Goal: Contribute content: Contribute content

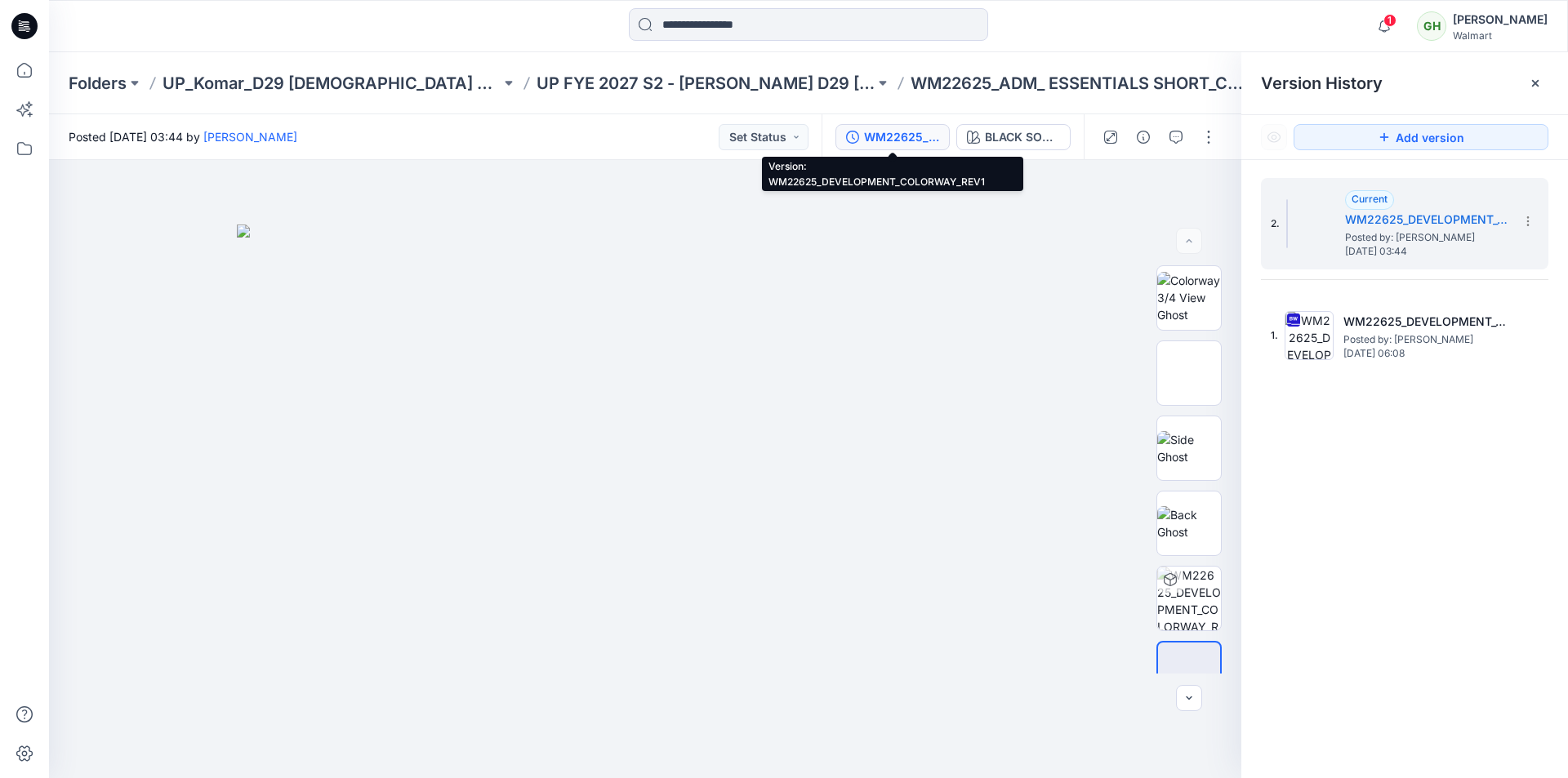
click at [28, 28] on icon at bounding box center [27, 28] width 6 height 1
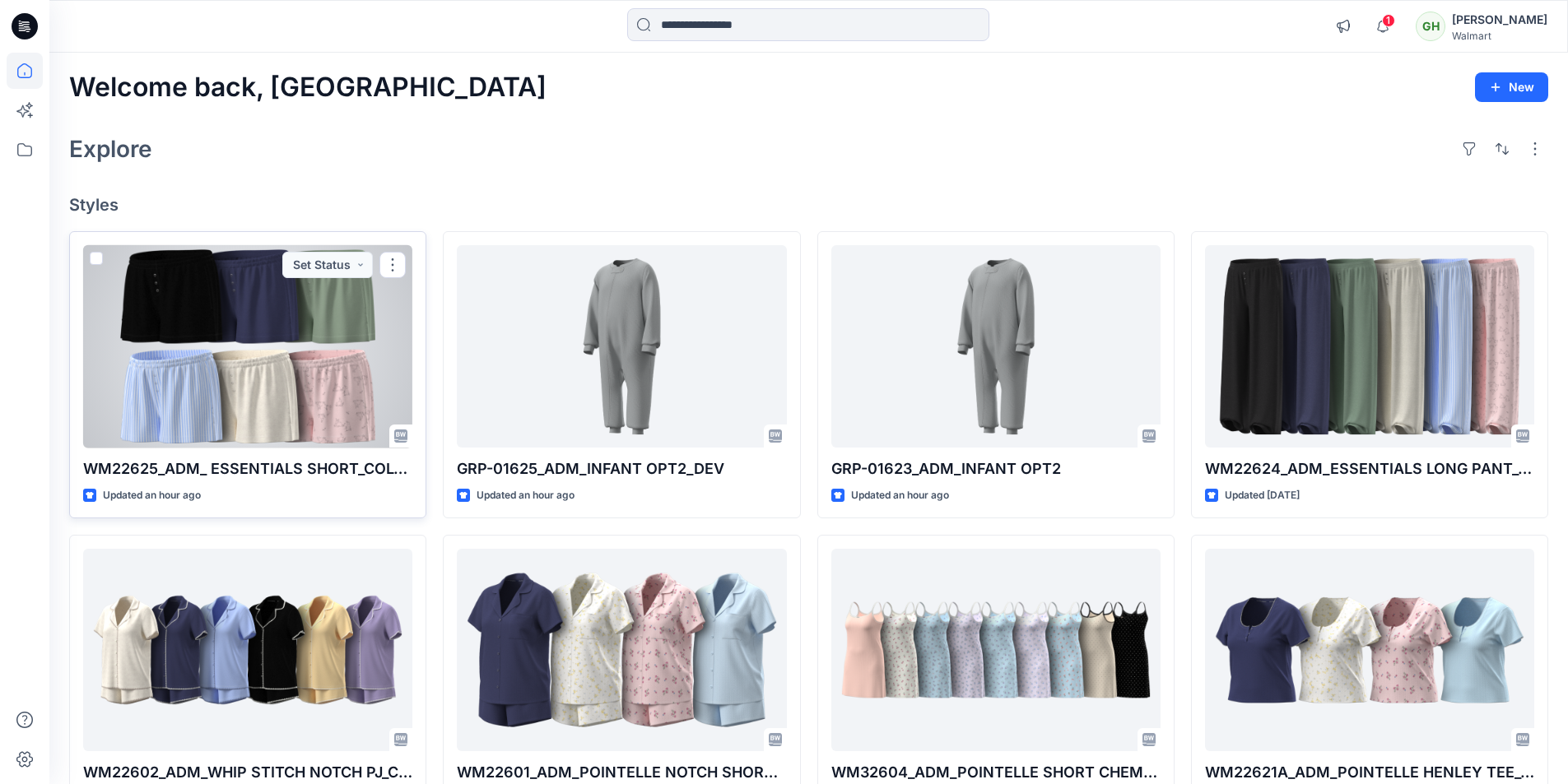
click at [279, 341] on div at bounding box center [247, 347] width 330 height 203
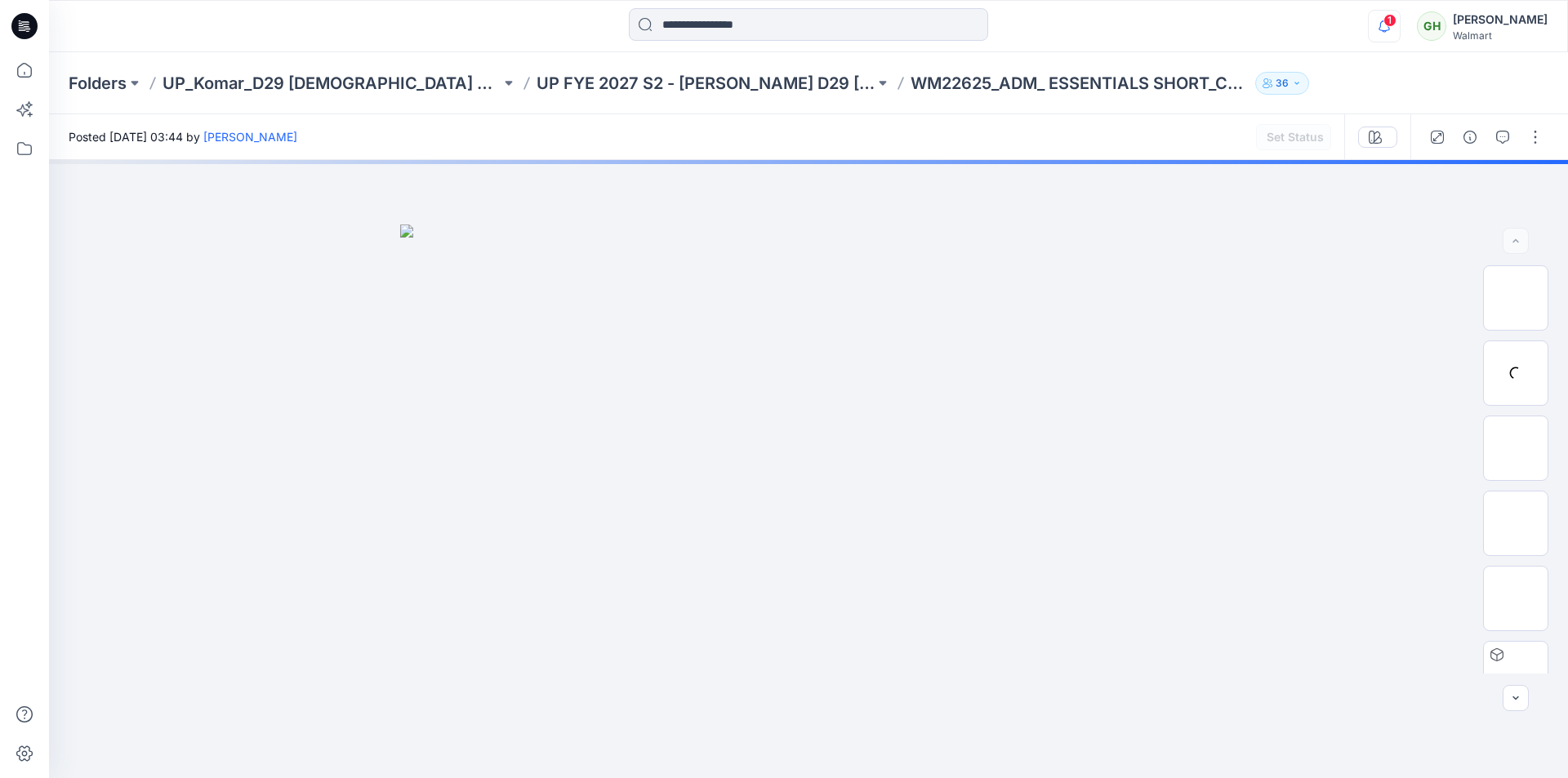
click at [1369, 33] on icon "button" at bounding box center [1384, 26] width 31 height 33
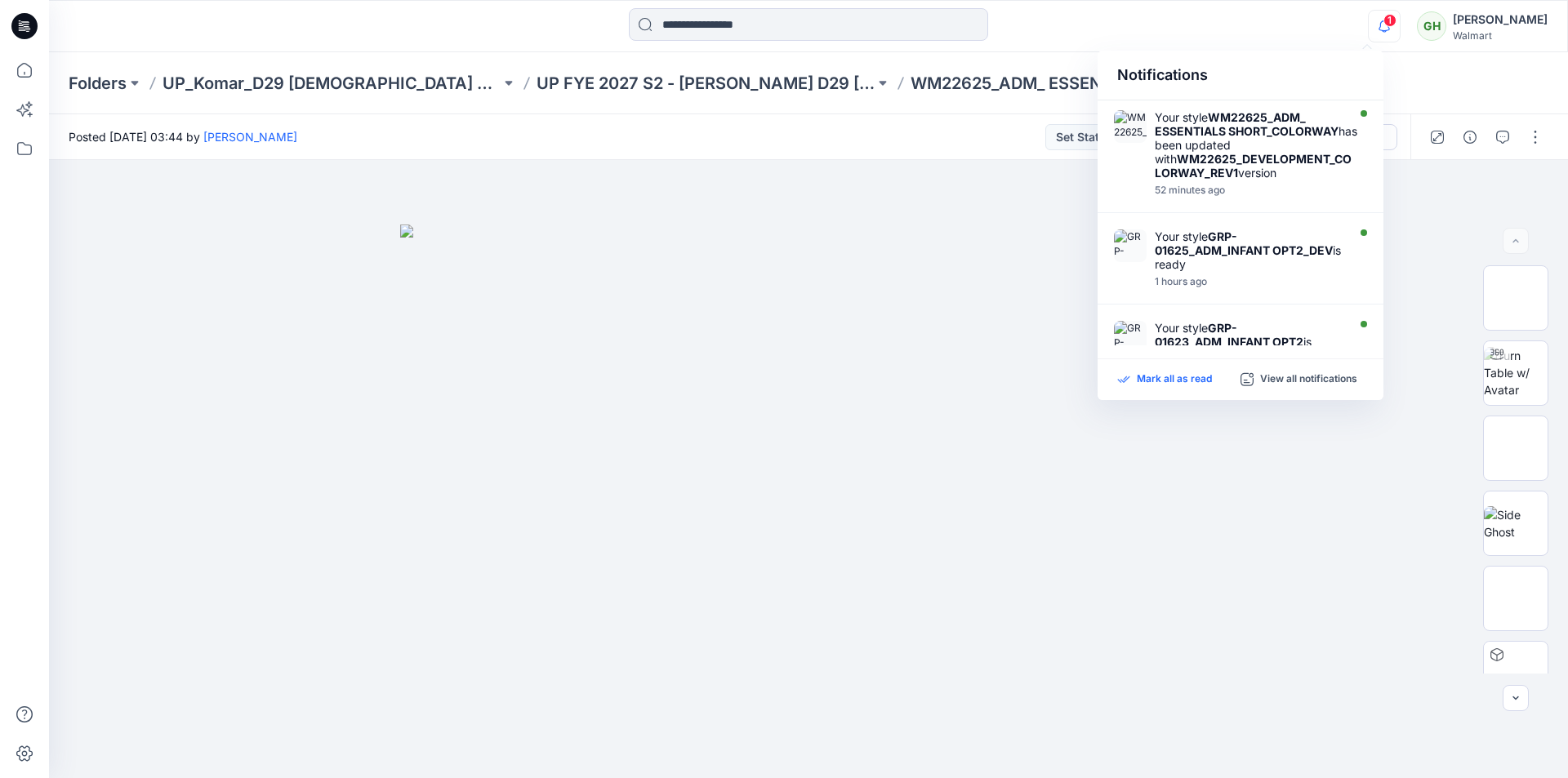
click at [1124, 383] on icon at bounding box center [1123, 379] width 13 height 14
click at [1084, 15] on div at bounding box center [808, 27] width 760 height 36
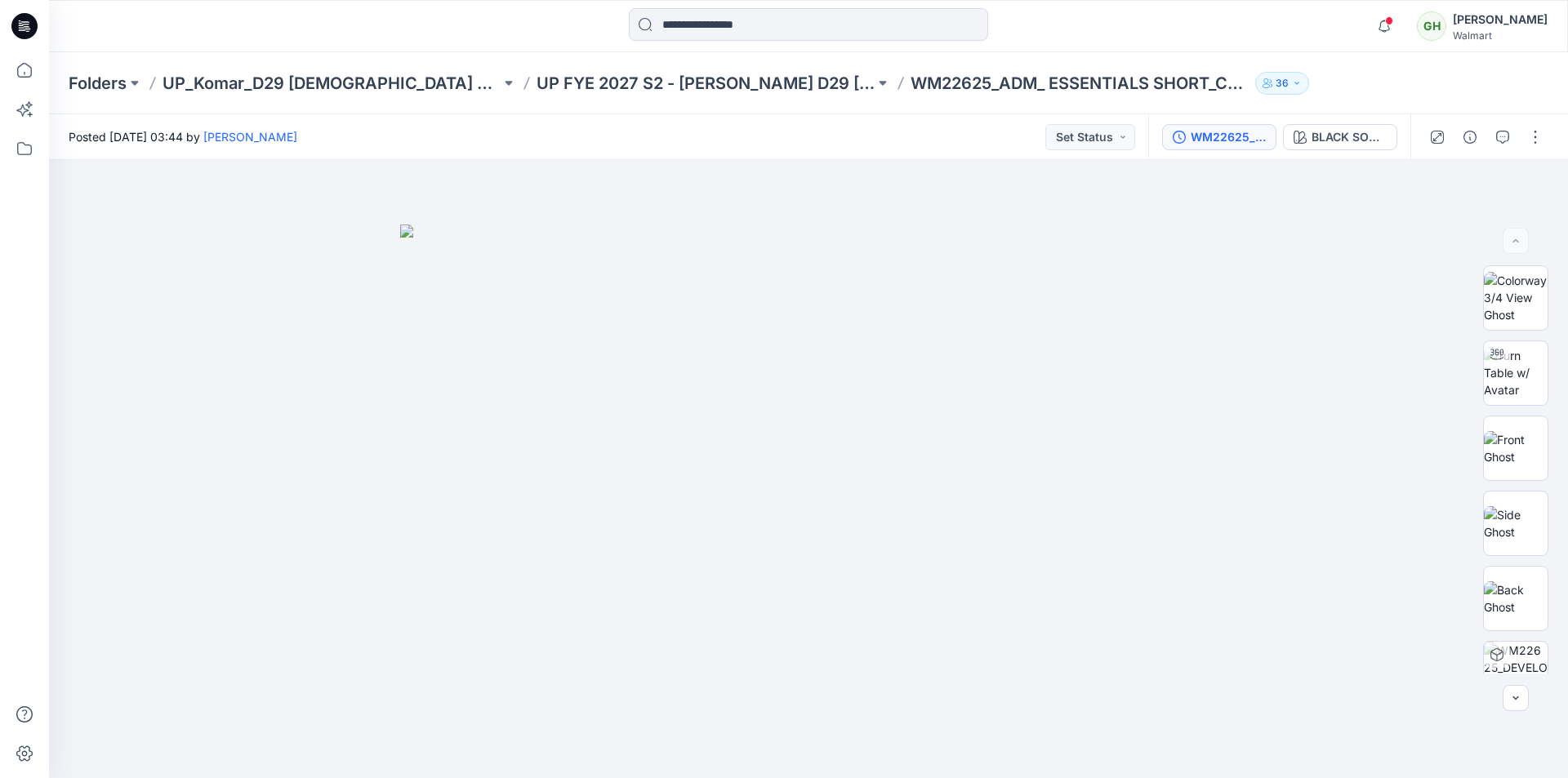
click at [1240, 143] on div "WM22625_DEVELOPMENT_COLORWAY_REV1" at bounding box center [1228, 136] width 76 height 18
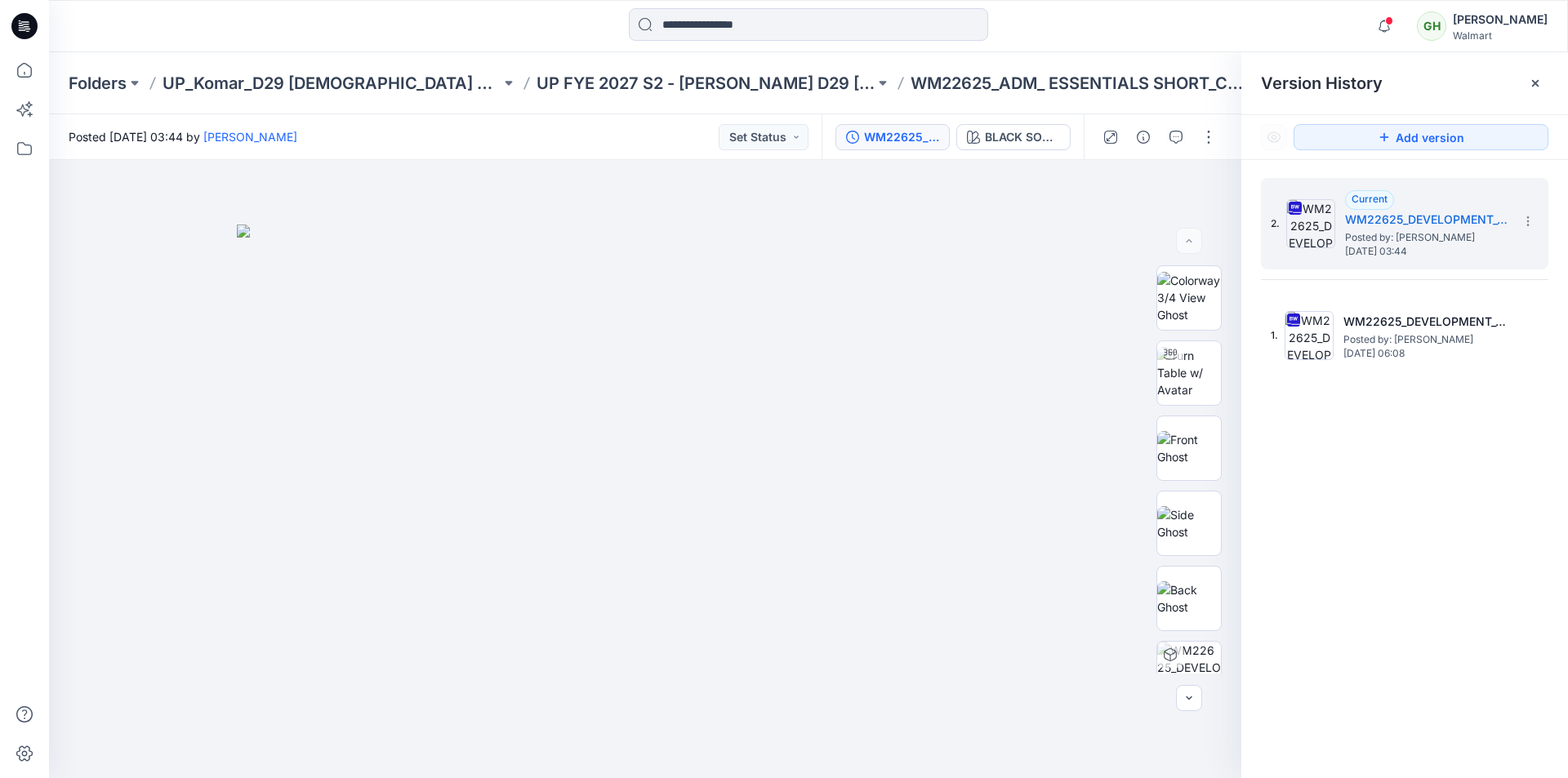
click at [1200, 33] on div "Notifications Your style WM22625_ADM_ ESSENTIALS SHORT_COLORWAY has been update…" at bounding box center [808, 27] width 1518 height 36
click at [1184, 378] on img at bounding box center [1189, 372] width 64 height 51
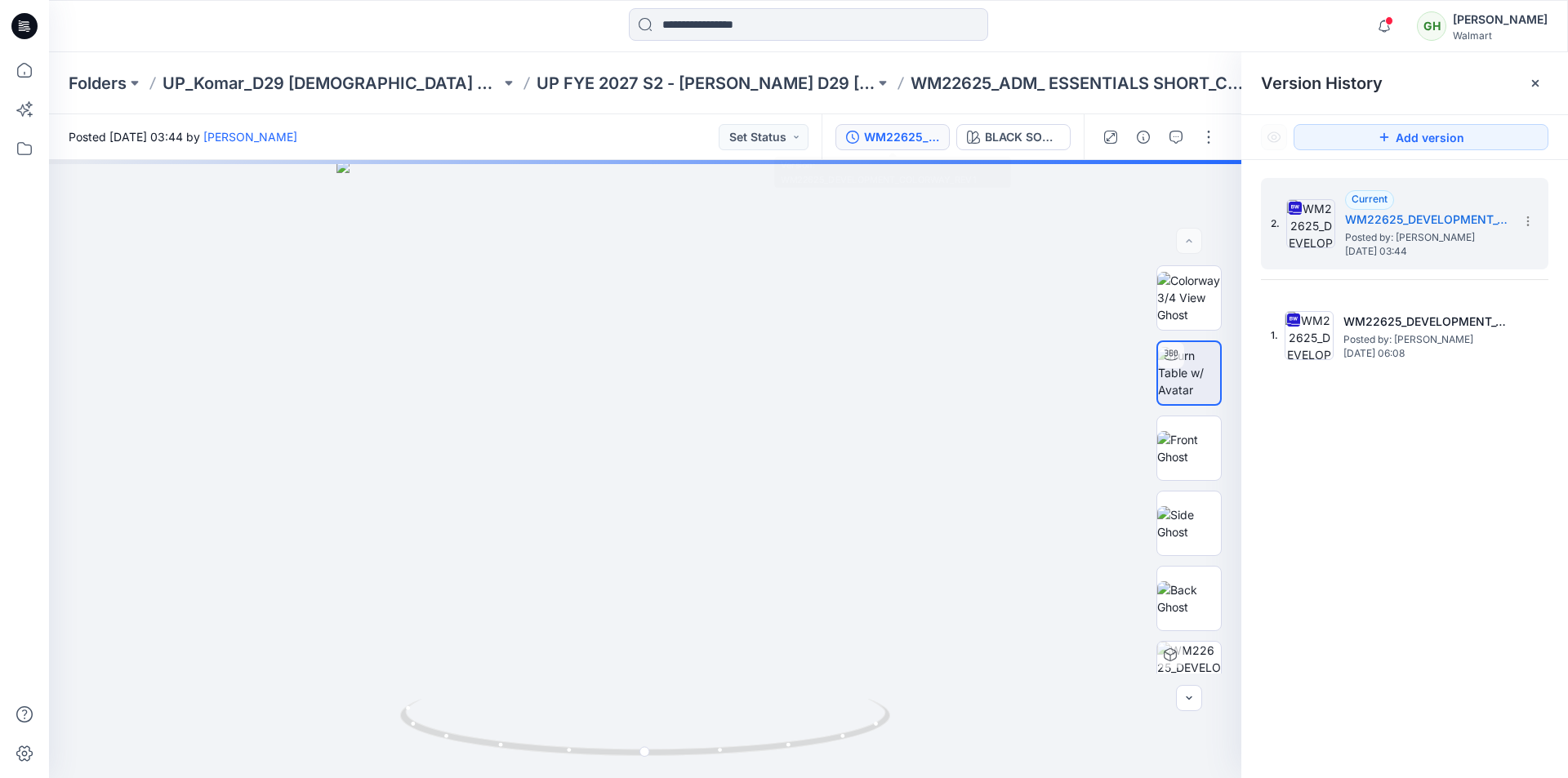
click at [894, 145] on div "WM22625_DEVELOPMENT_COLORWAY_REV1" at bounding box center [902, 136] width 76 height 18
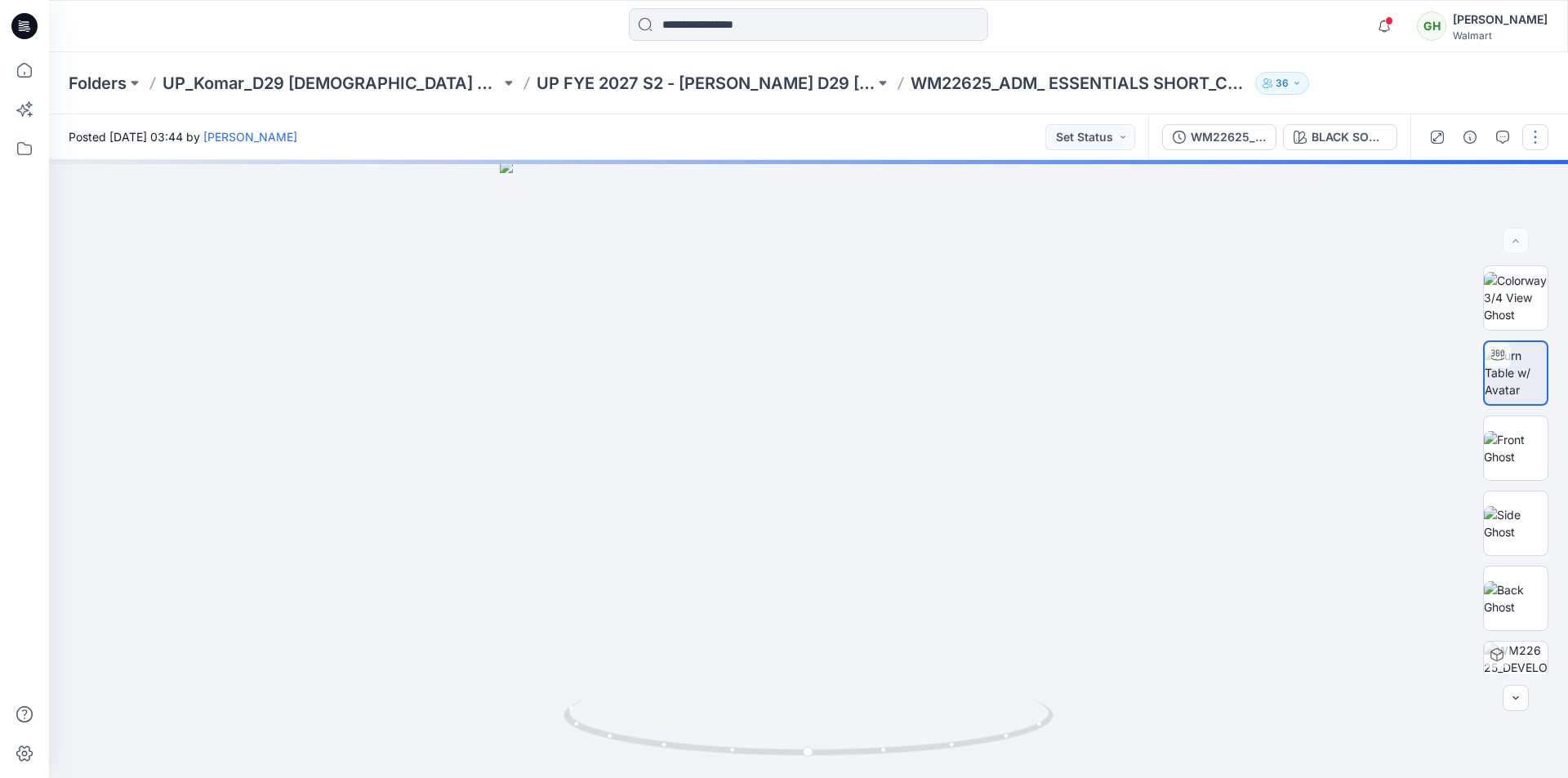
click at [1542, 141] on button "button" at bounding box center [1535, 137] width 26 height 26
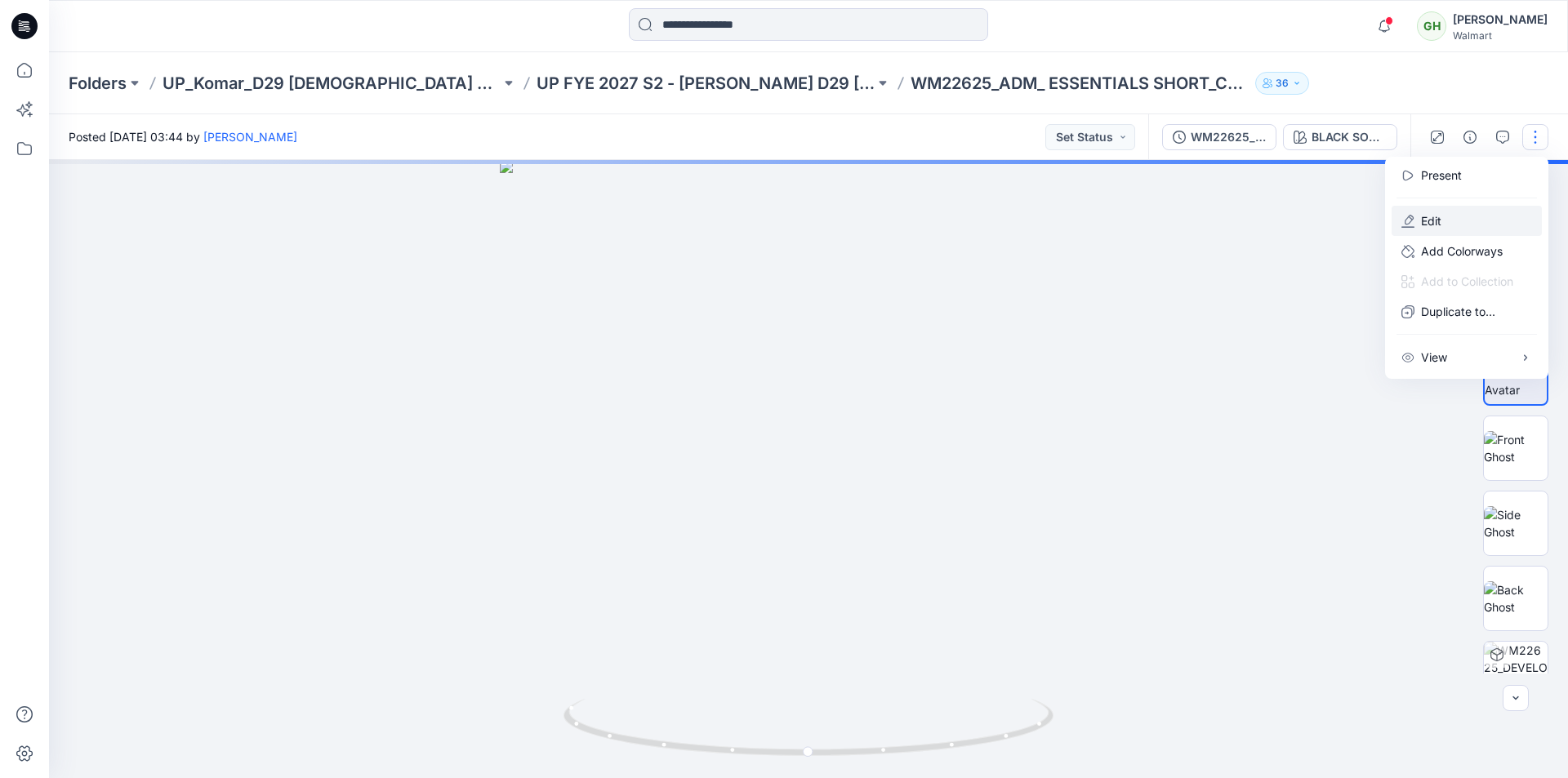
click at [1450, 218] on button "Edit" at bounding box center [1466, 220] width 150 height 30
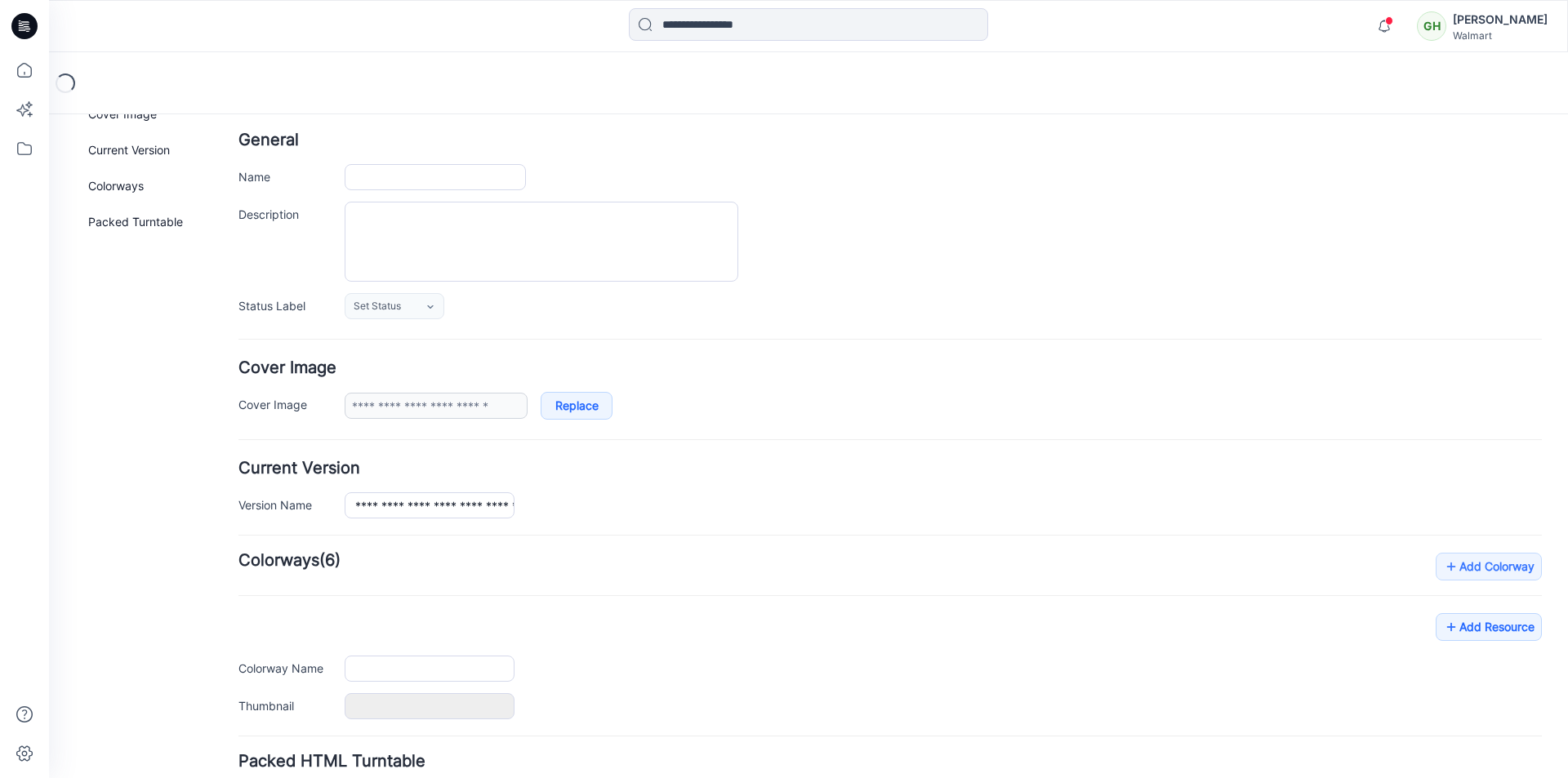
scroll to position [200, 0]
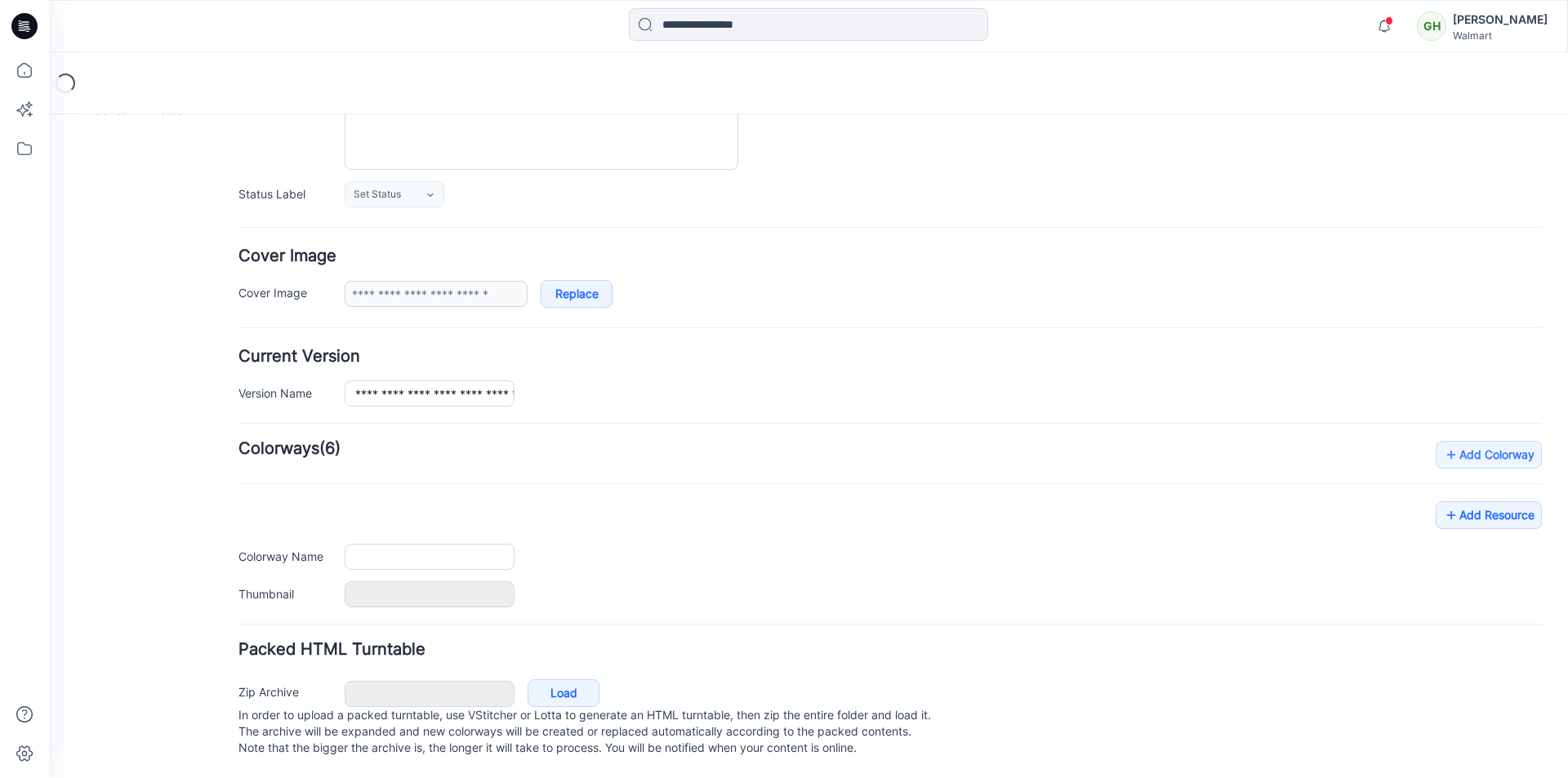
type input "**********"
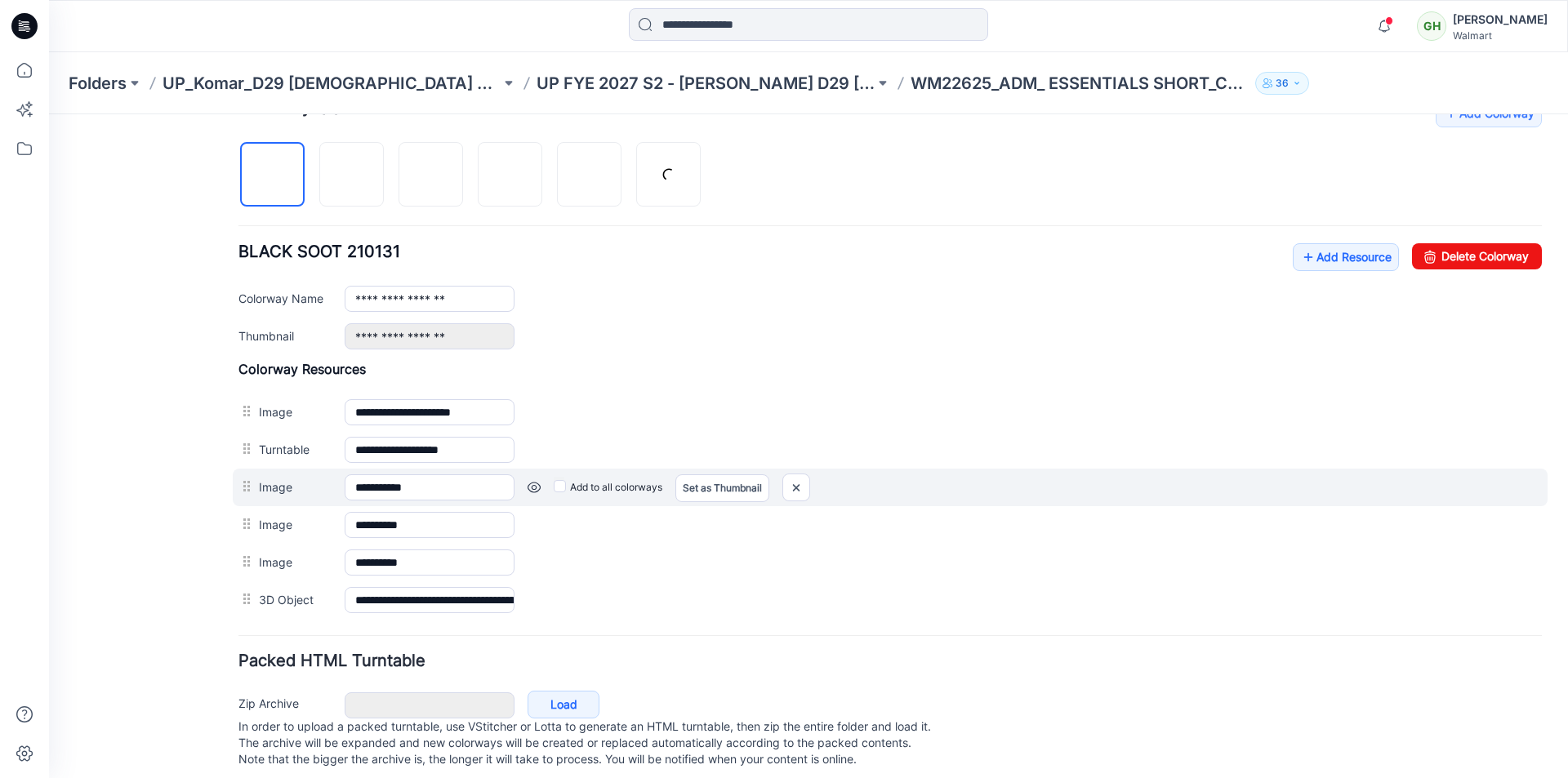
scroll to position [527, 0]
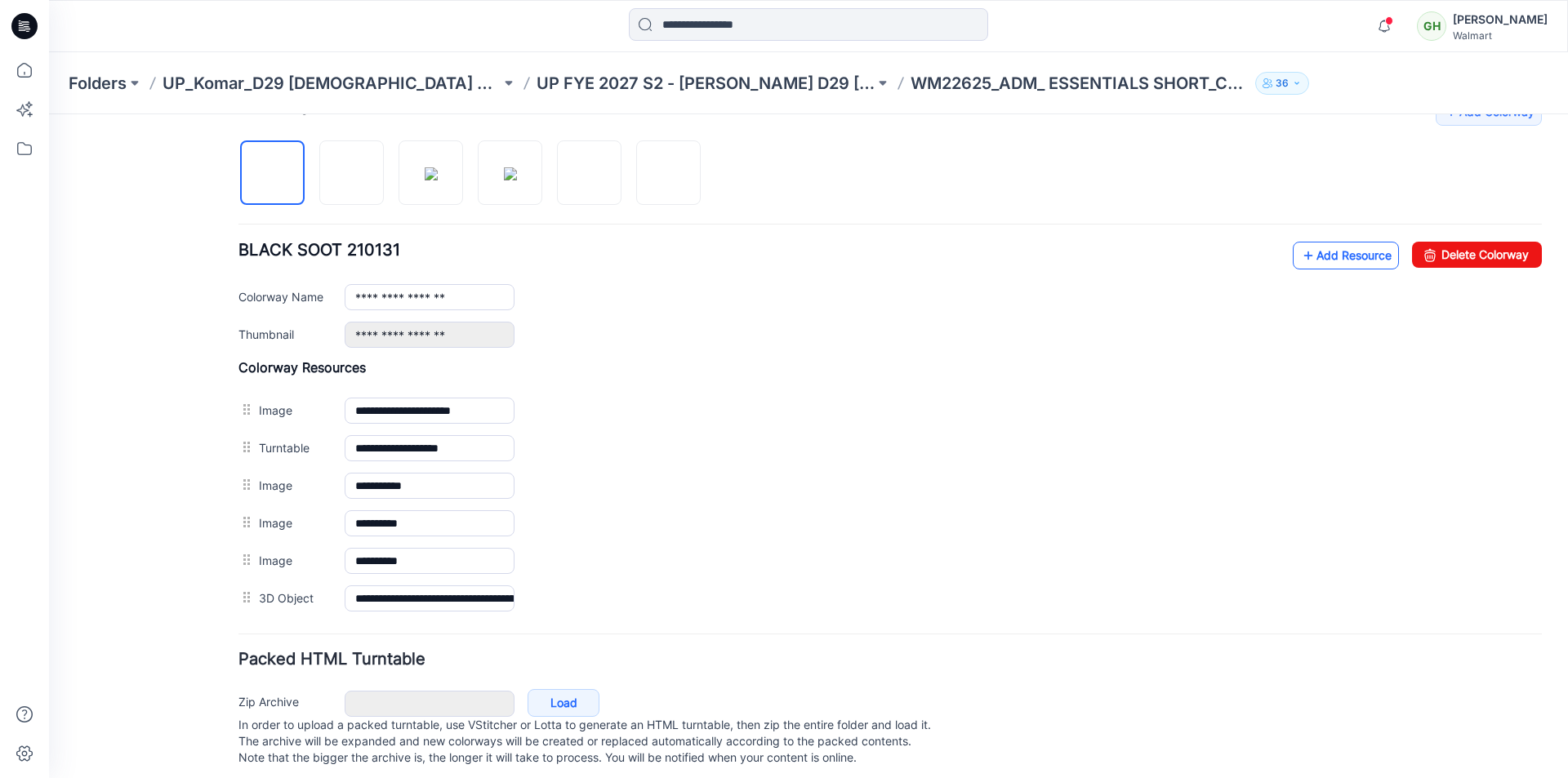
click at [1343, 261] on link "Add Resource" at bounding box center [1346, 256] width 106 height 27
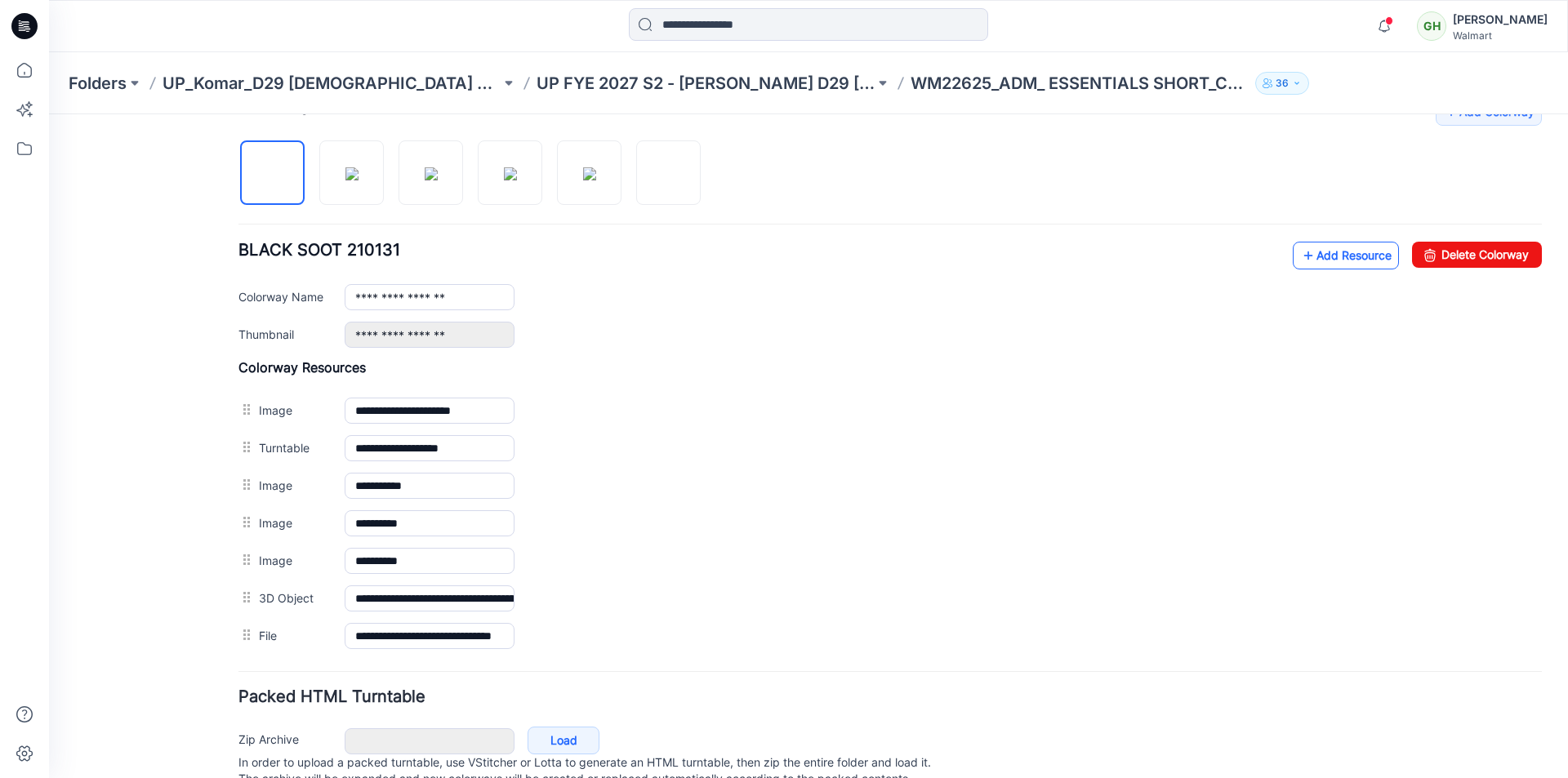
click at [1327, 265] on link "Add Resource" at bounding box center [1346, 256] width 106 height 27
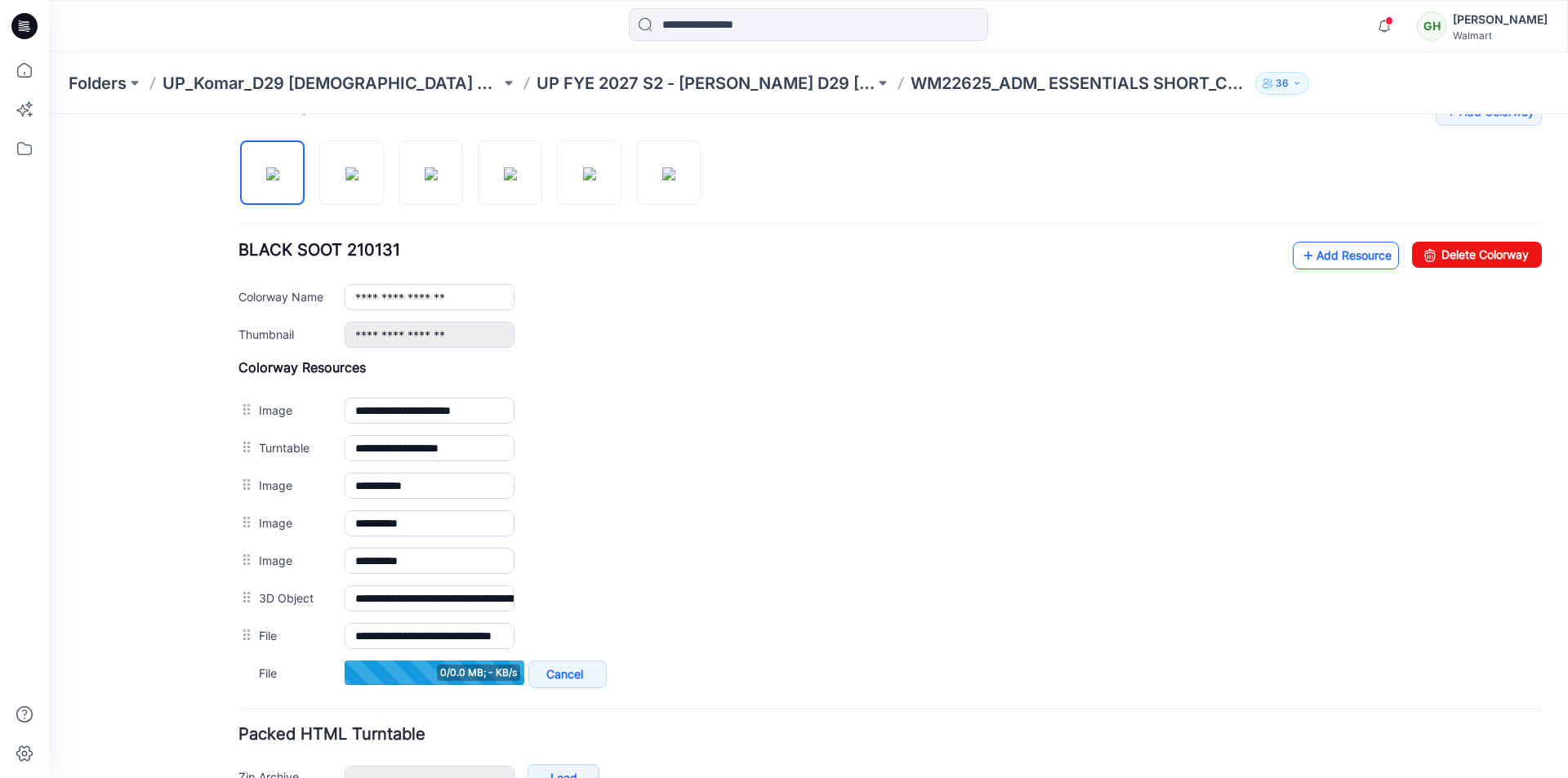
click at [1345, 258] on link "Add Resource" at bounding box center [1346, 256] width 106 height 27
click at [1317, 253] on link "Add Resource" at bounding box center [1346, 256] width 106 height 27
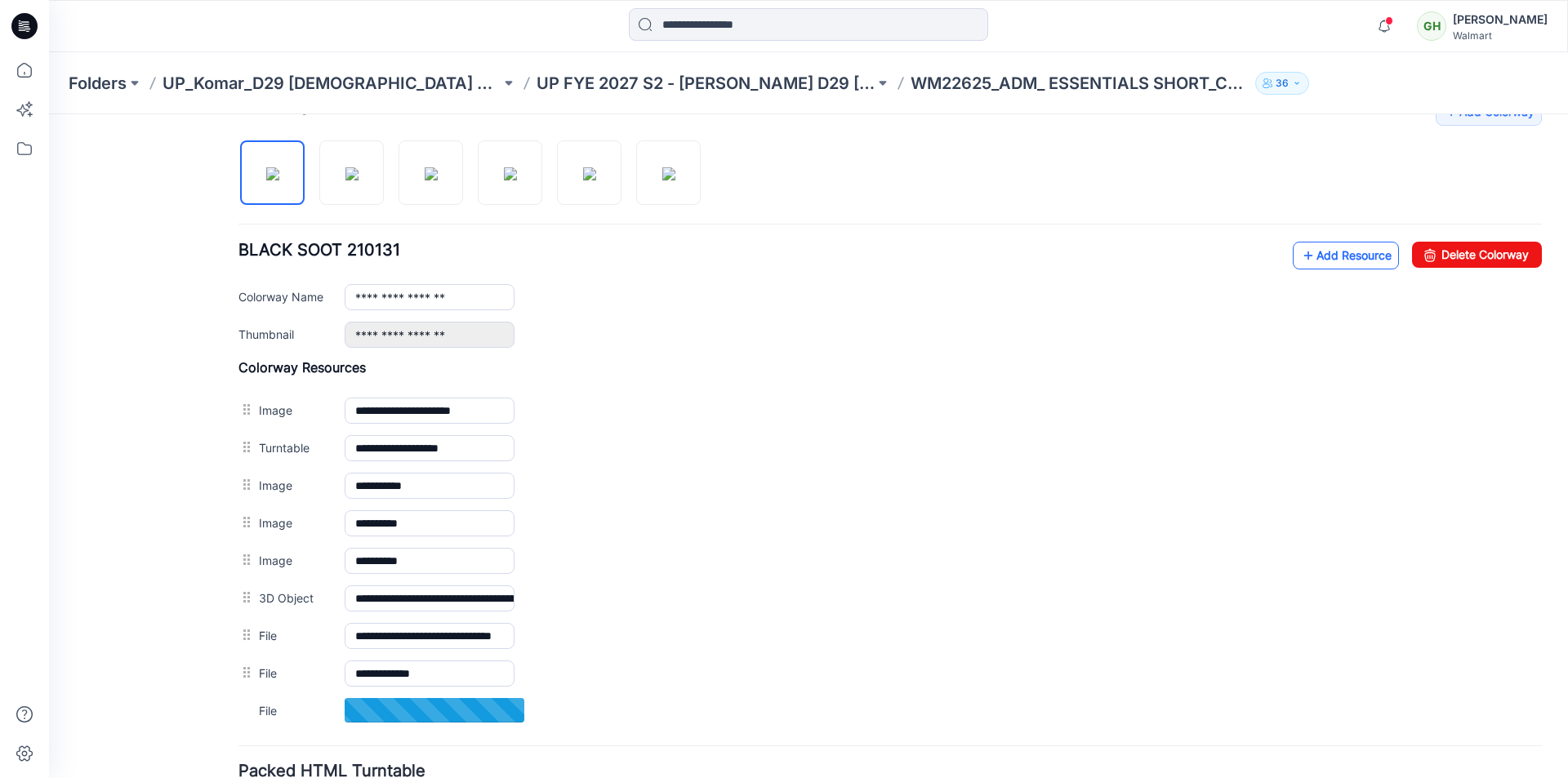
click at [1326, 263] on link "Add Resource" at bounding box center [1346, 256] width 106 height 27
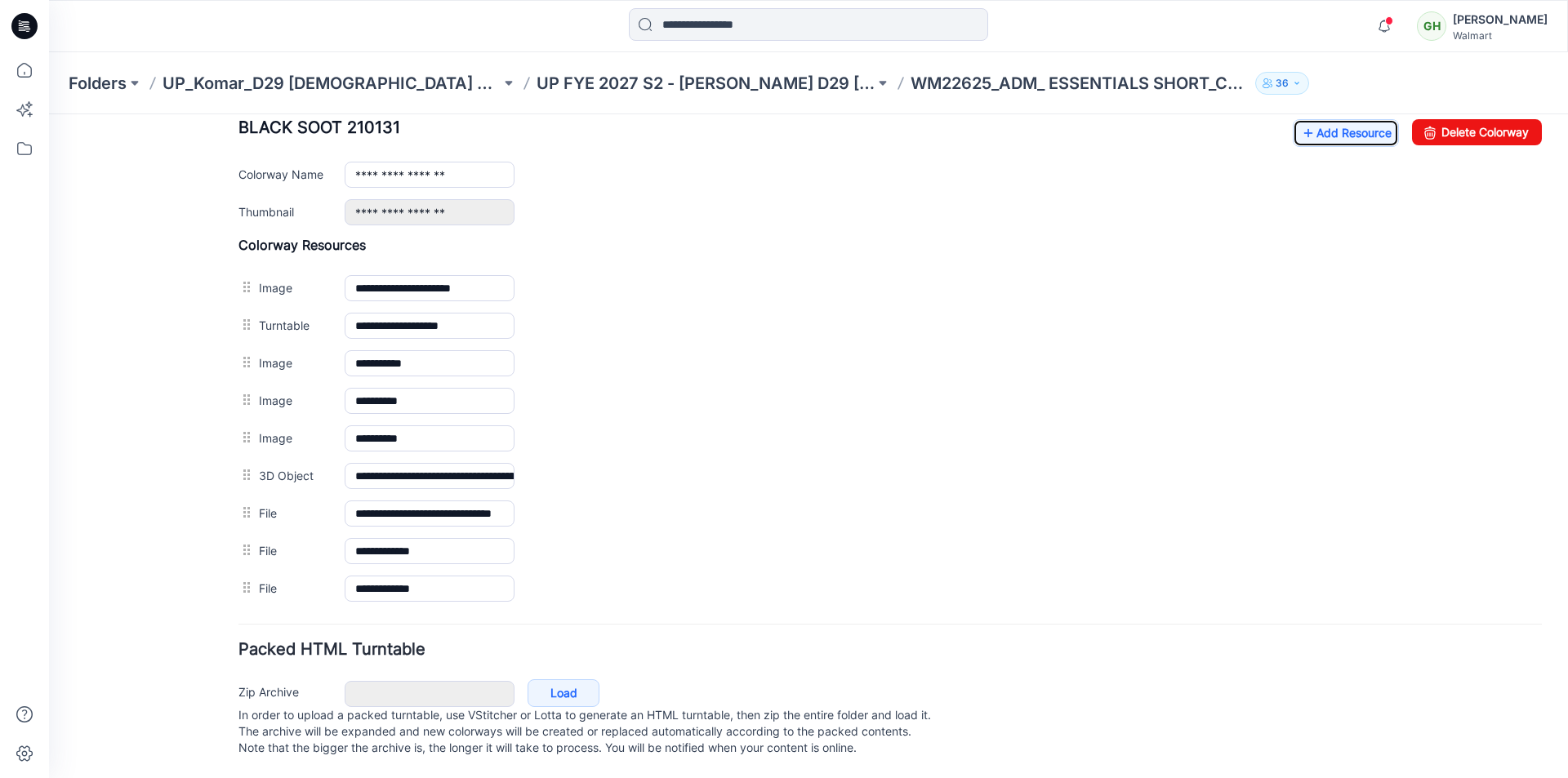
scroll to position [583, 0]
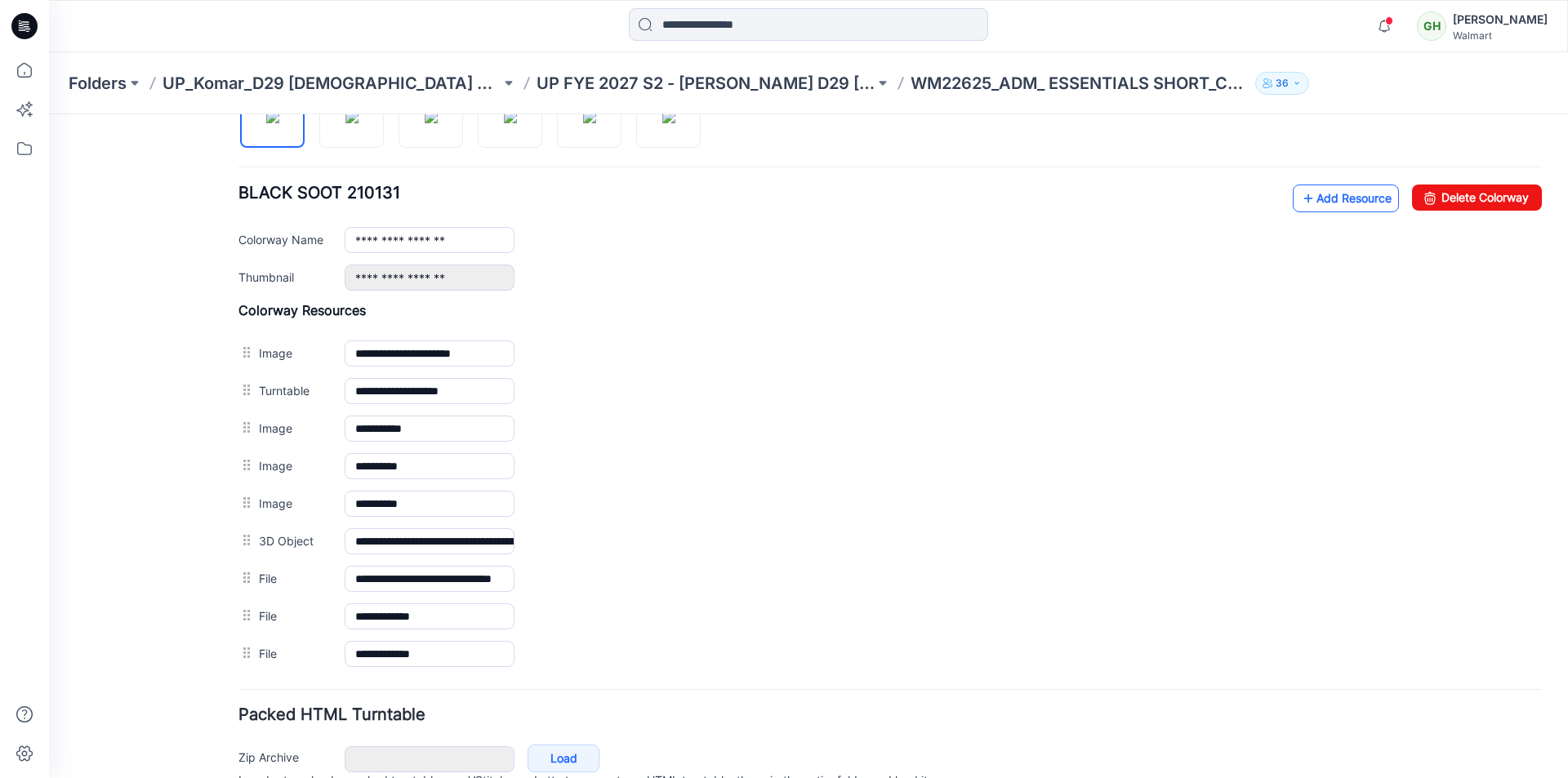
click at [1330, 203] on link "Add Resource" at bounding box center [1346, 198] width 106 height 27
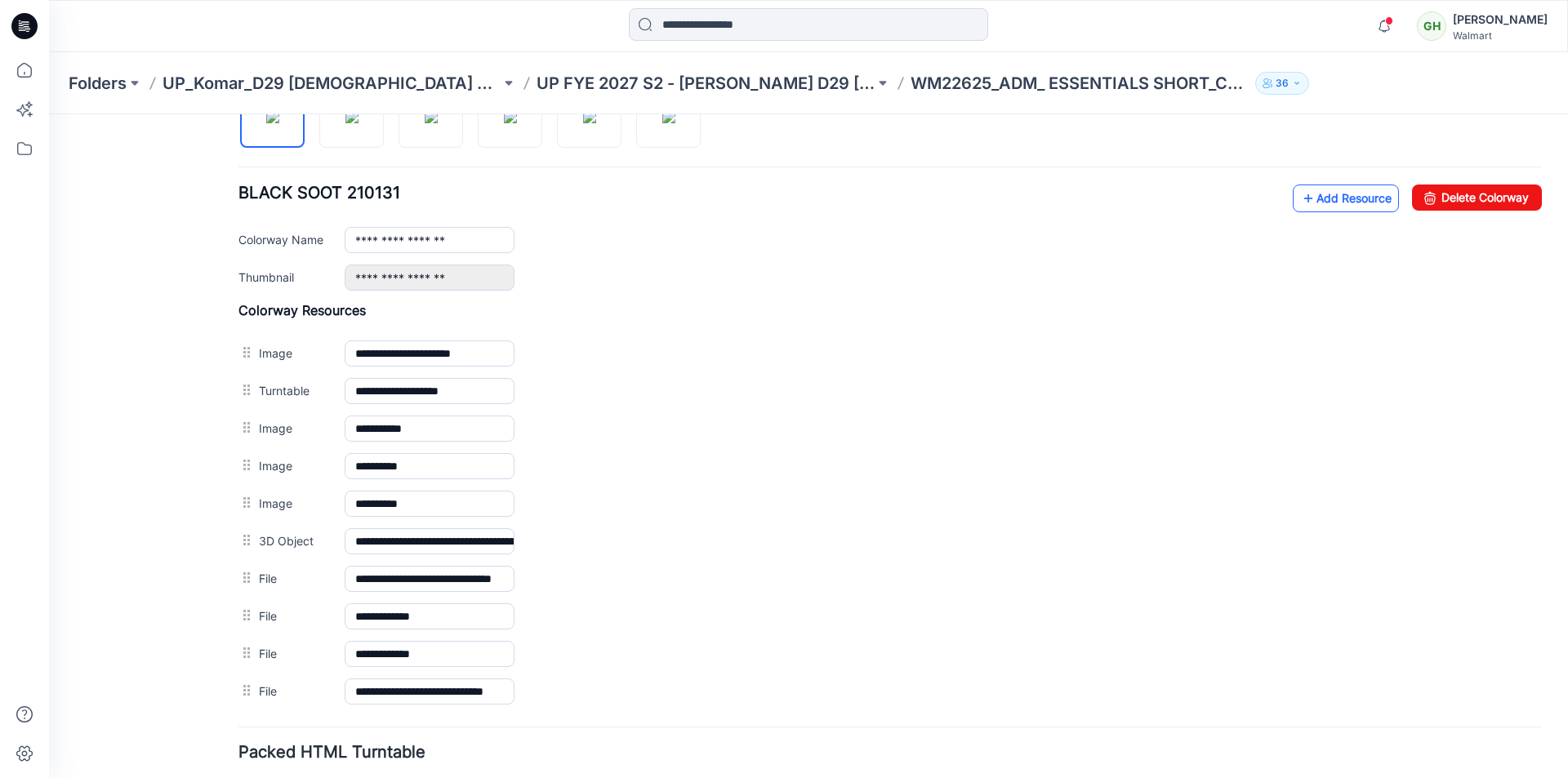
click at [1347, 208] on link "Add Resource" at bounding box center [1346, 198] width 106 height 27
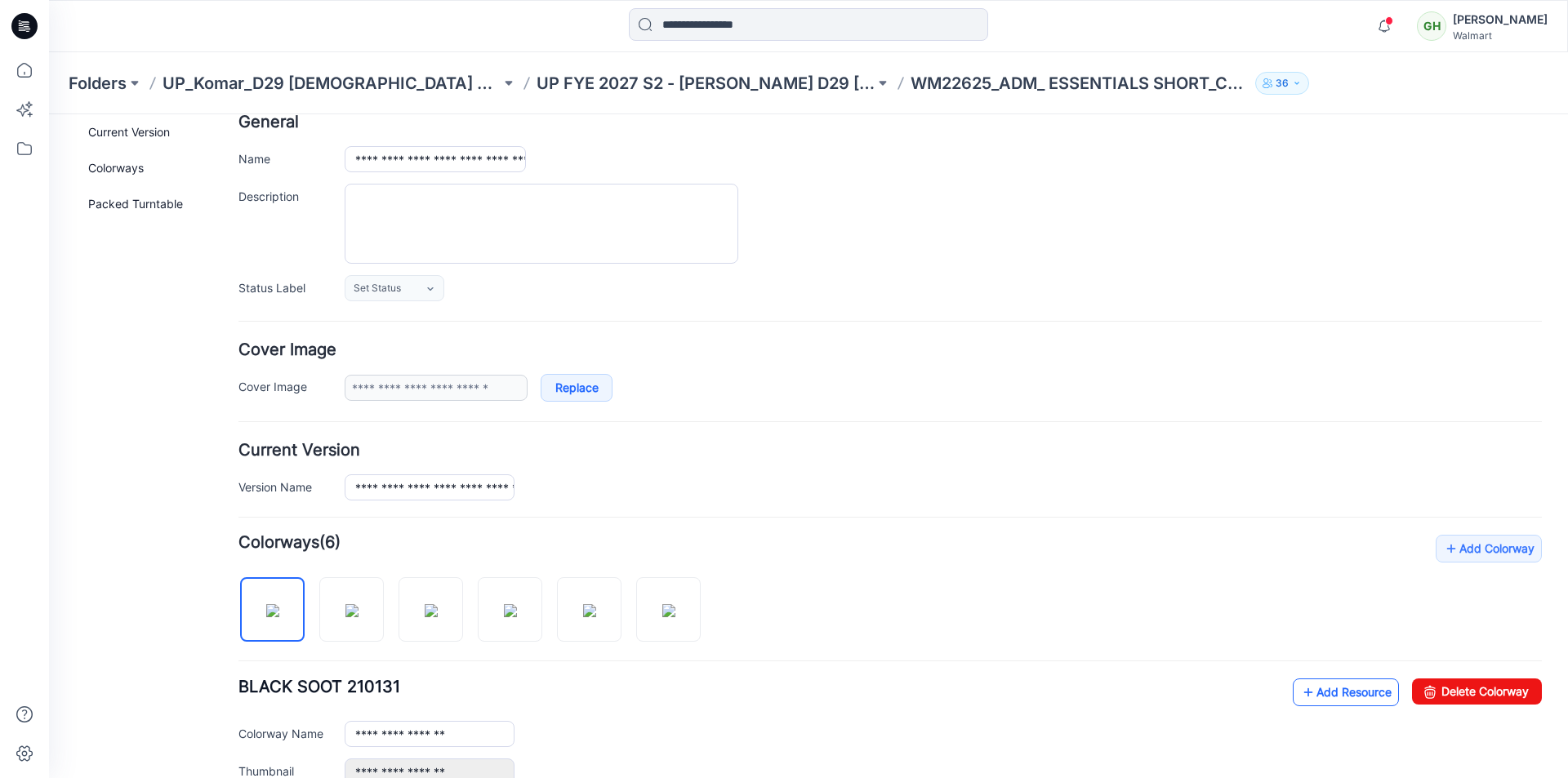
scroll to position [0, 0]
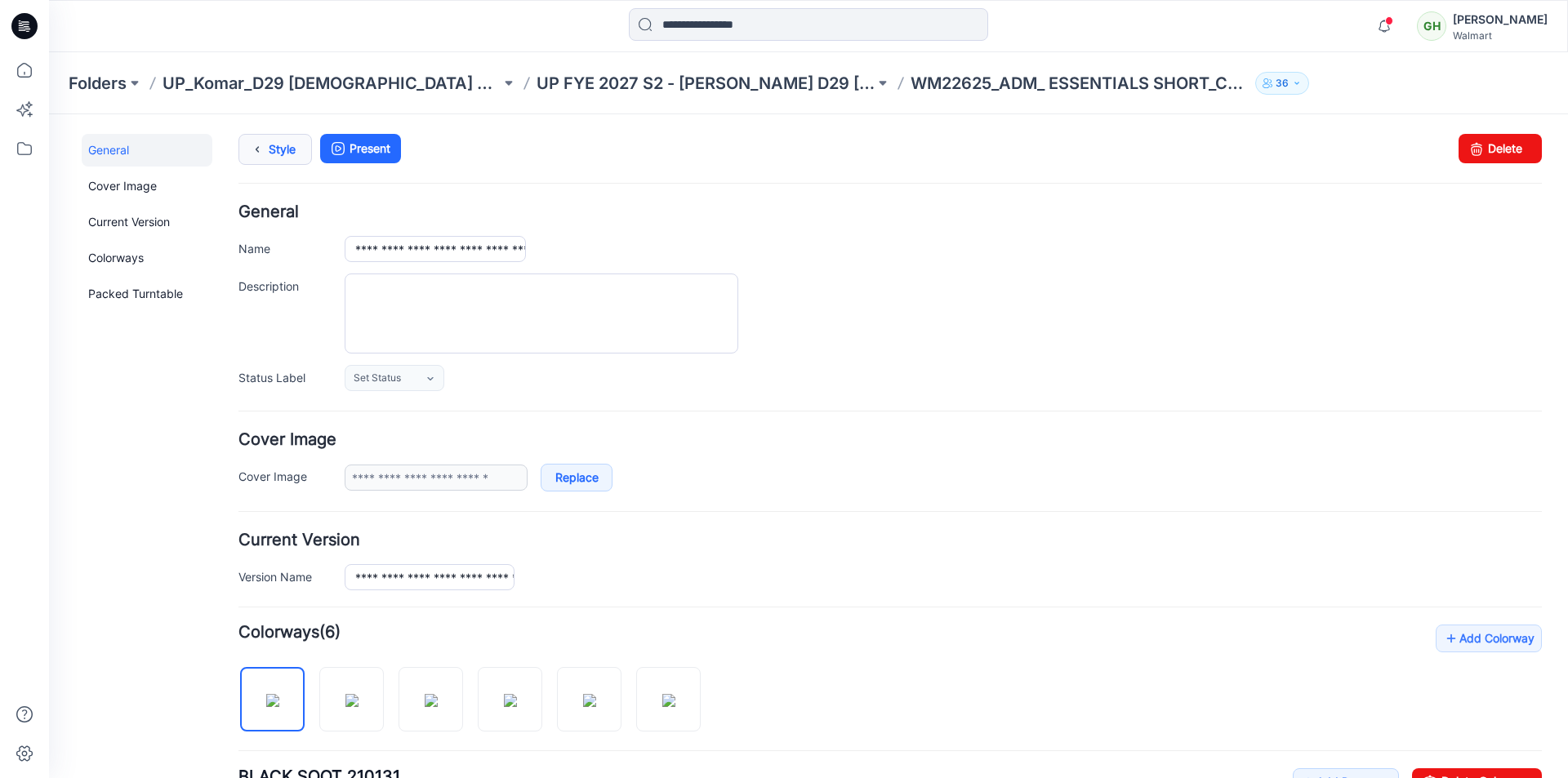
click at [277, 150] on link "Style" at bounding box center [275, 149] width 74 height 31
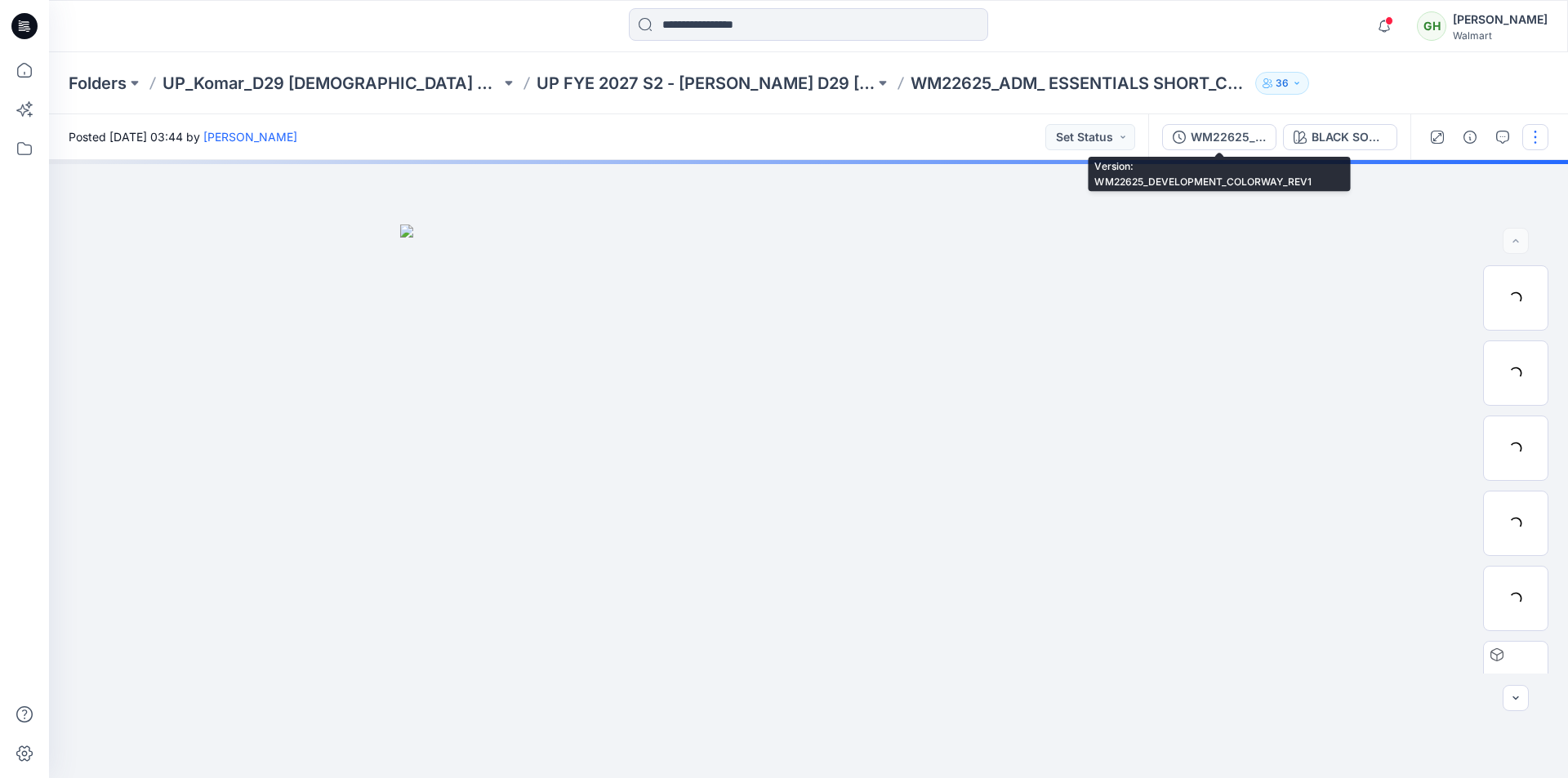
click at [1212, 141] on div "WM22625_DEVELOPMENT_COLORWAY_REV1" at bounding box center [1228, 136] width 76 height 18
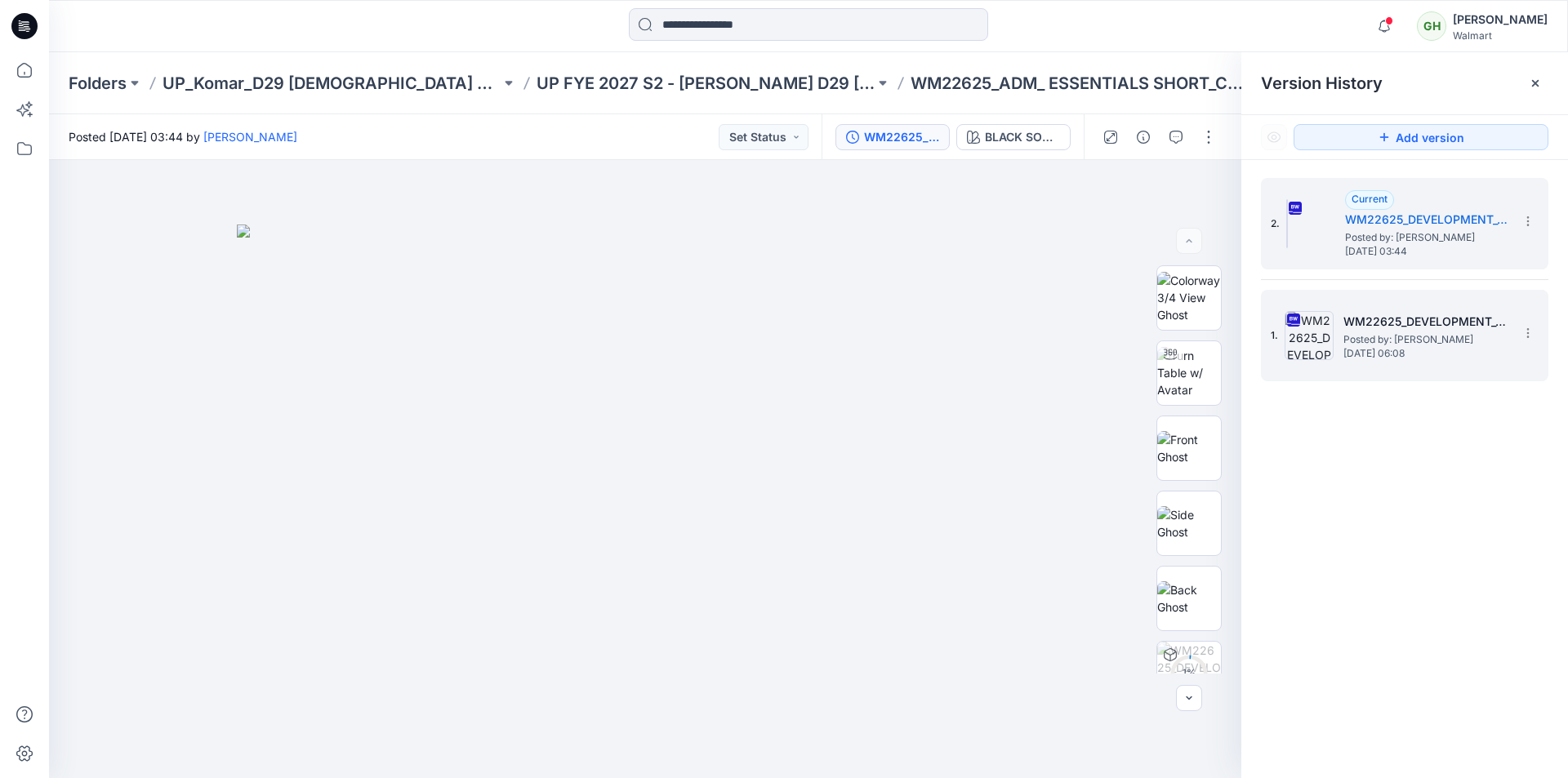
click at [1409, 328] on h5 "WM22625_DEVELOPMENT_COLORWAY" at bounding box center [1425, 321] width 163 height 20
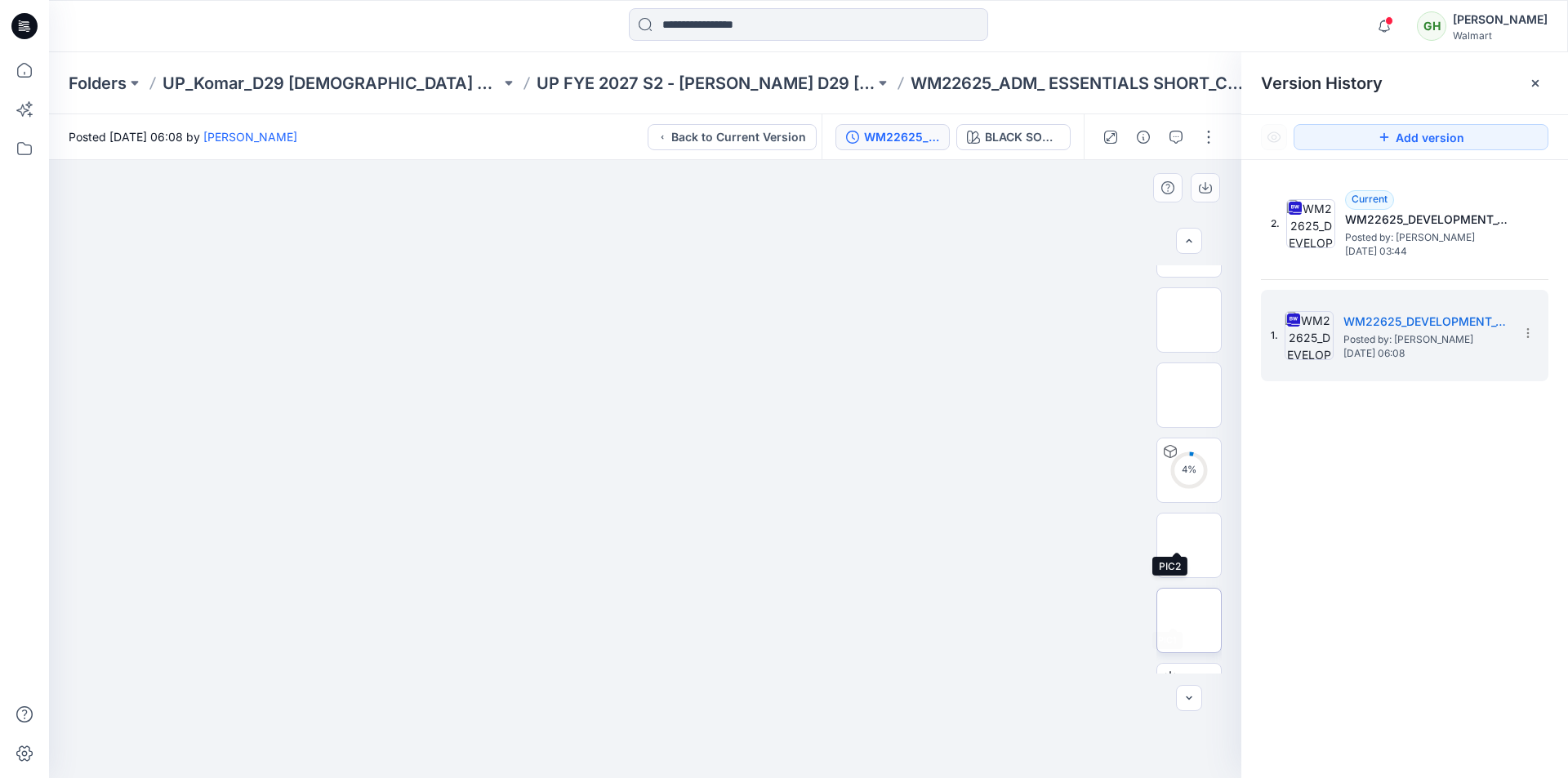
scroll to position [232, 0]
click at [1182, 525] on img at bounding box center [1189, 516] width 39 height 17
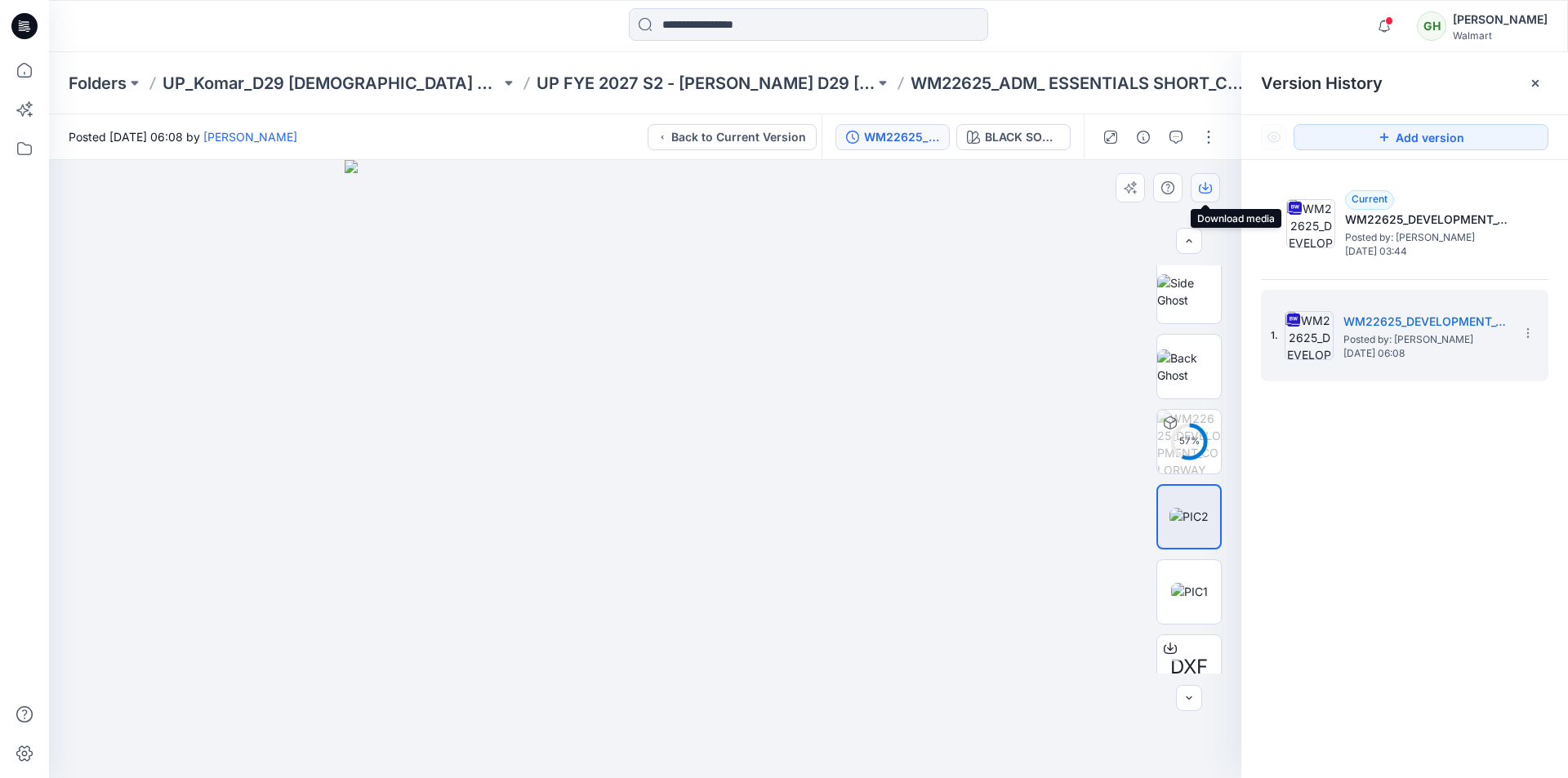
click at [1206, 189] on icon "button" at bounding box center [1206, 186] width 7 height 9
click at [1187, 600] on img at bounding box center [1189, 591] width 37 height 17
click at [1207, 190] on icon "button" at bounding box center [1205, 187] width 13 height 13
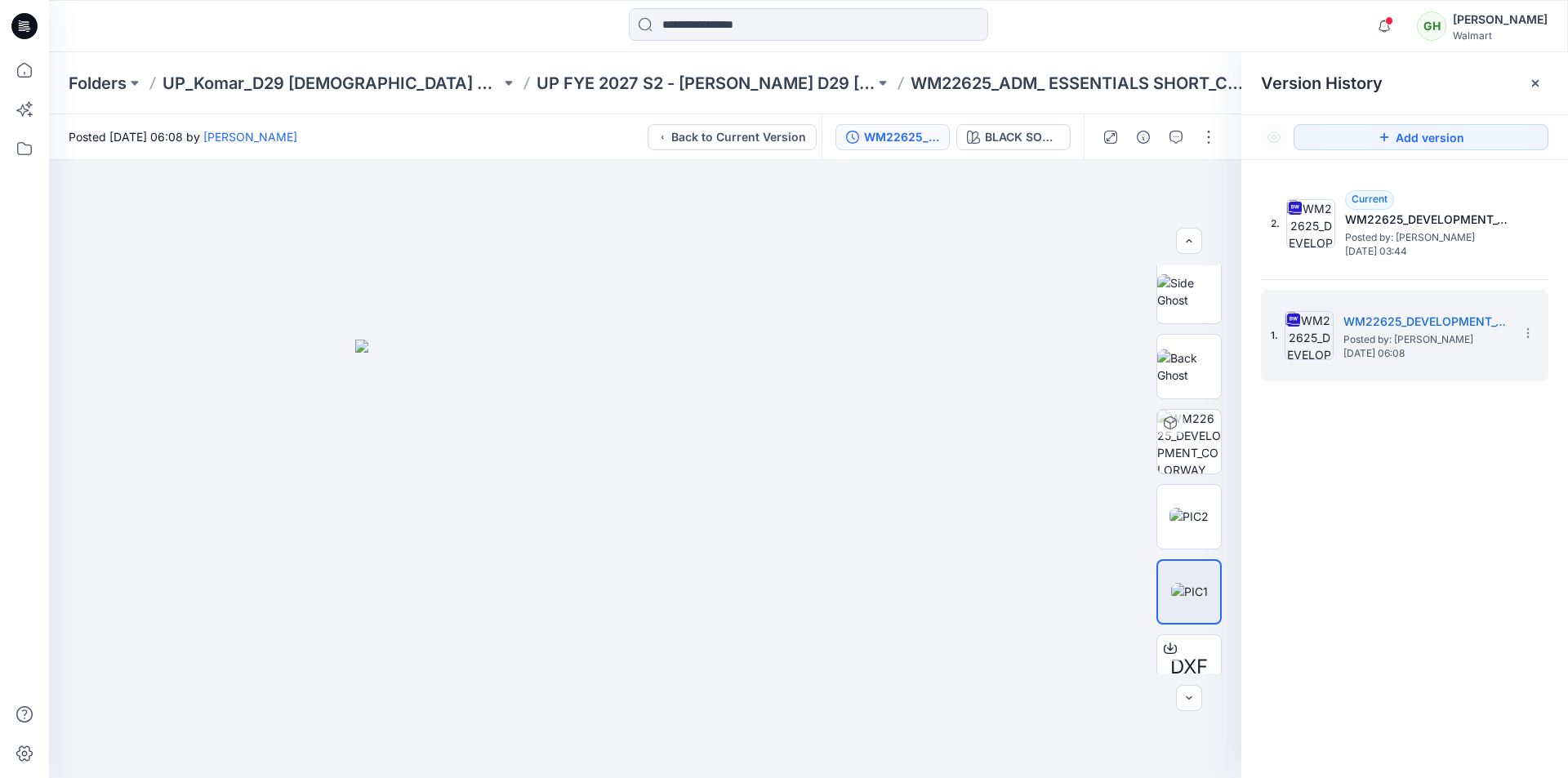
click at [26, 31] on icon at bounding box center [27, 31] width 4 height 1
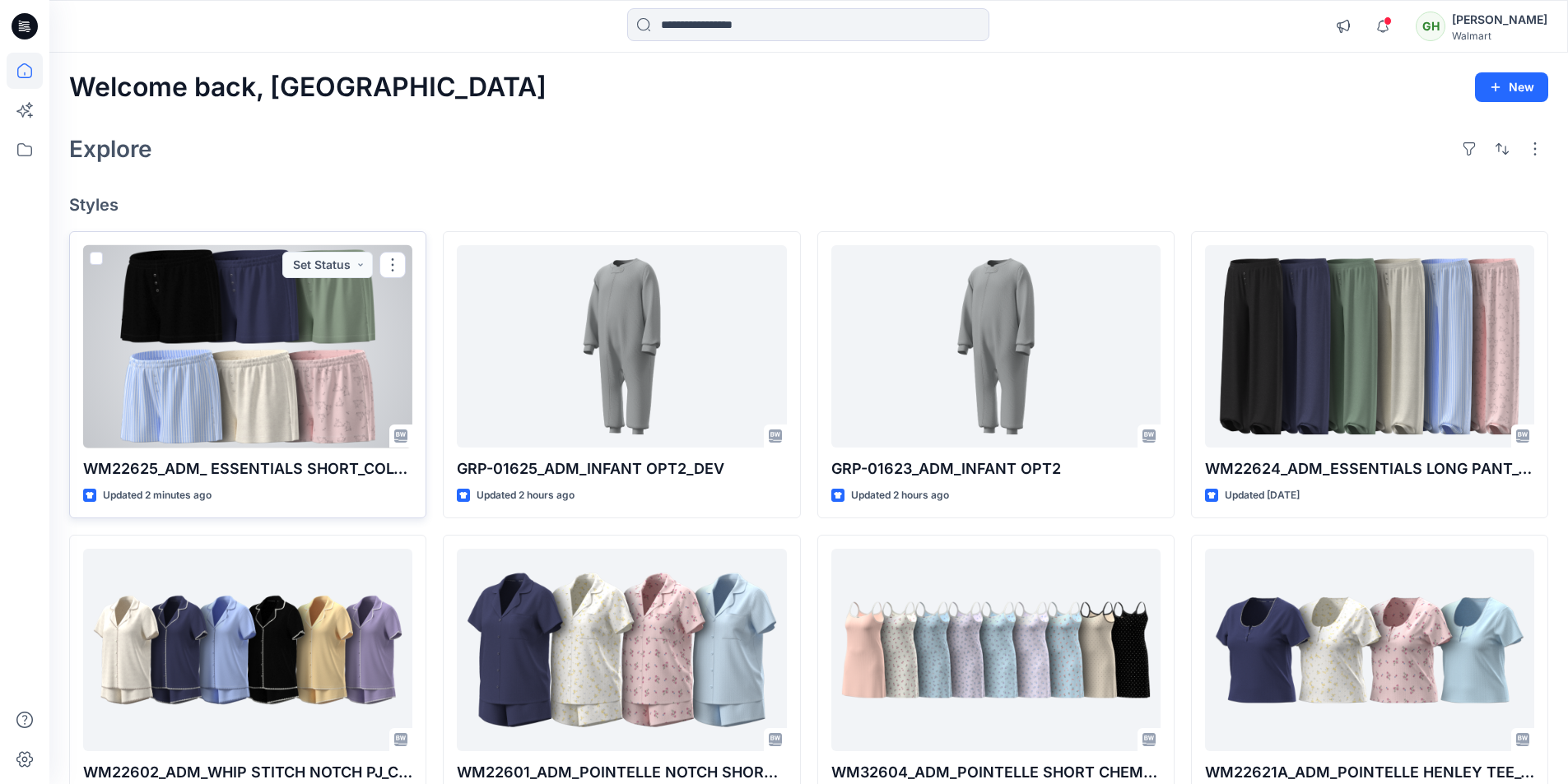
click at [254, 357] on div at bounding box center [247, 347] width 330 height 203
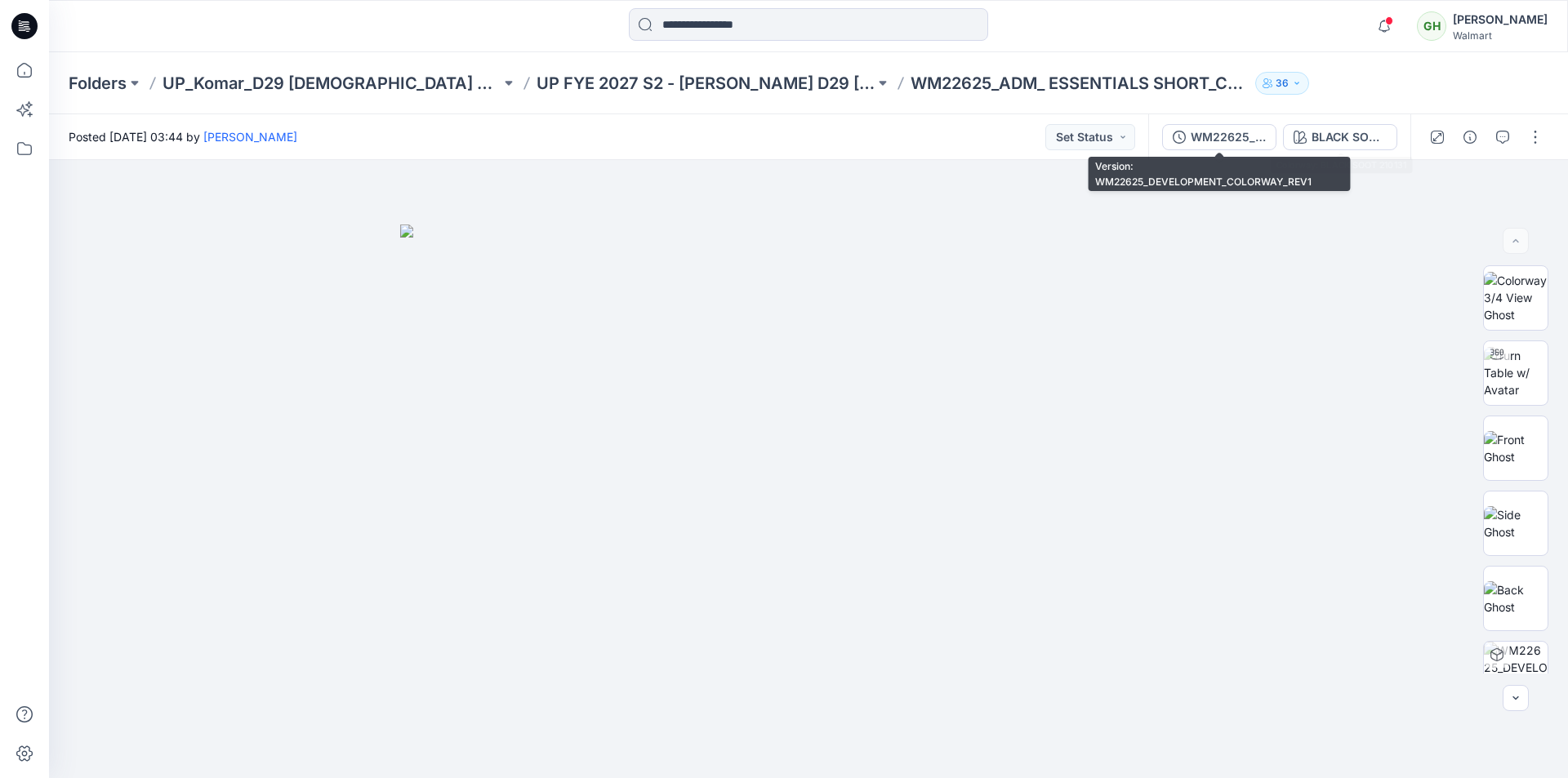
click at [1240, 143] on div "WM22625_DEVELOPMENT_COLORWAY_REV1" at bounding box center [1228, 136] width 76 height 18
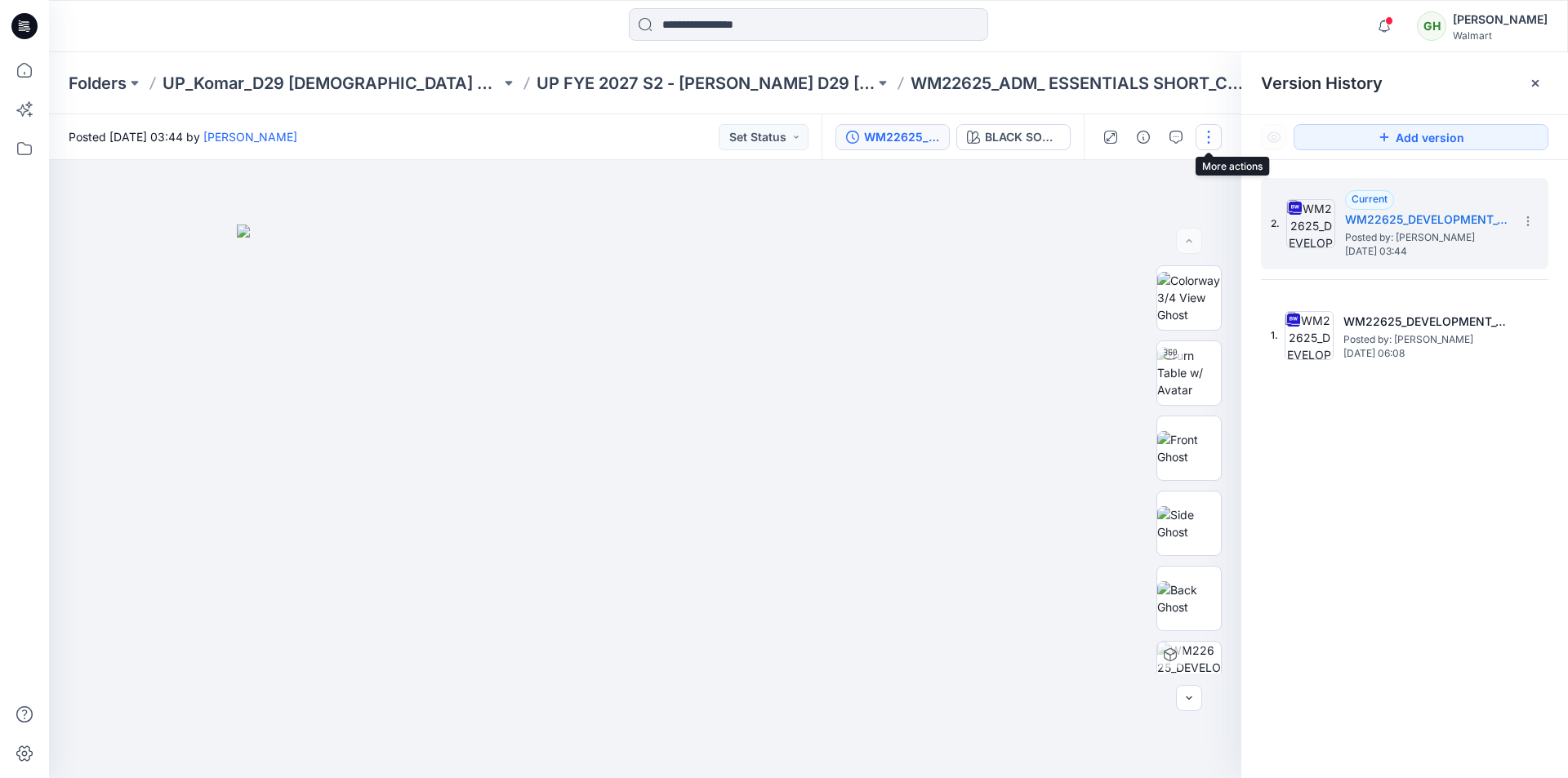
click at [1202, 143] on button "button" at bounding box center [1208, 137] width 26 height 26
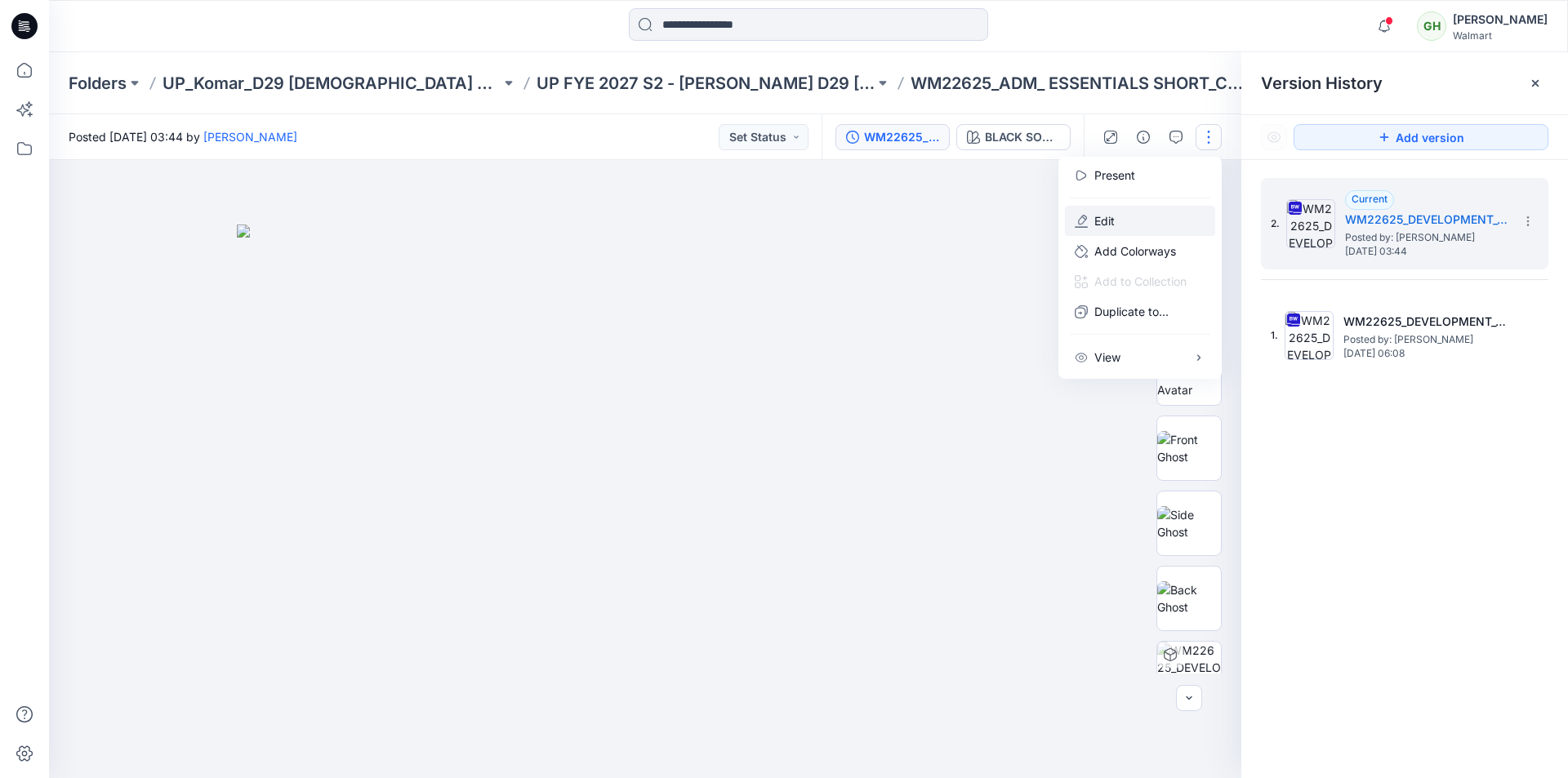
click at [1119, 226] on button "Edit" at bounding box center [1140, 220] width 150 height 30
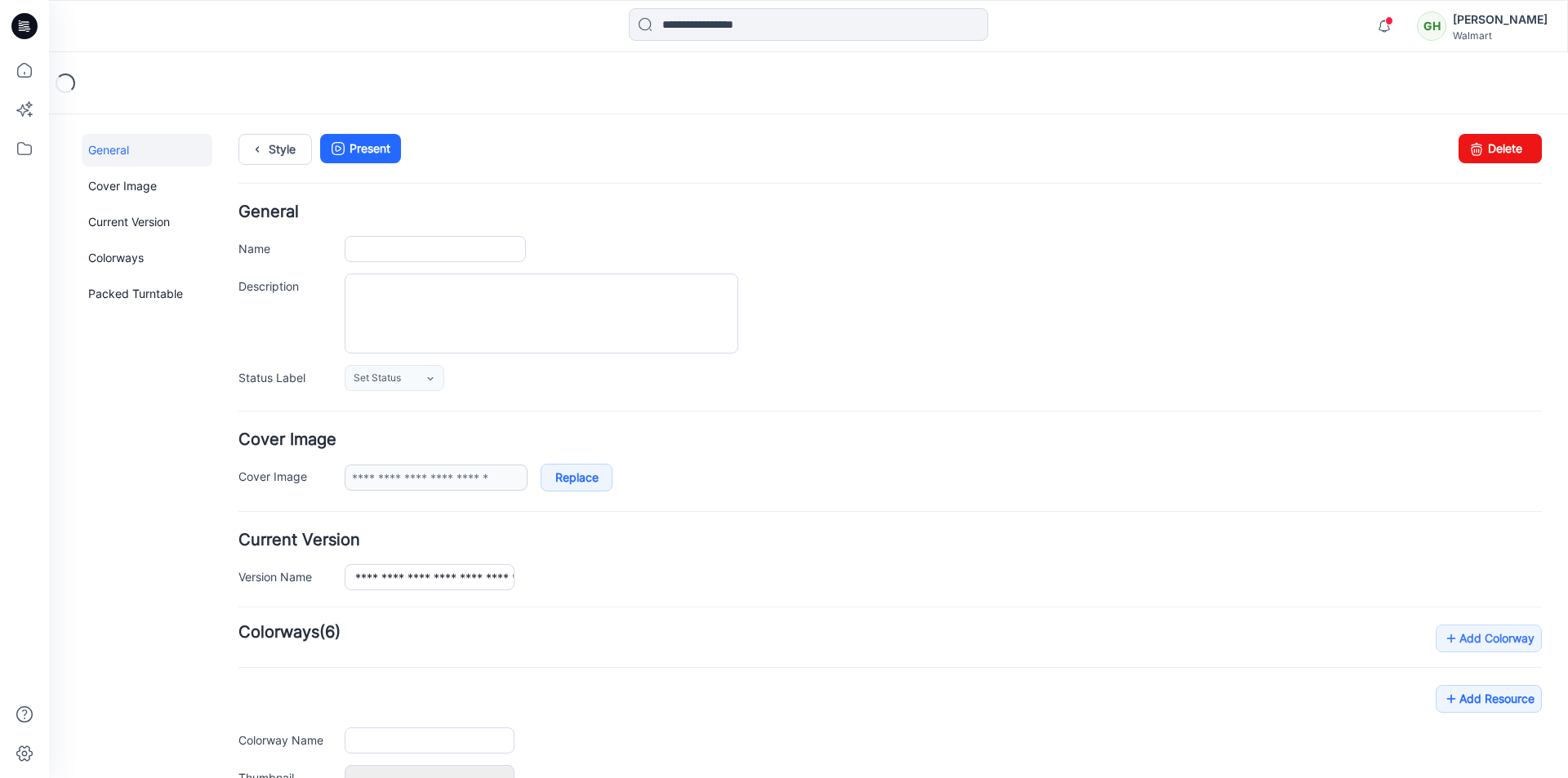
type input "**********"
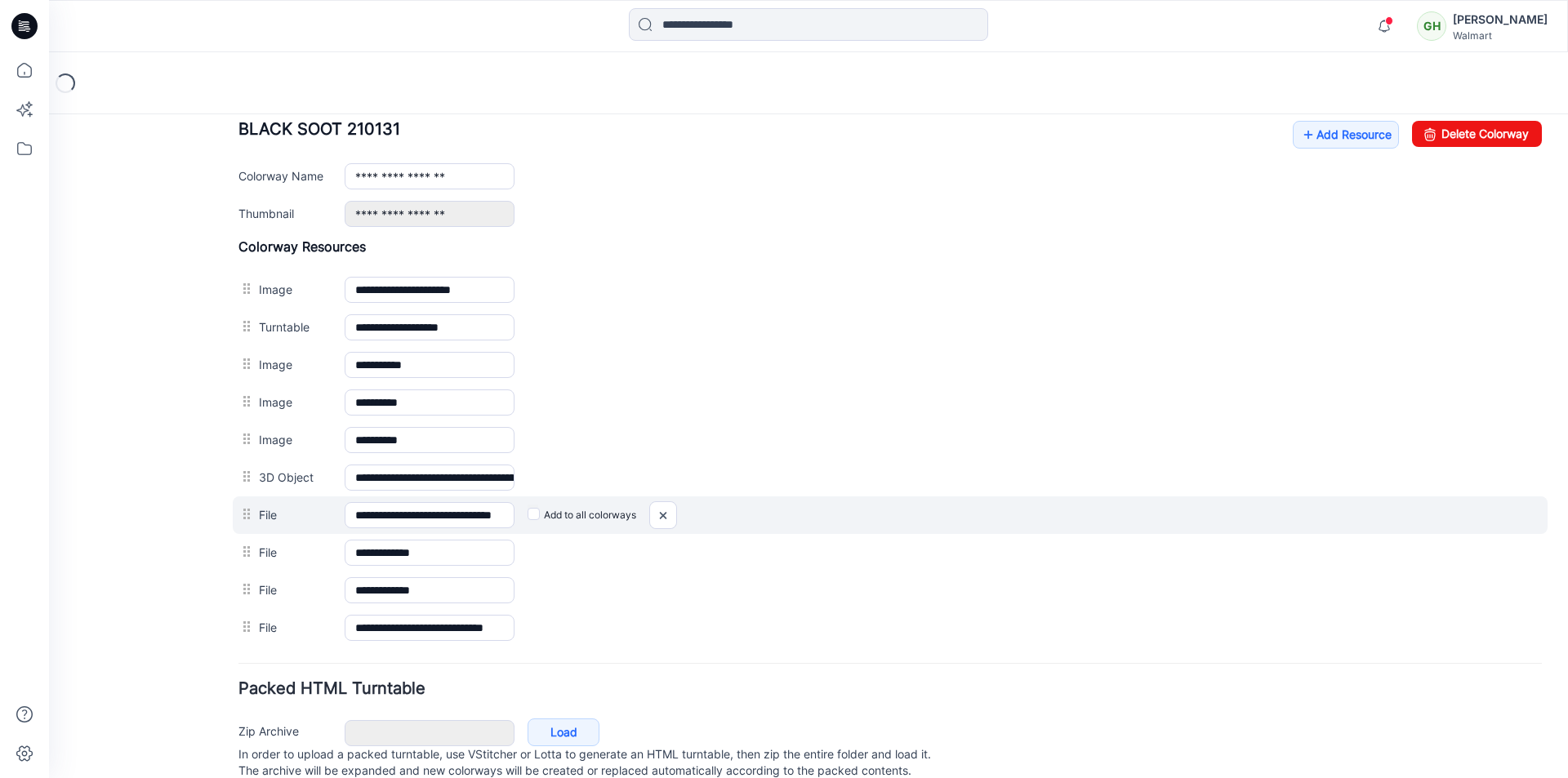
scroll to position [653, 0]
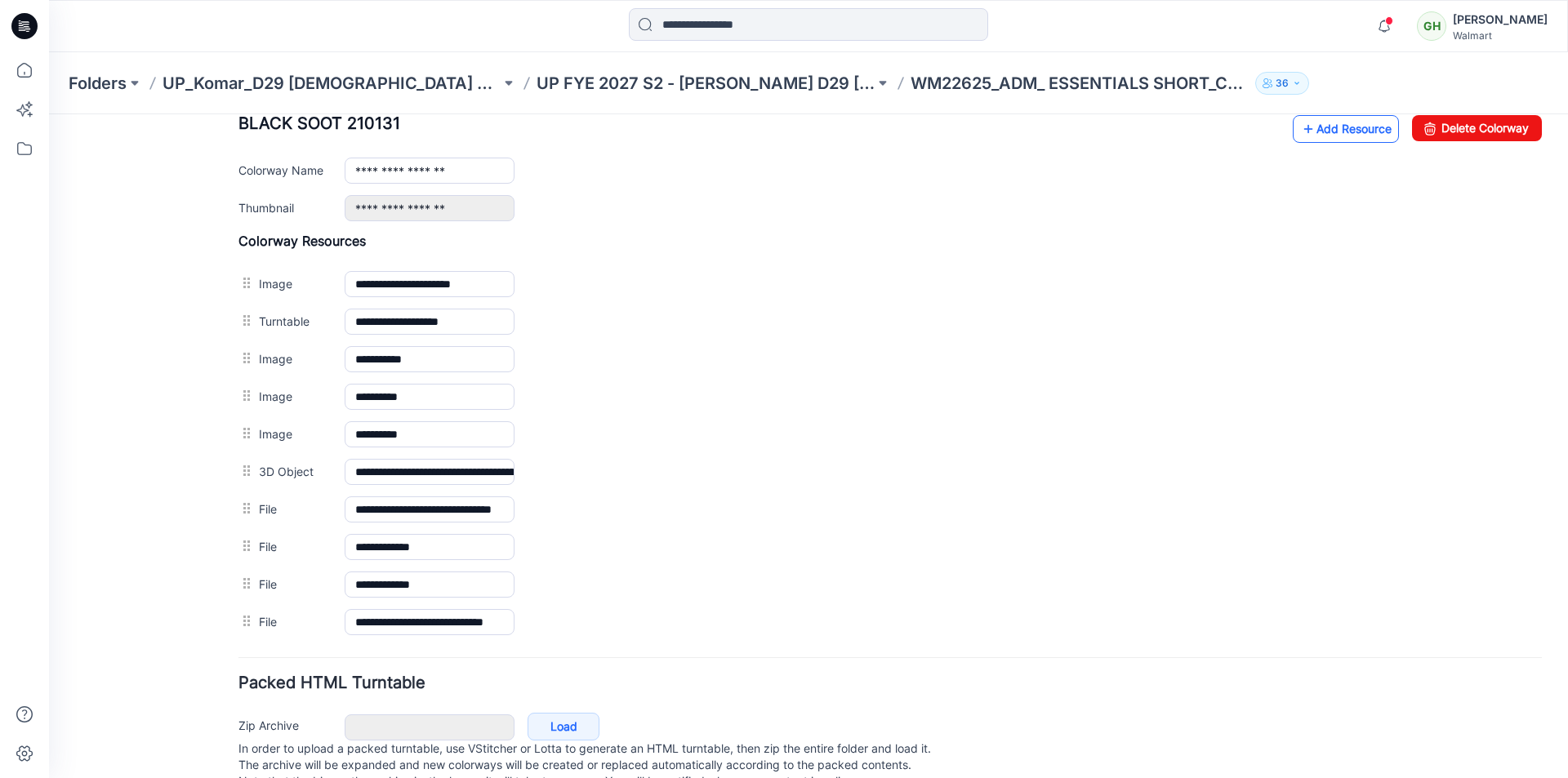
click at [1323, 136] on link "Add Resource" at bounding box center [1346, 129] width 106 height 27
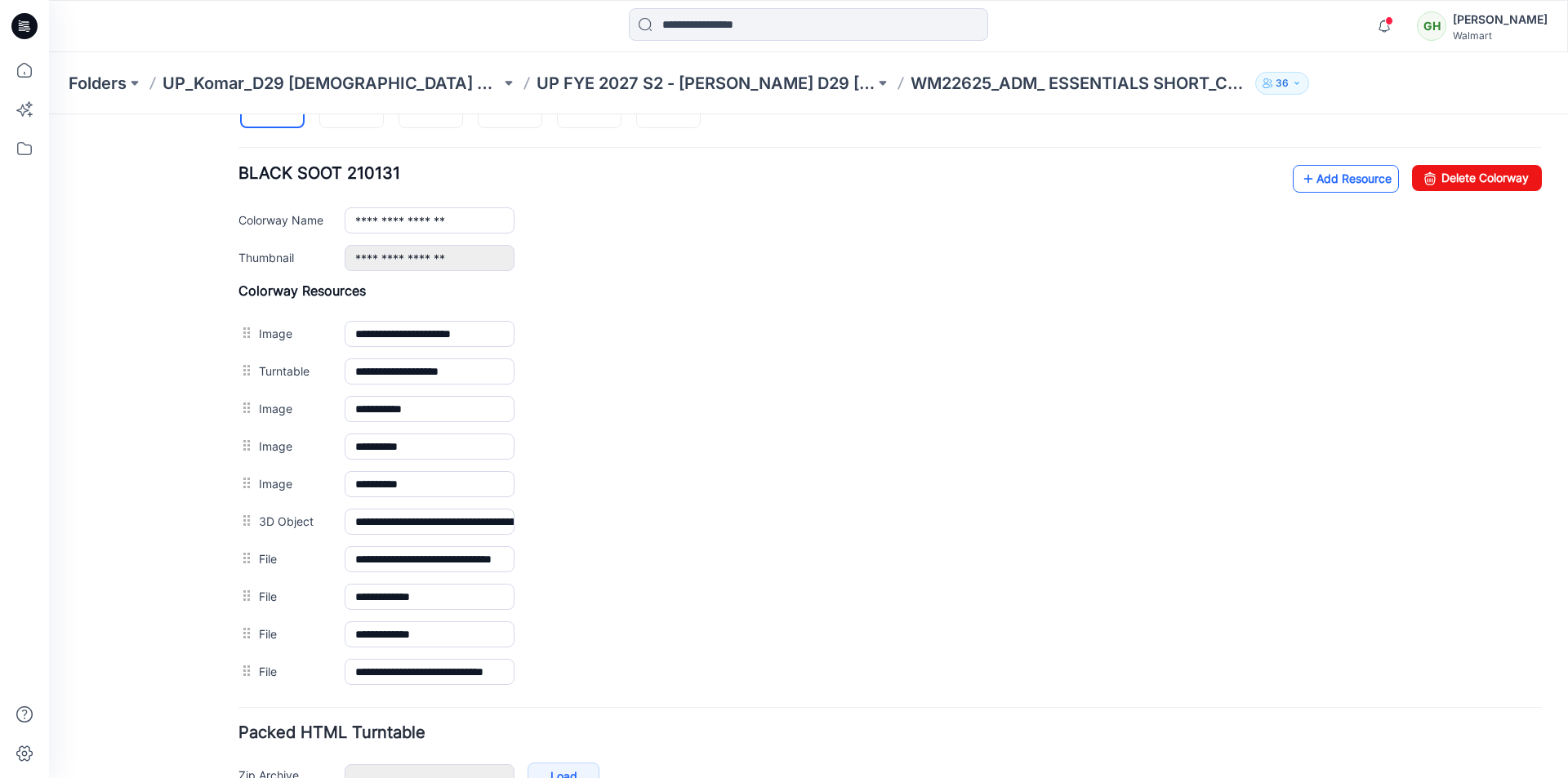
scroll to position [621, 0]
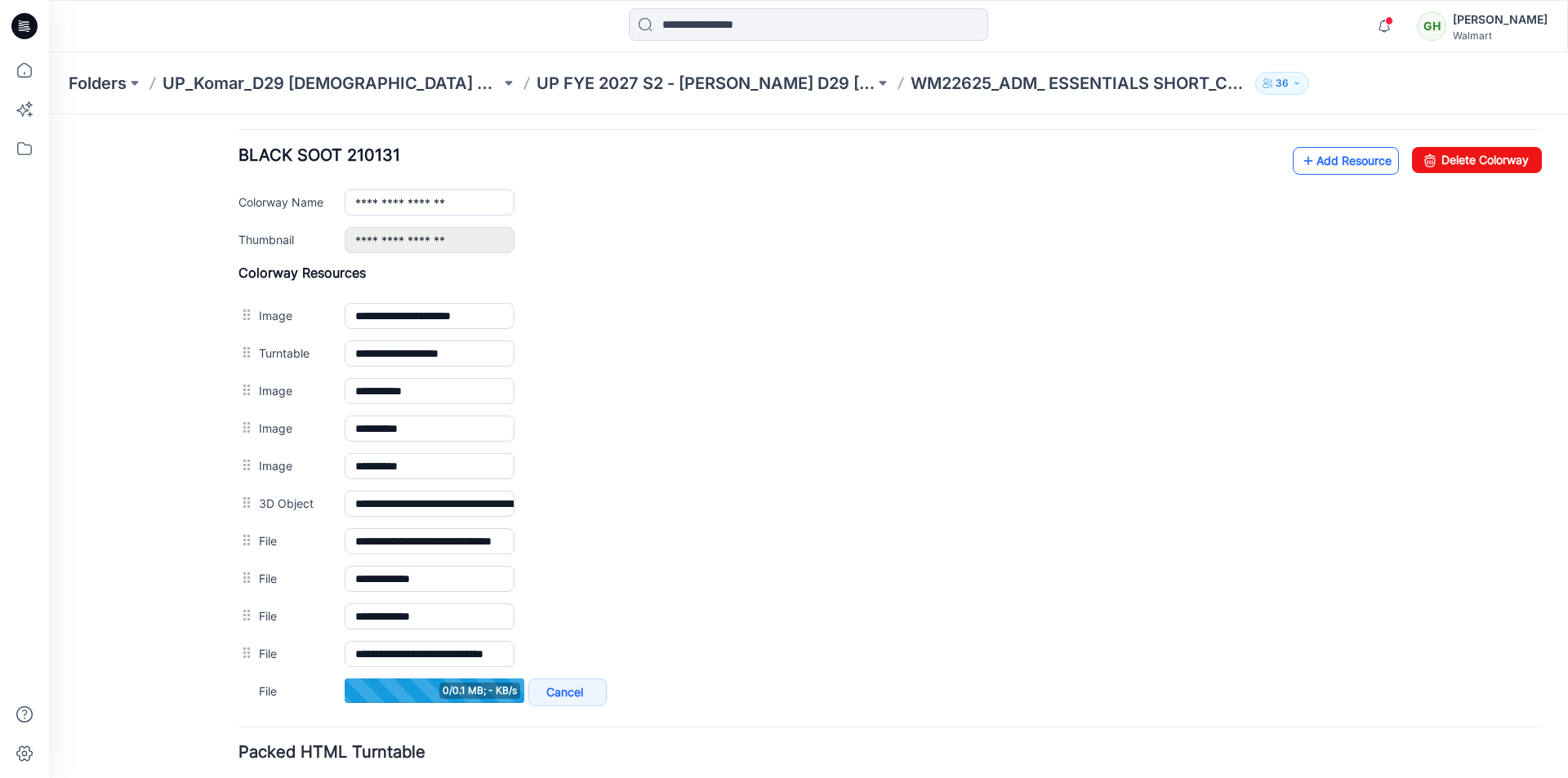
click at [1306, 162] on link "Add Resource" at bounding box center [1346, 160] width 106 height 27
click at [1347, 162] on link "Add Resource" at bounding box center [1346, 160] width 106 height 27
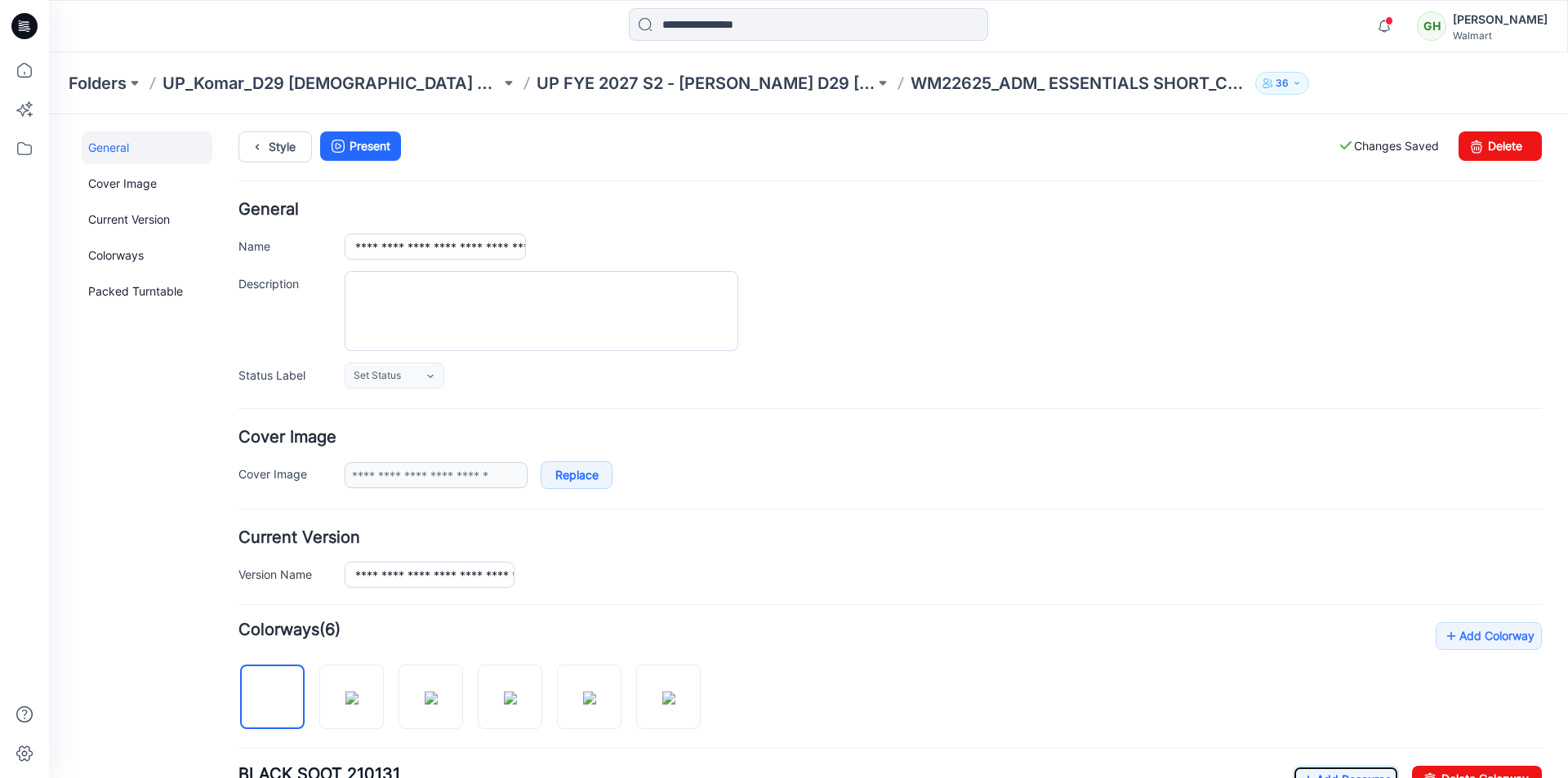
scroll to position [0, 0]
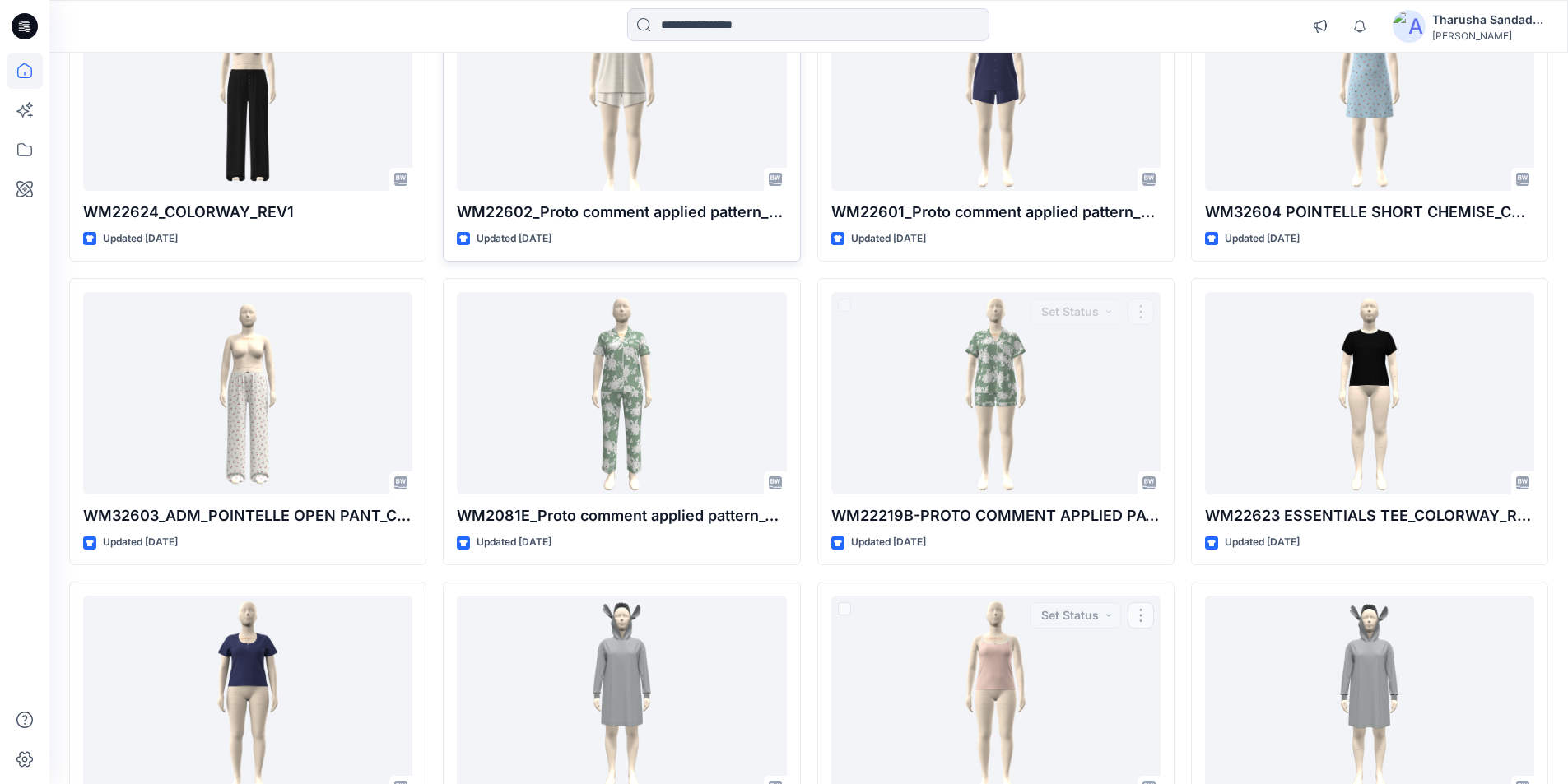
scroll to position [256, 0]
click at [720, 29] on input at bounding box center [808, 25] width 362 height 33
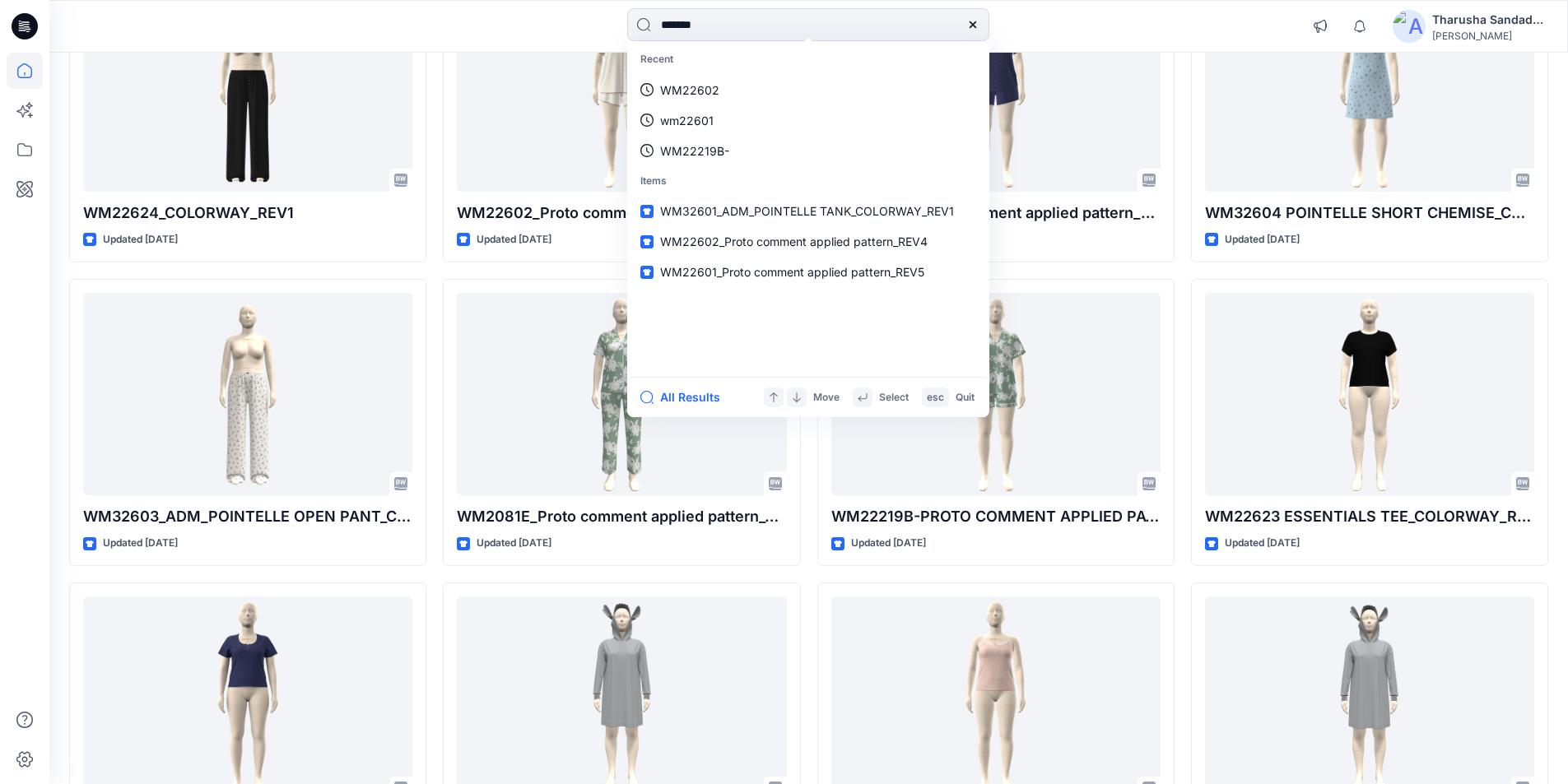
type input "*******"
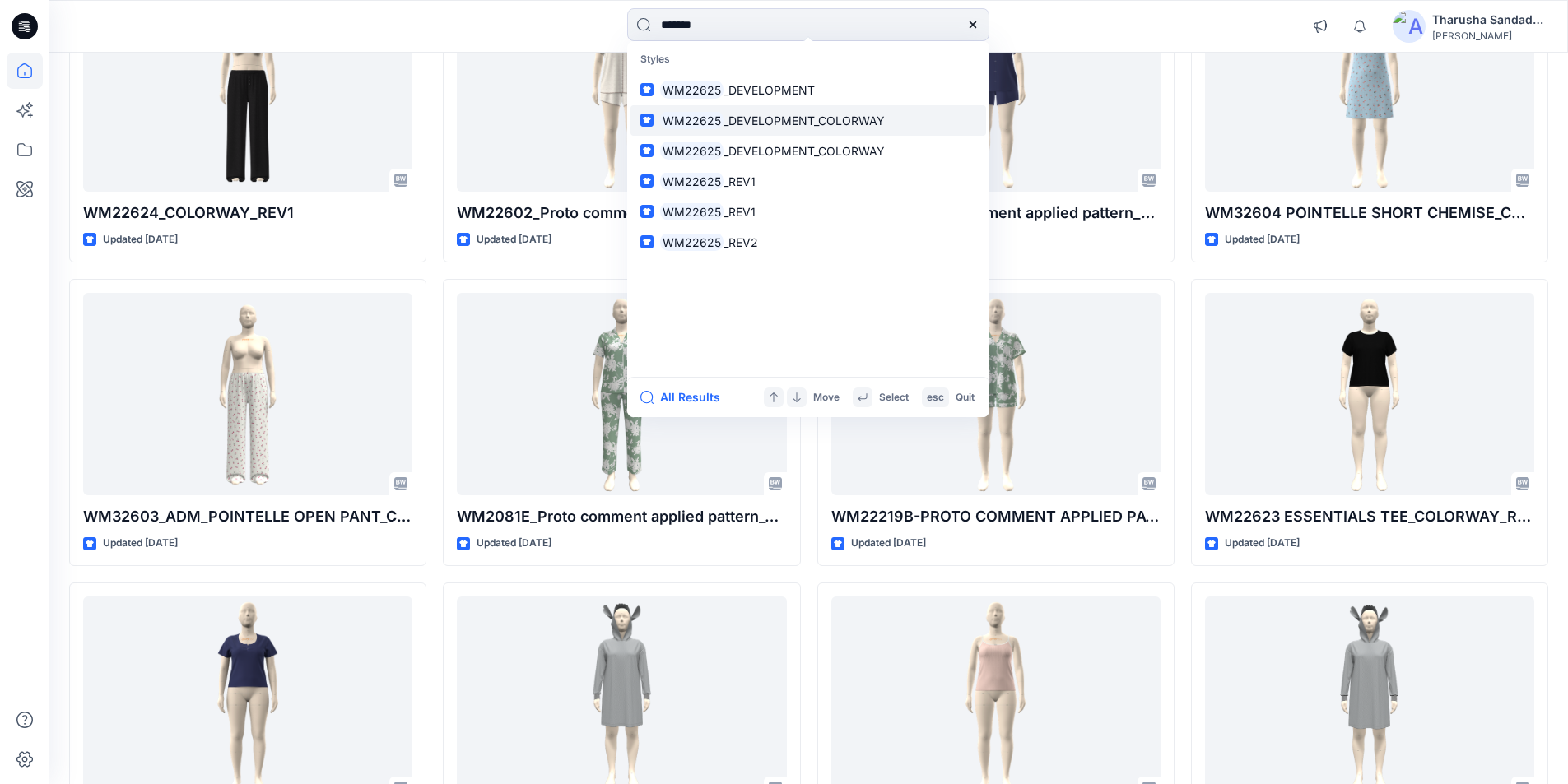
click at [778, 120] on span "_DEVELOPMENT_COLORWAY" at bounding box center [803, 120] width 161 height 14
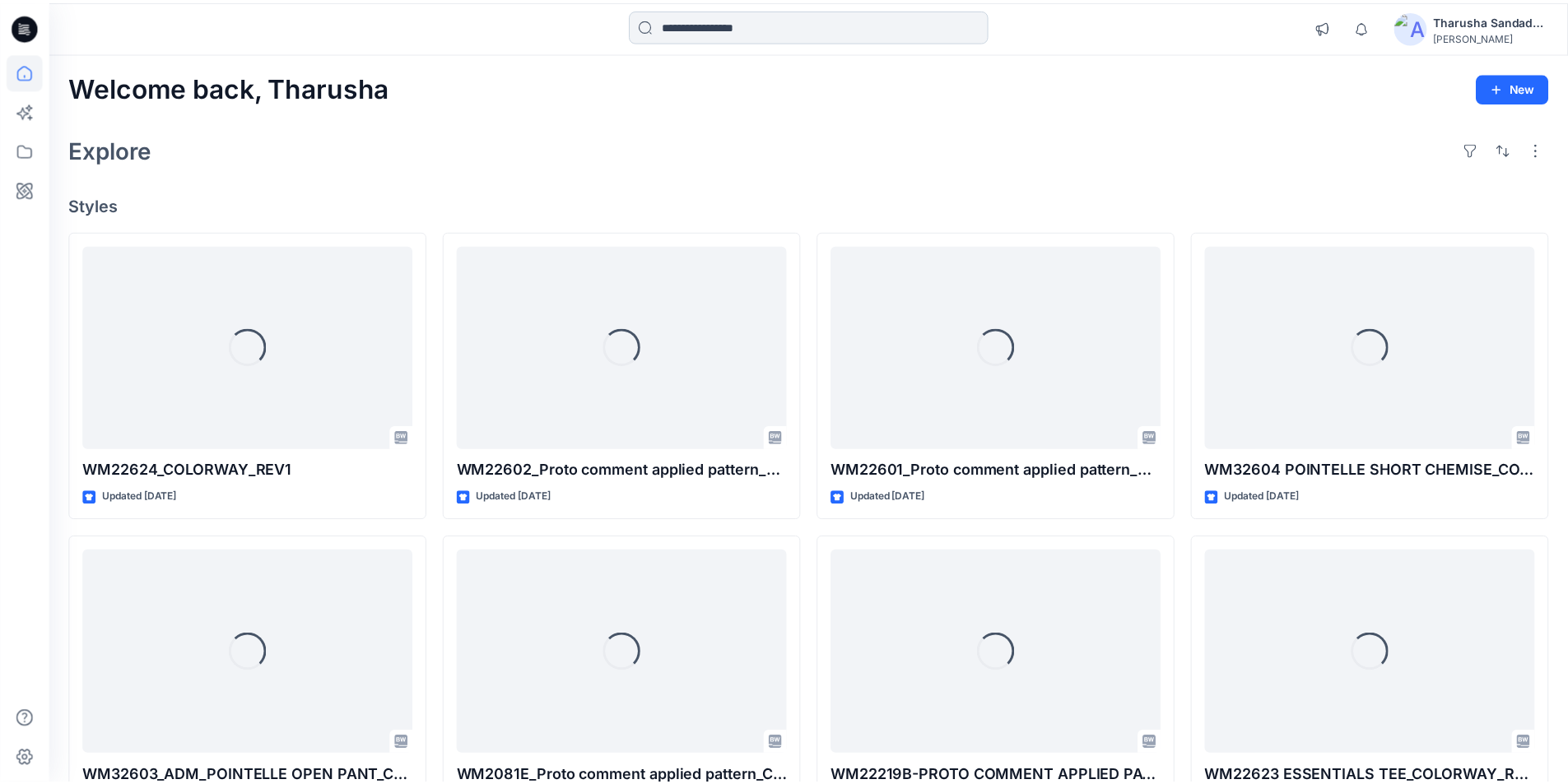
scroll to position [256, 0]
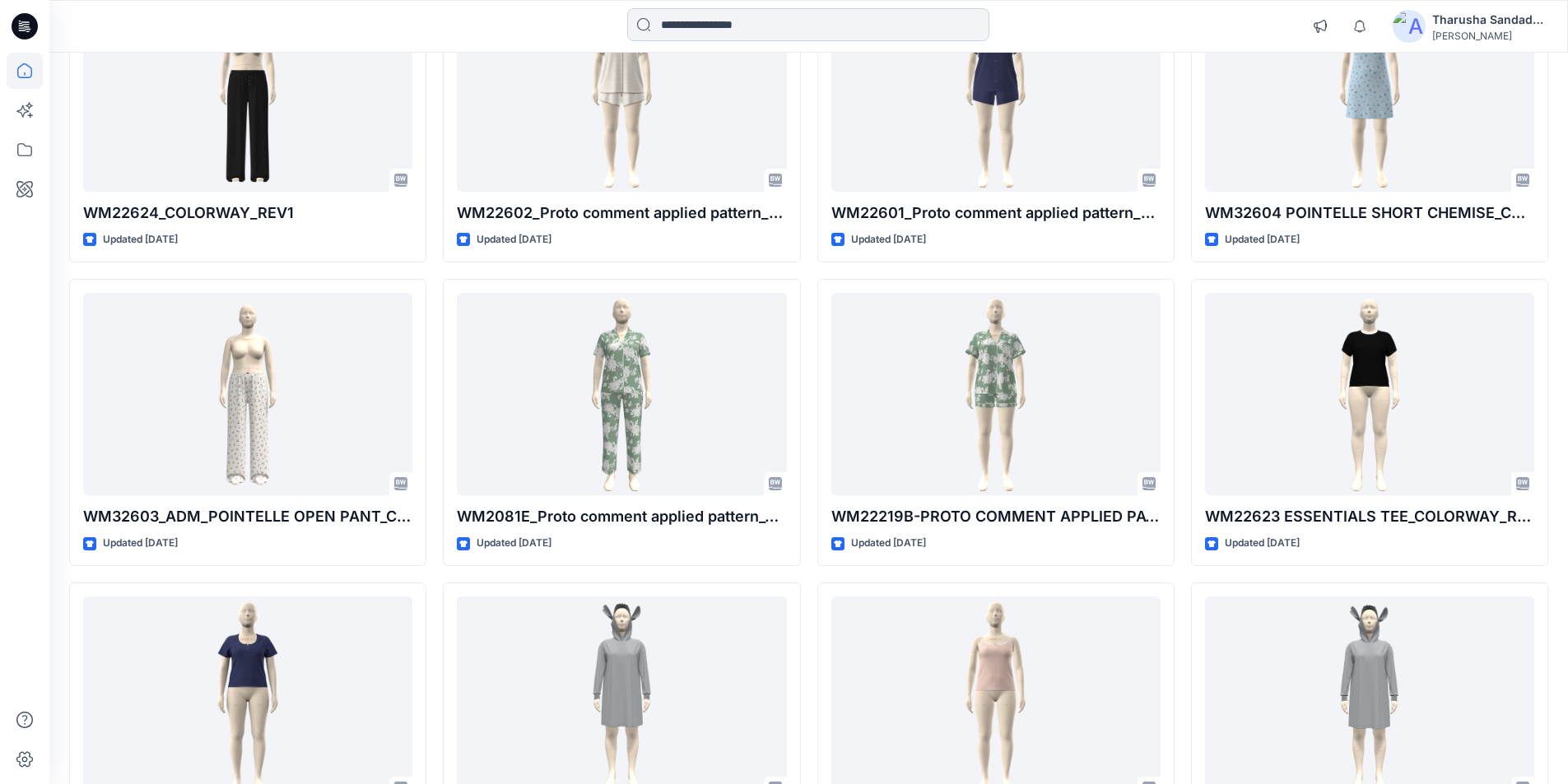
click at [754, 25] on input at bounding box center [808, 25] width 362 height 33
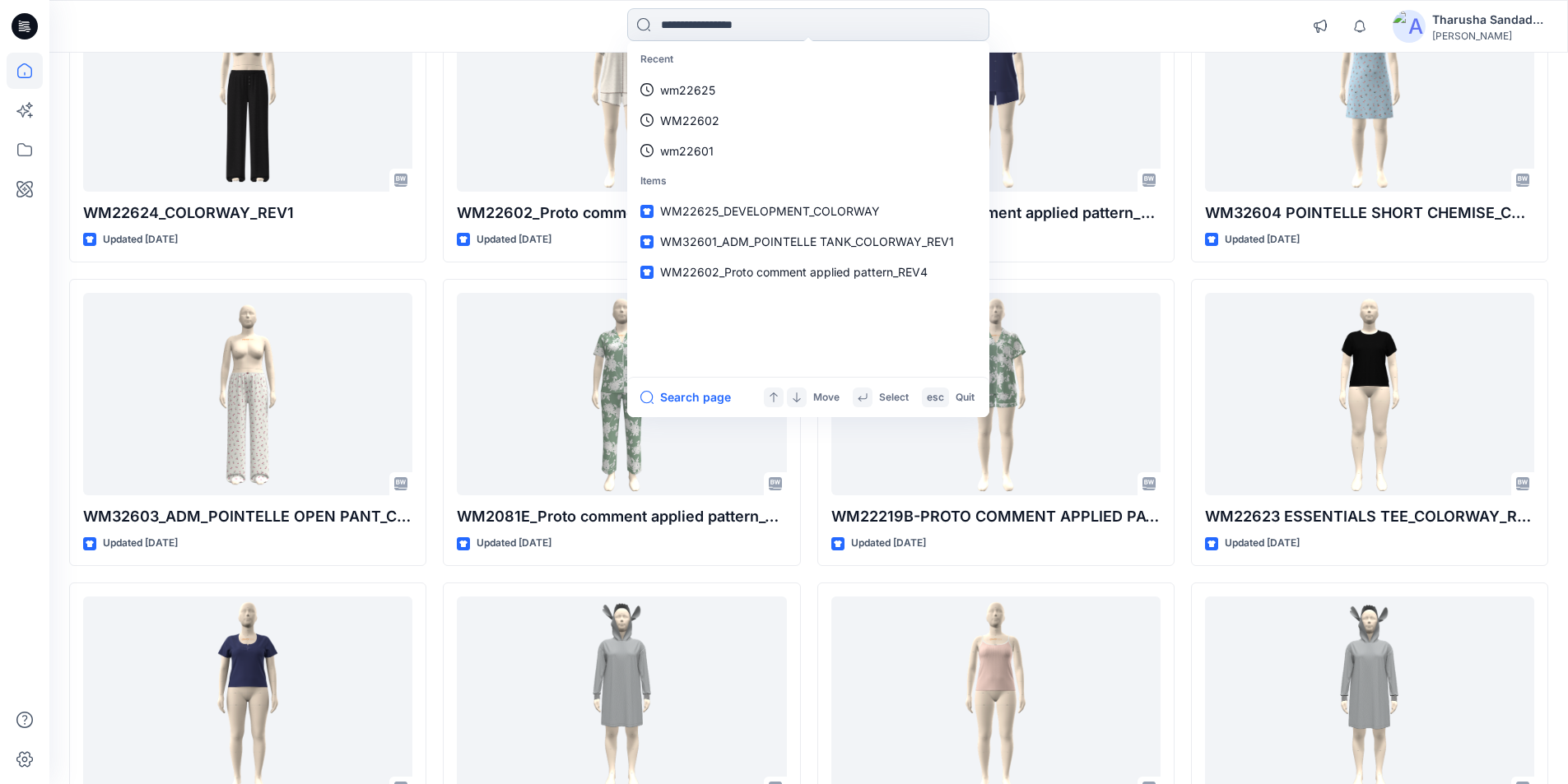
click at [718, 25] on input at bounding box center [808, 25] width 362 height 33
click at [706, 92] on p "wm22625" at bounding box center [688, 90] width 55 height 17
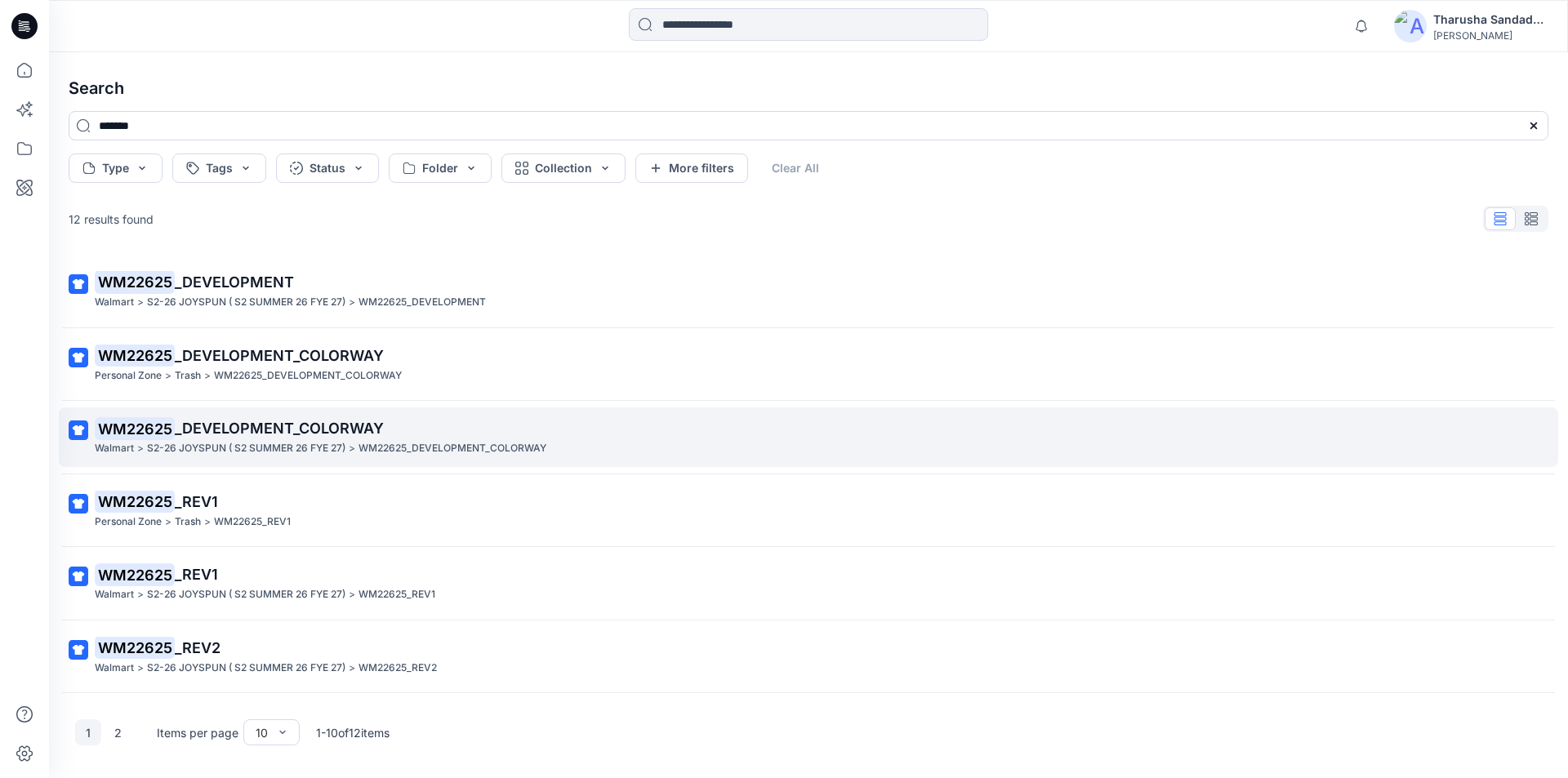
click at [240, 427] on span "_DEVELOPMENT_COLORWAY" at bounding box center [280, 428] width 209 height 17
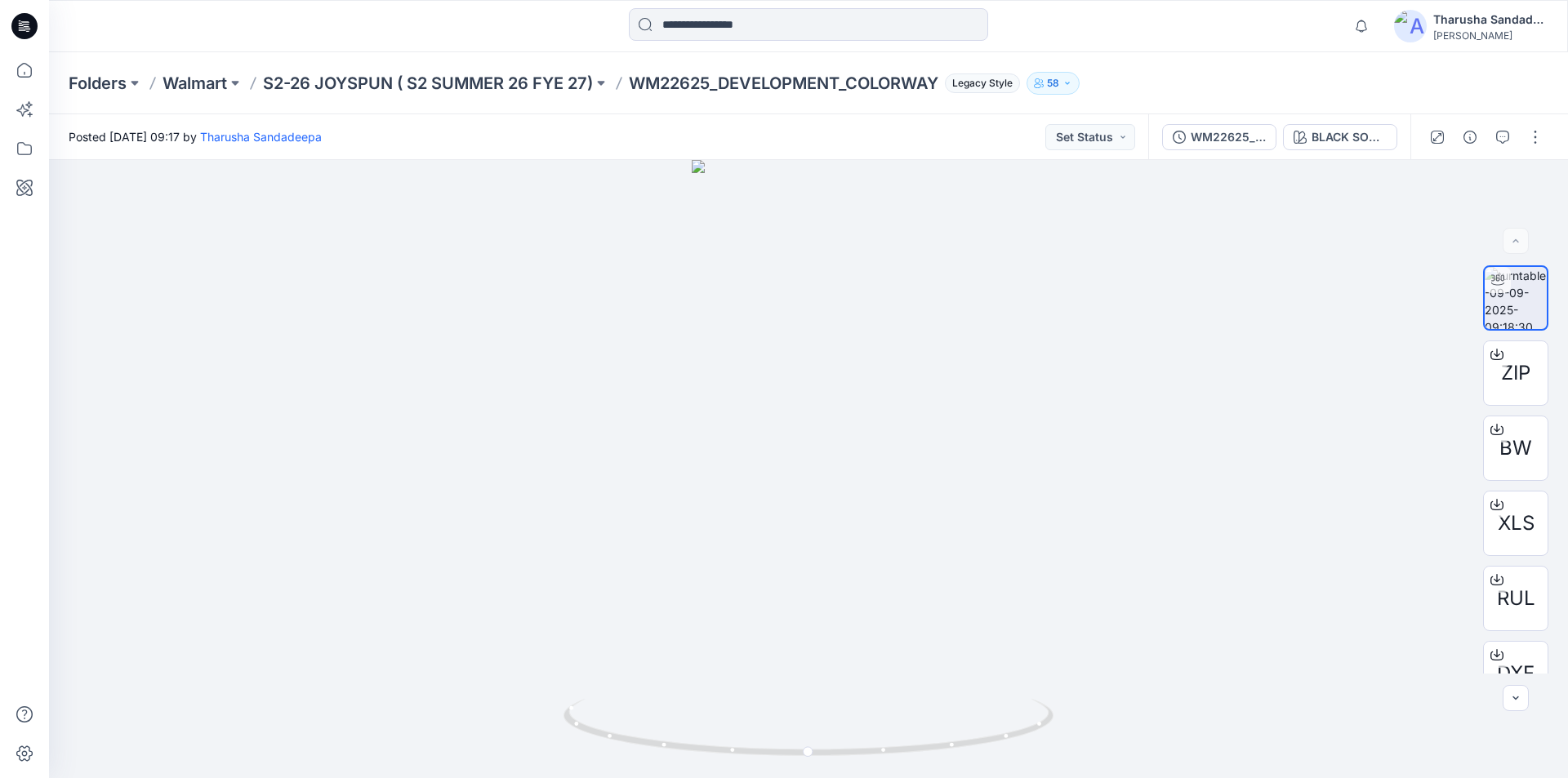
drag, startPoint x: 26, startPoint y: 33, endPoint x: 58, endPoint y: 12, distance: 38.3
click at [26, 33] on icon at bounding box center [24, 26] width 26 height 26
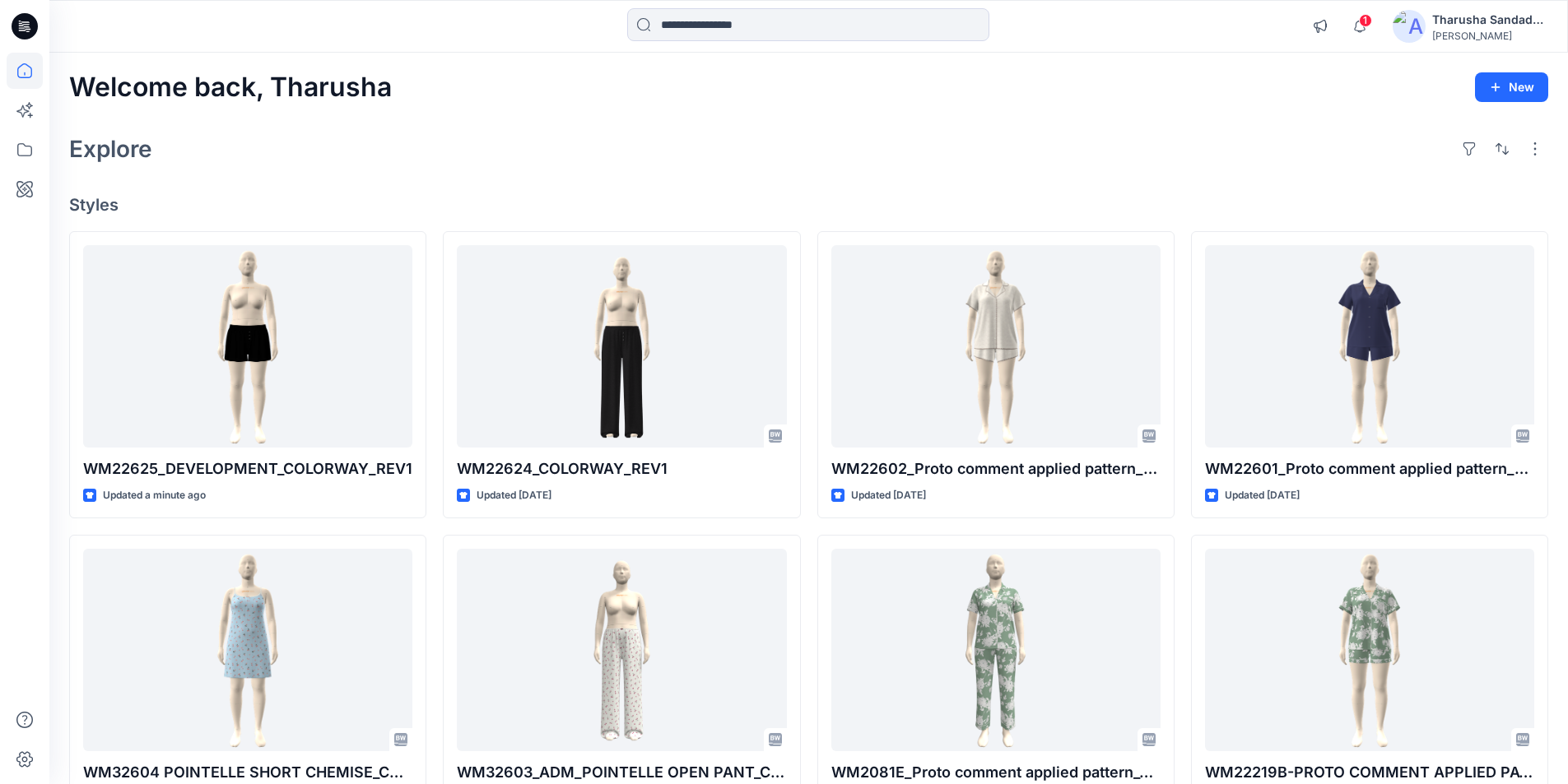
click at [464, 172] on div "Welcome back, Tharusha New Explore Styles WM22625_DEVELOPMENT_COLORWAY_REV1 Upd…" at bounding box center [808, 628] width 1518 height 1151
click at [23, 29] on icon at bounding box center [24, 26] width 26 height 26
click at [1275, 125] on div "Welcome back, Tharusha New Explore Styles WM22625_DEVELOPMENT_COLORWAY_REV1 Upd…" at bounding box center [808, 628] width 1518 height 1151
click at [705, 135] on div "Explore" at bounding box center [809, 149] width 1479 height 40
click at [426, 185] on div "Welcome back, Tharusha New Explore Styles WM22625_DEVELOPMENT_COLORWAY_REV1 Upd…" at bounding box center [808, 628] width 1518 height 1151
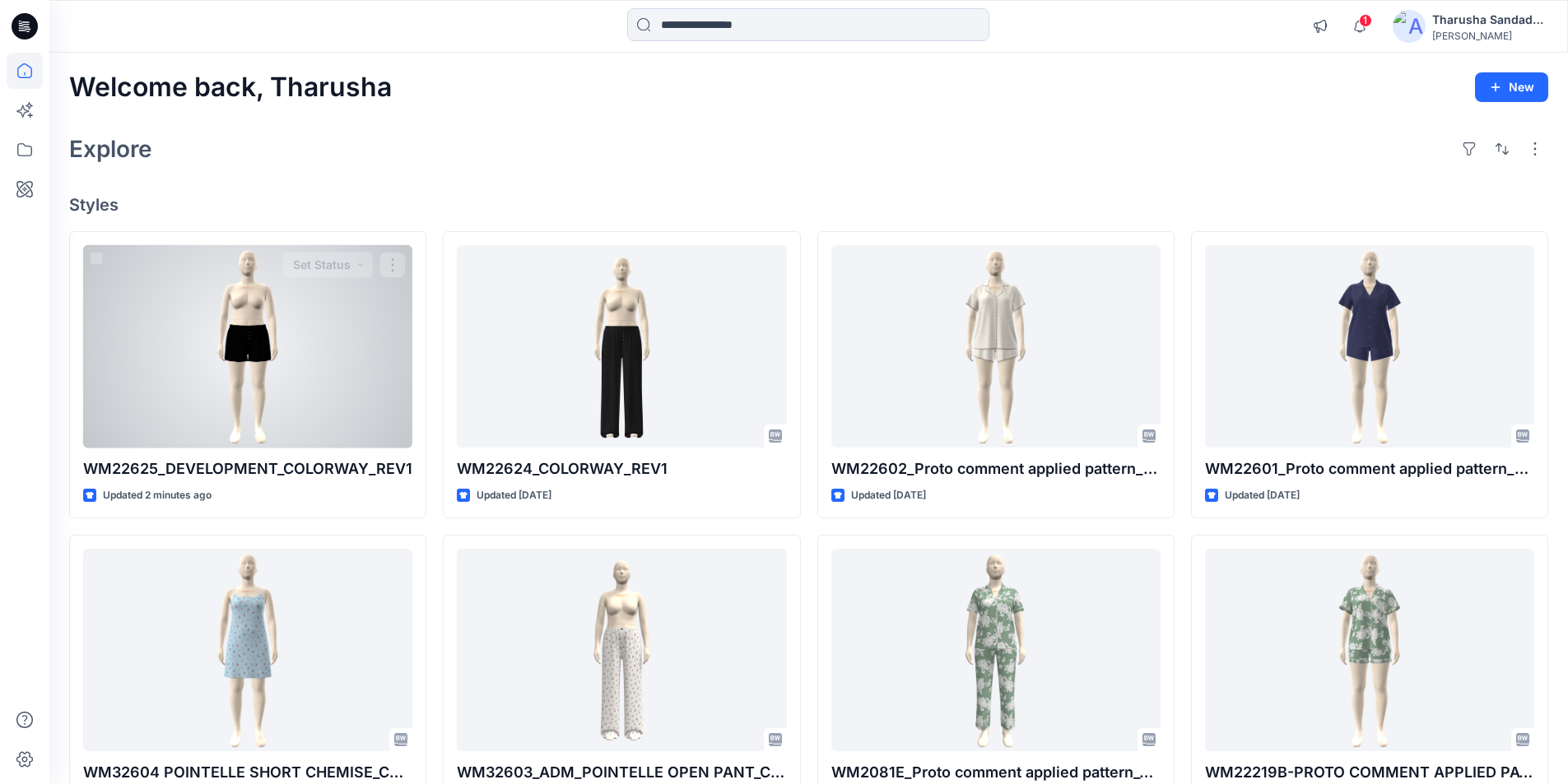
click at [249, 373] on div at bounding box center [247, 347] width 330 height 203
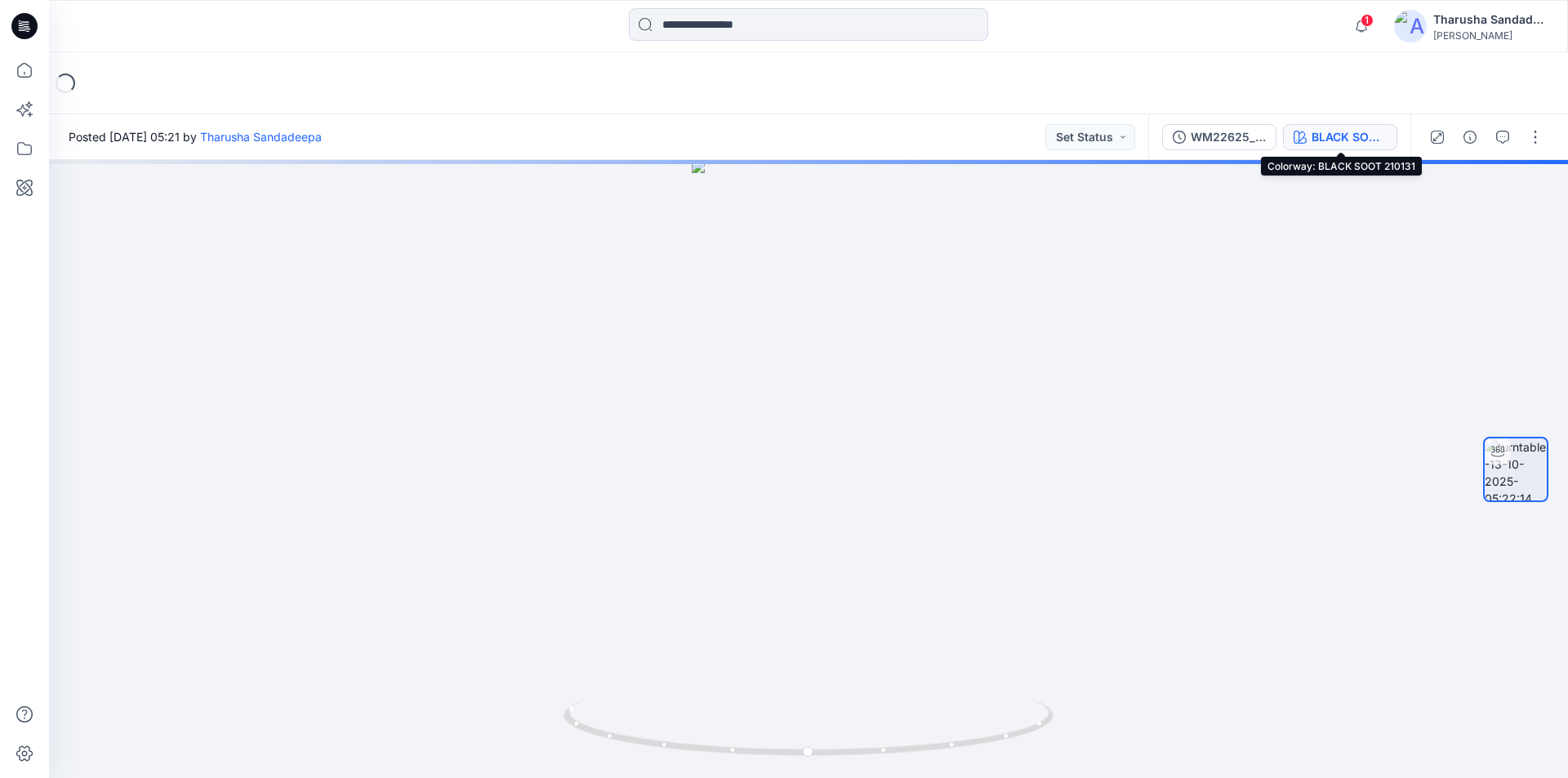
click at [1302, 144] on button "BLACK SOOT 210131" at bounding box center [1340, 137] width 114 height 26
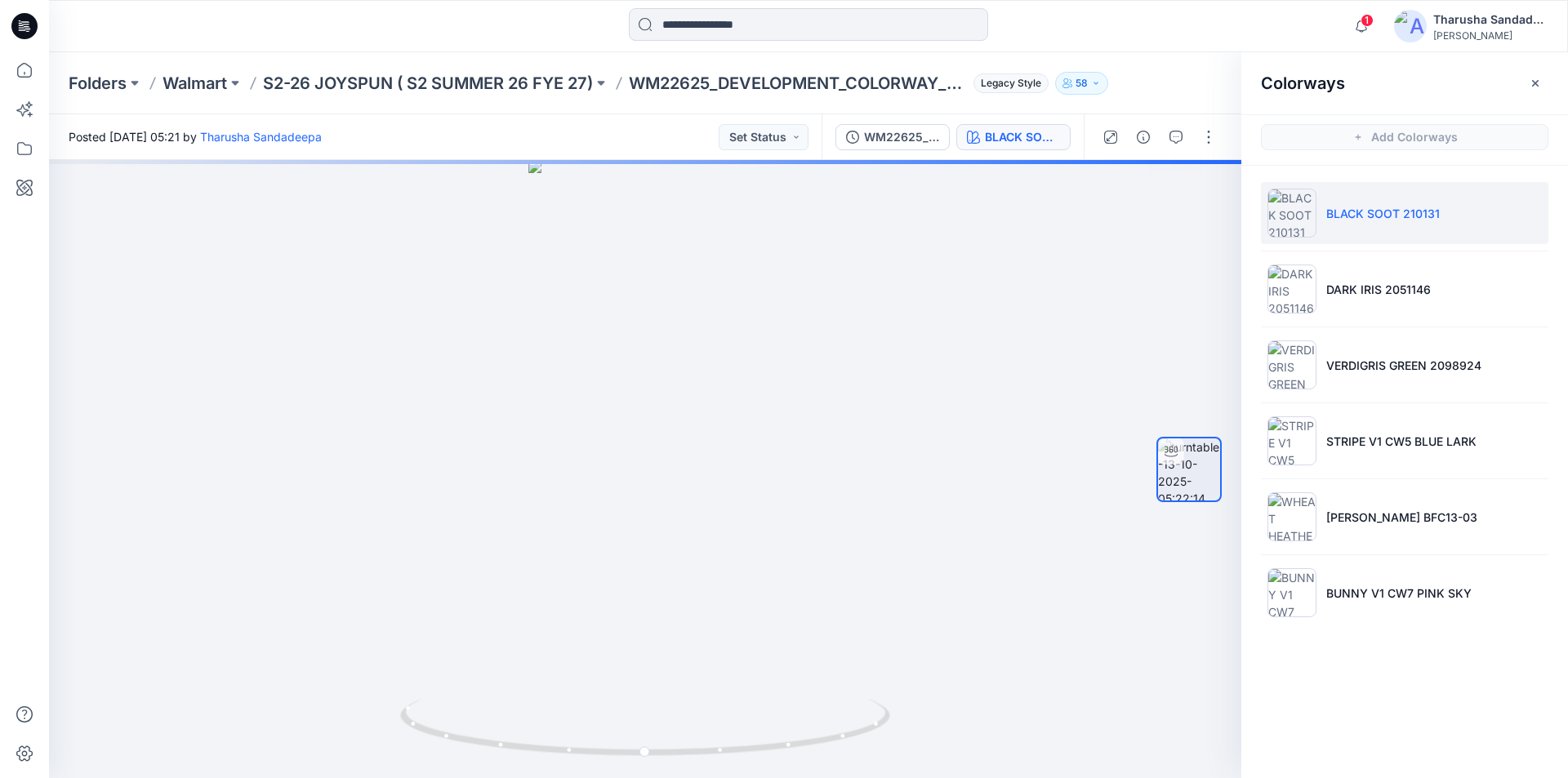
click at [1201, 86] on div "Folders Walmart S2-26 JOYSPUN ( S2 SUMMER 26 FYE 27) WM22625_DEVELOPMENT_COLORW…" at bounding box center [745, 83] width 1353 height 23
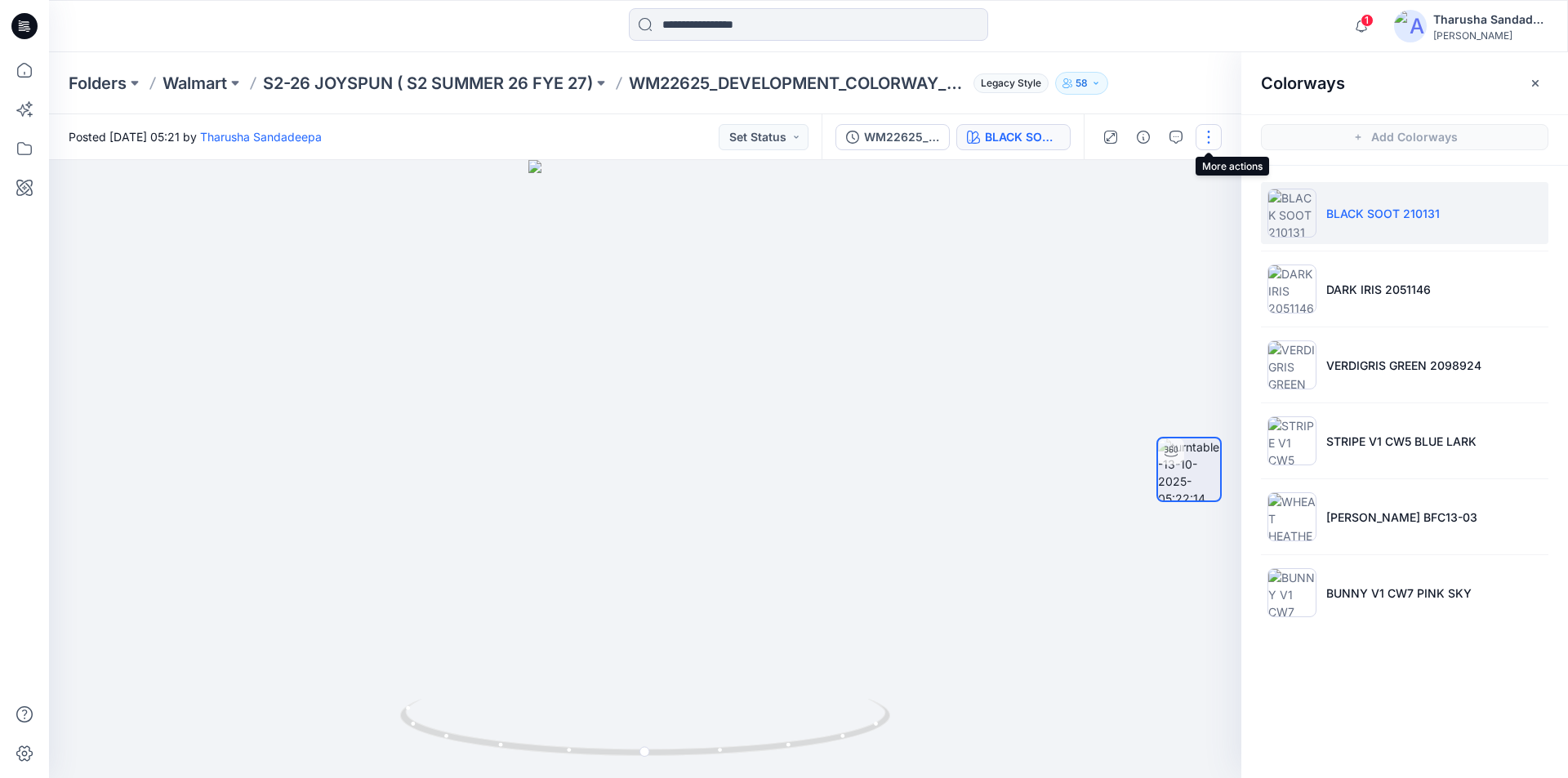
click at [1209, 135] on button "button" at bounding box center [1208, 137] width 26 height 26
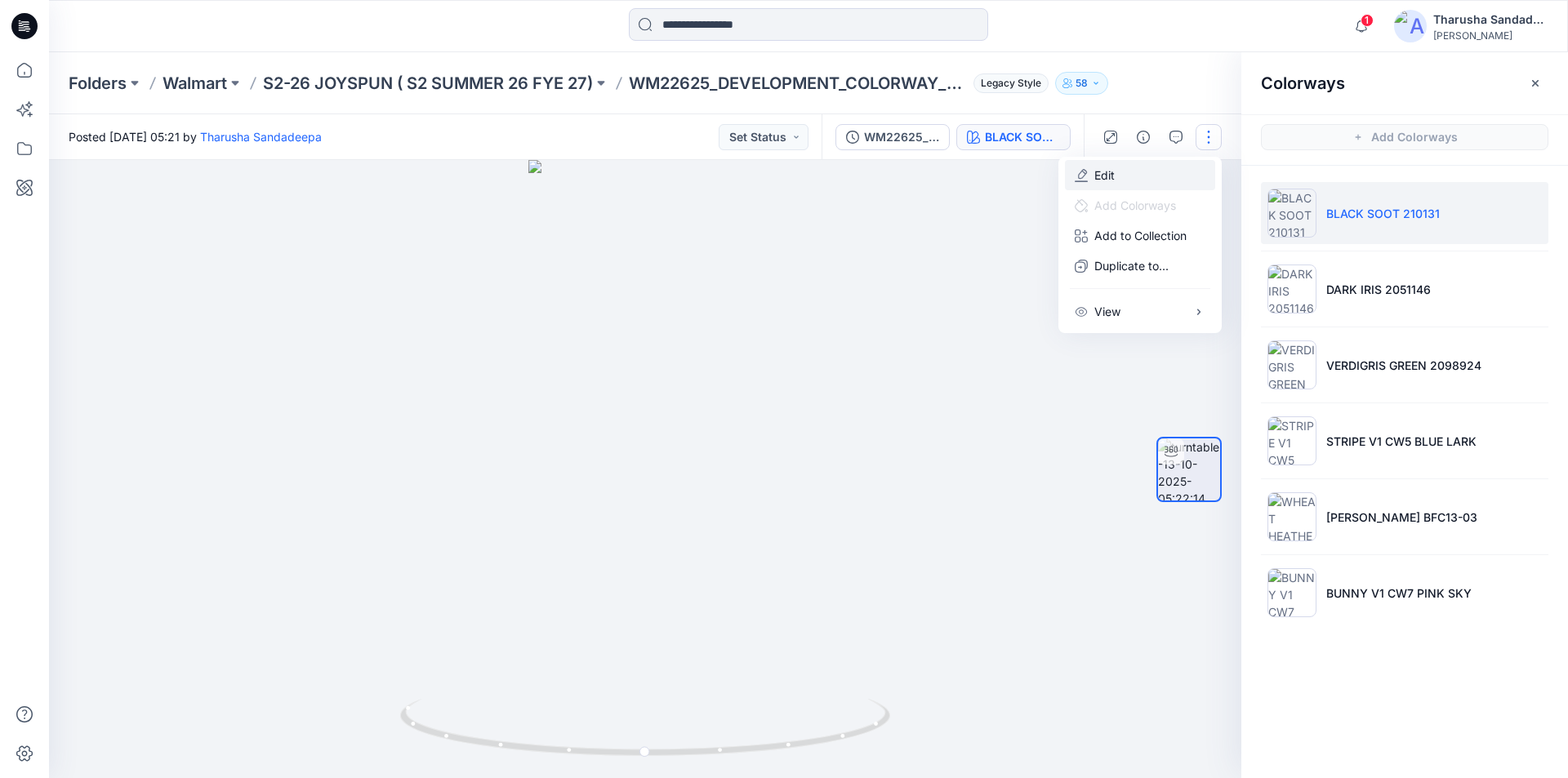
click at [1141, 174] on button "Edit" at bounding box center [1140, 174] width 150 height 30
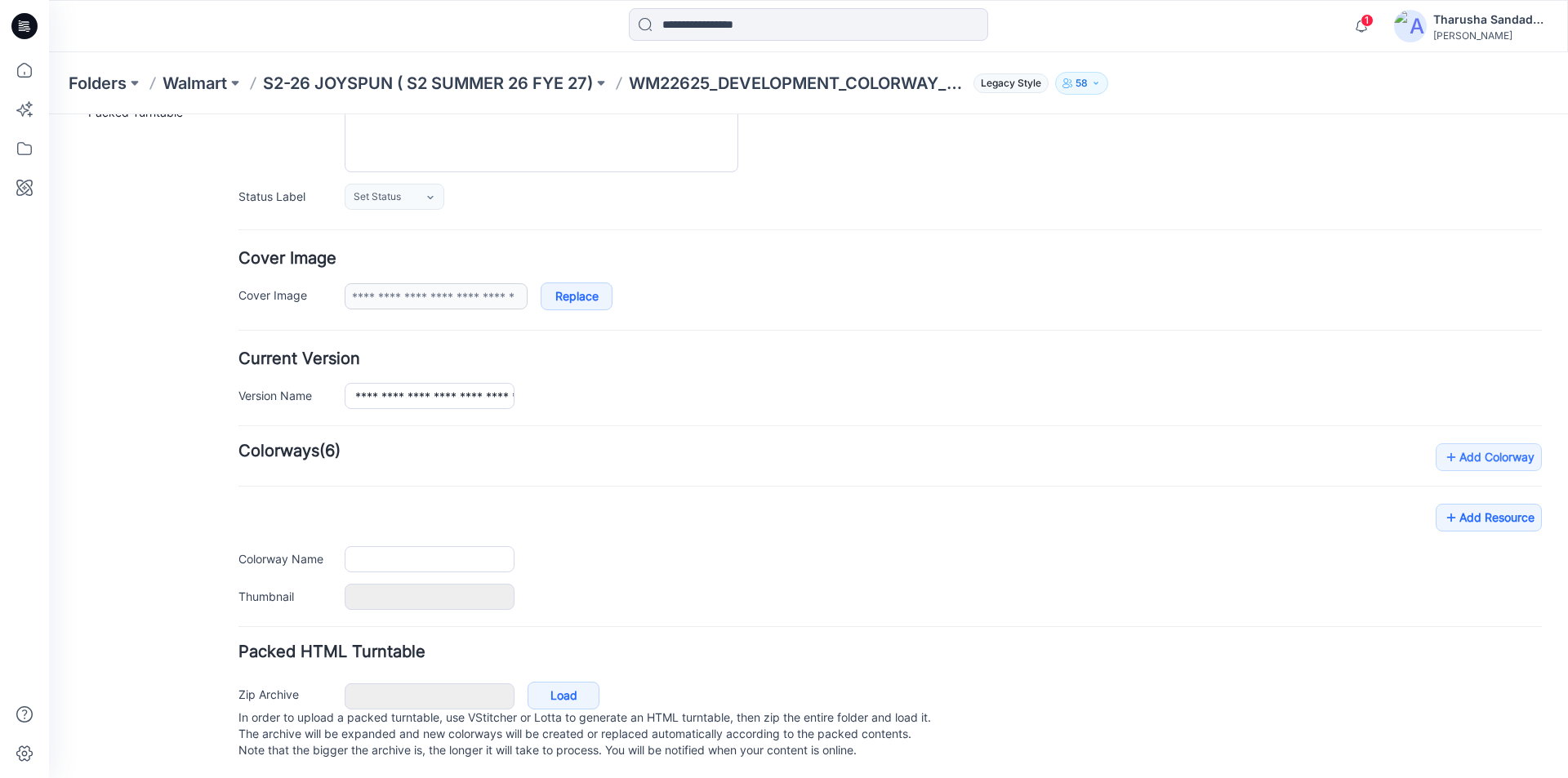
scroll to position [200, 0]
type input "**********"
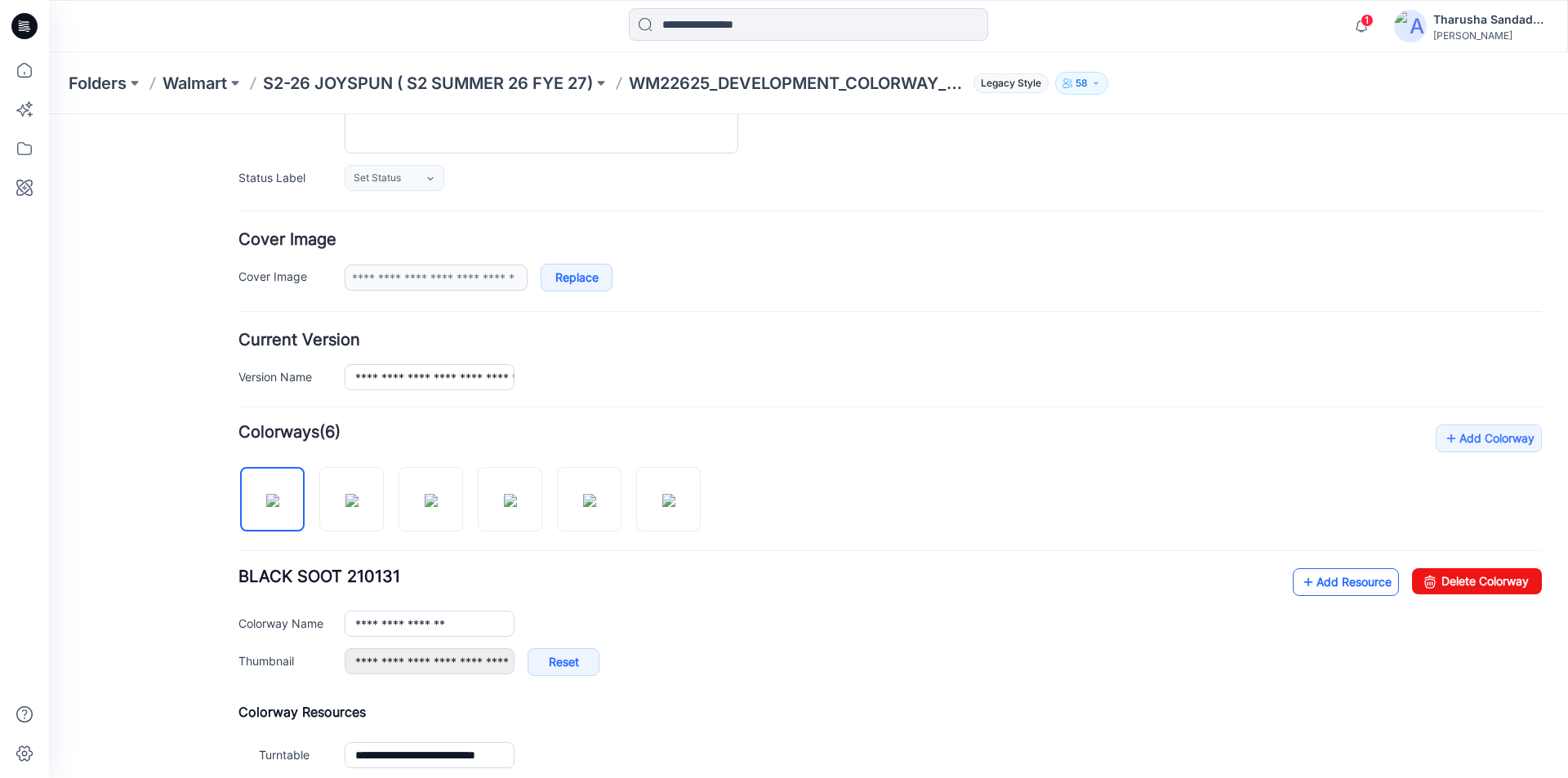
click at [1325, 581] on link "Add Resource" at bounding box center [1346, 582] width 106 height 27
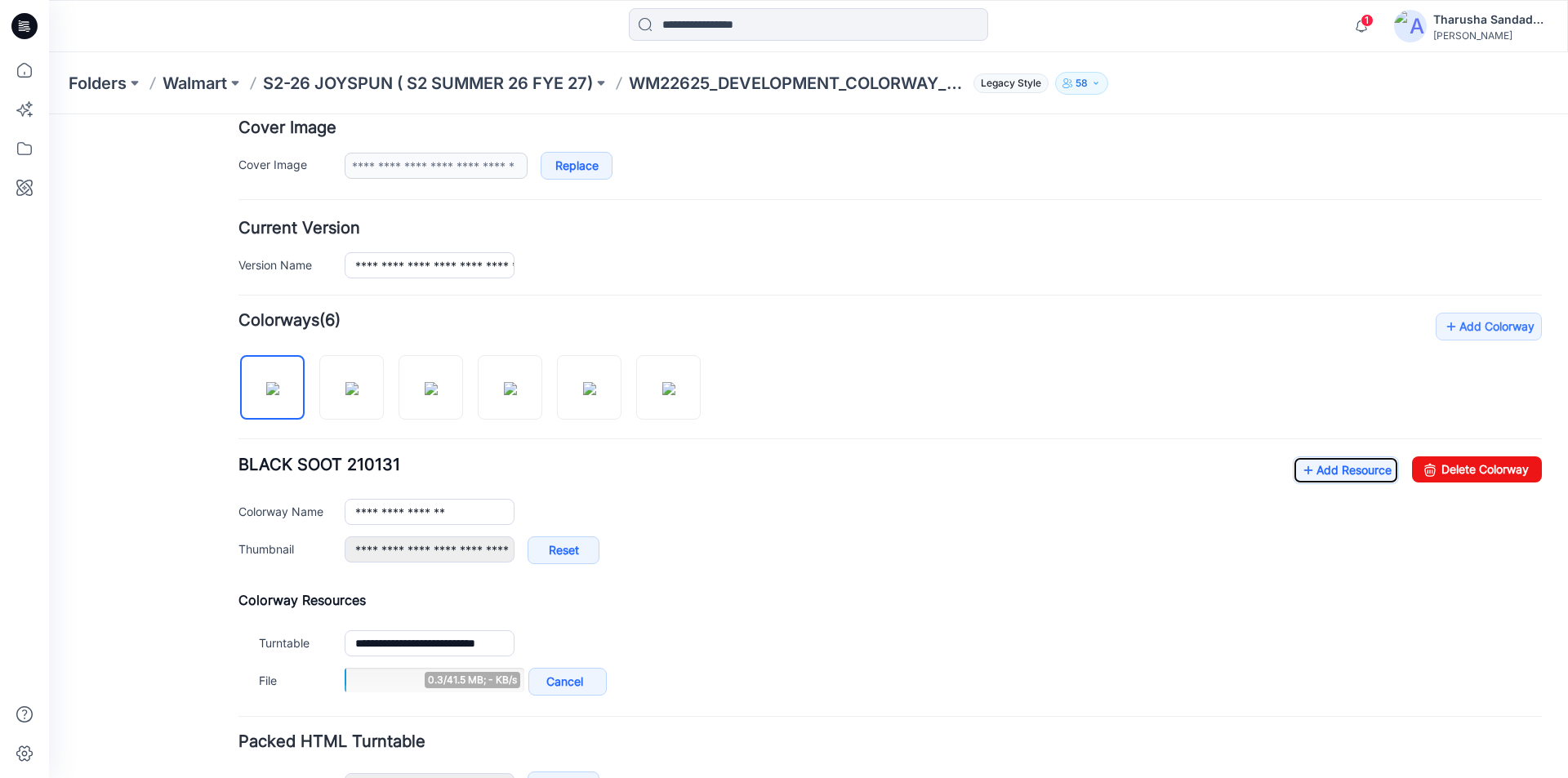
scroll to position [420, 0]
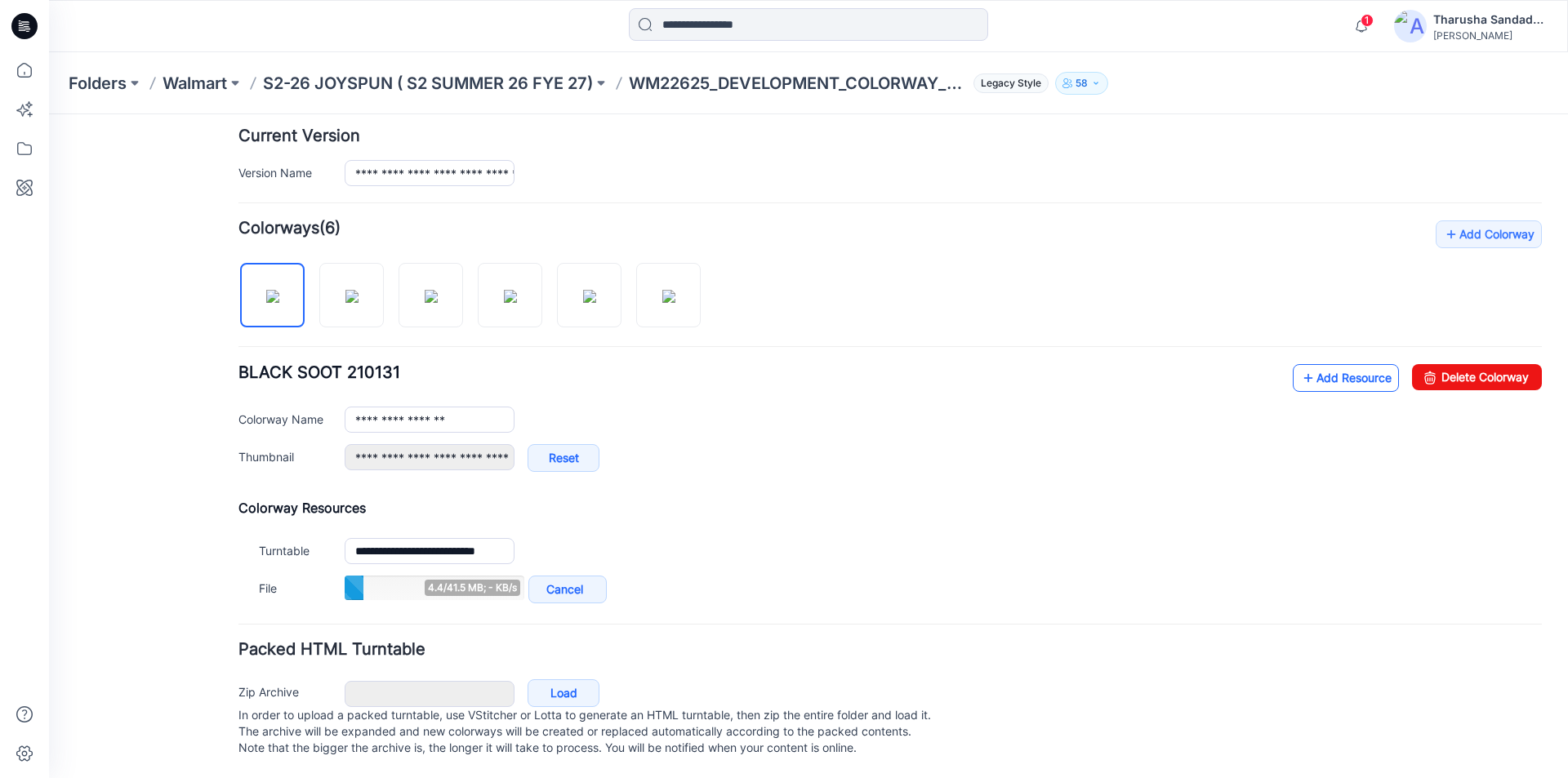
click at [1337, 365] on link "Add Resource" at bounding box center [1346, 377] width 106 height 27
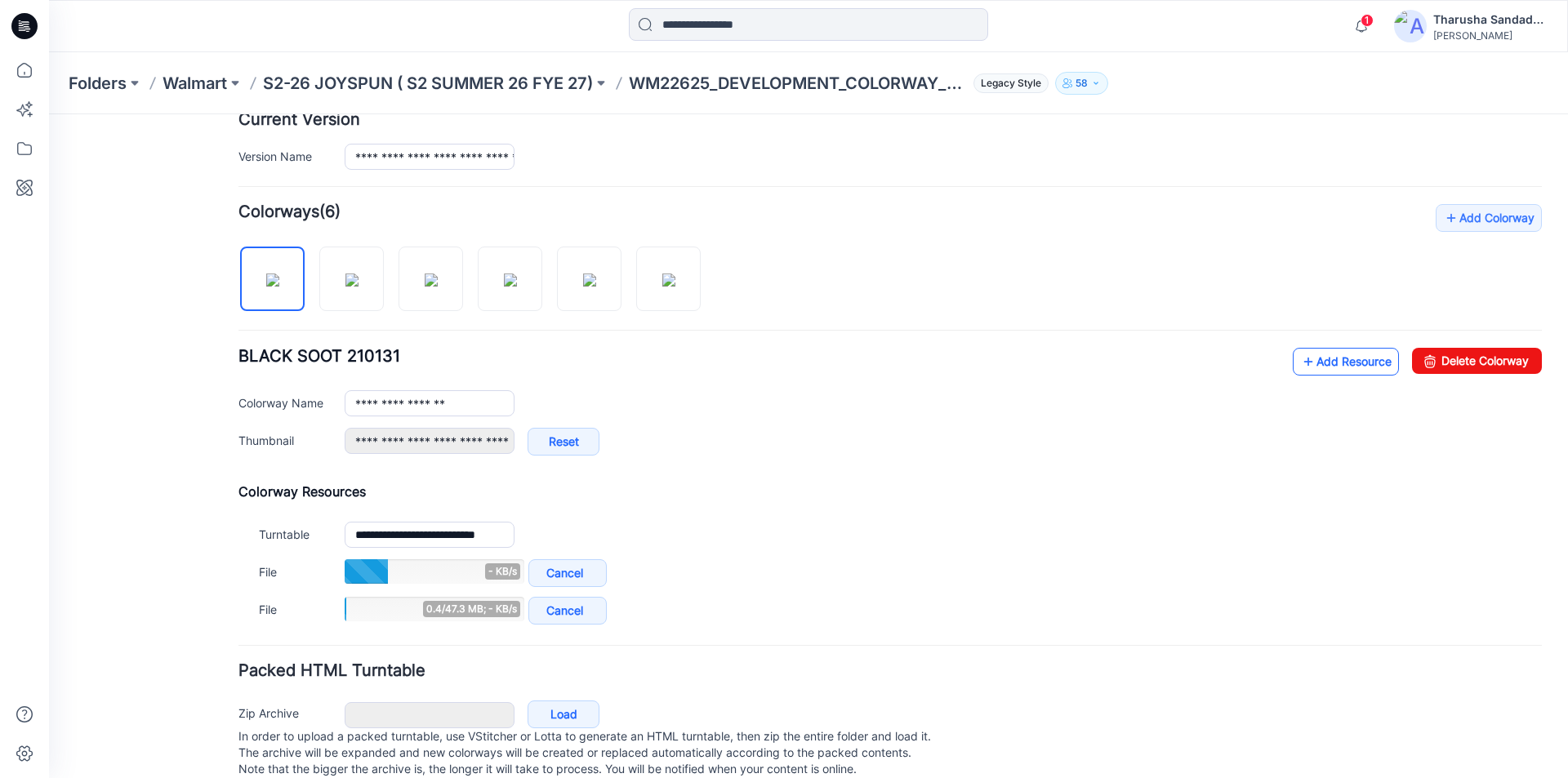
click at [1316, 366] on link "Add Resource" at bounding box center [1346, 361] width 106 height 27
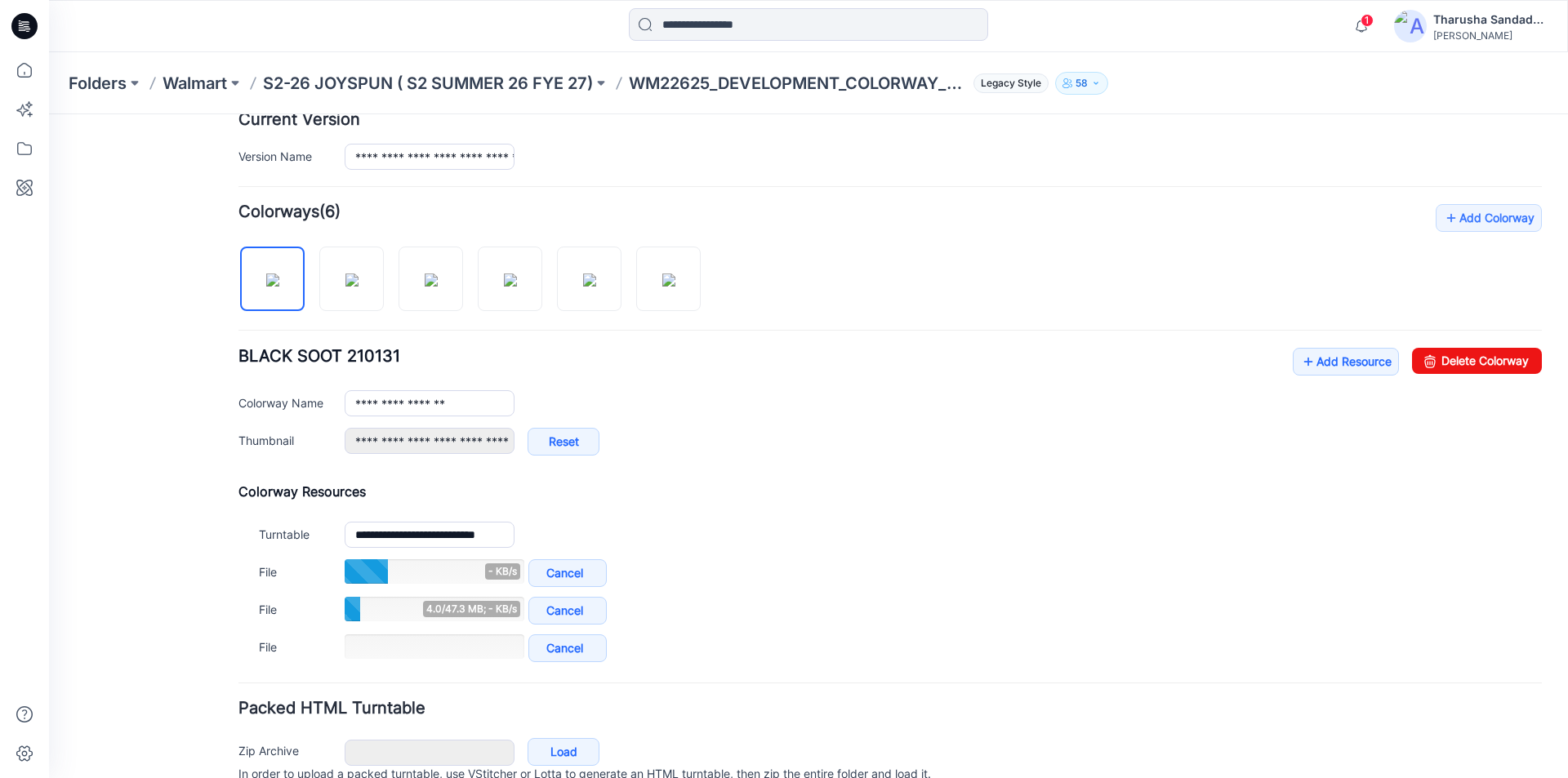
click at [772, 153] on div "**********" at bounding box center [943, 156] width 1197 height 26
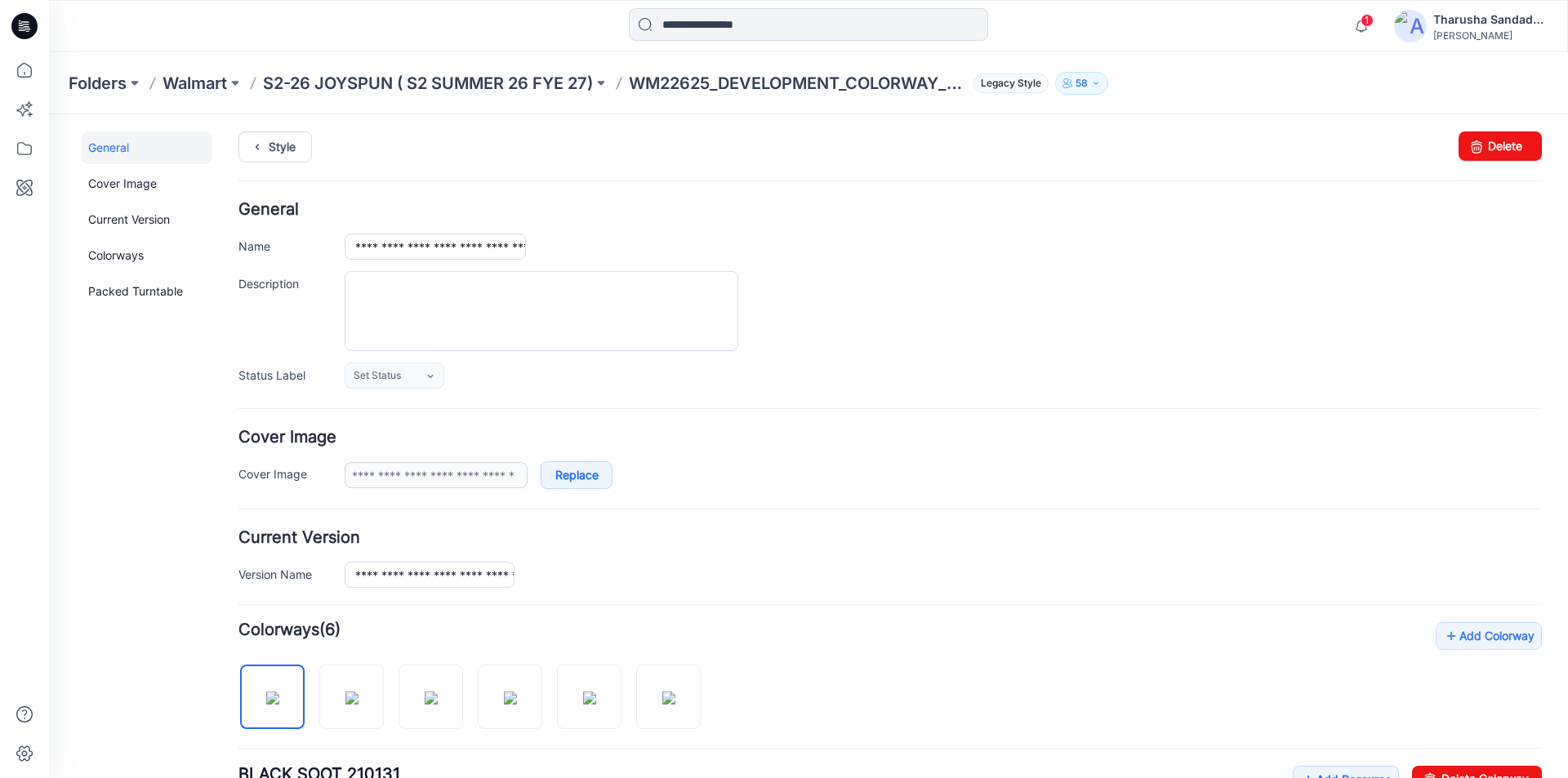
scroll to position [0, 0]
click at [279, 147] on link "Style" at bounding box center [275, 149] width 74 height 31
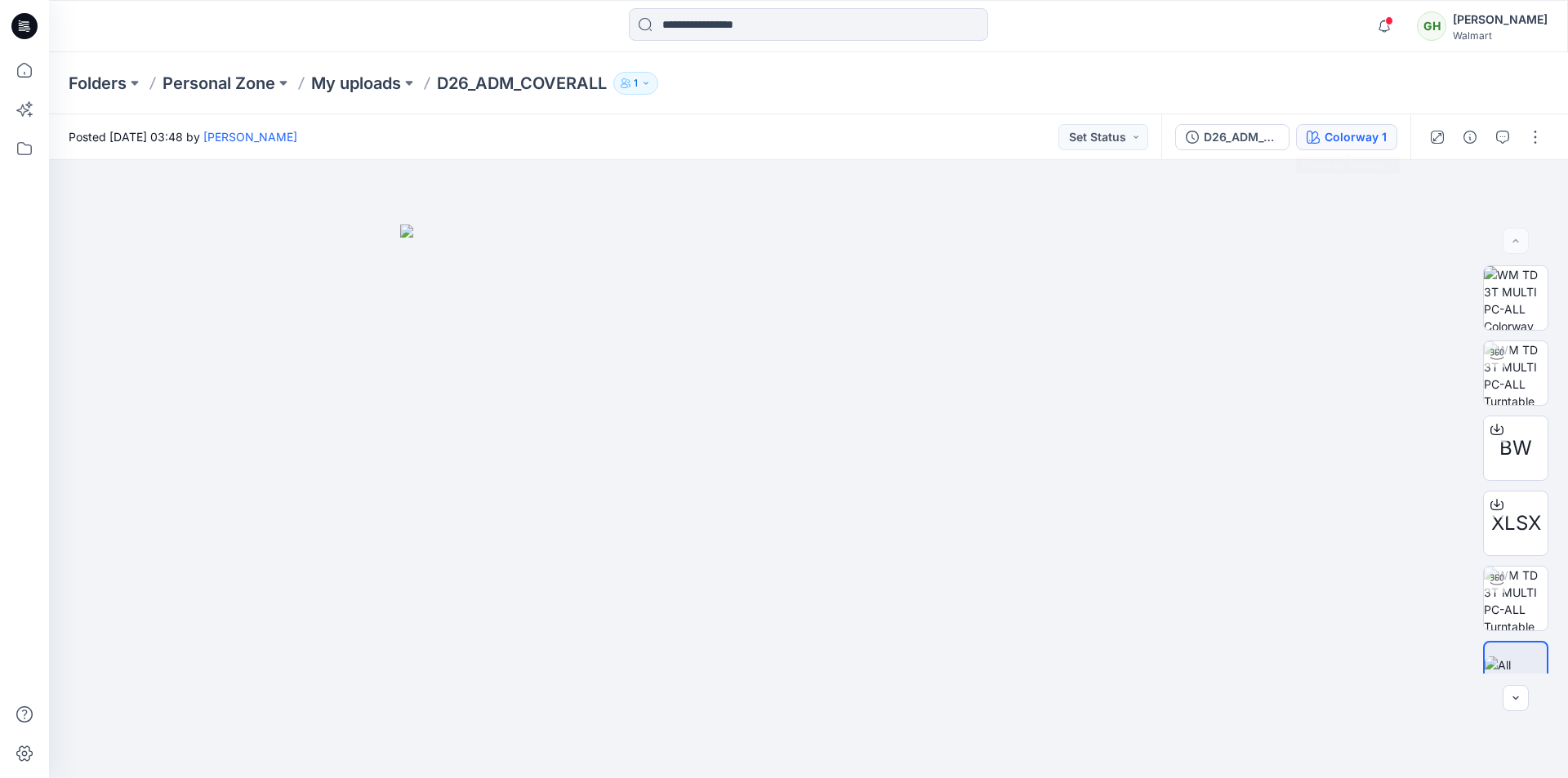
click at [1331, 145] on div "Colorway 1" at bounding box center [1355, 136] width 62 height 18
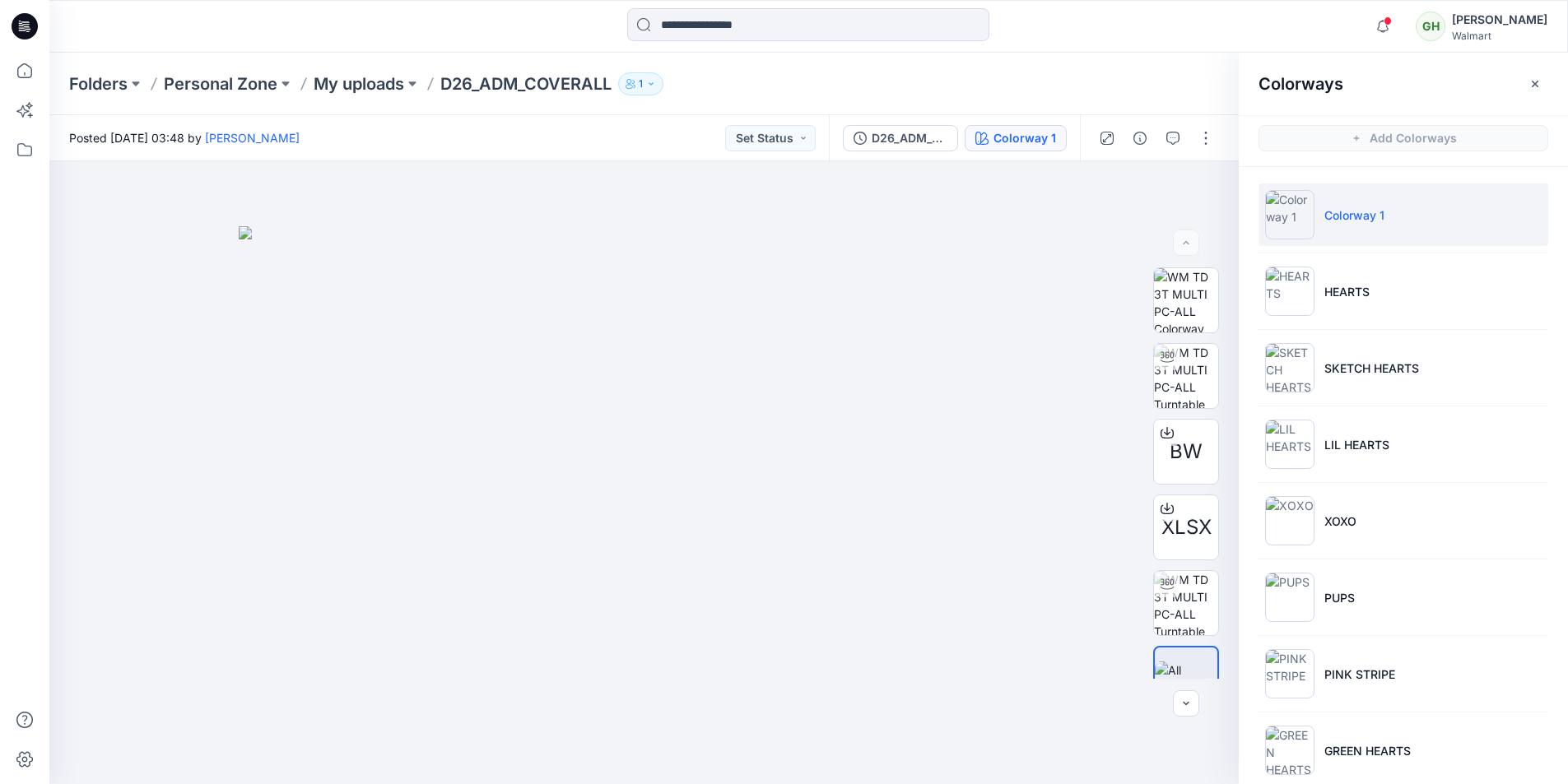
click at [1292, 296] on img at bounding box center [1289, 290] width 49 height 49
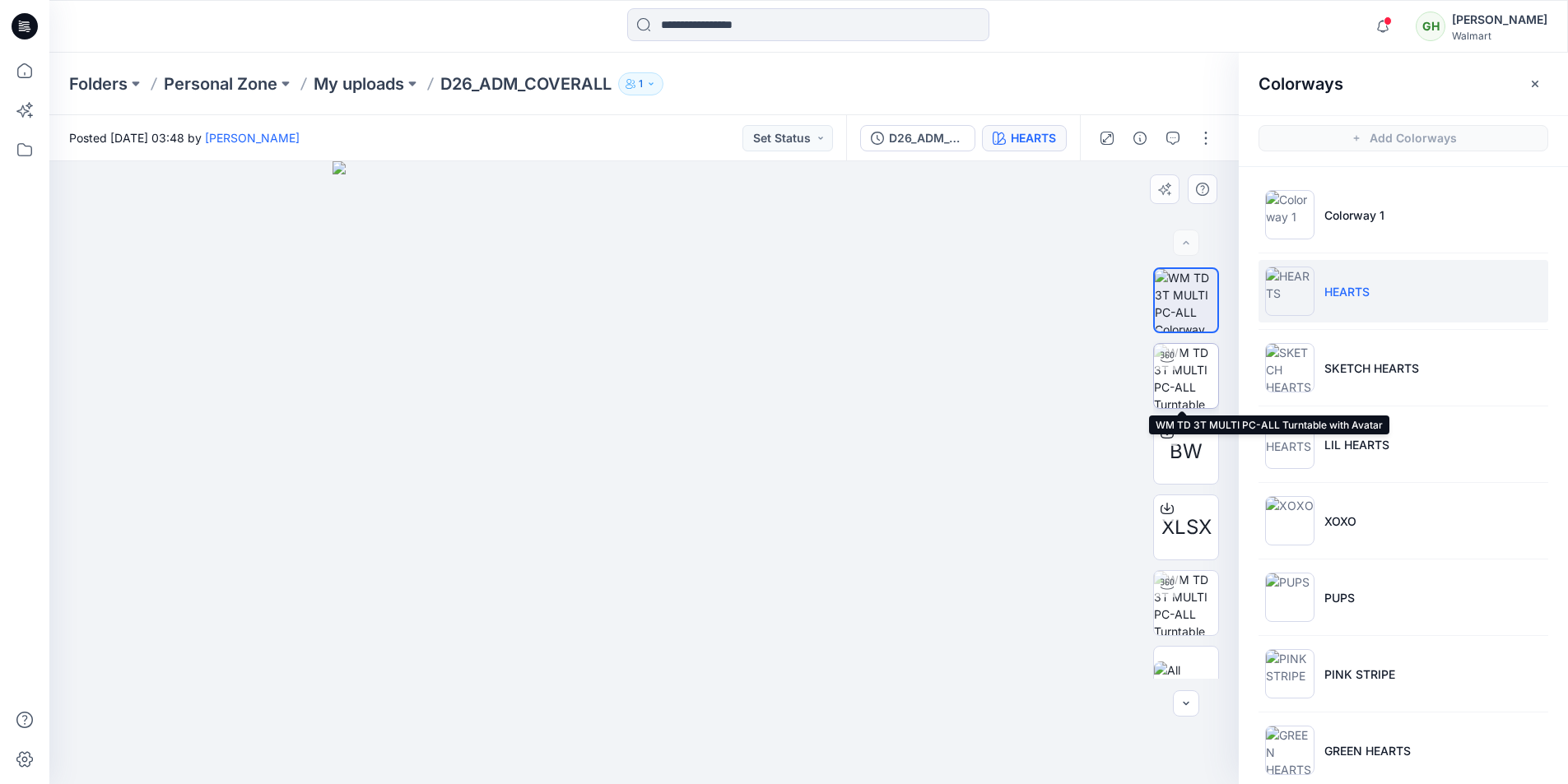
click at [1184, 386] on img at bounding box center [1186, 376] width 64 height 64
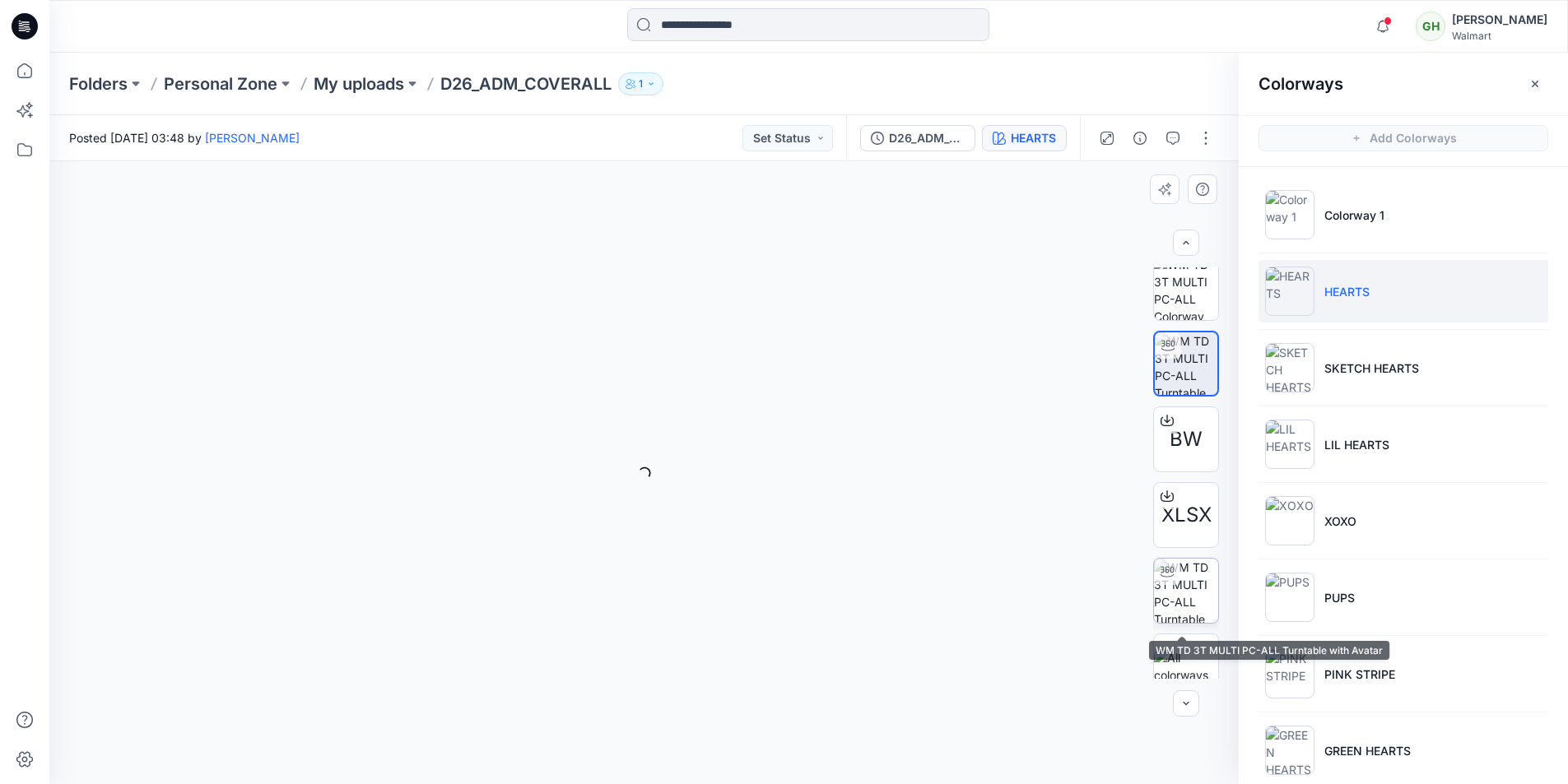
scroll to position [33, 0]
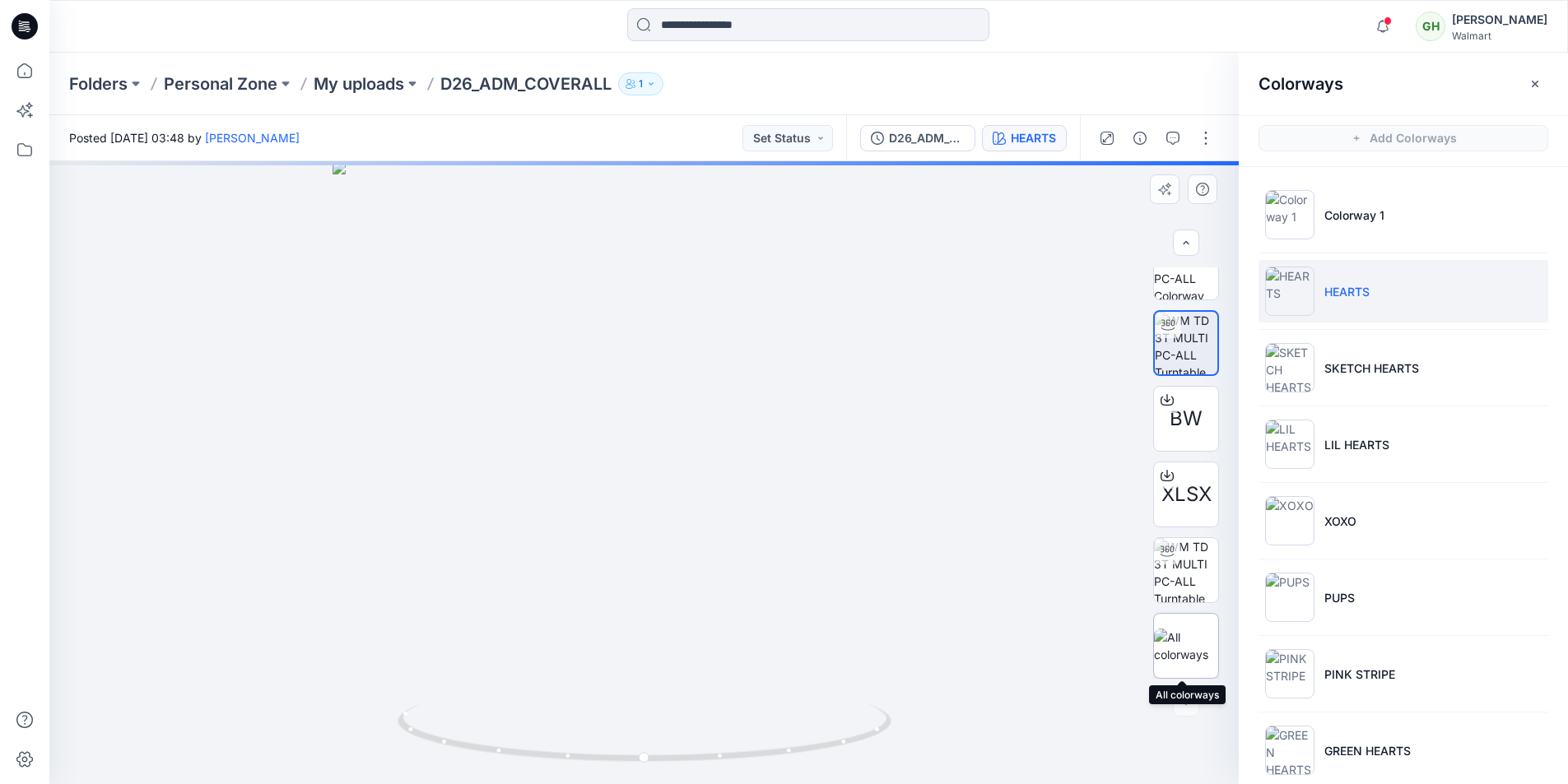
click at [1178, 634] on img at bounding box center [1186, 646] width 64 height 35
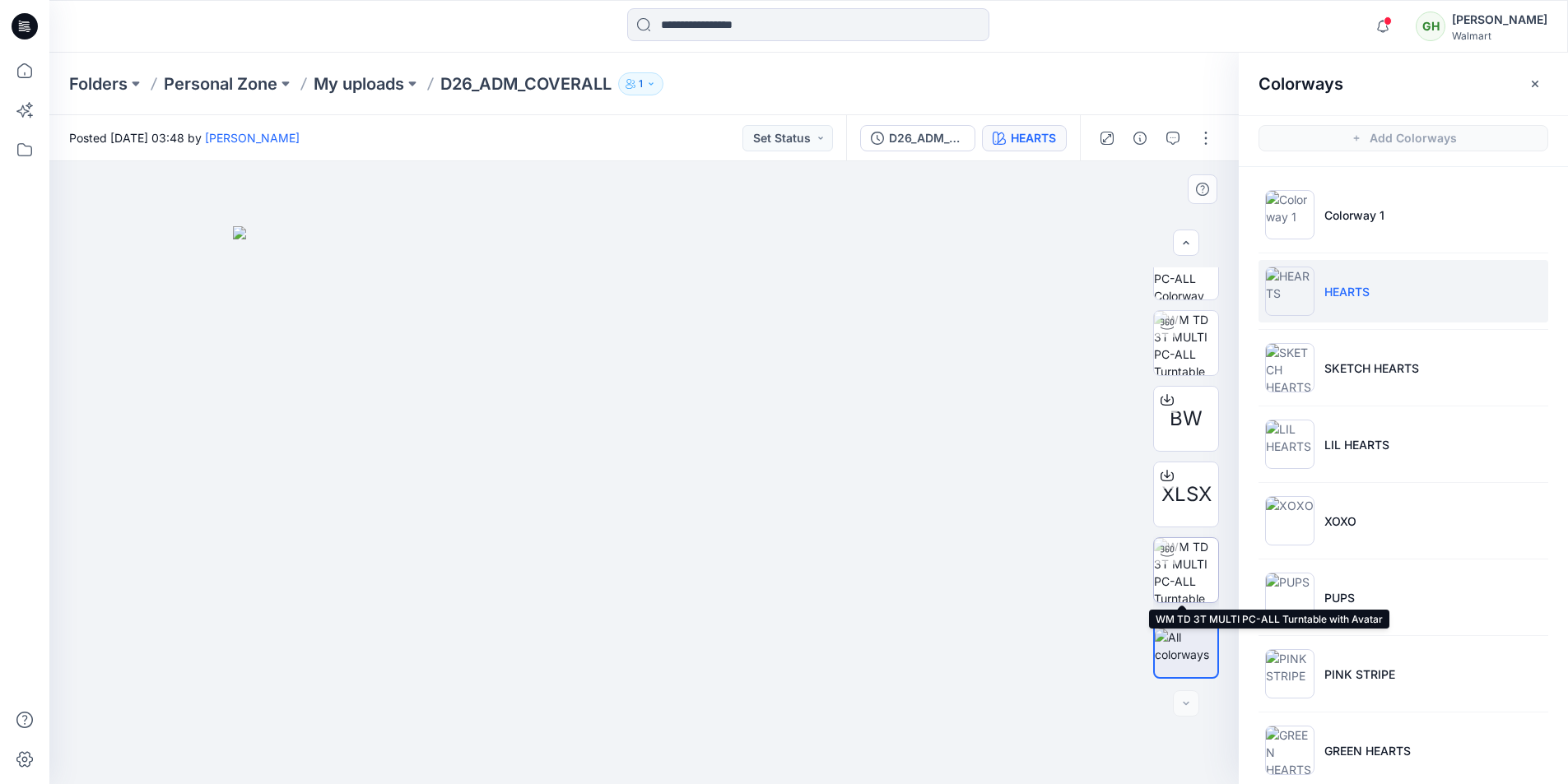
click at [1193, 562] on img at bounding box center [1186, 570] width 64 height 64
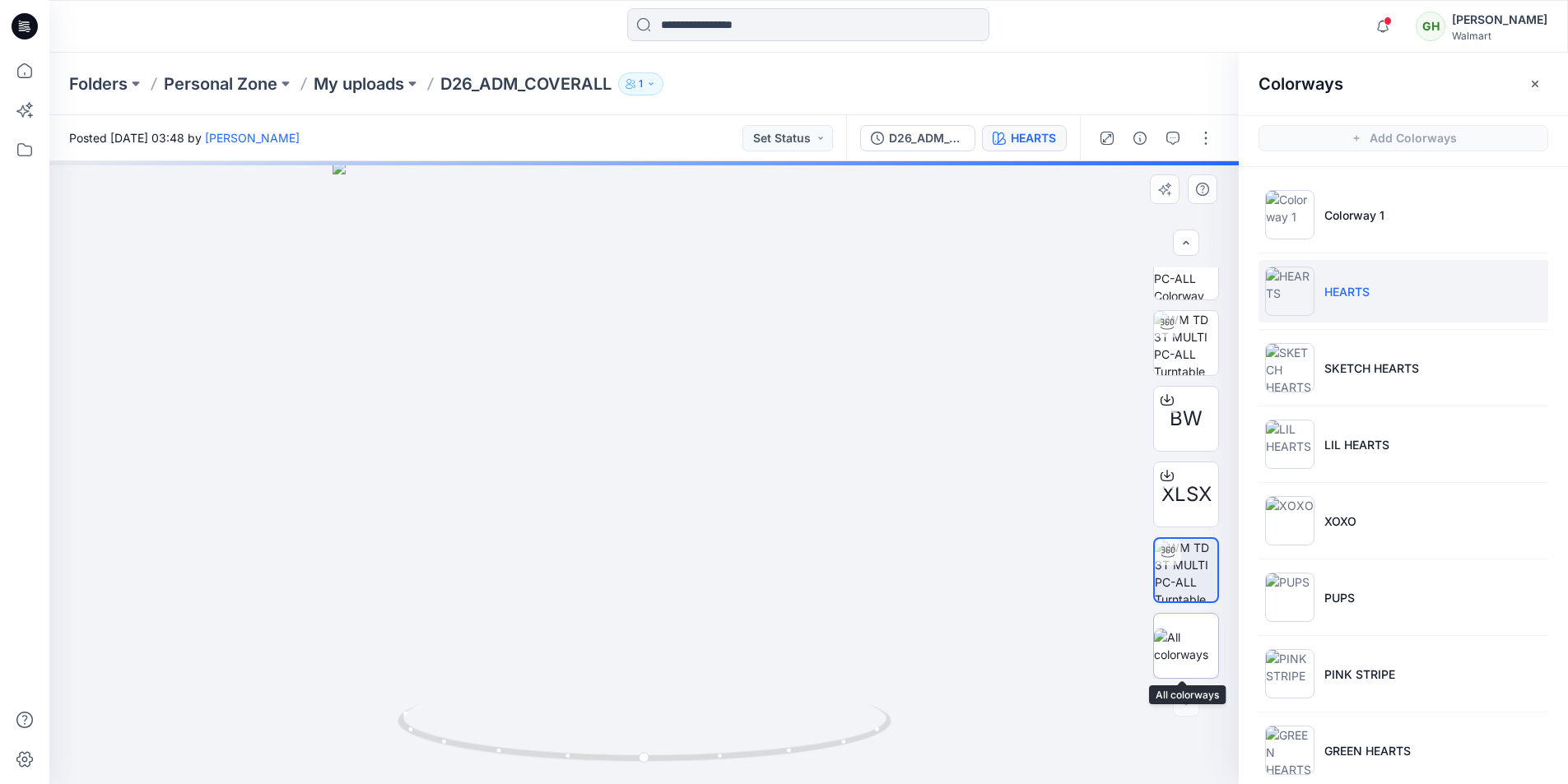
click at [1184, 644] on img at bounding box center [1186, 646] width 64 height 35
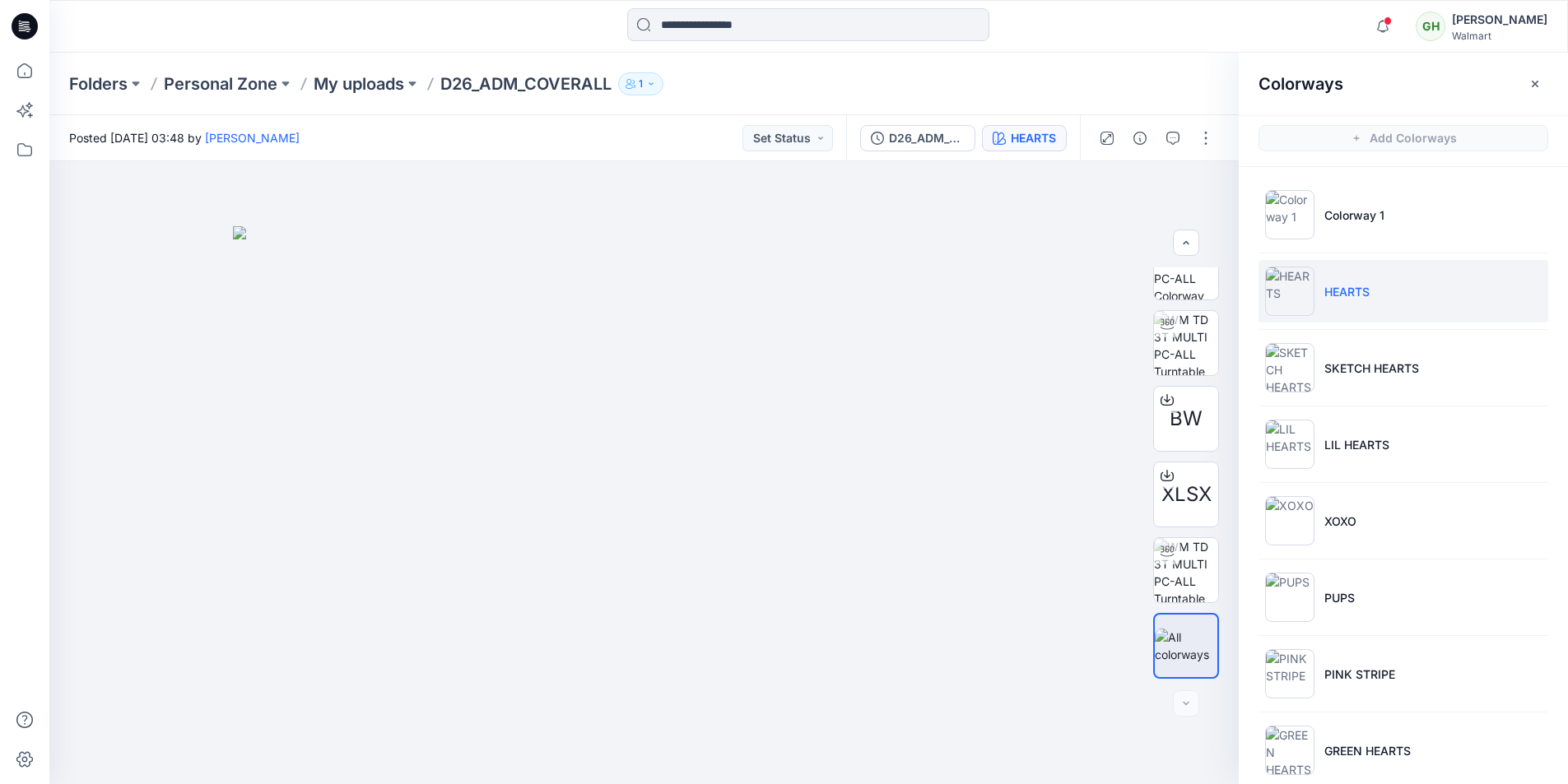
click at [1149, 47] on div "Notifications Your style WM22625_ADM_ ESSENTIALS SHORT_COLORWAY has been update…" at bounding box center [808, 26] width 1518 height 53
click at [1162, 558] on div at bounding box center [1167, 551] width 26 height 26
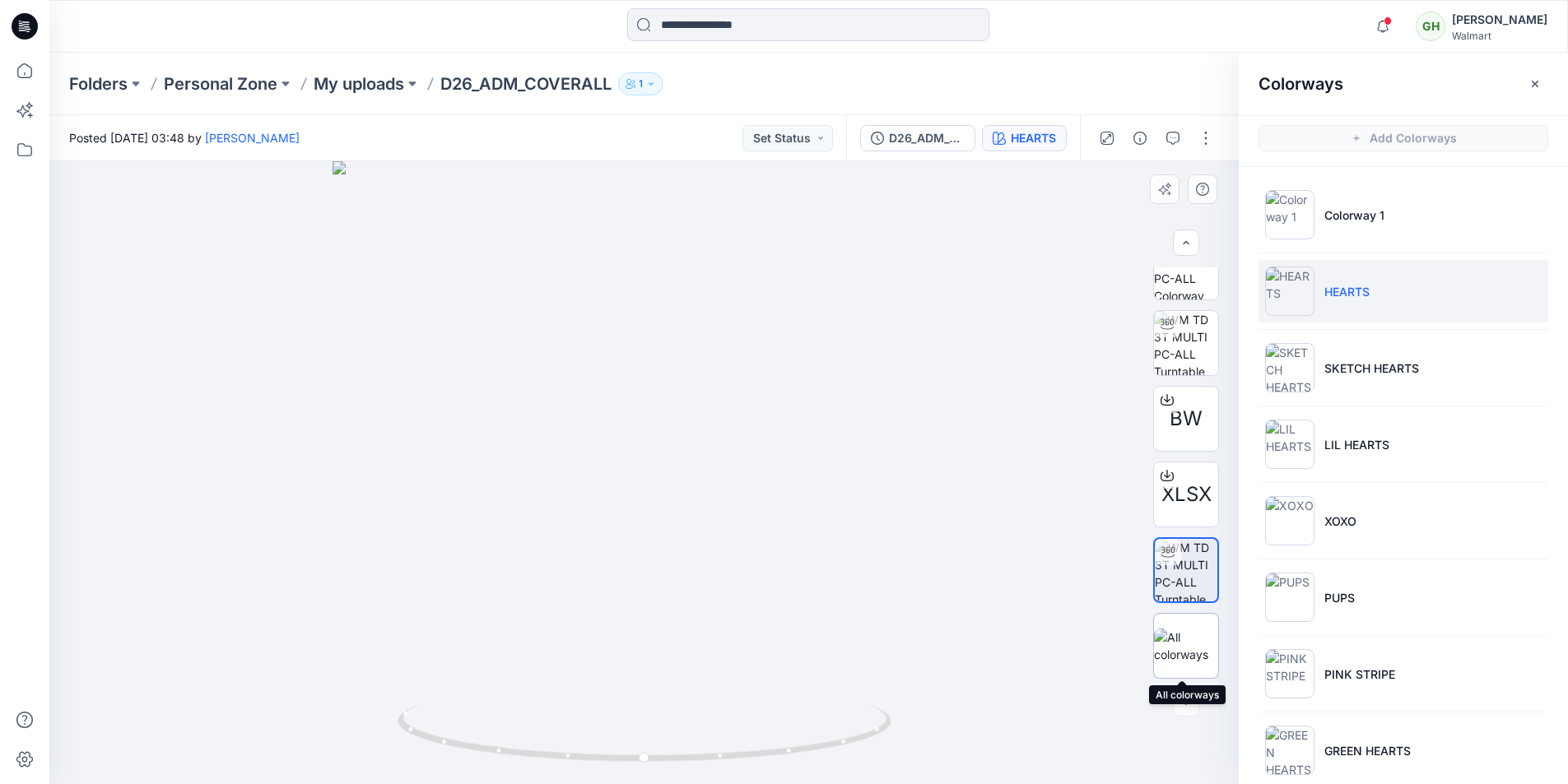
click at [1201, 660] on img at bounding box center [1186, 646] width 64 height 35
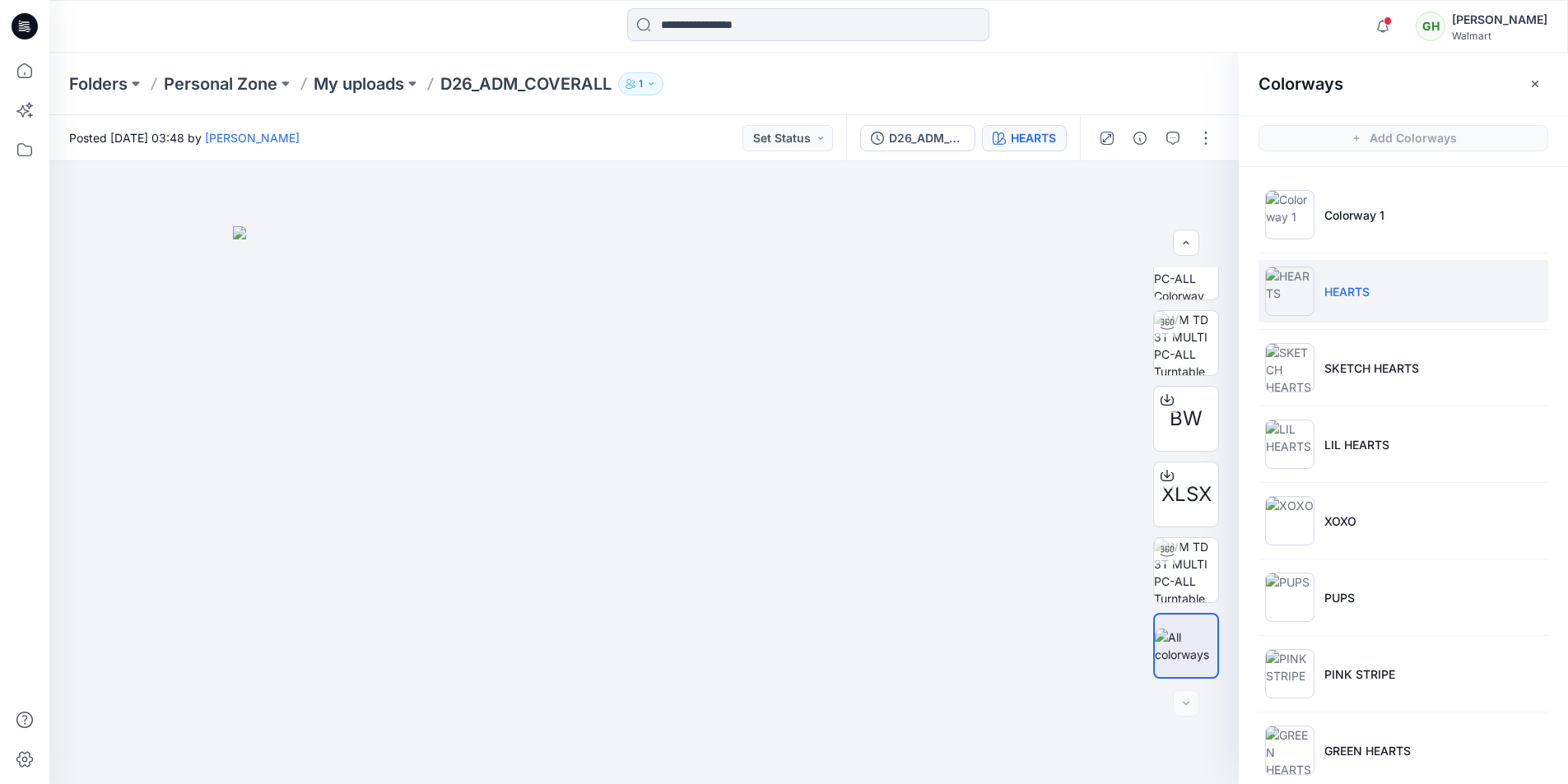
click at [1026, 42] on div at bounding box center [808, 27] width 758 height 36
click at [1167, 55] on div "Folders Personal Zone My uploads D26_ADM_COVERALL 1" at bounding box center [808, 84] width 1518 height 62
click at [297, 42] on div at bounding box center [239, 27] width 380 height 36
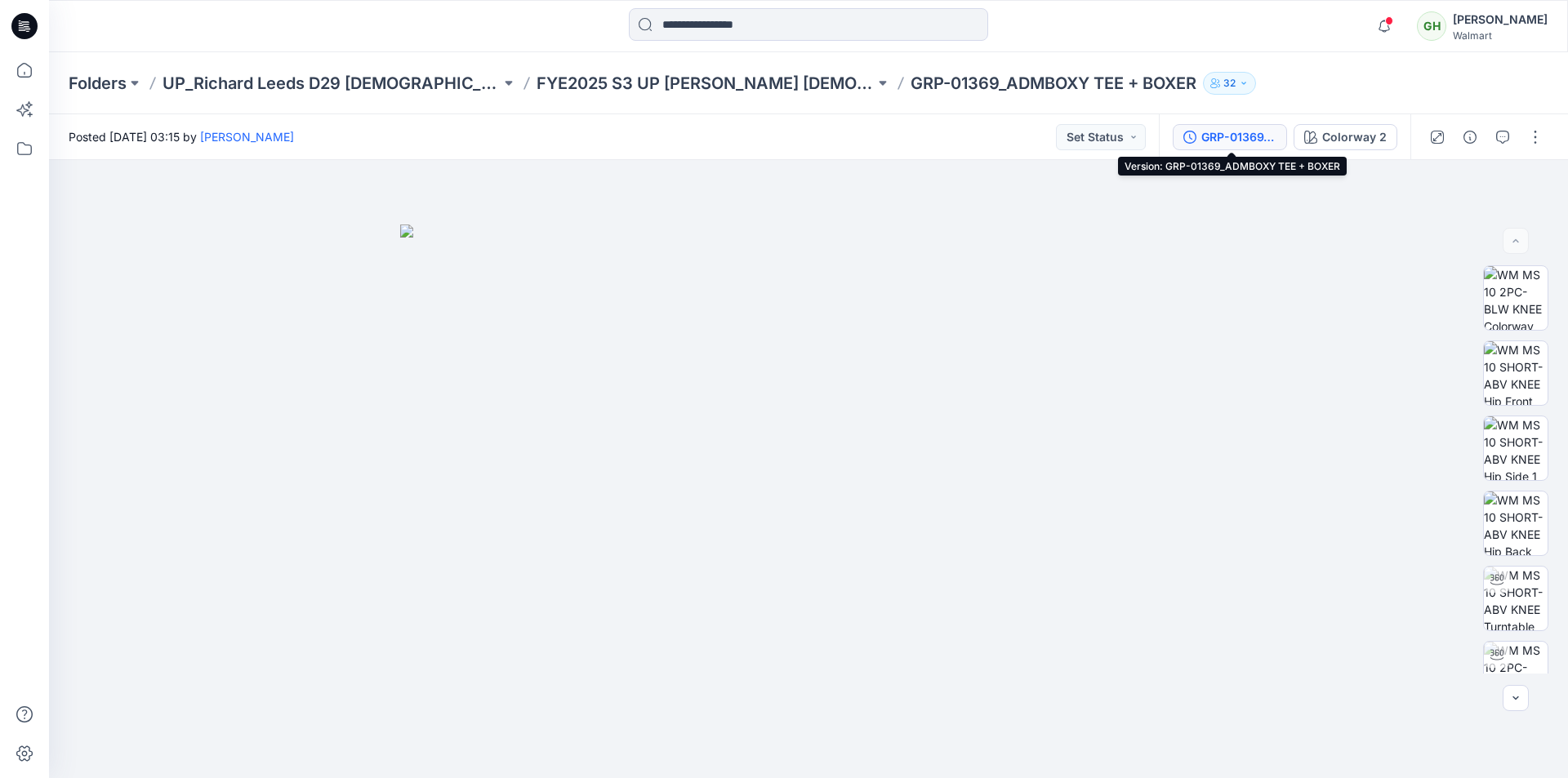
click at [1232, 128] on div "GRP-01369_ADMBOXY TEE + BOXER" at bounding box center [1239, 136] width 76 height 18
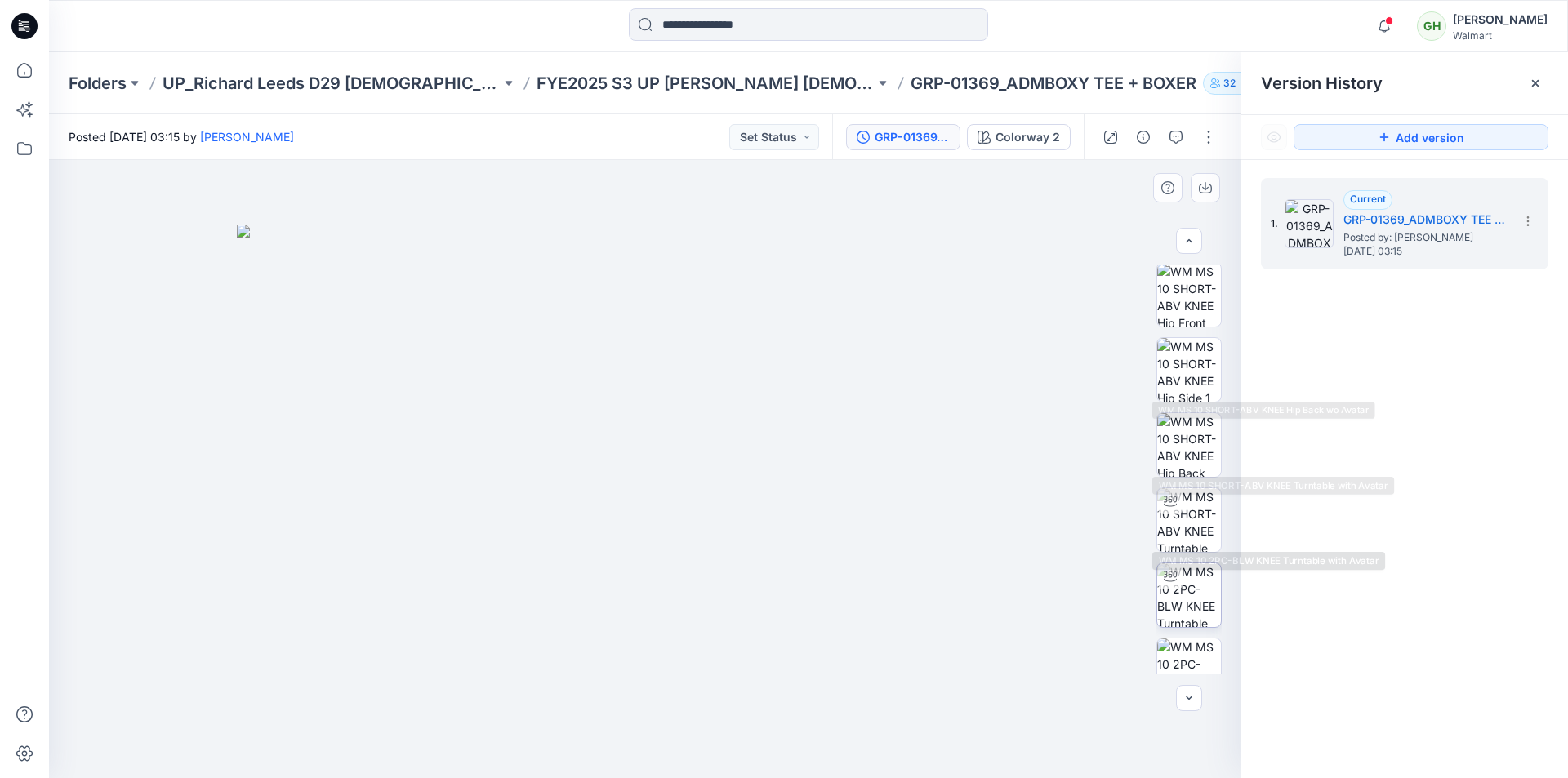
scroll to position [163, 0]
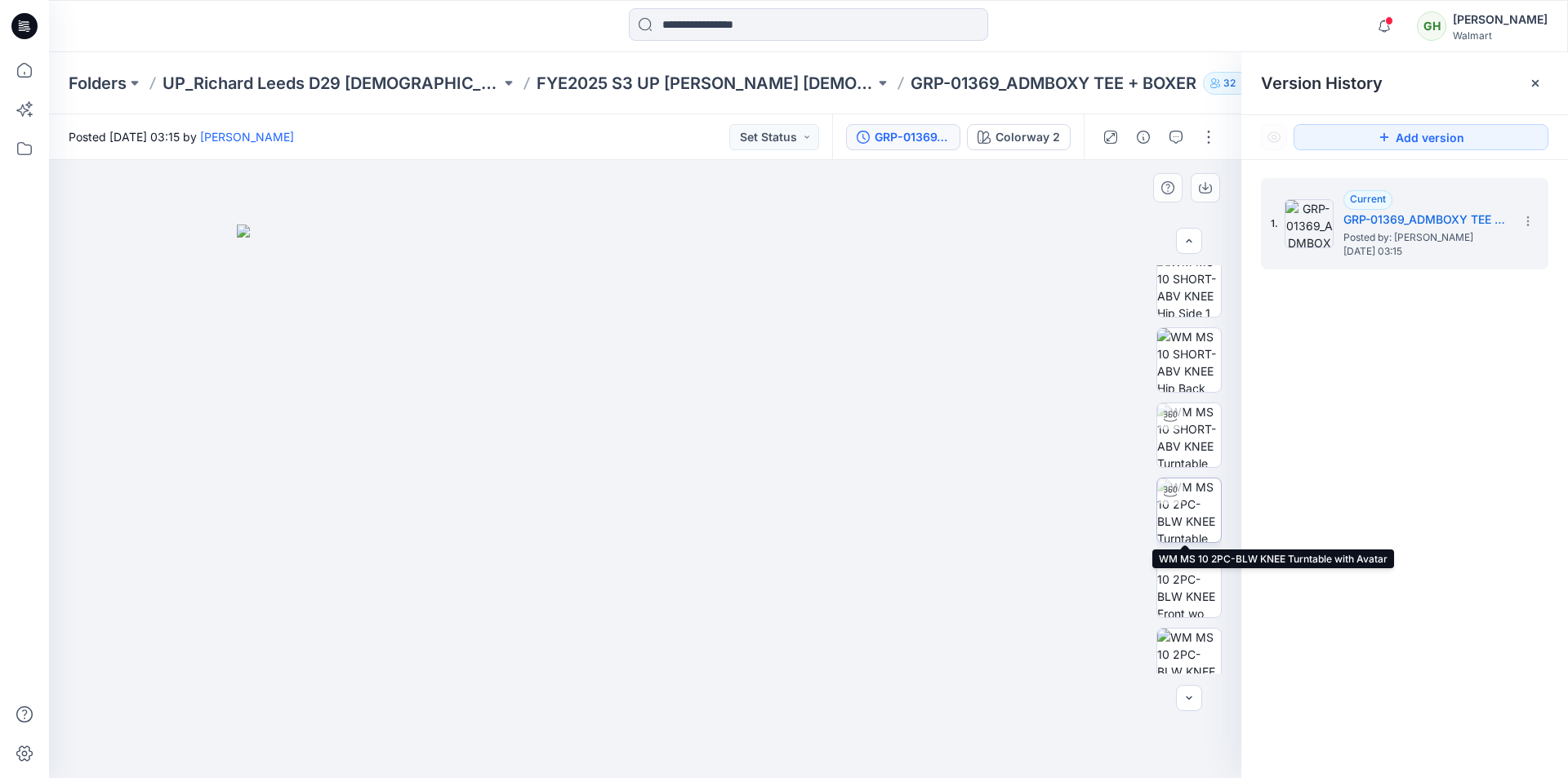
click at [1182, 510] on img at bounding box center [1189, 510] width 64 height 63
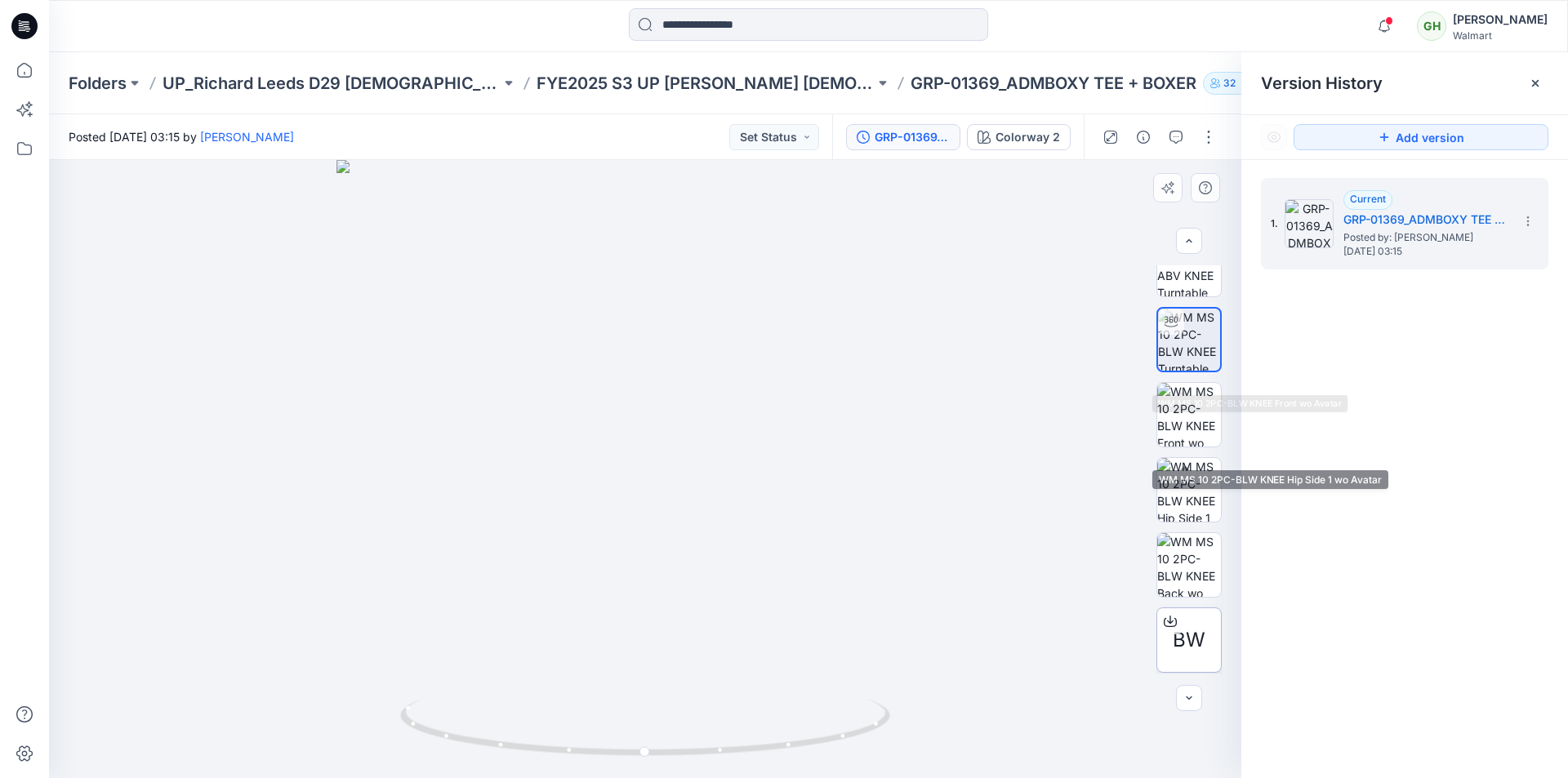
scroll to position [408, 0]
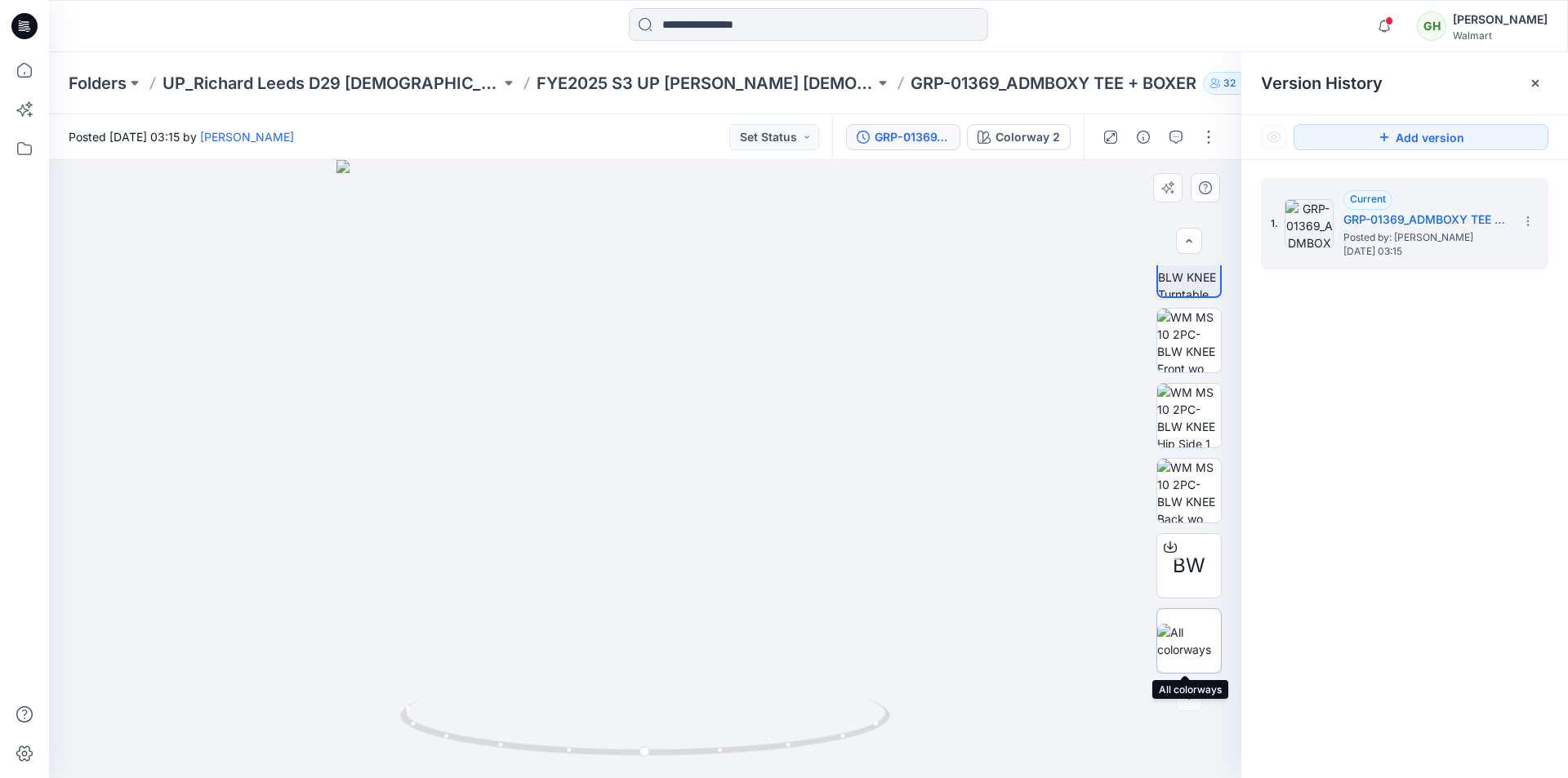
click at [1185, 636] on img at bounding box center [1189, 641] width 64 height 34
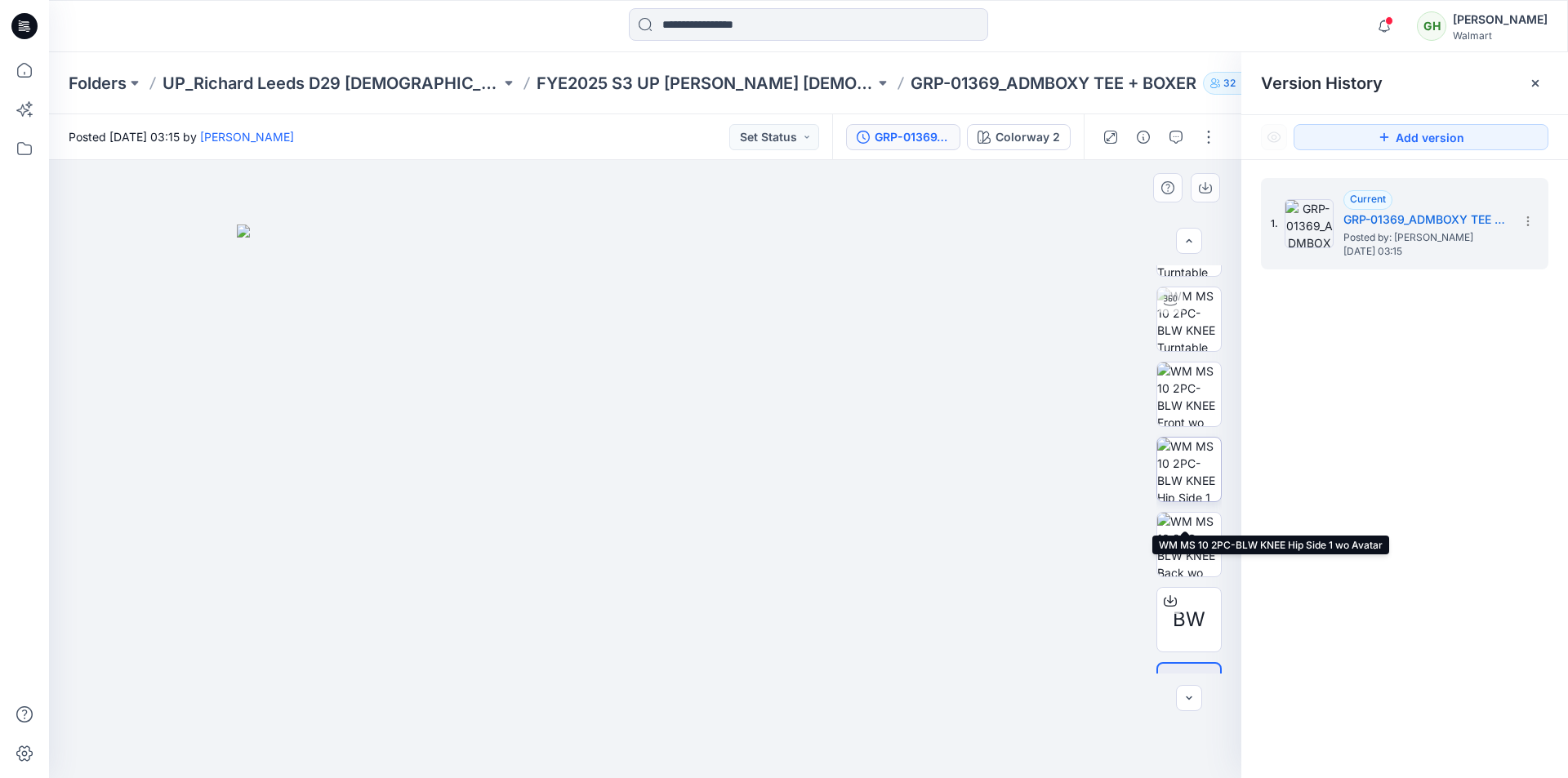
scroll to position [327, 0]
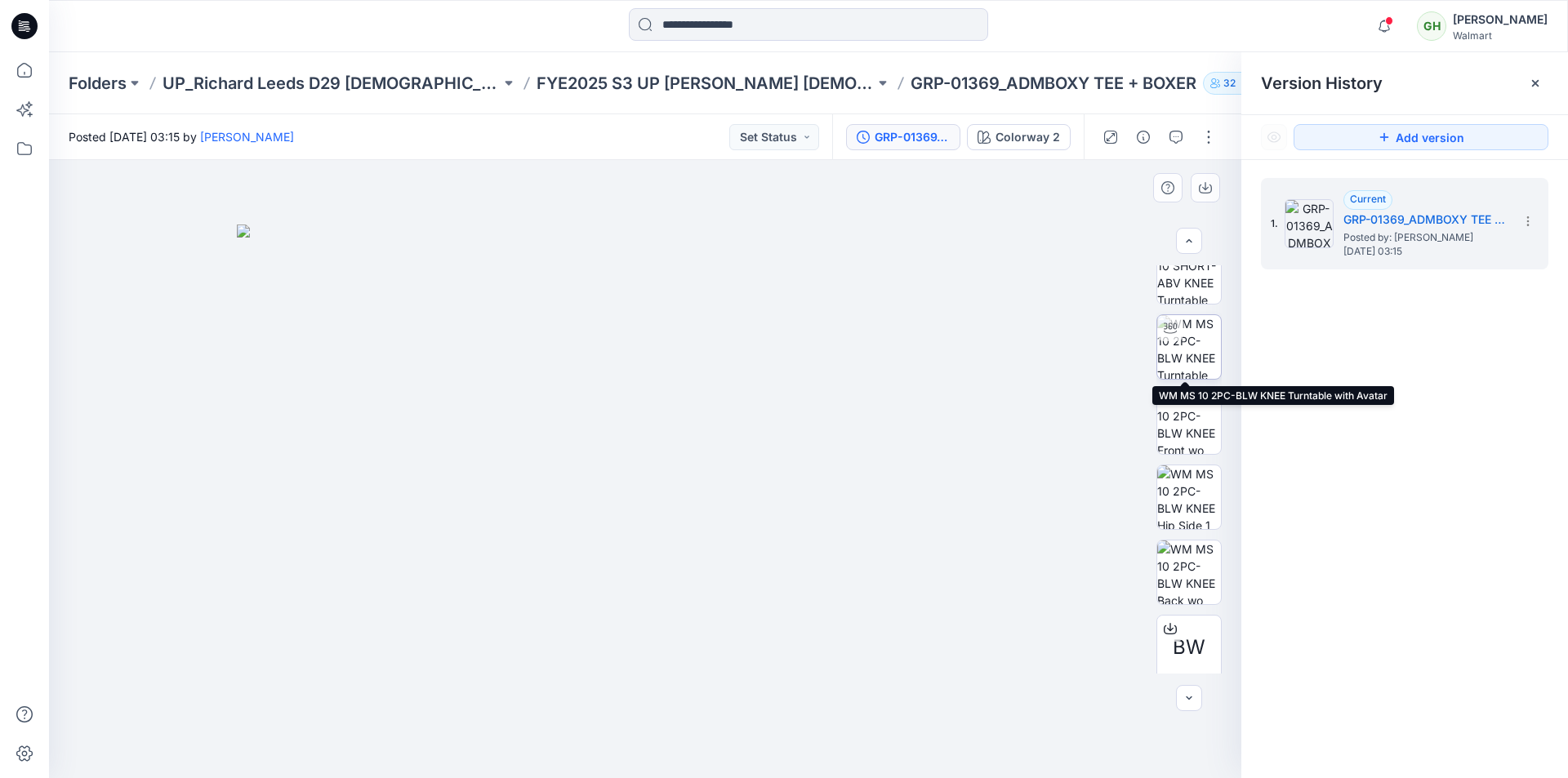
click at [1190, 353] on img at bounding box center [1189, 347] width 64 height 63
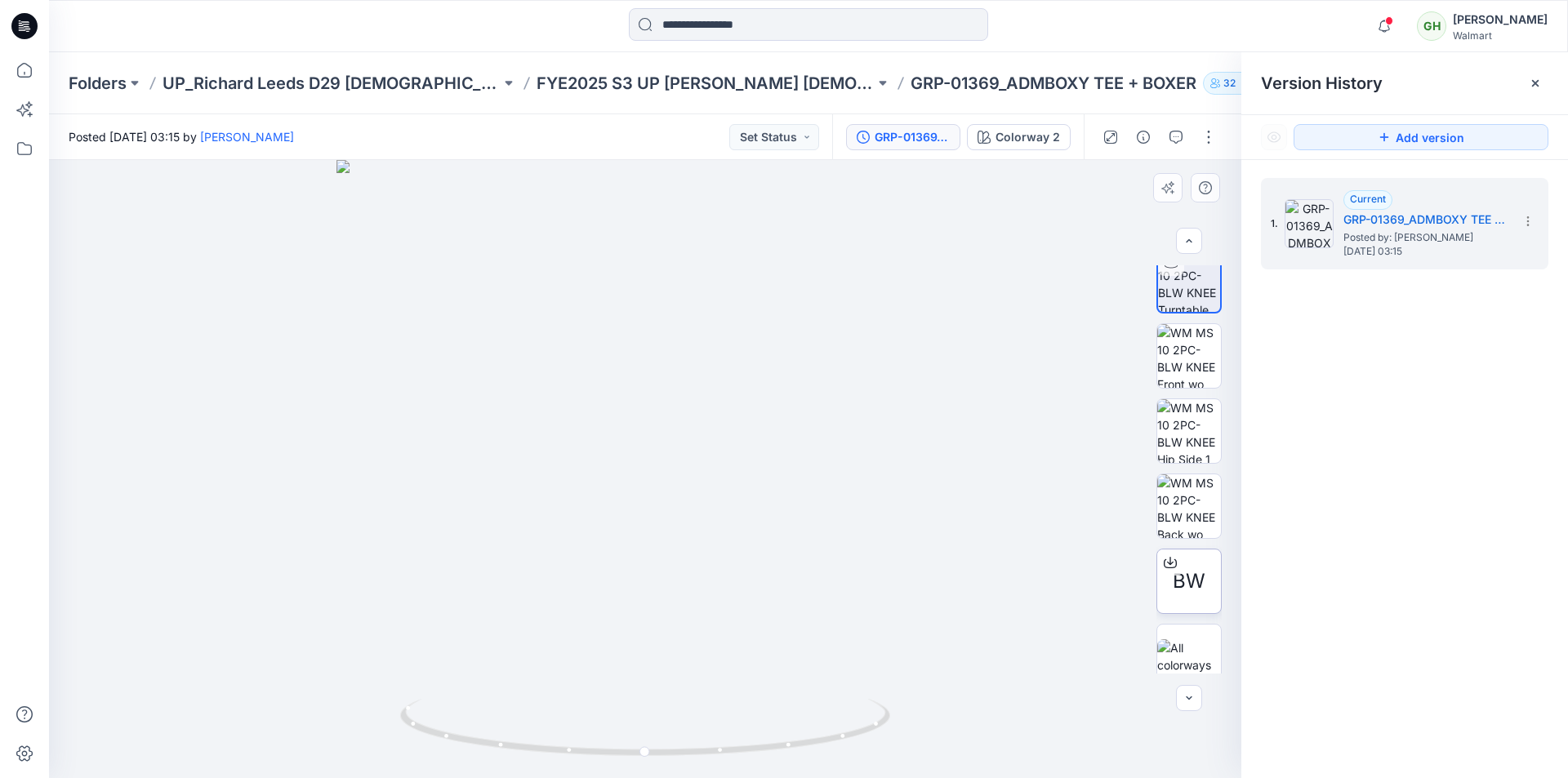
scroll to position [408, 0]
click at [1184, 624] on div at bounding box center [1189, 641] width 65 height 65
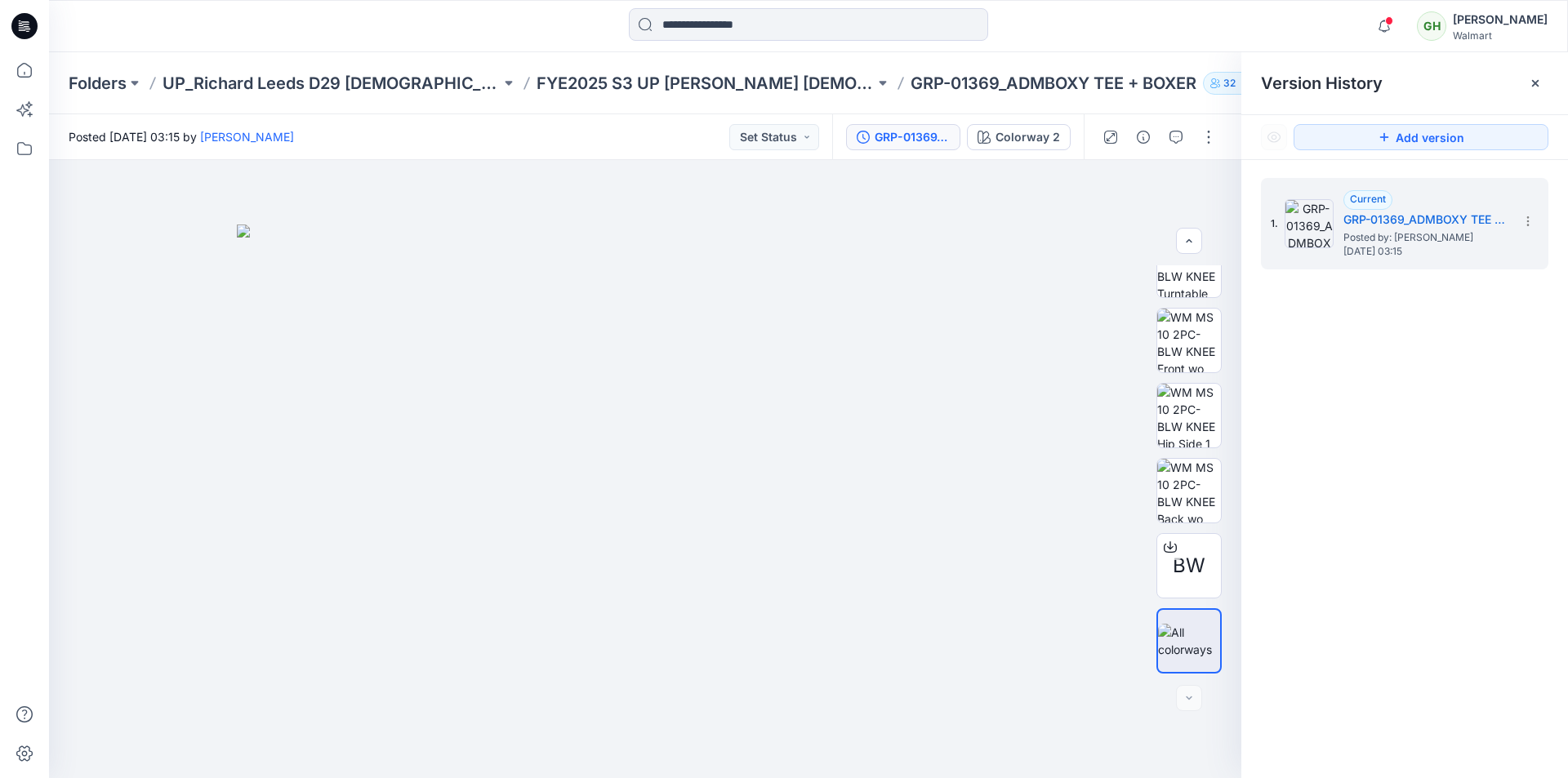
click at [1223, 40] on div "Notifications Your style WM22625_ADM_ ESSENTIALS SHORT_COLORWAY has been update…" at bounding box center [808, 27] width 1518 height 36
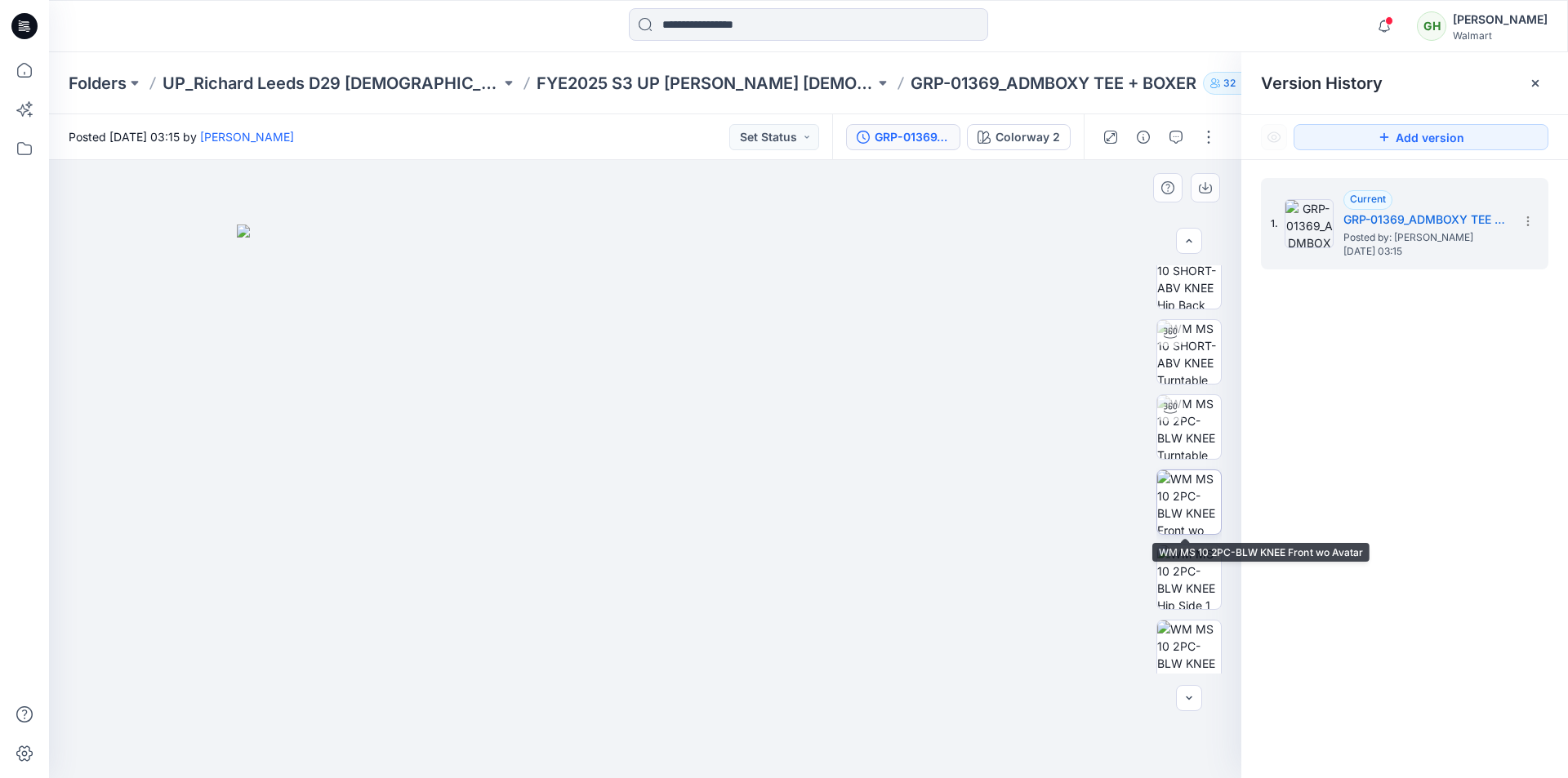
scroll to position [244, 0]
click at [1179, 428] on img at bounding box center [1189, 428] width 64 height 63
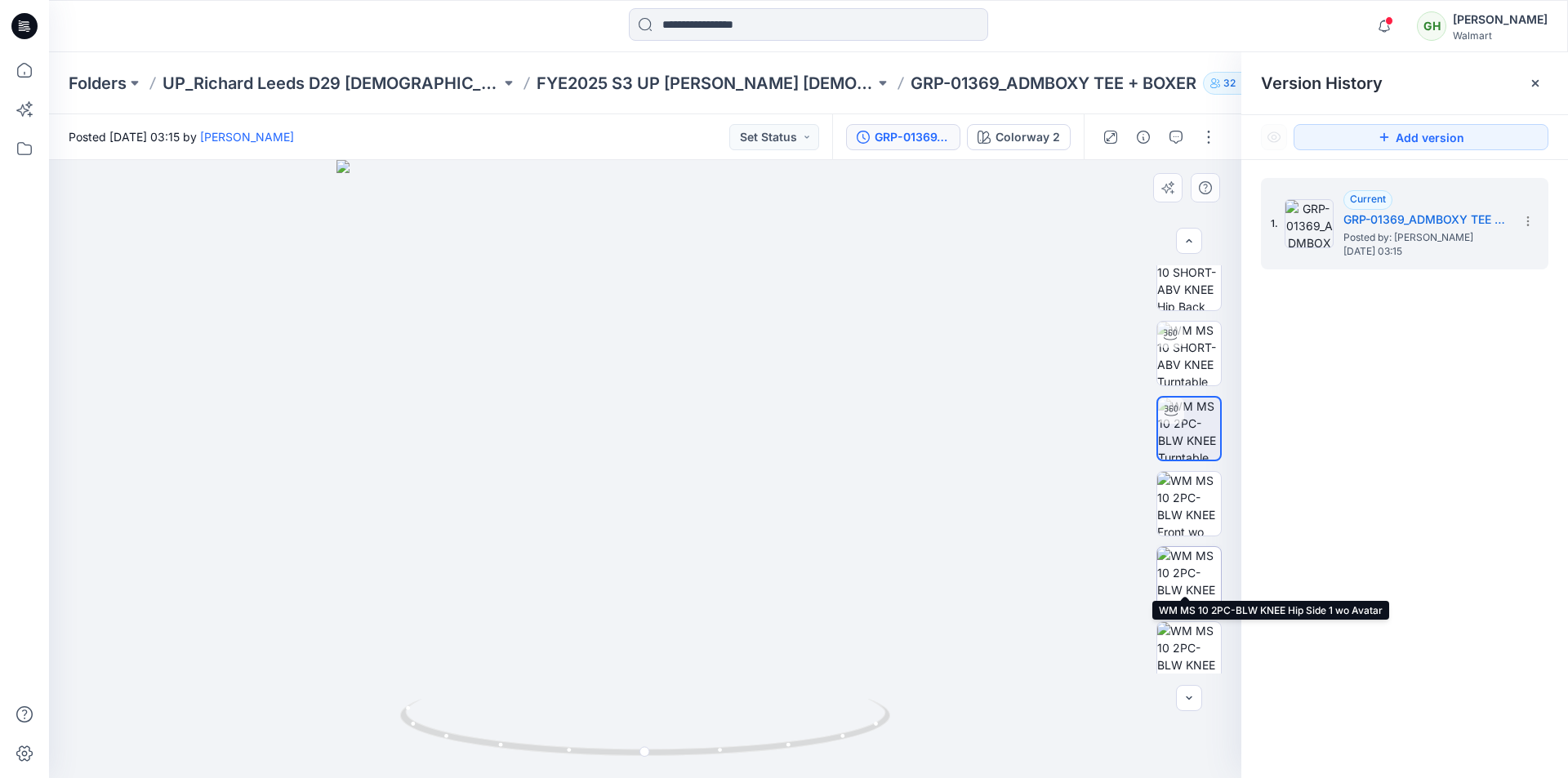
scroll to position [408, 0]
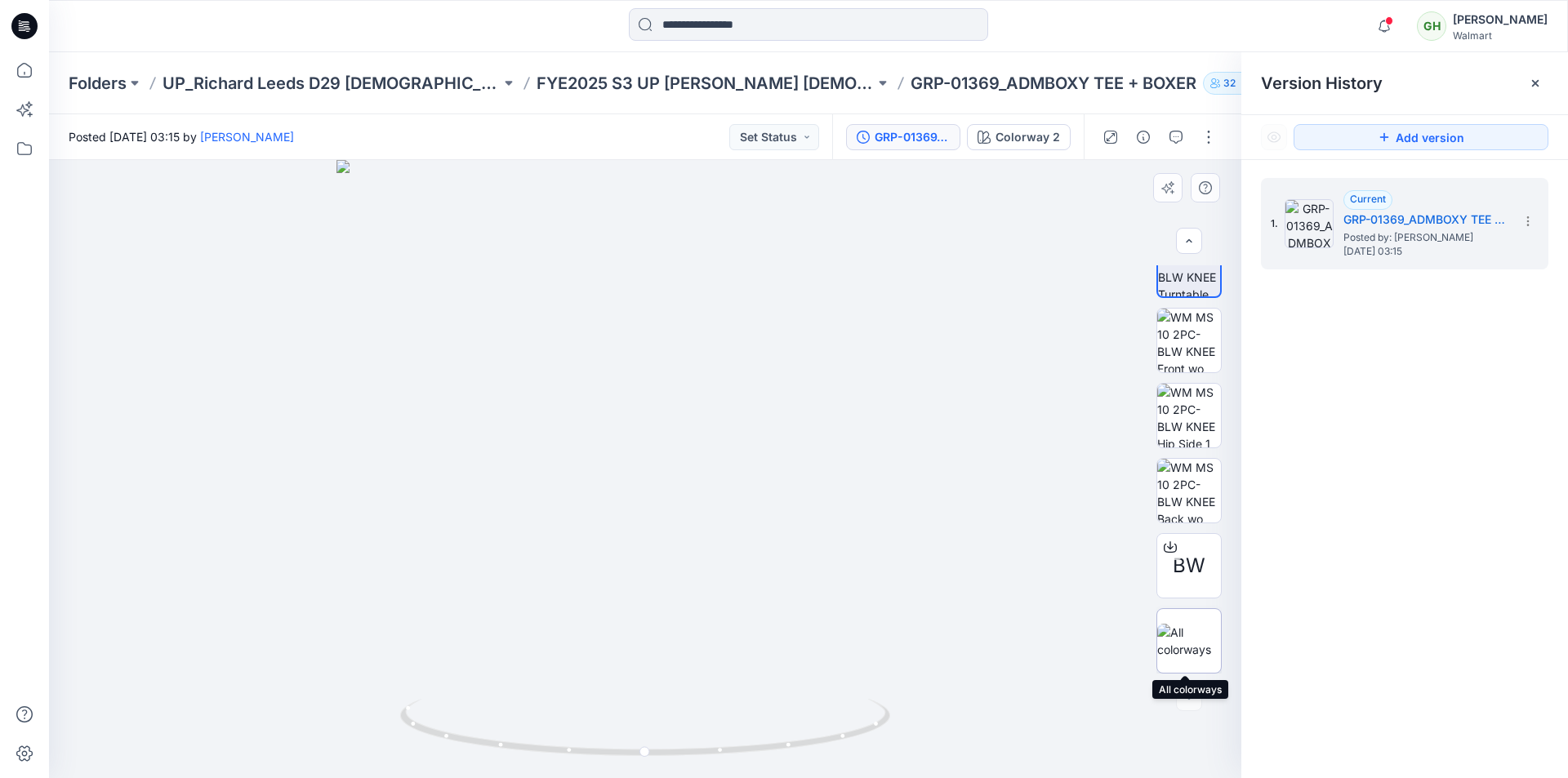
click at [1186, 629] on img at bounding box center [1189, 641] width 64 height 34
click at [1181, 42] on div at bounding box center [808, 27] width 760 height 36
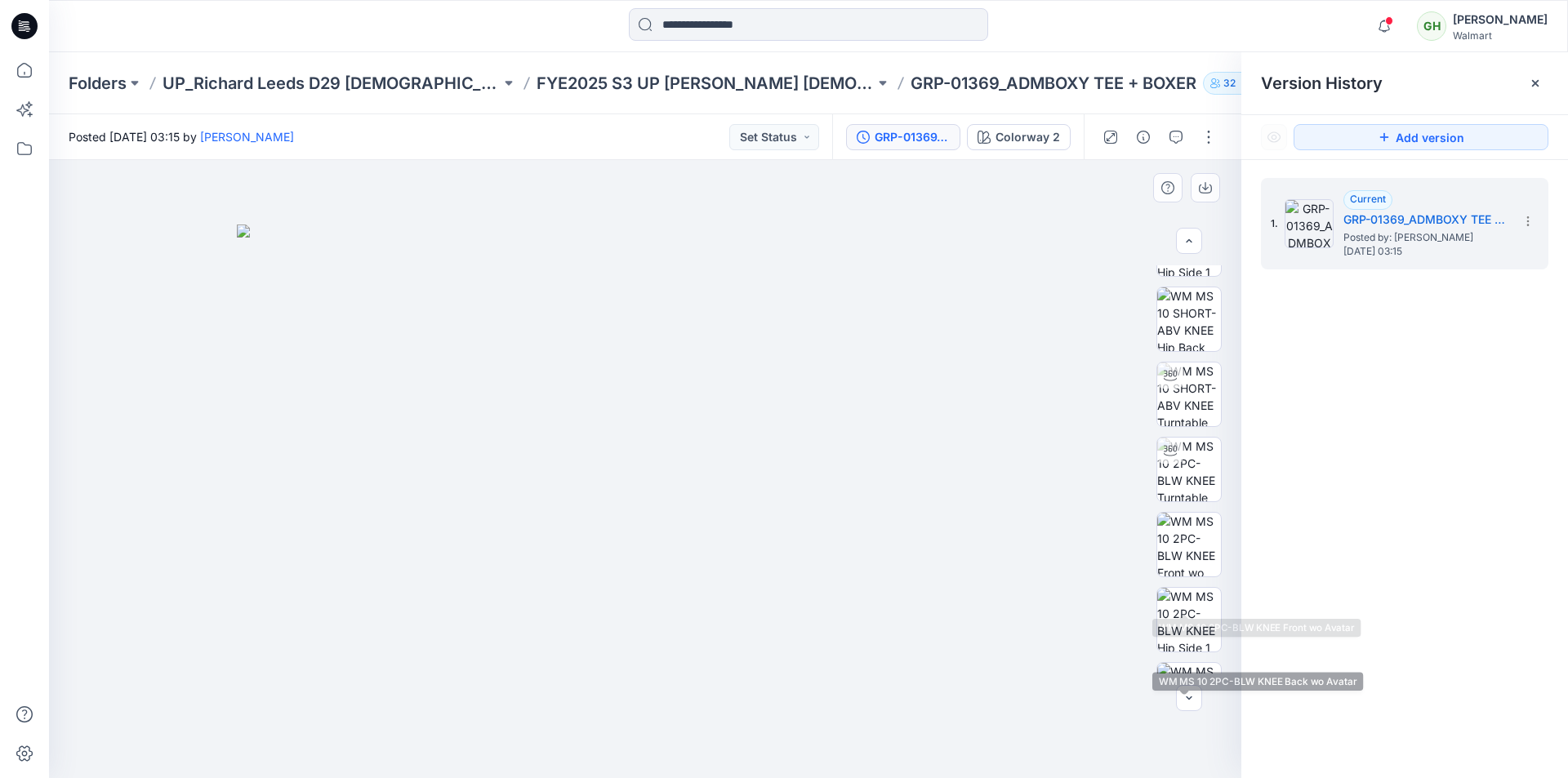
scroll to position [163, 0]
click at [493, 39] on div at bounding box center [808, 27] width 760 height 36
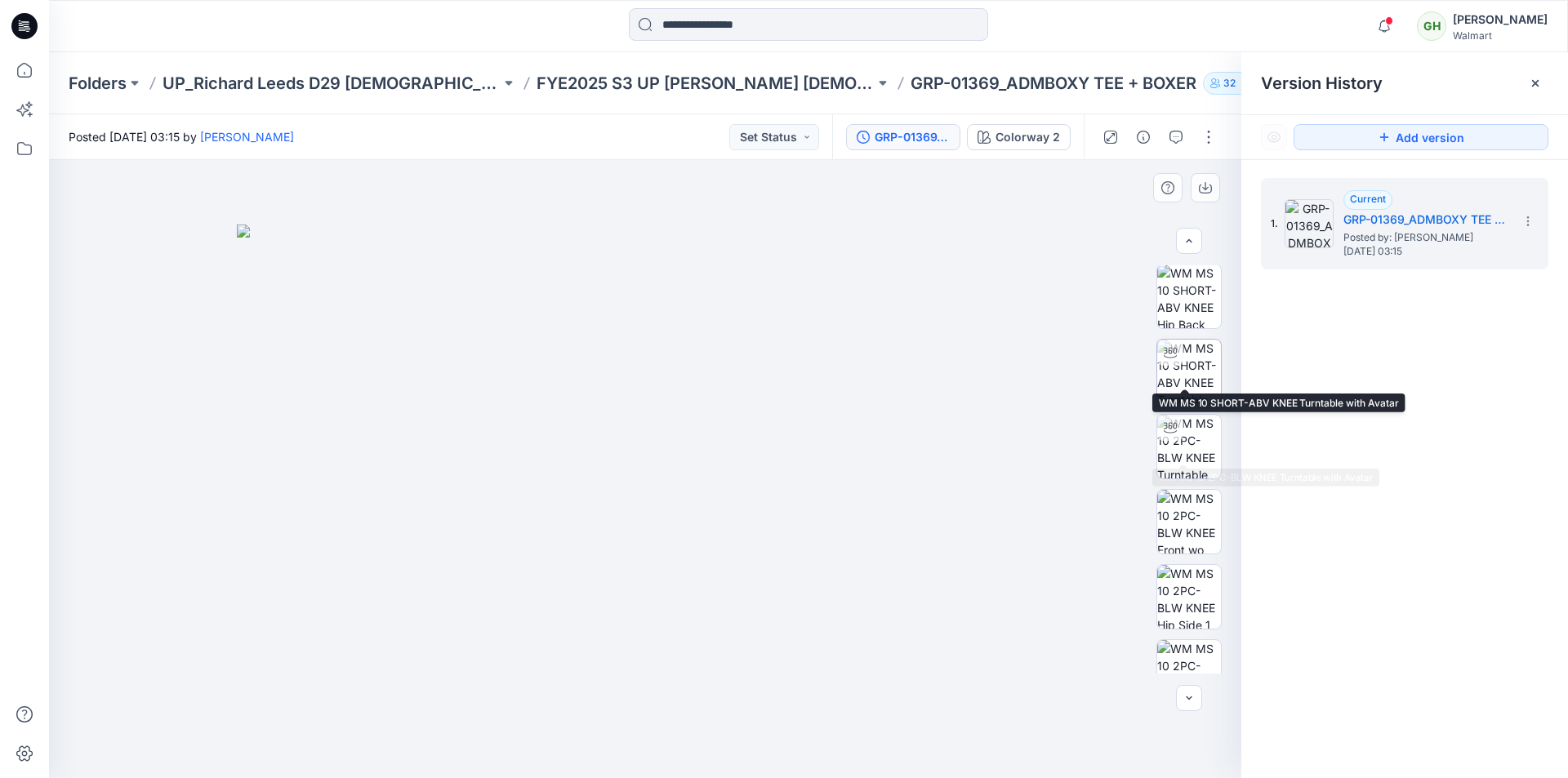
scroll to position [244, 0]
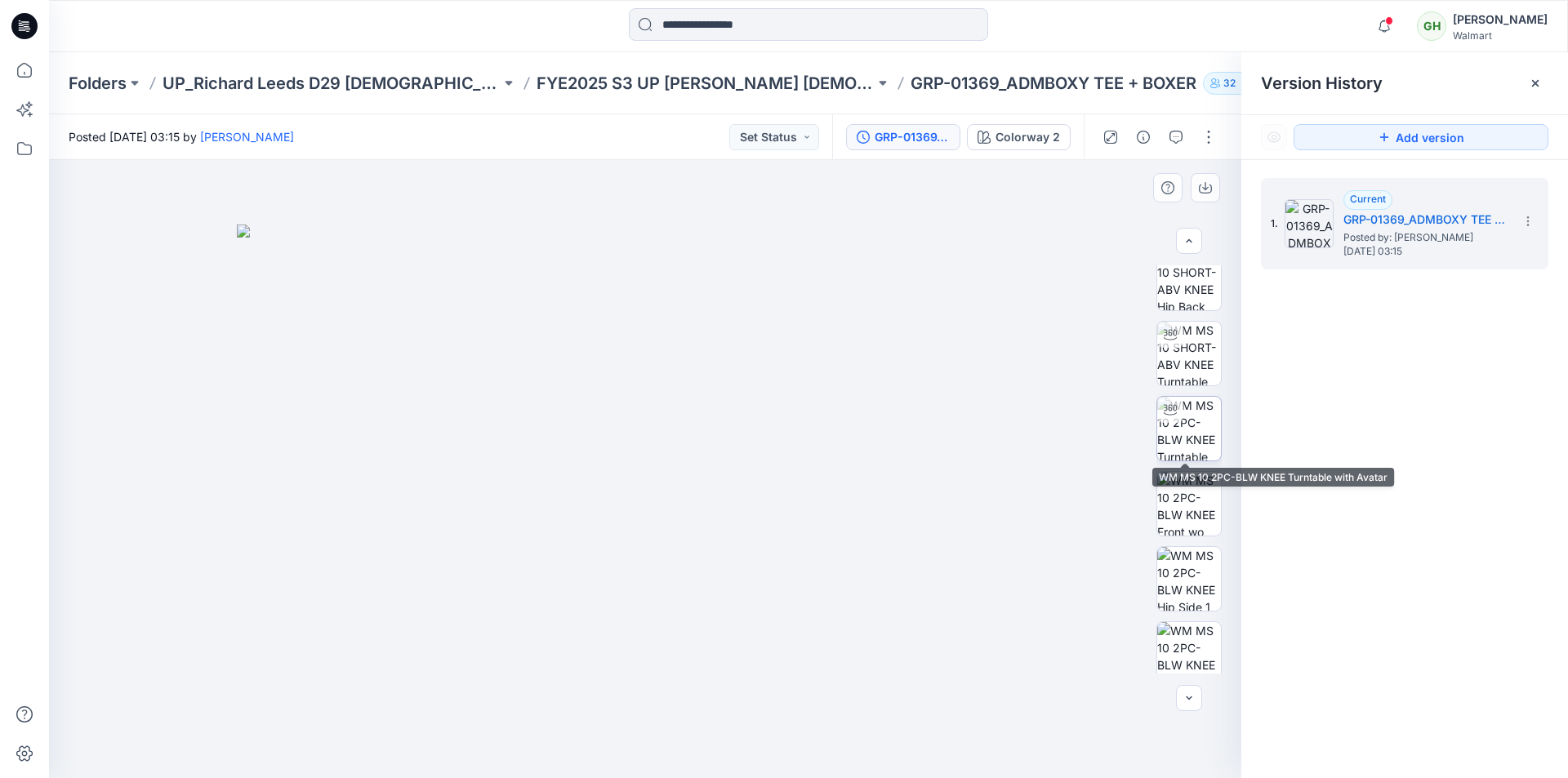
click at [1190, 426] on img at bounding box center [1189, 428] width 64 height 63
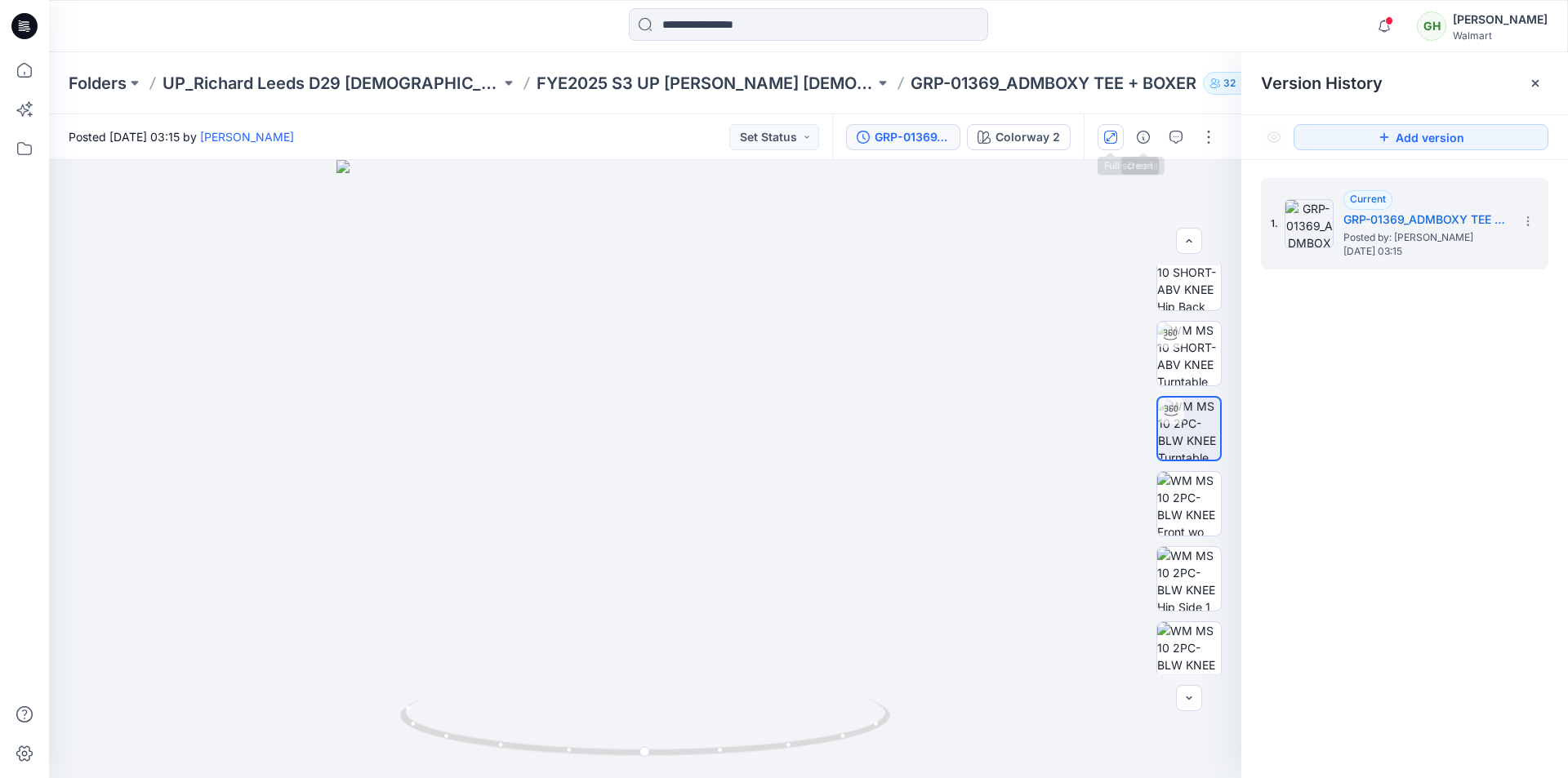
click at [1107, 136] on icon "button" at bounding box center [1110, 136] width 13 height 13
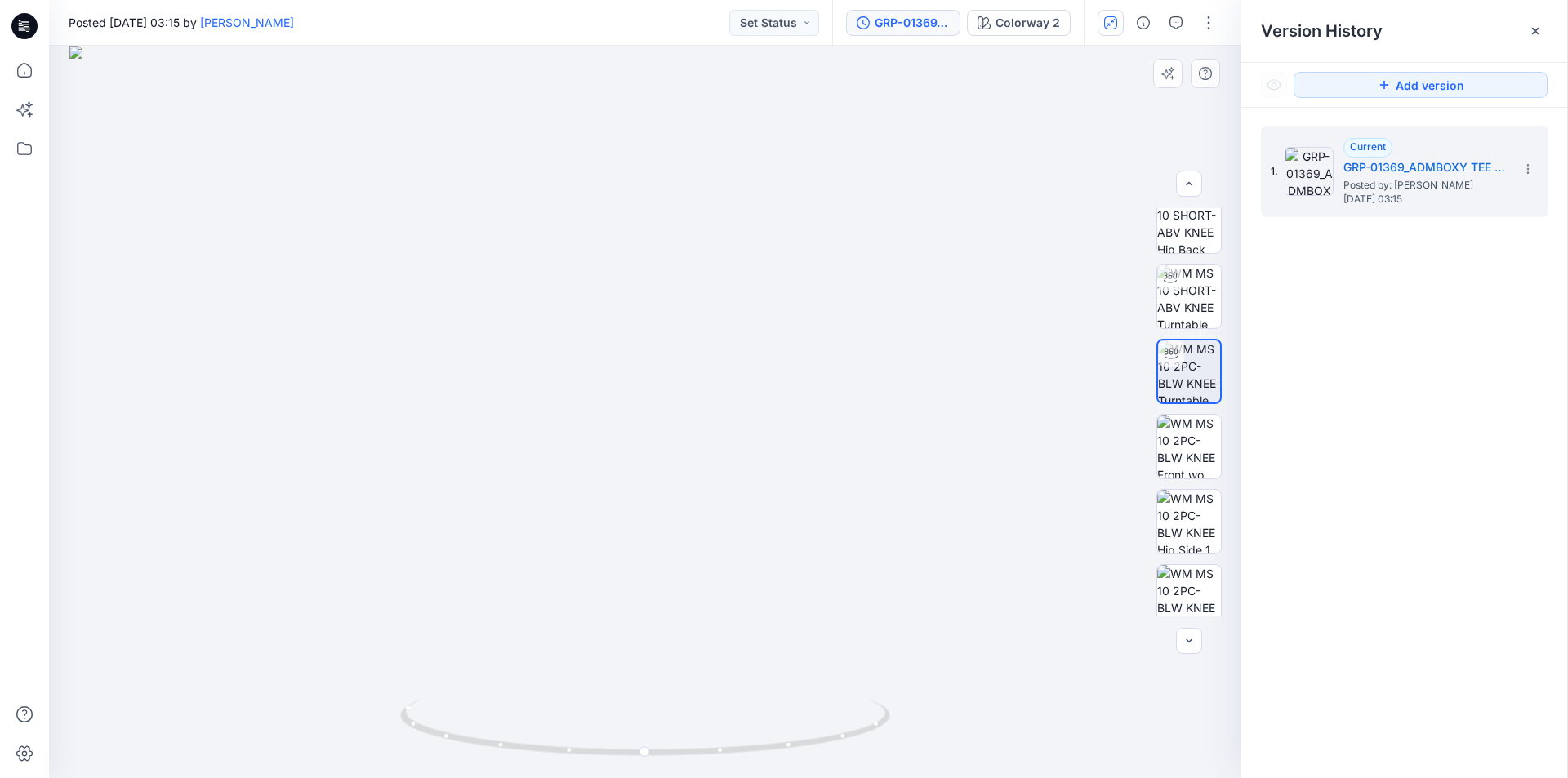
drag, startPoint x: 725, startPoint y: 277, endPoint x: 772, endPoint y: 509, distance: 236.7
drag, startPoint x: 699, startPoint y: 620, endPoint x: 717, endPoint y: 511, distance: 110.5
drag, startPoint x: 885, startPoint y: 722, endPoint x: 869, endPoint y: 731, distance: 18.4
click at [869, 731] on icon at bounding box center [647, 728] width 494 height 61
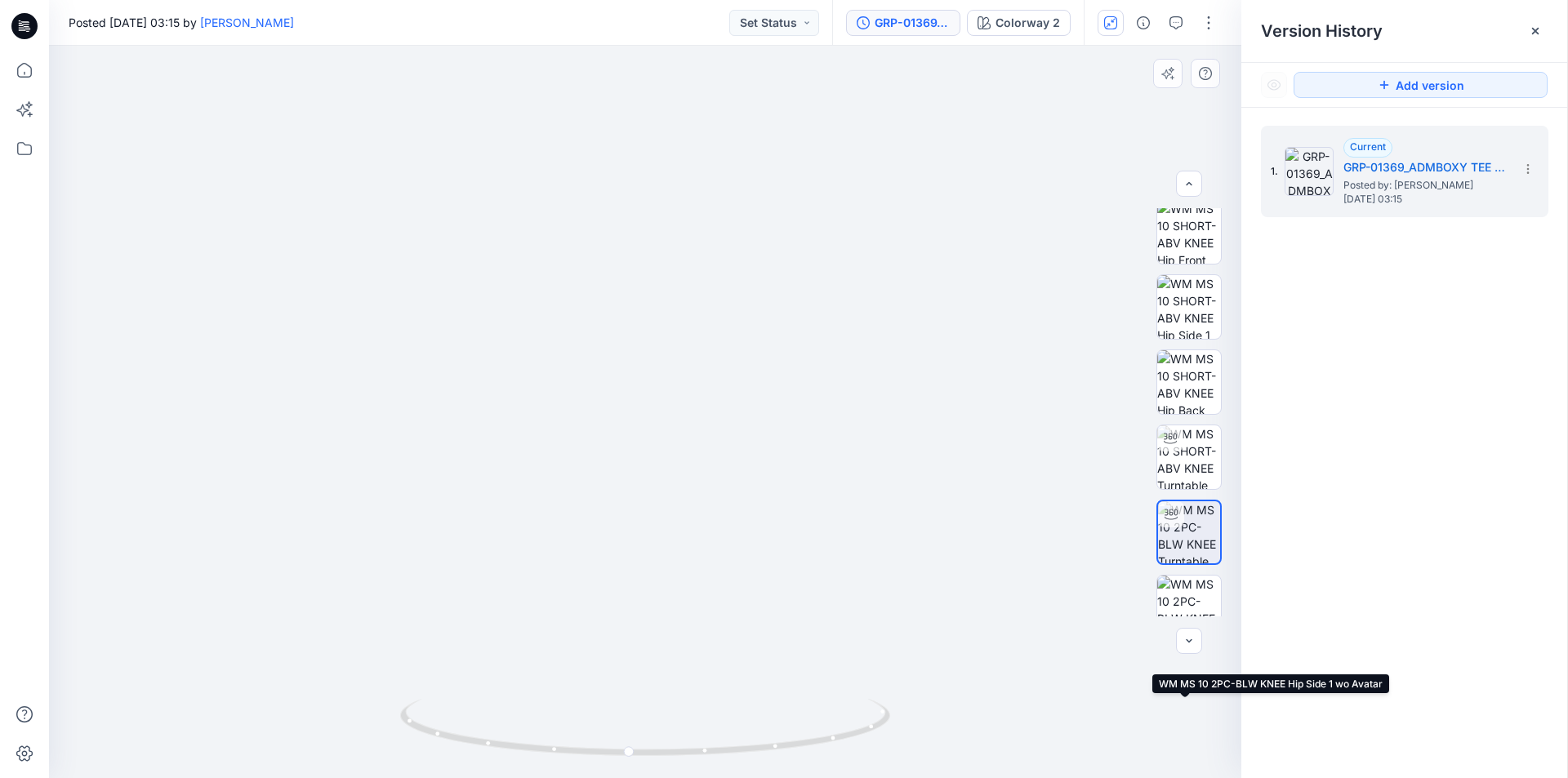
scroll to position [0, 0]
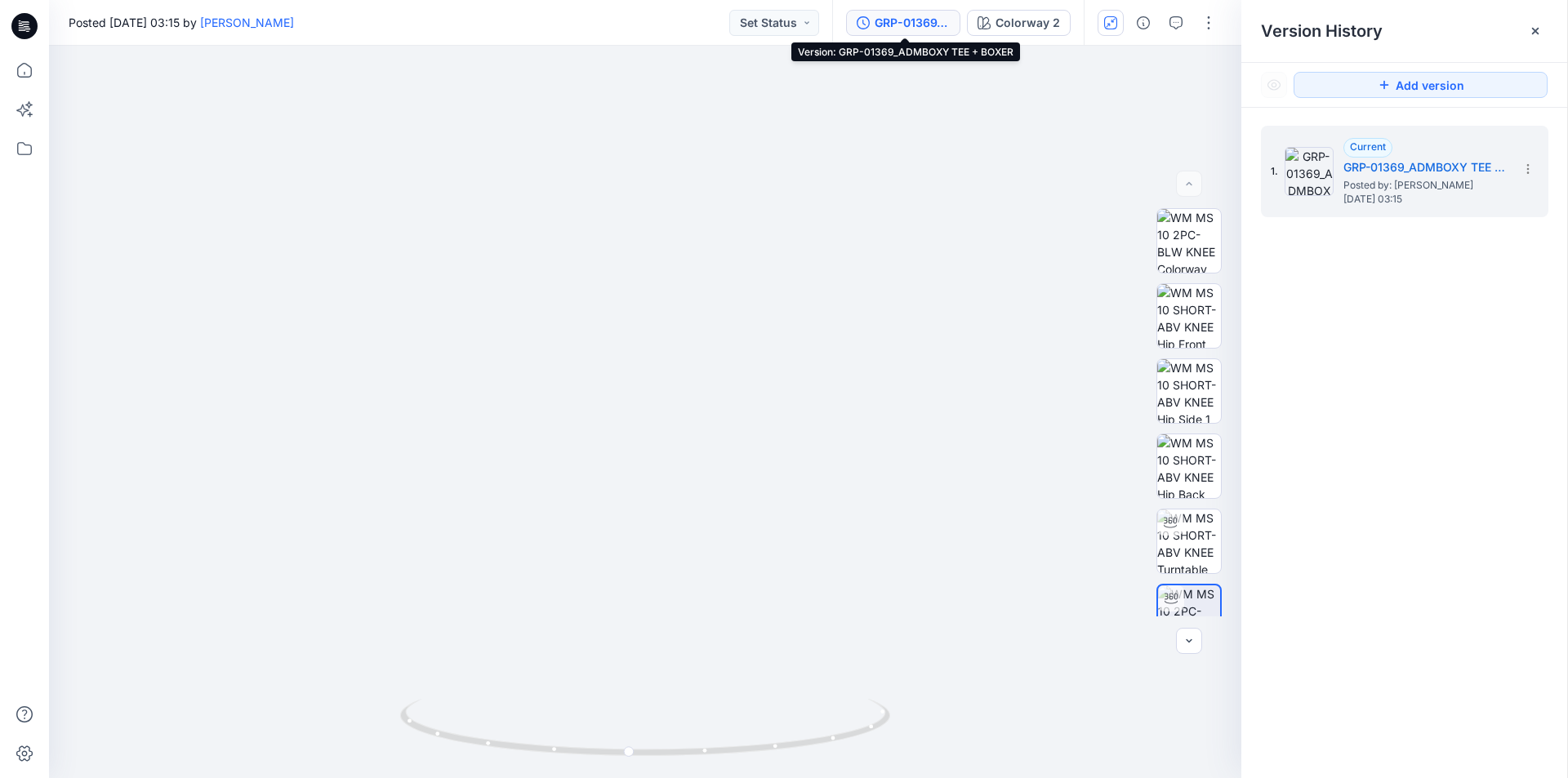
click at [931, 25] on div "GRP-01369_ADMBOXY TEE + BOXER" at bounding box center [912, 22] width 76 height 18
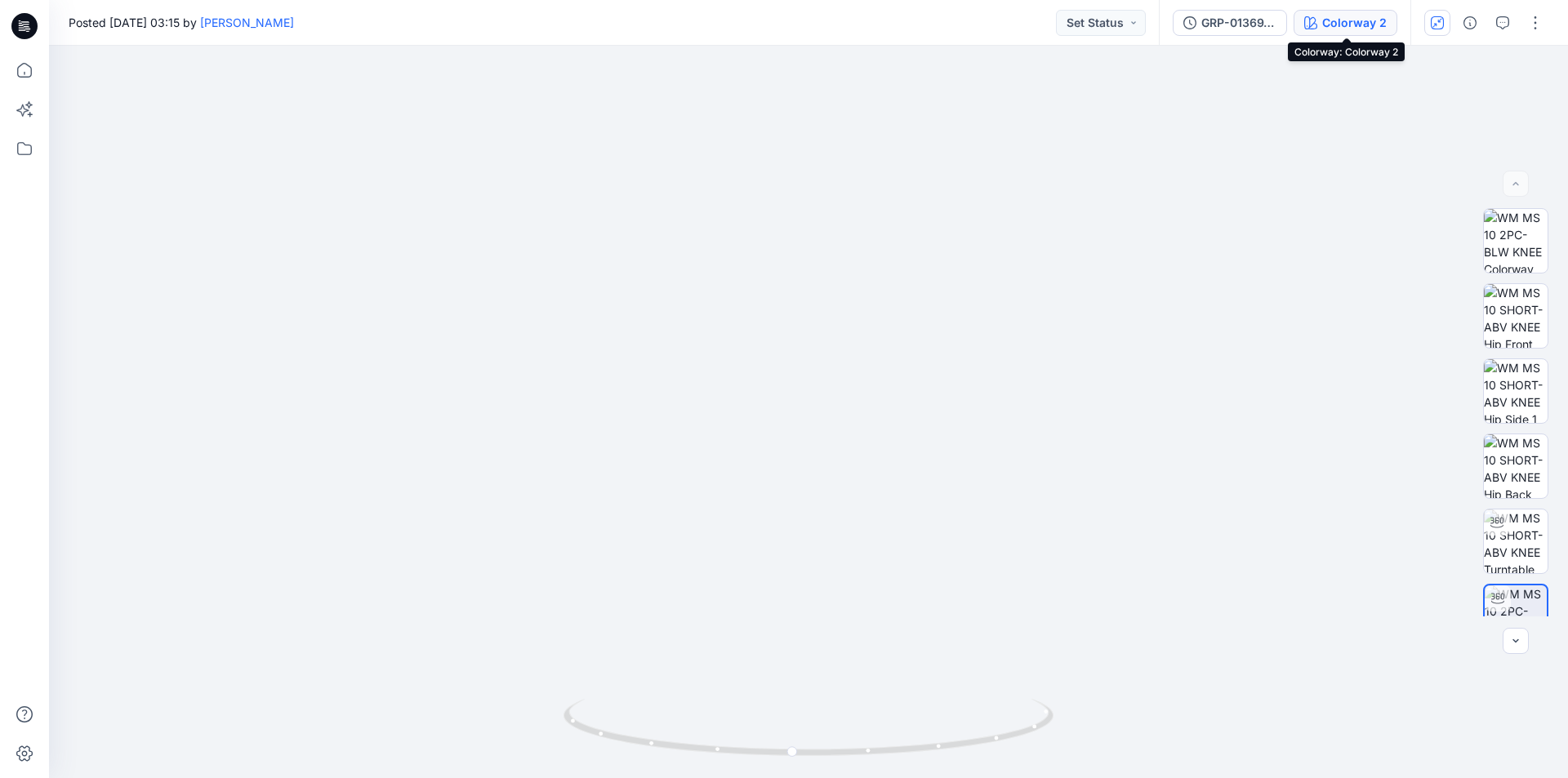
click at [1337, 21] on div "Colorway 2" at bounding box center [1353, 22] width 64 height 18
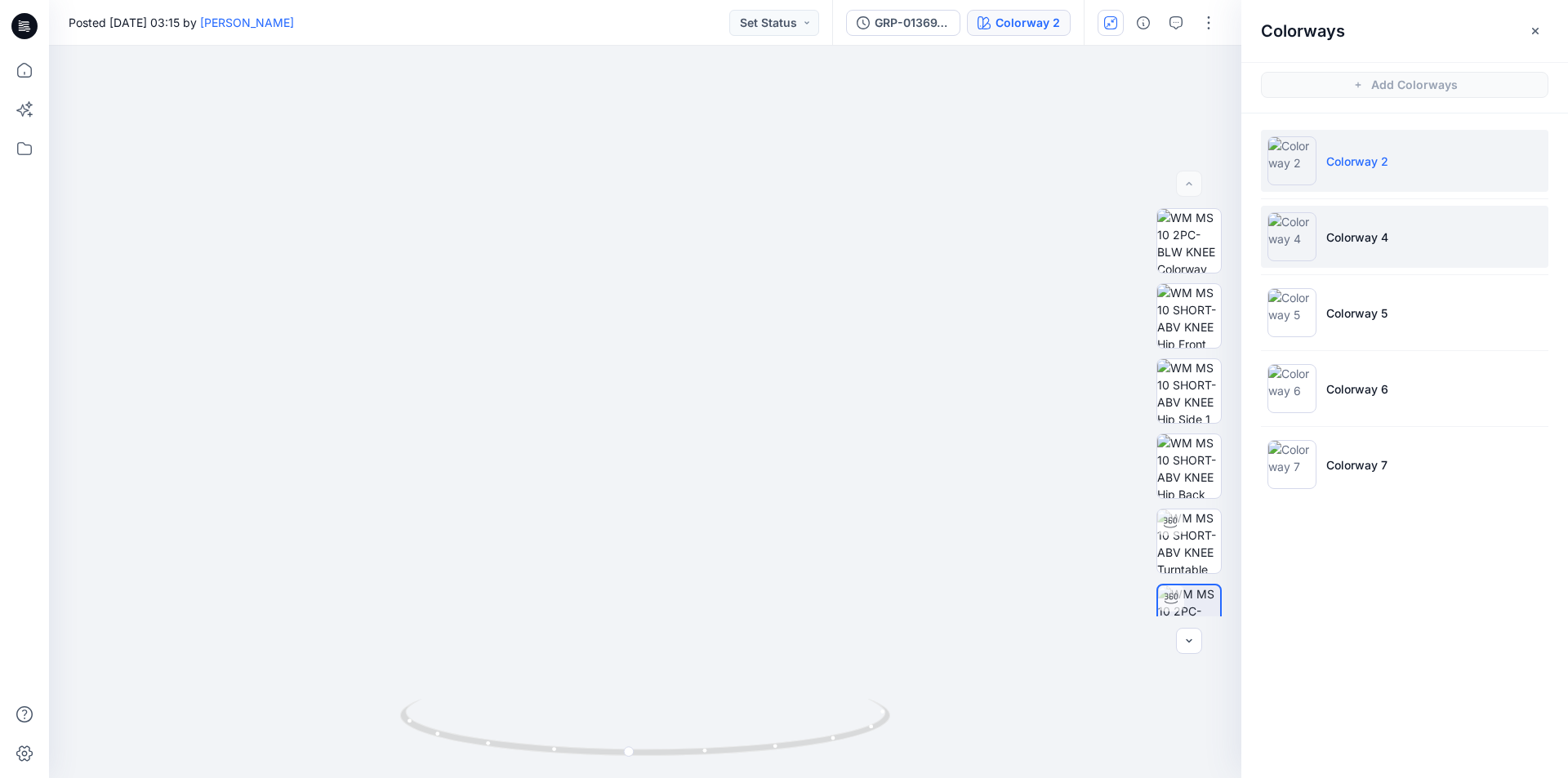
click at [1304, 228] on img at bounding box center [1292, 236] width 49 height 49
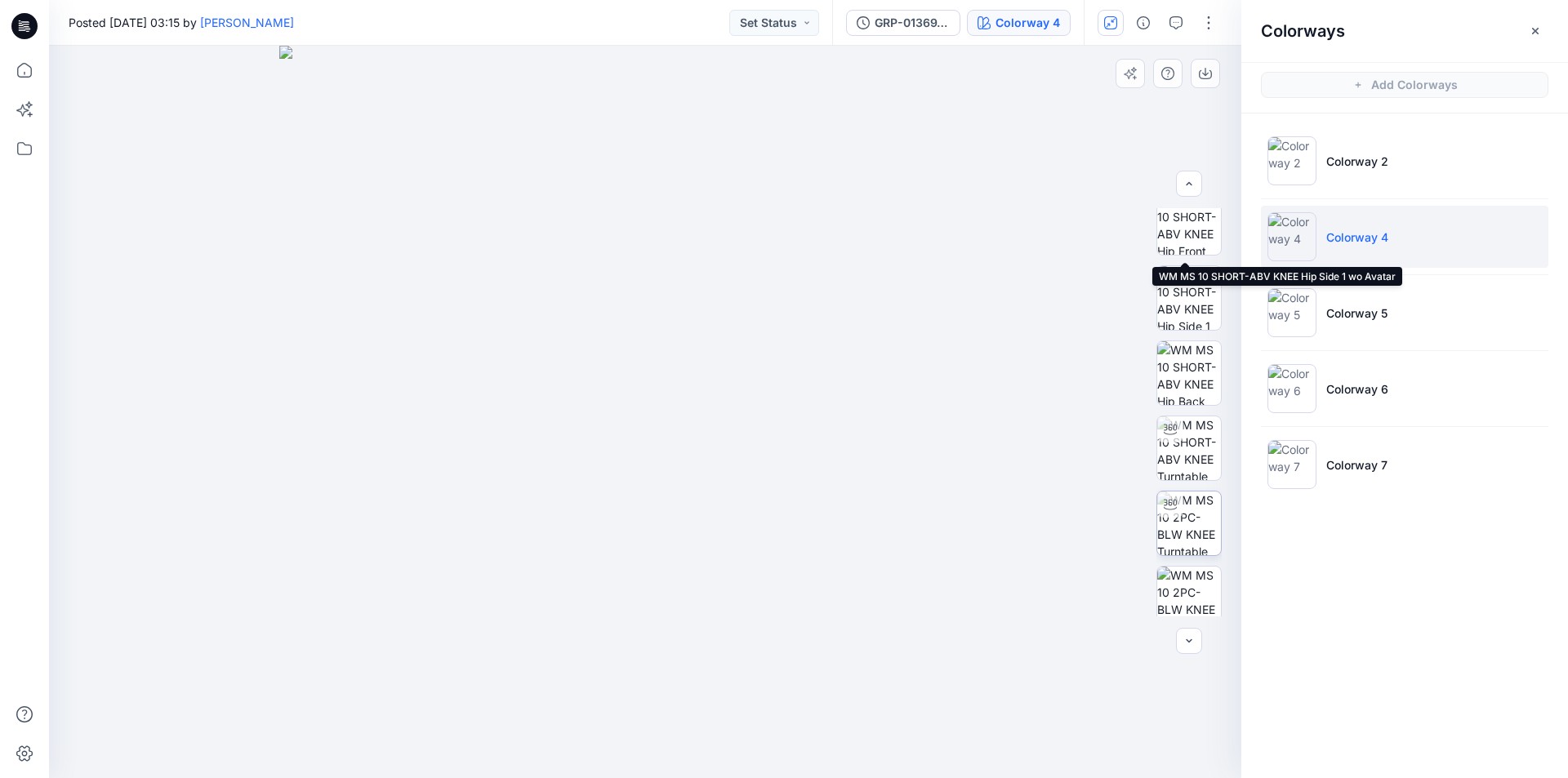
scroll to position [163, 0]
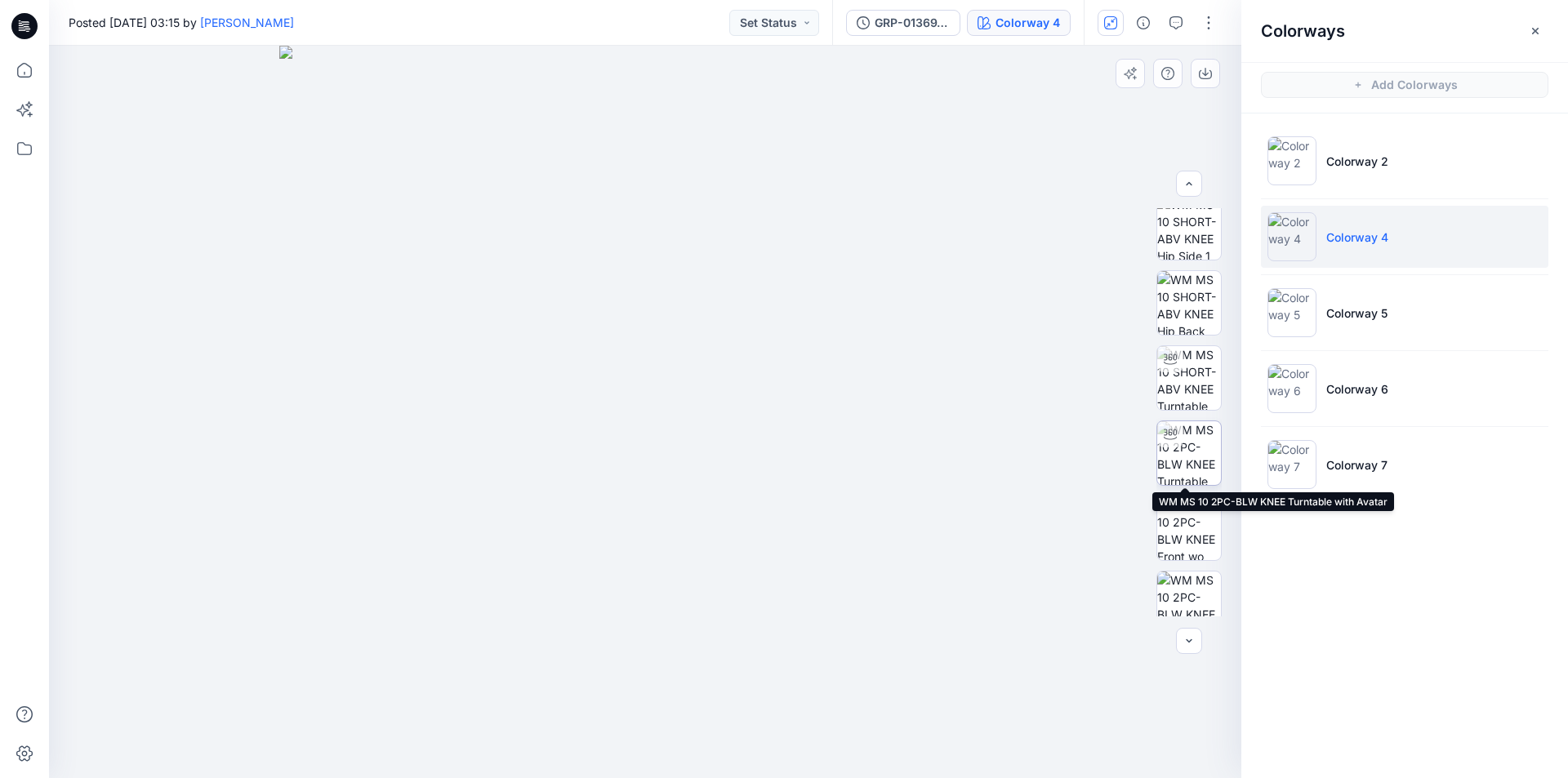
click at [1195, 449] on img at bounding box center [1189, 453] width 64 height 63
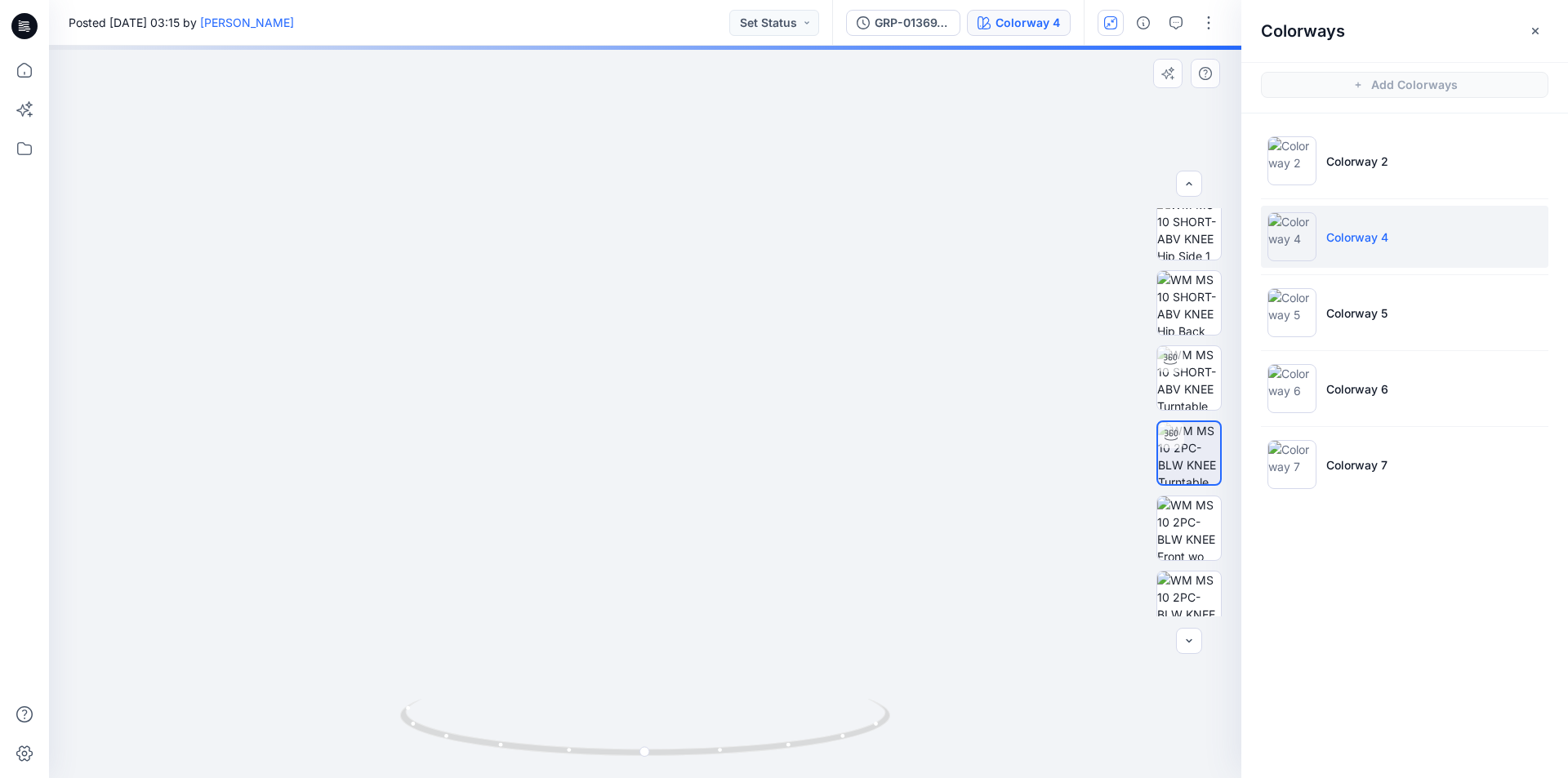
drag, startPoint x: 682, startPoint y: 272, endPoint x: 712, endPoint y: 531, distance: 260.7
drag, startPoint x: 749, startPoint y: 556, endPoint x: 722, endPoint y: 544, distance: 29.5
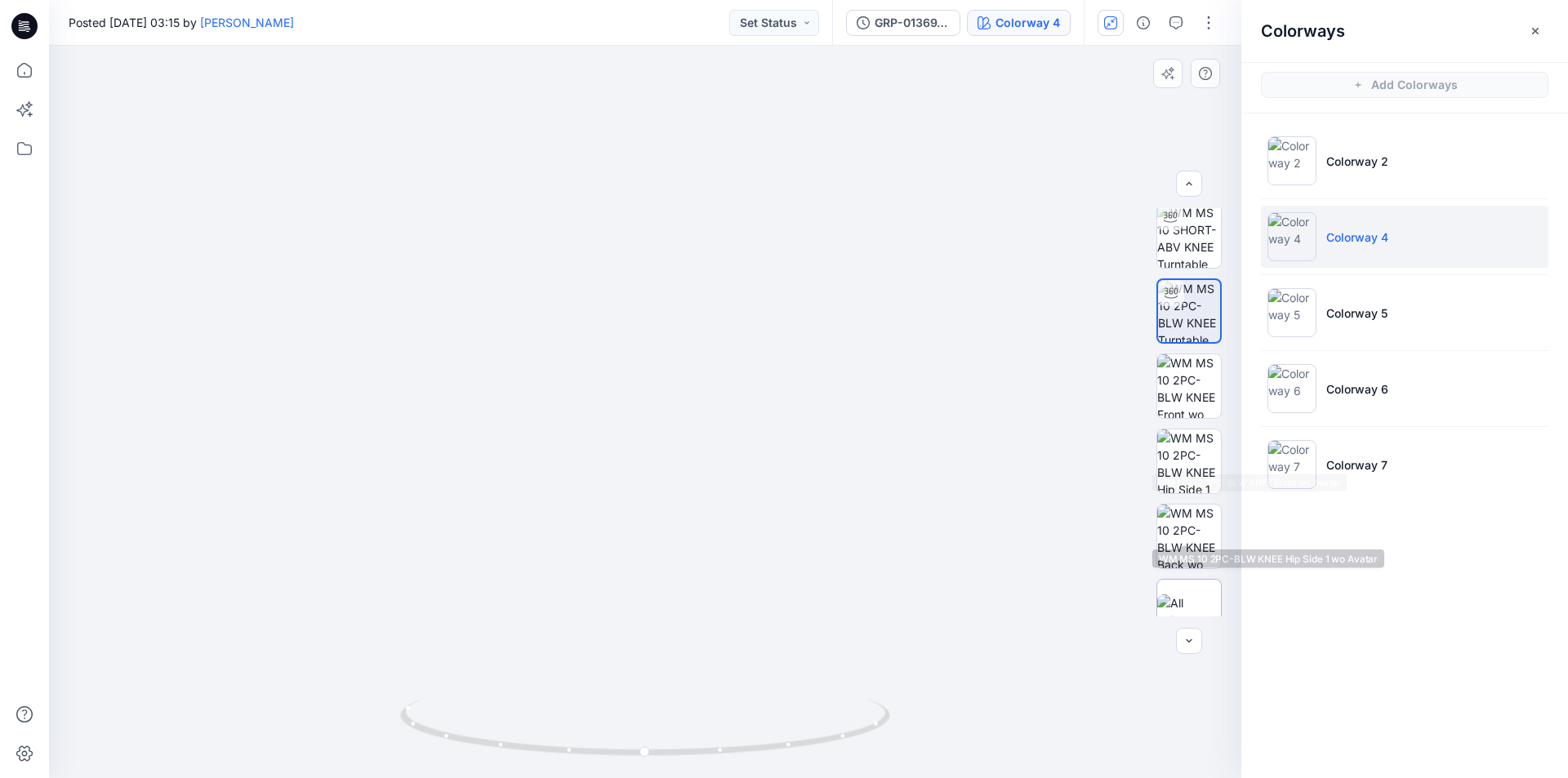
scroll to position [327, 0]
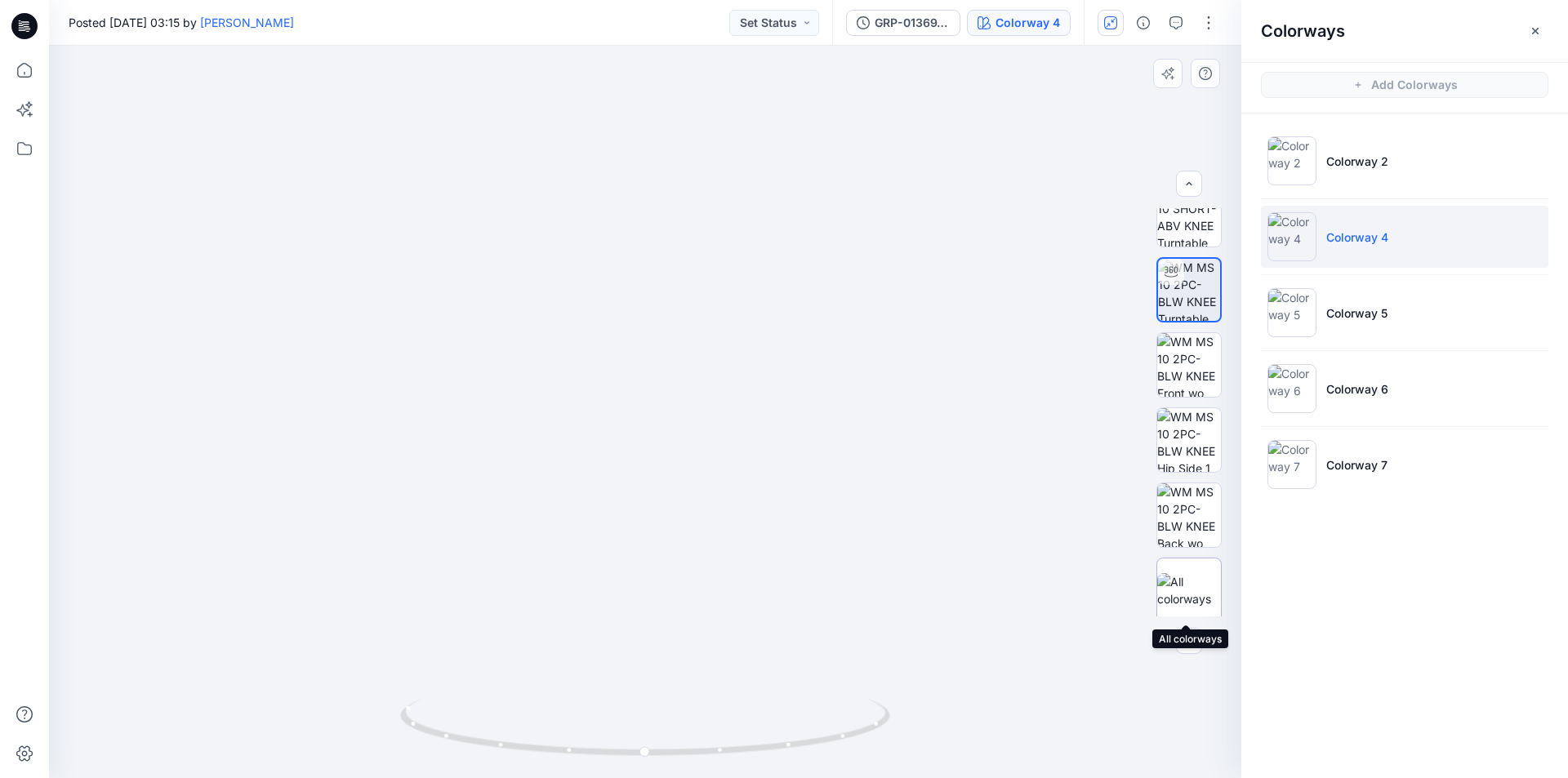
click at [1181, 581] on img at bounding box center [1189, 590] width 64 height 34
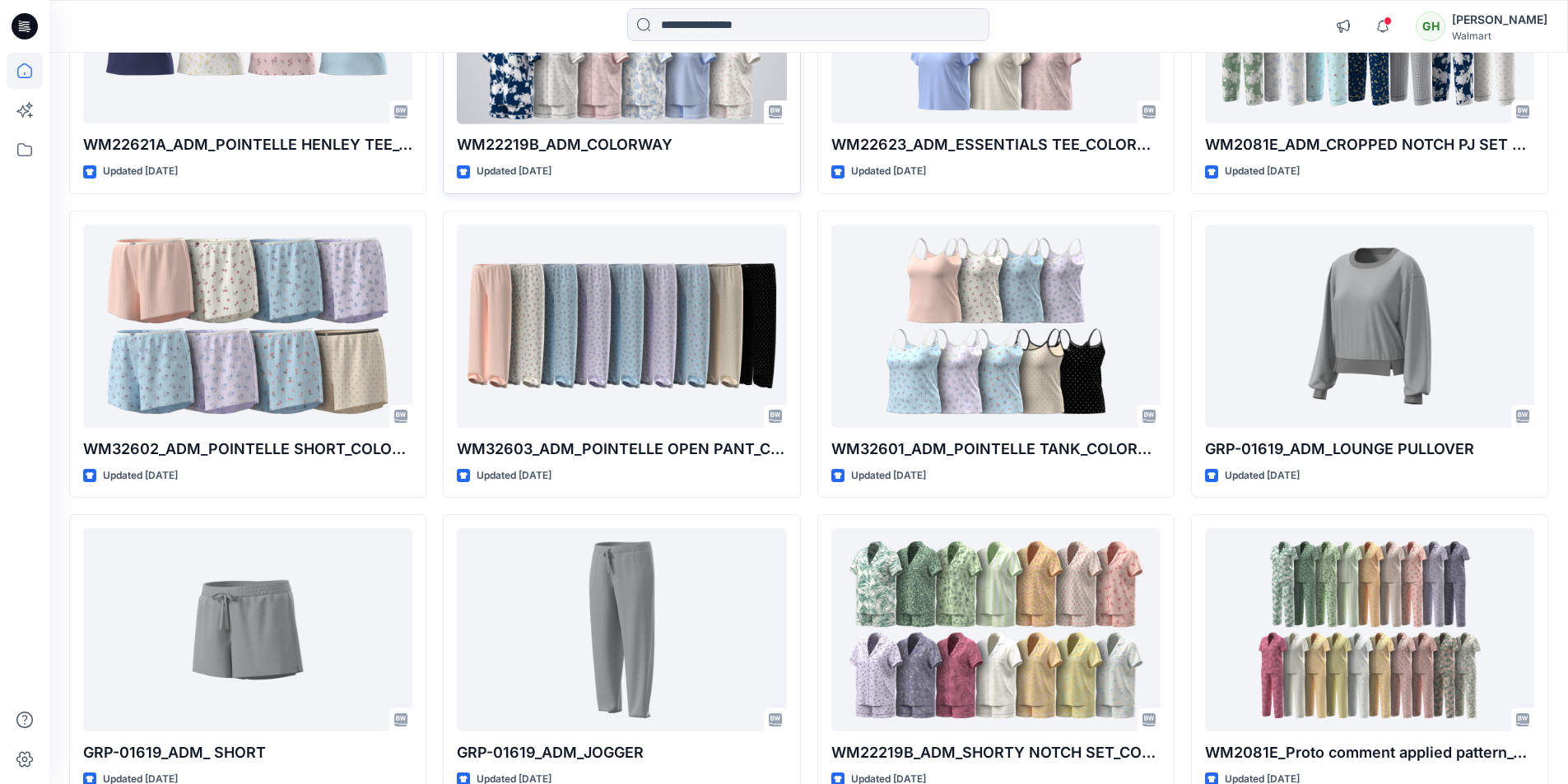
scroll to position [863, 0]
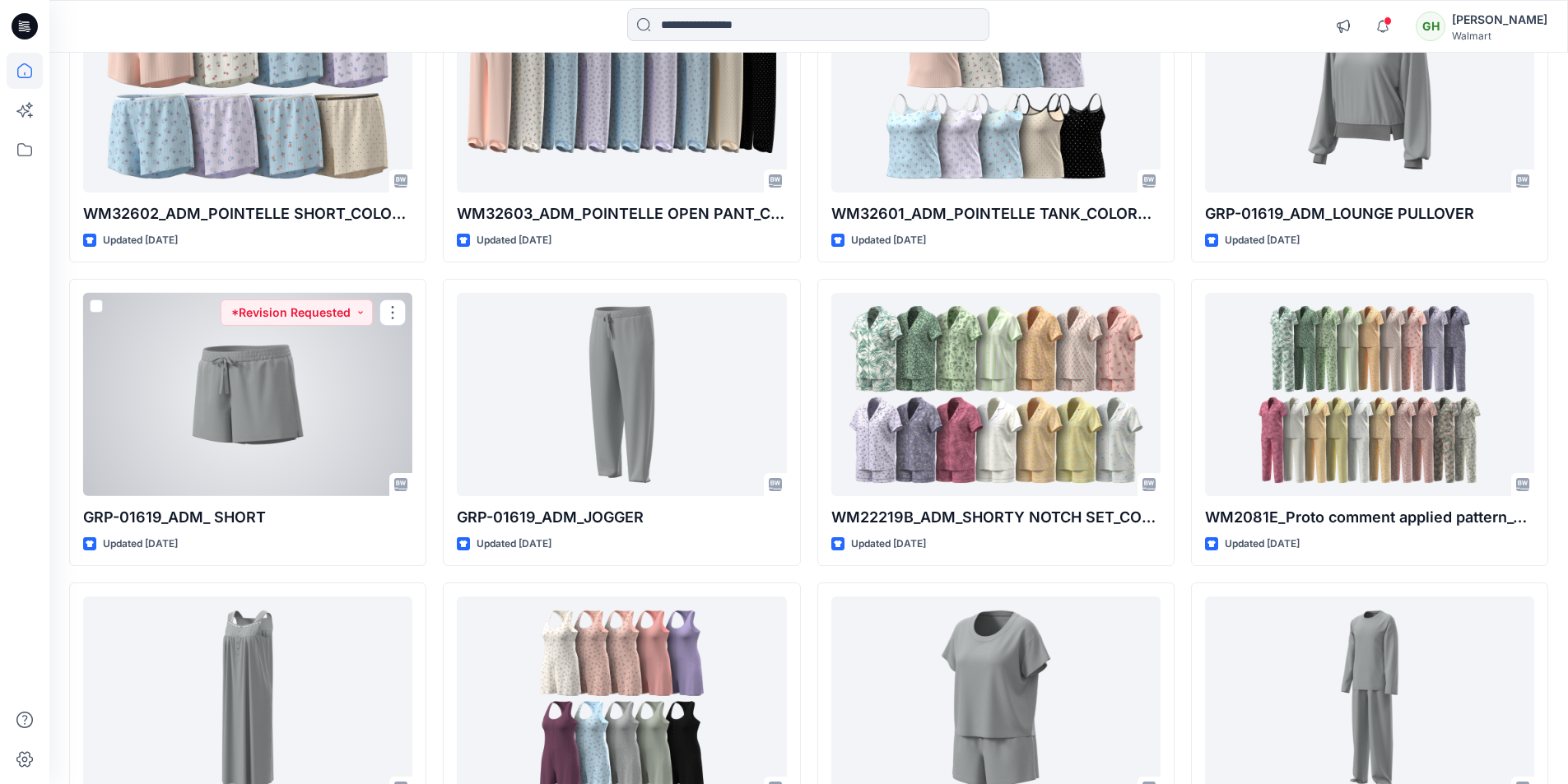
drag, startPoint x: 270, startPoint y: 429, endPoint x: 281, endPoint y: 386, distance: 44.4
click at [283, 386] on div at bounding box center [247, 394] width 330 height 203
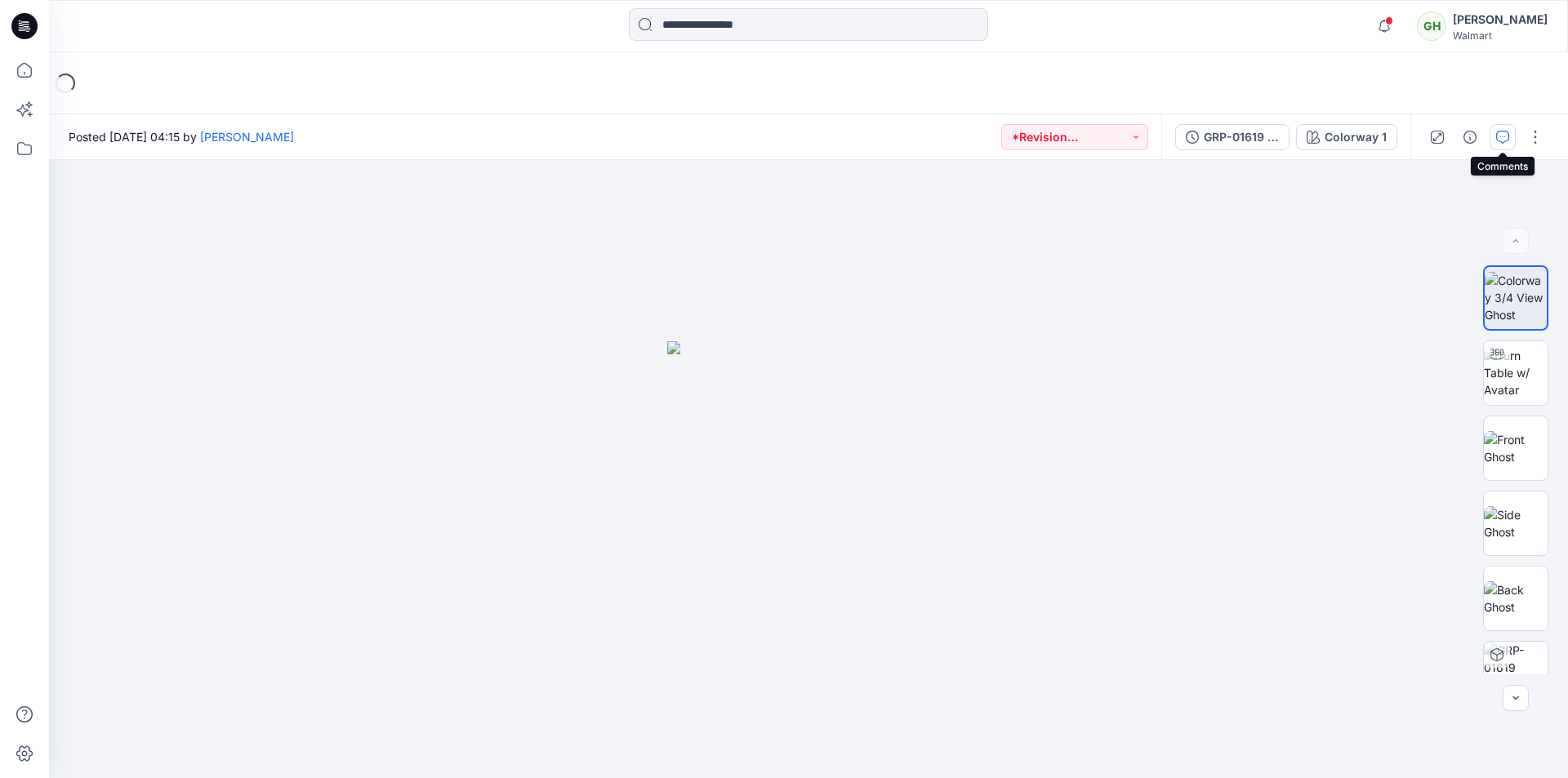
click at [1495, 136] on button "button" at bounding box center [1502, 137] width 26 height 26
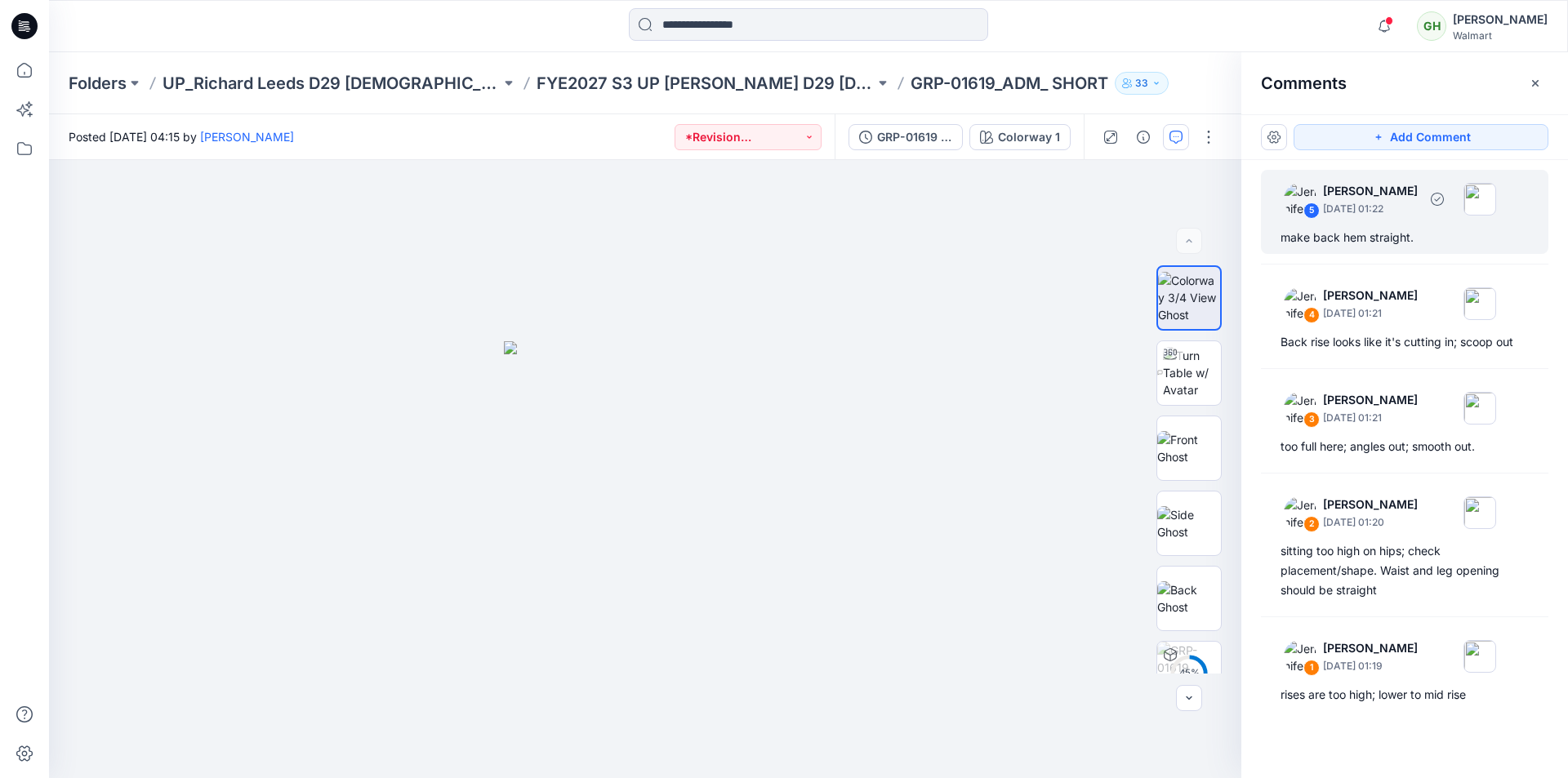
click at [1337, 245] on div "make back hem straight." at bounding box center [1404, 237] width 248 height 20
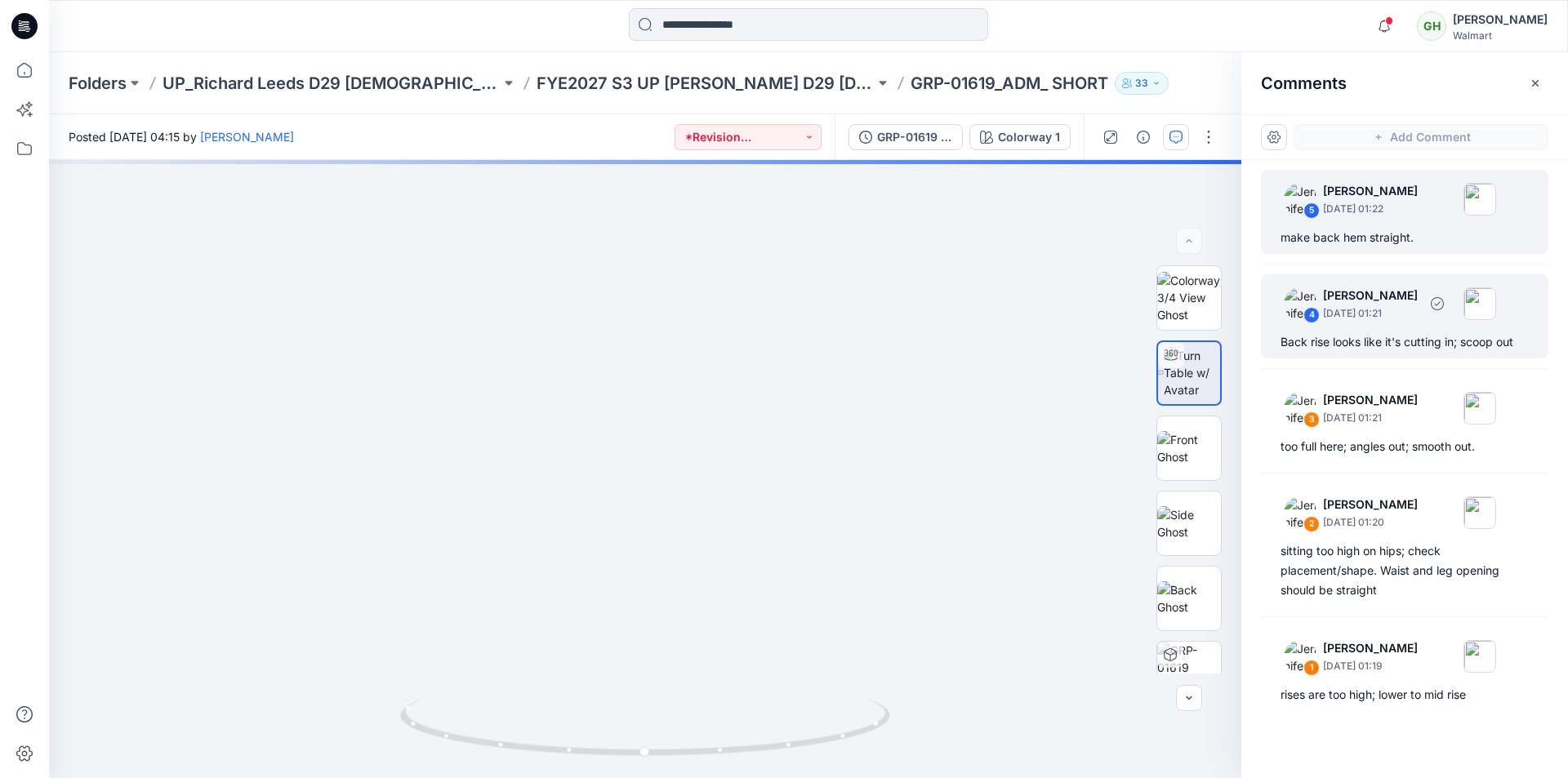
click at [1366, 336] on div "Back rise looks like it's cutting in; scoop out" at bounding box center [1404, 341] width 248 height 20
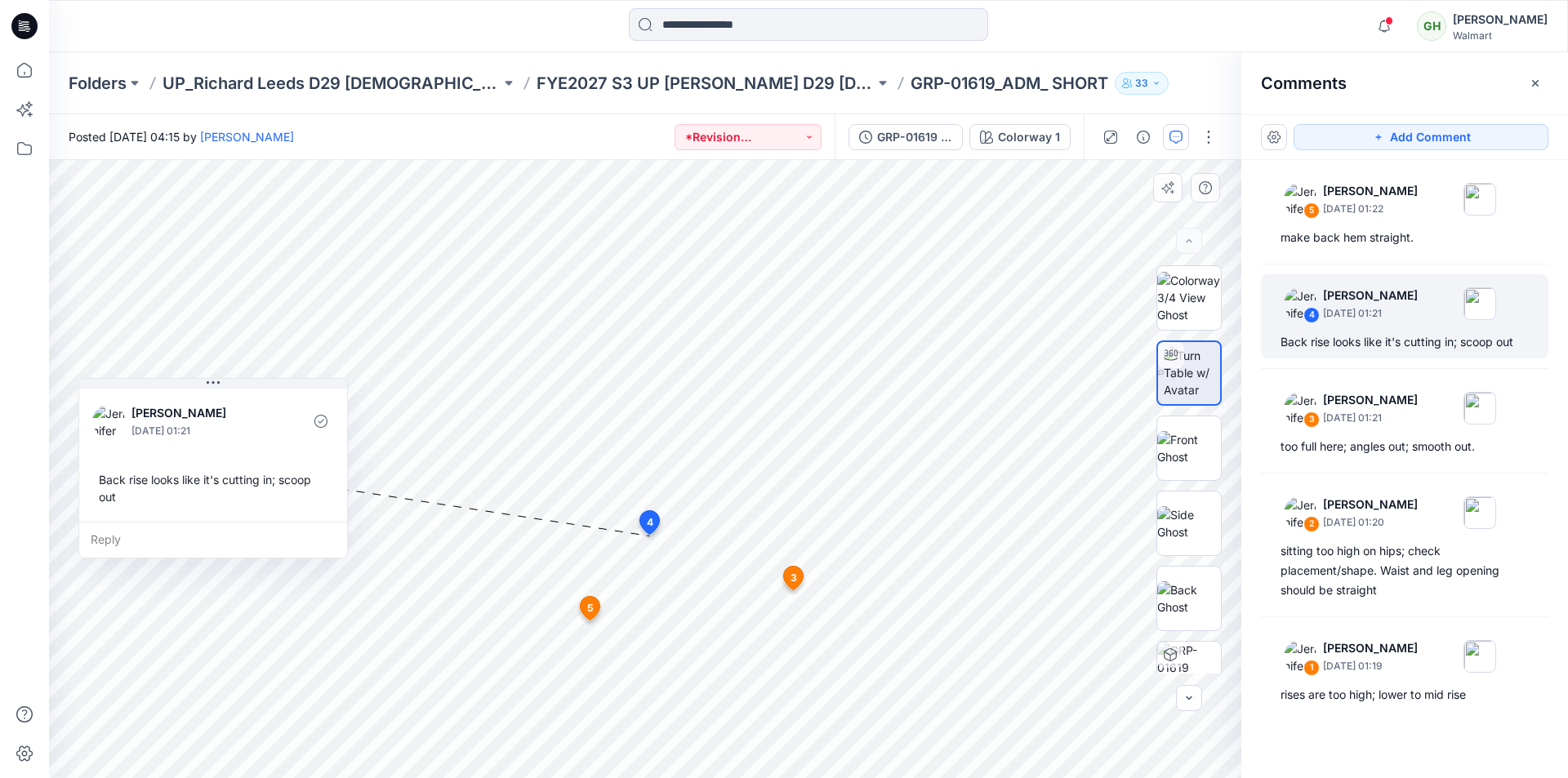
drag, startPoint x: 512, startPoint y: 447, endPoint x: 236, endPoint y: 401, distance: 279.8
click at [236, 401] on div "Jennifer Yerkes October 09, 2025 01:21" at bounding box center [214, 420] width 242 height 45
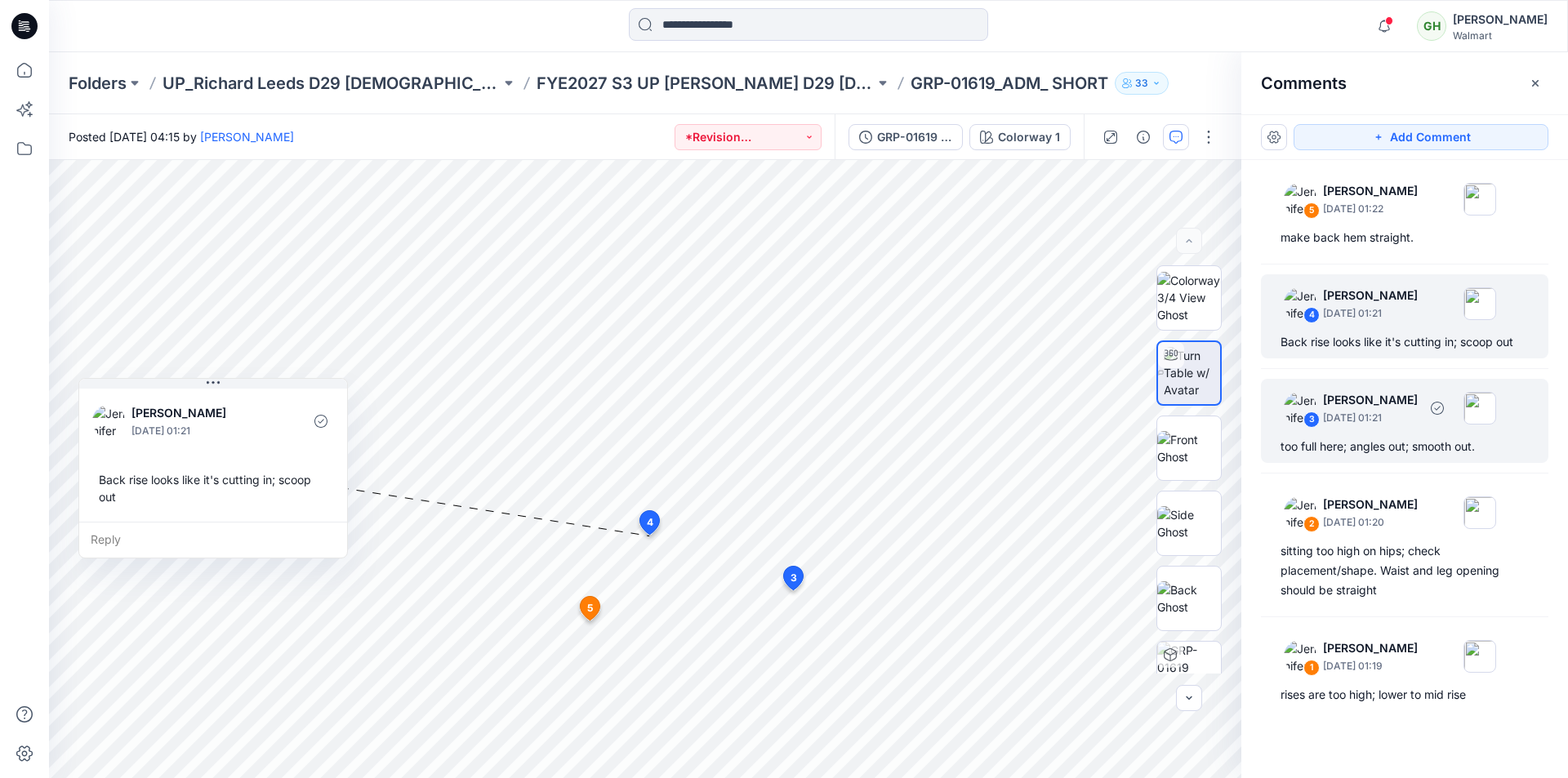
click at [1362, 436] on div "3 Jennifer Yerkes October 09, 2025 01:21 too full here; angles out; smooth out." at bounding box center [1404, 420] width 288 height 84
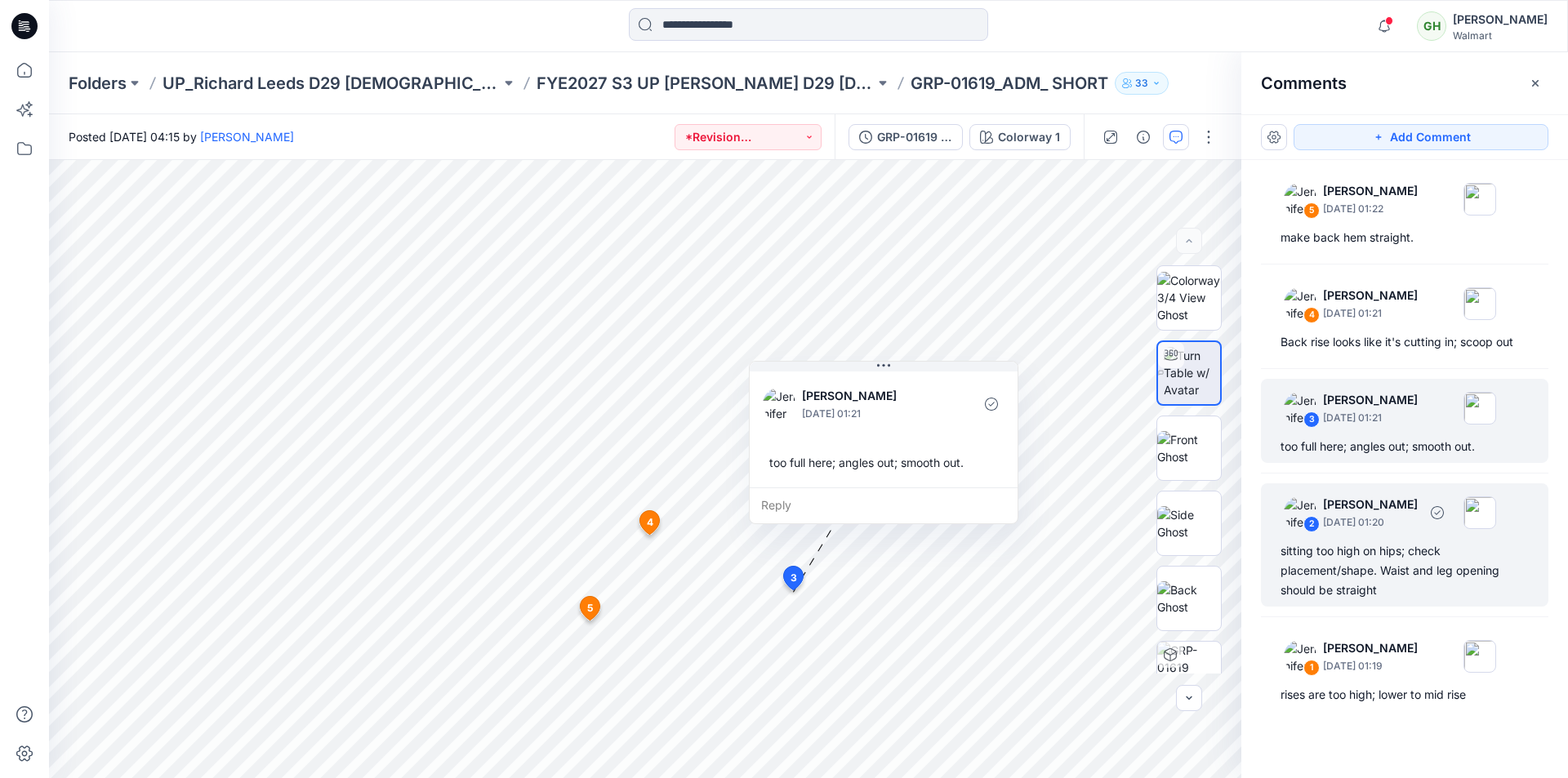
click at [1377, 558] on div "sitting too high on hips; check placement/shape. Waist and leg opening should b…" at bounding box center [1404, 570] width 248 height 59
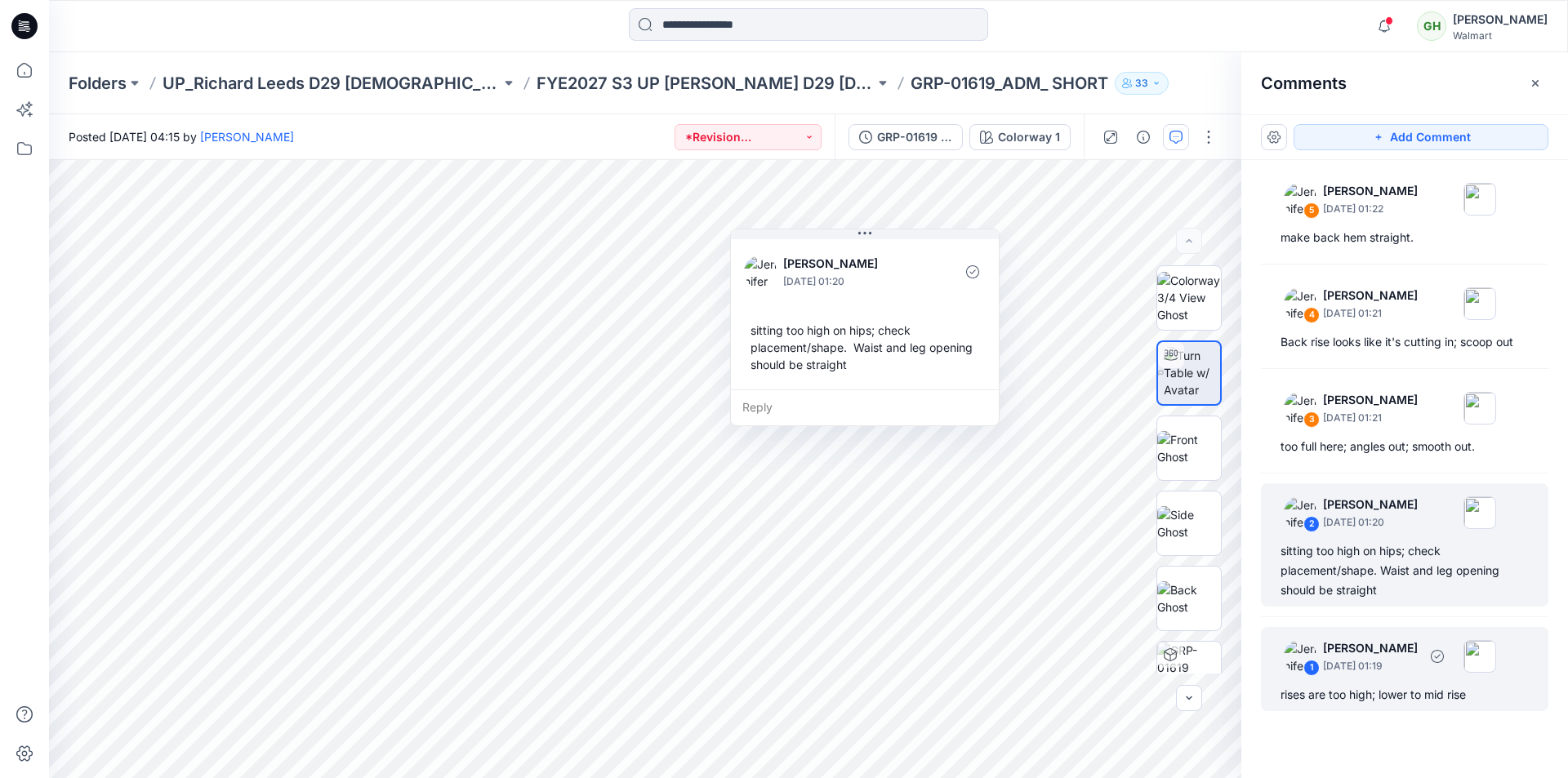
click at [1386, 680] on div "1 Jennifer Yerkes October 09, 2025 01:19 rises are too high; lower to mid rise" at bounding box center [1404, 669] width 288 height 84
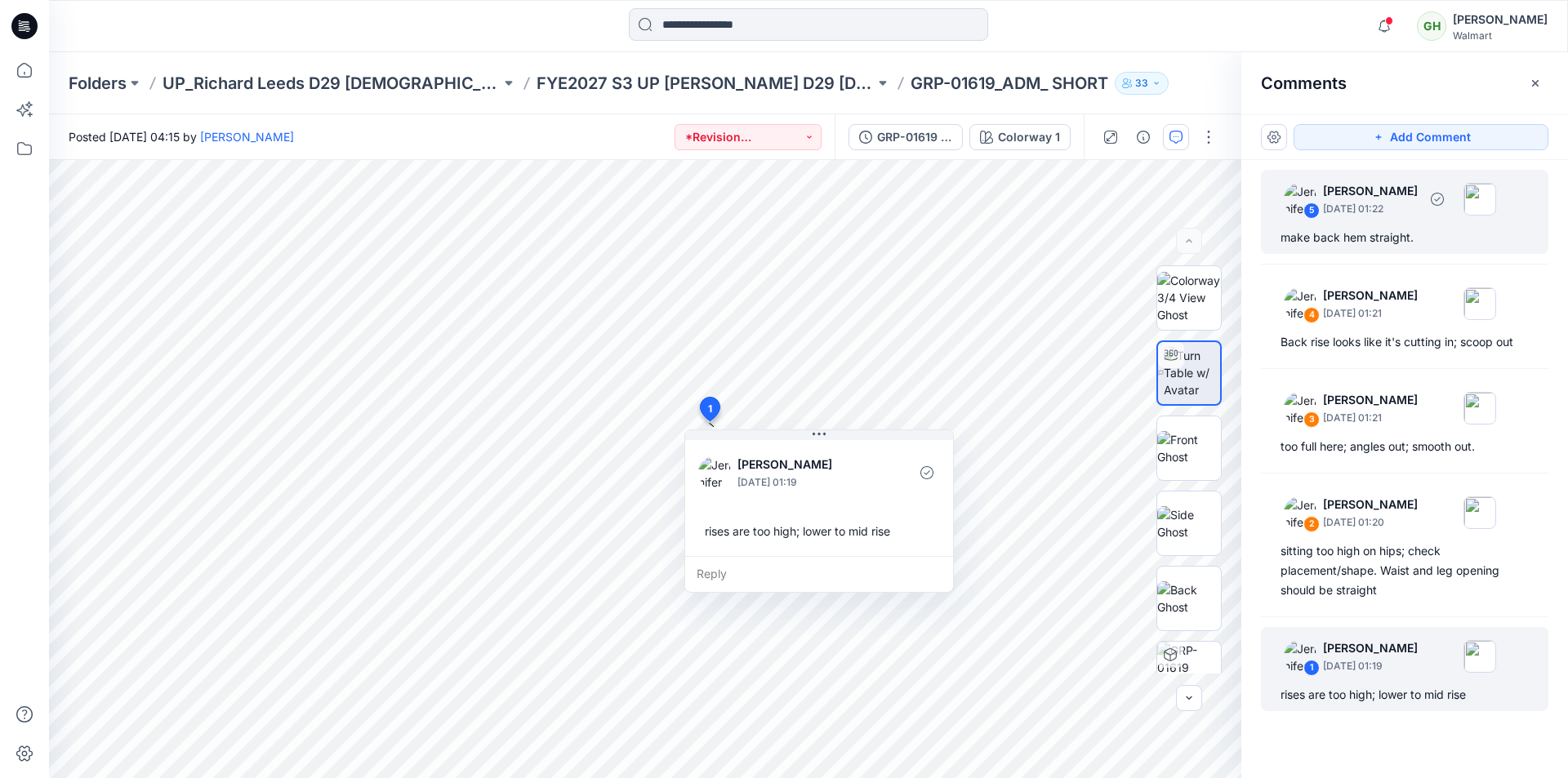
click at [1355, 242] on div "make back hem straight." at bounding box center [1404, 237] width 248 height 20
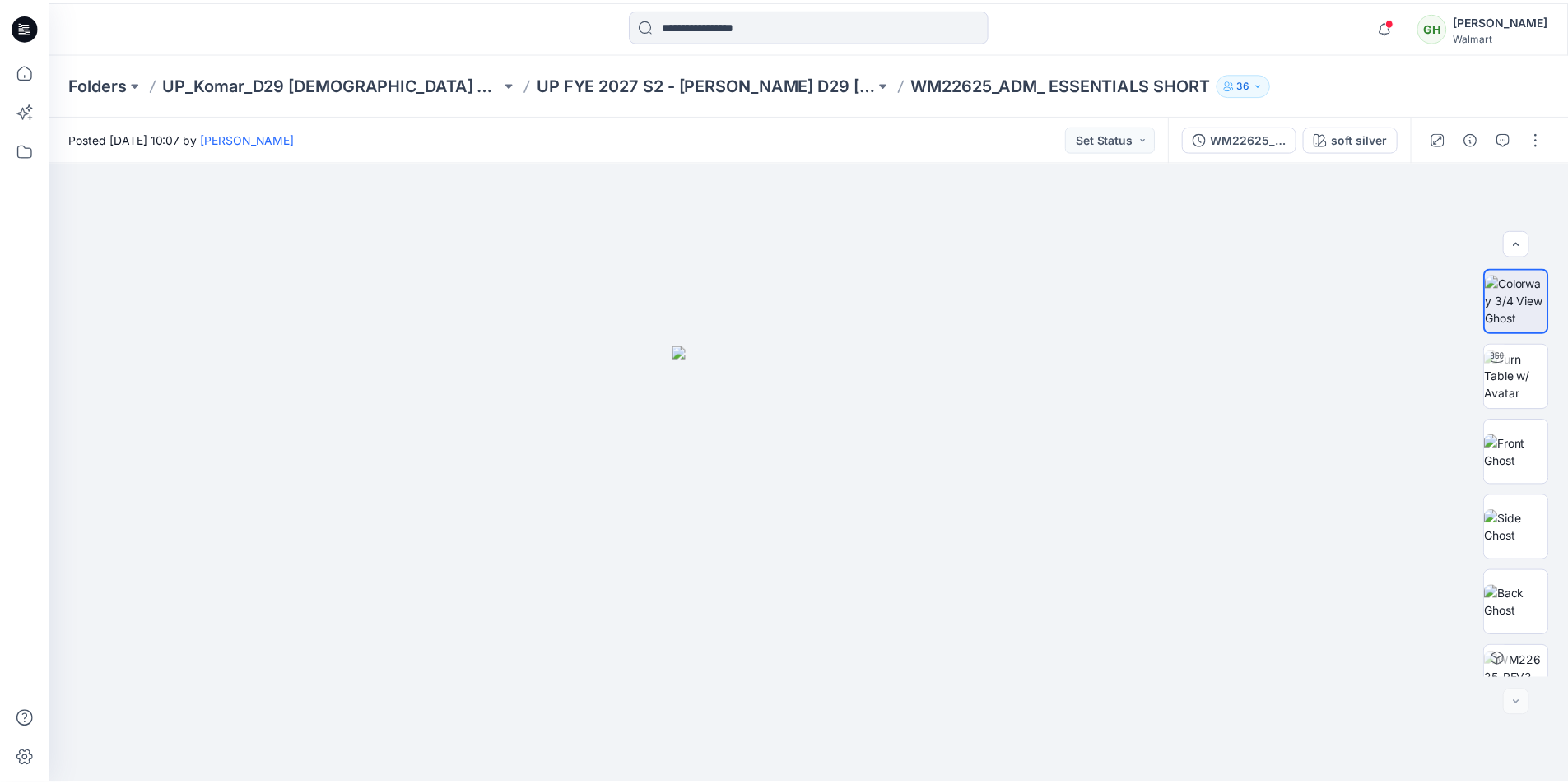
scroll to position [487, 0]
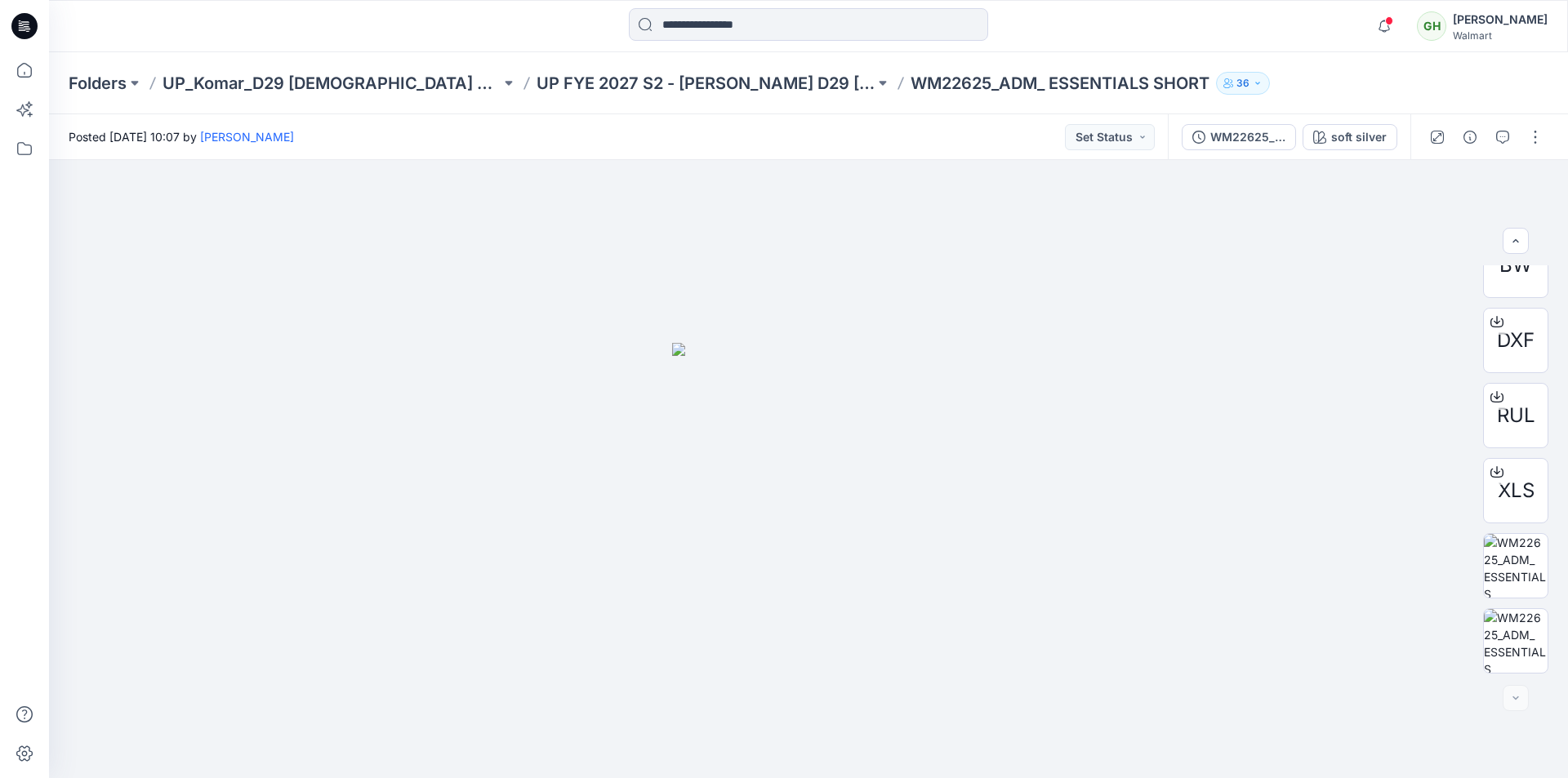
click at [27, 25] on icon at bounding box center [24, 26] width 26 height 26
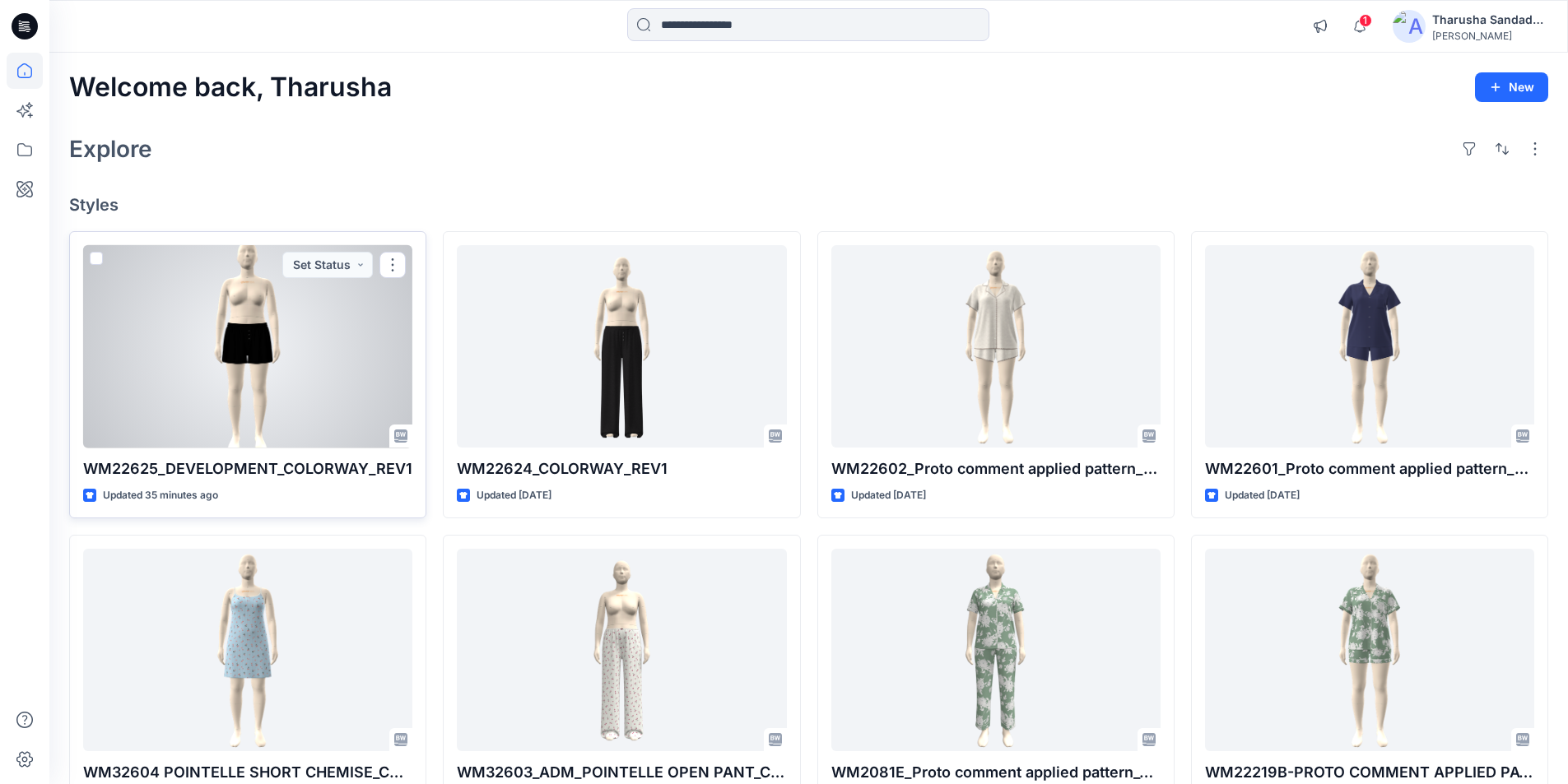
click at [190, 395] on div at bounding box center [247, 347] width 330 height 203
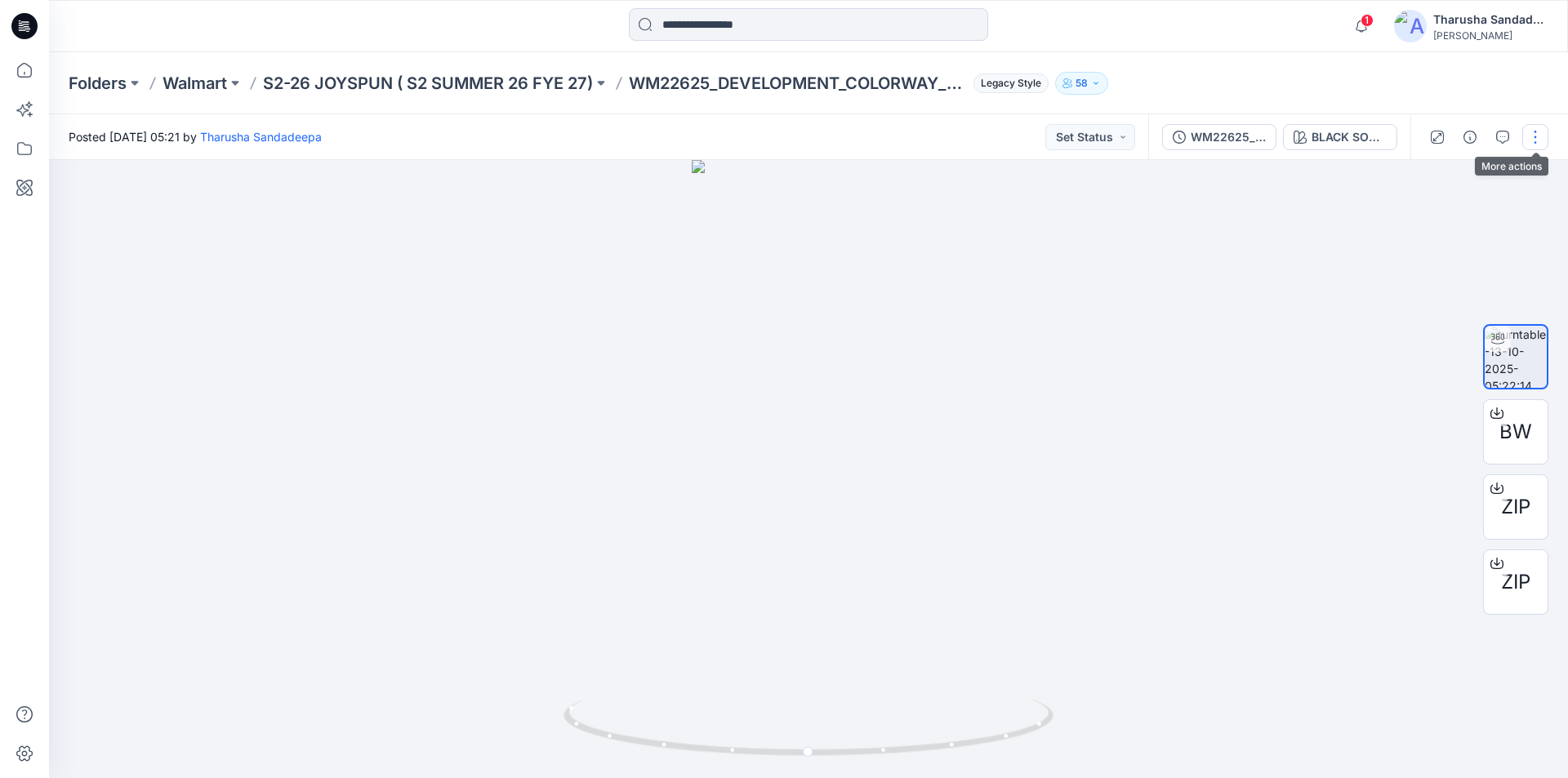
click at [1544, 131] on button "button" at bounding box center [1535, 137] width 26 height 26
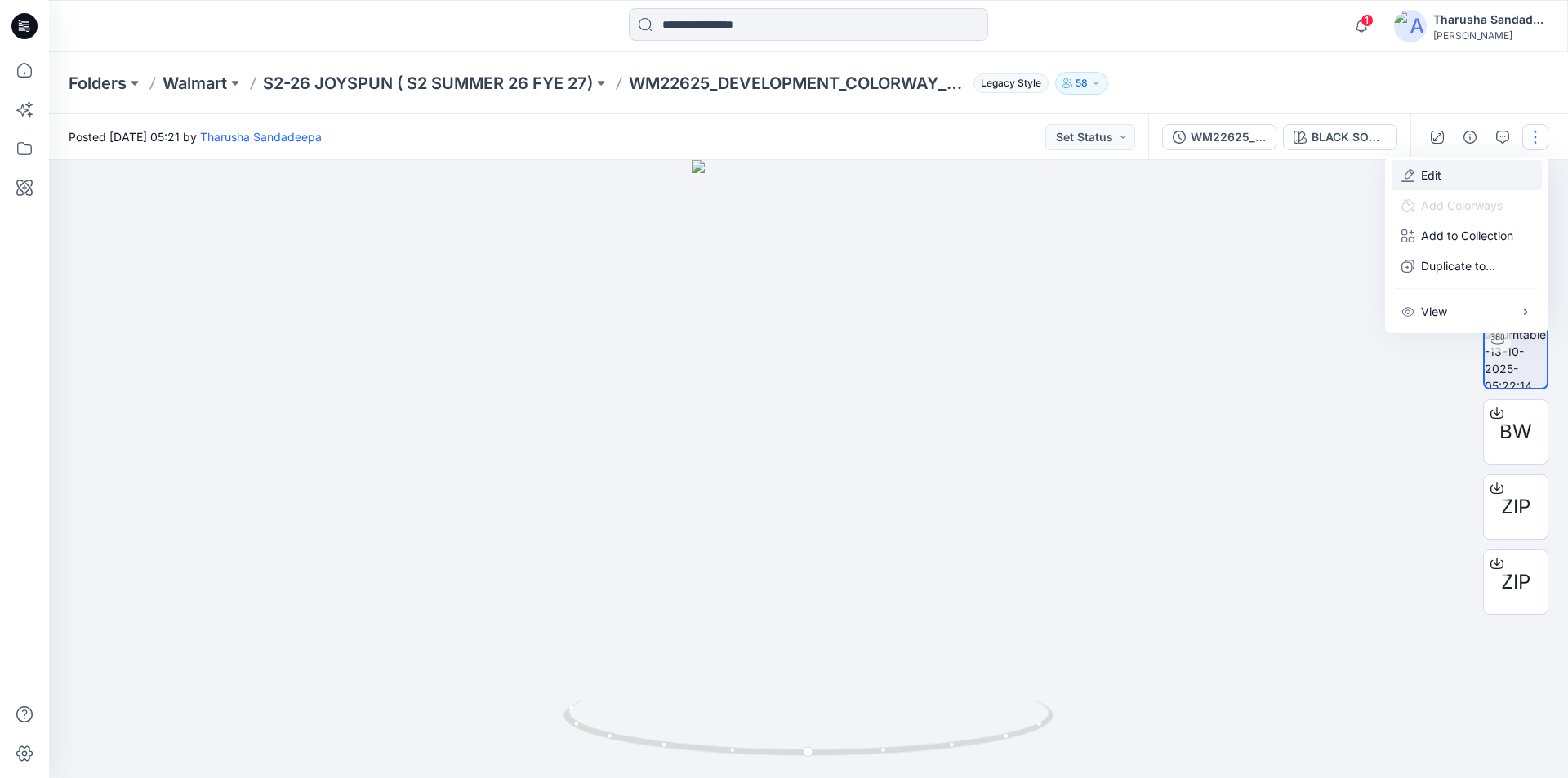
click at [1441, 178] on button "Edit" at bounding box center [1466, 174] width 150 height 30
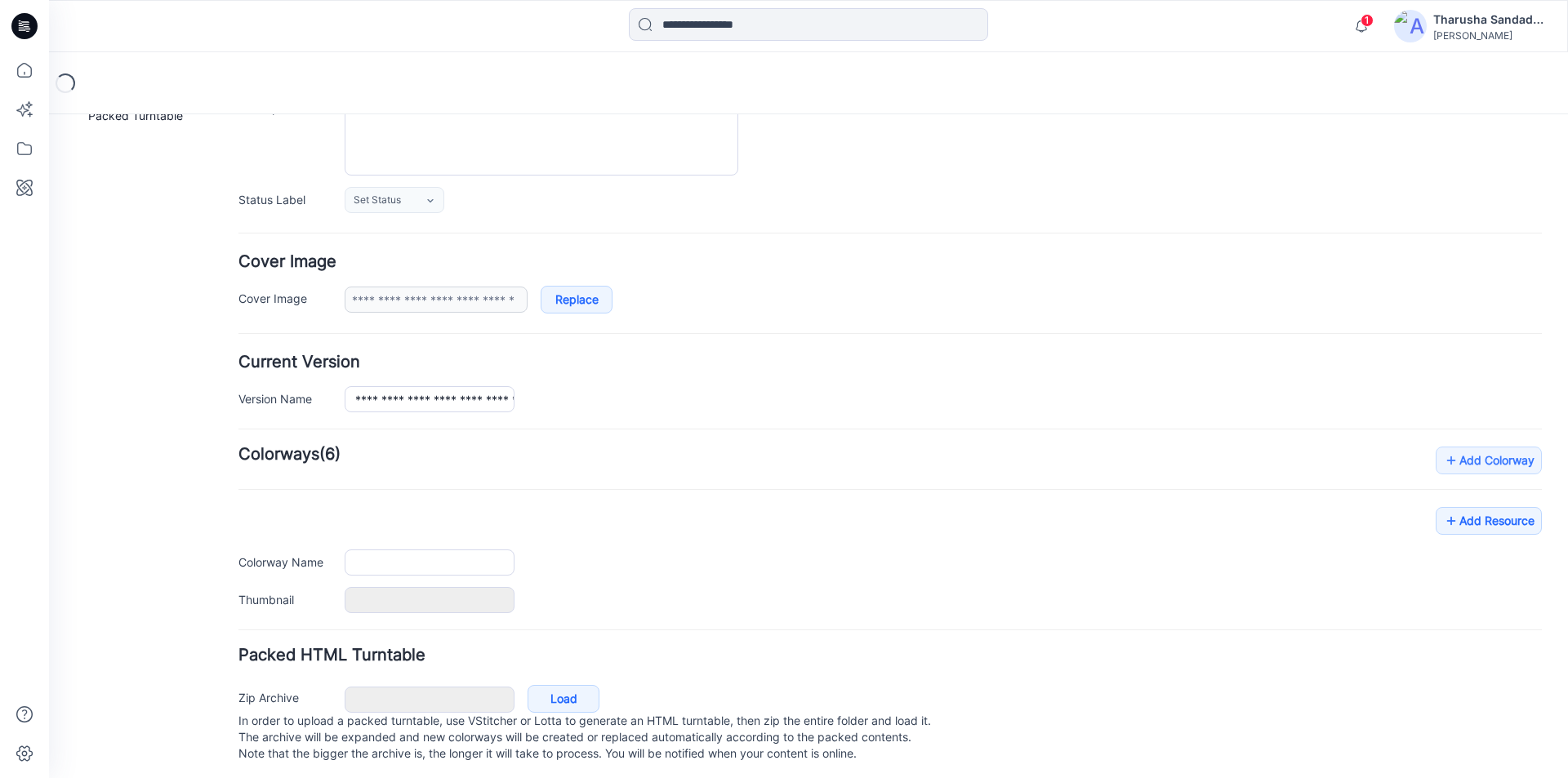
scroll to position [200, 0]
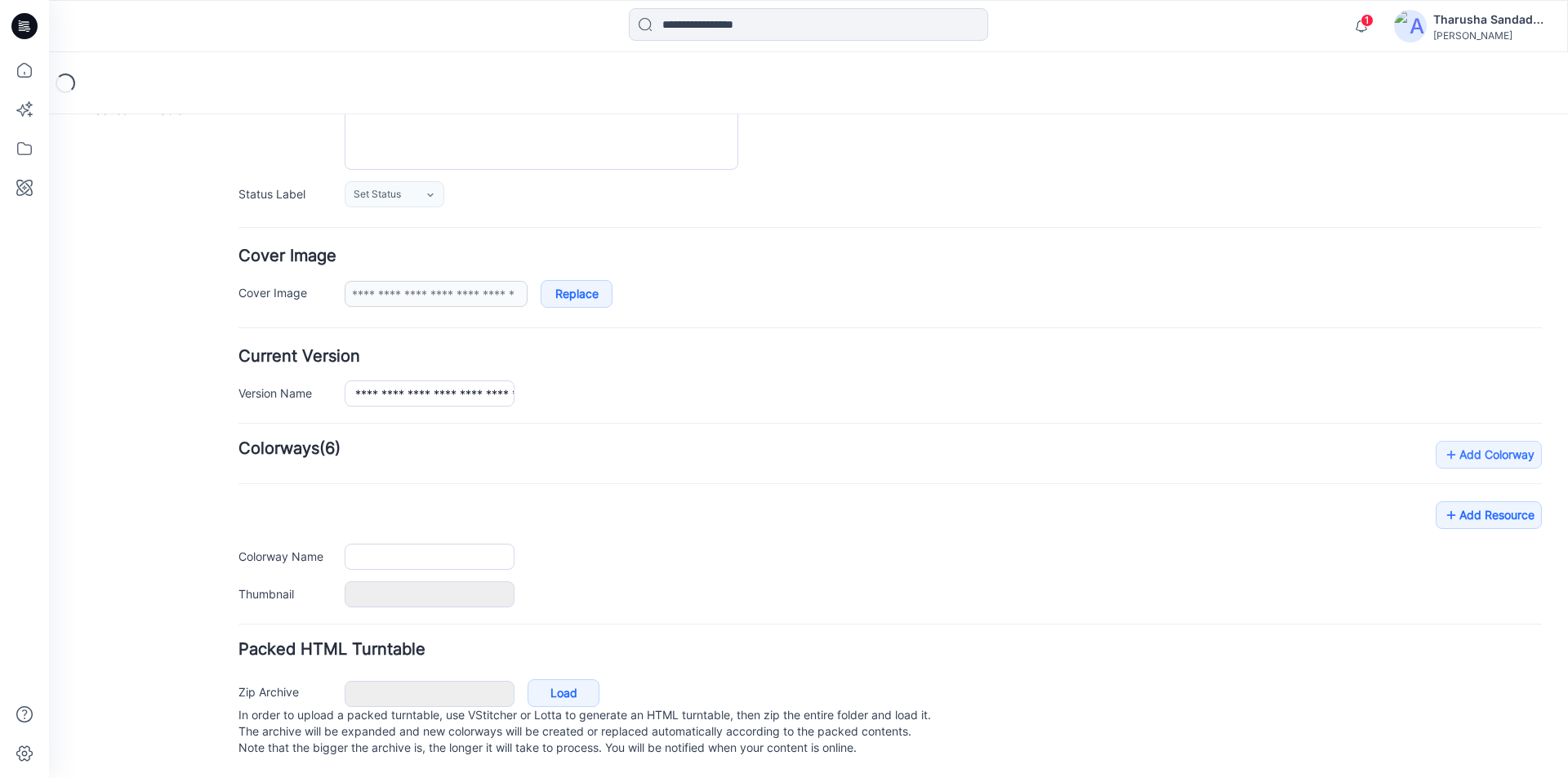
type input "**********"
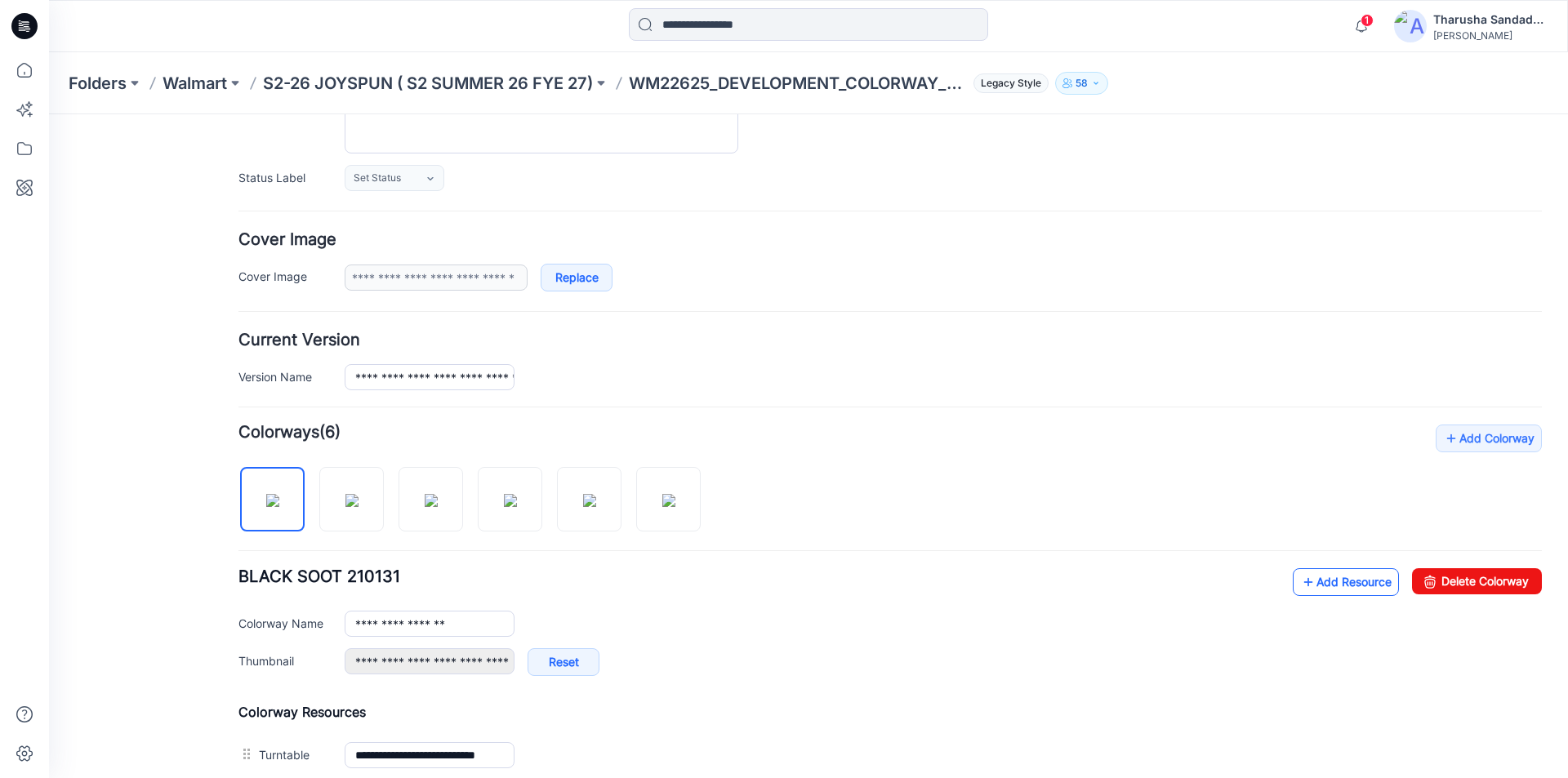
click at [1342, 583] on link "Add Resource" at bounding box center [1346, 582] width 106 height 27
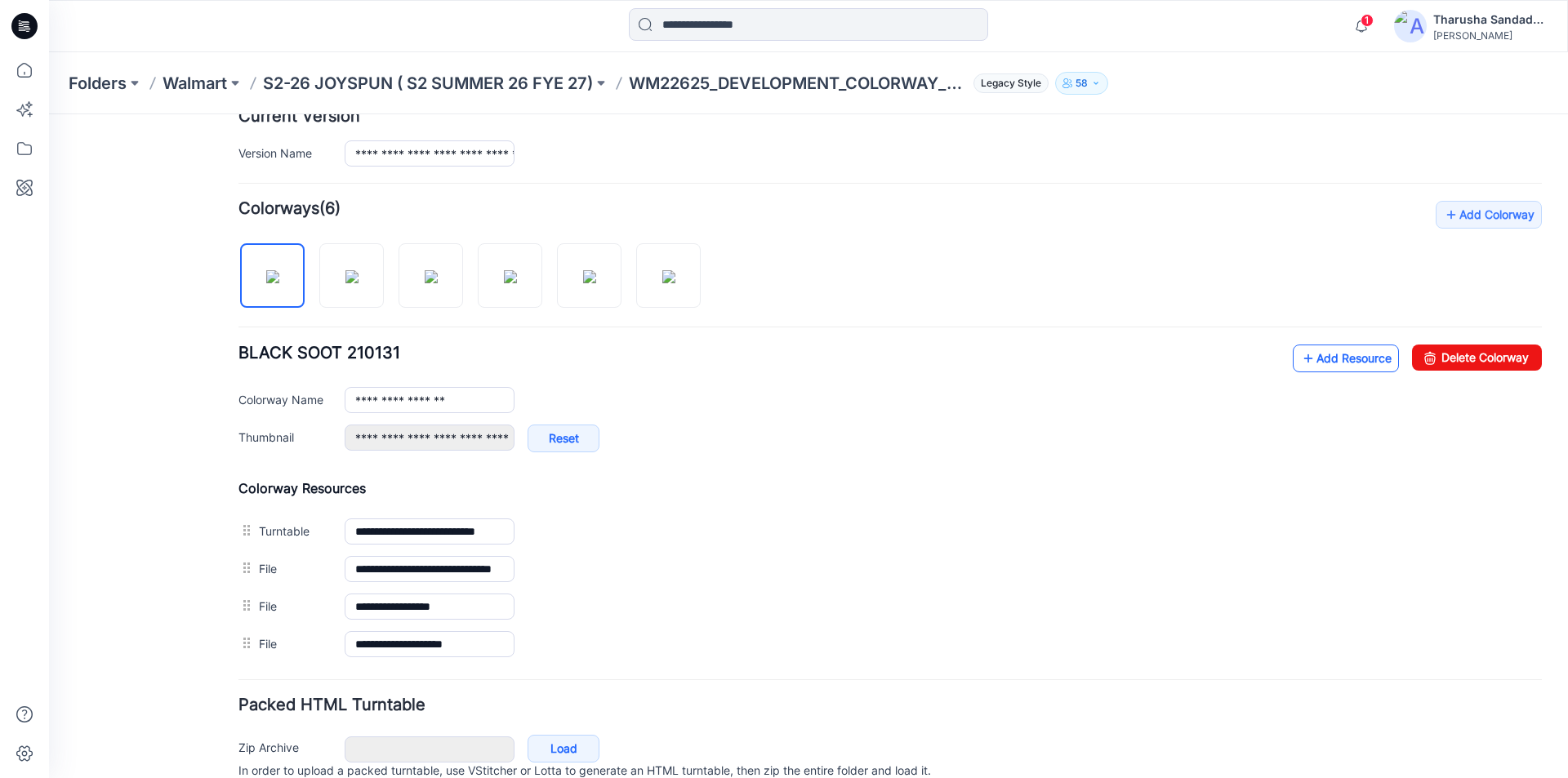
scroll to position [496, 0]
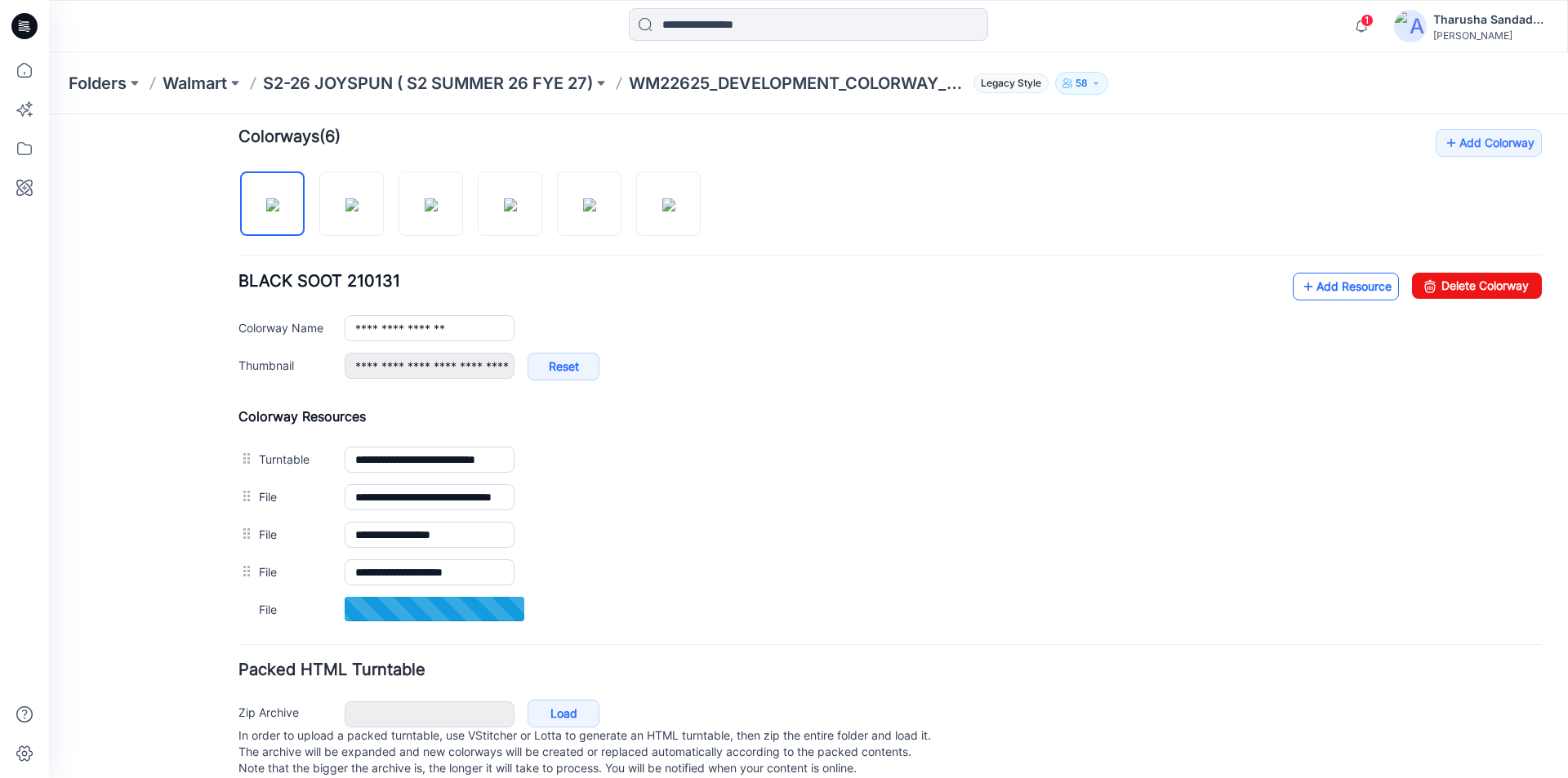
click at [1328, 289] on link "Add Resource" at bounding box center [1346, 286] width 106 height 27
click at [1320, 294] on link "Add Resource" at bounding box center [1346, 286] width 106 height 27
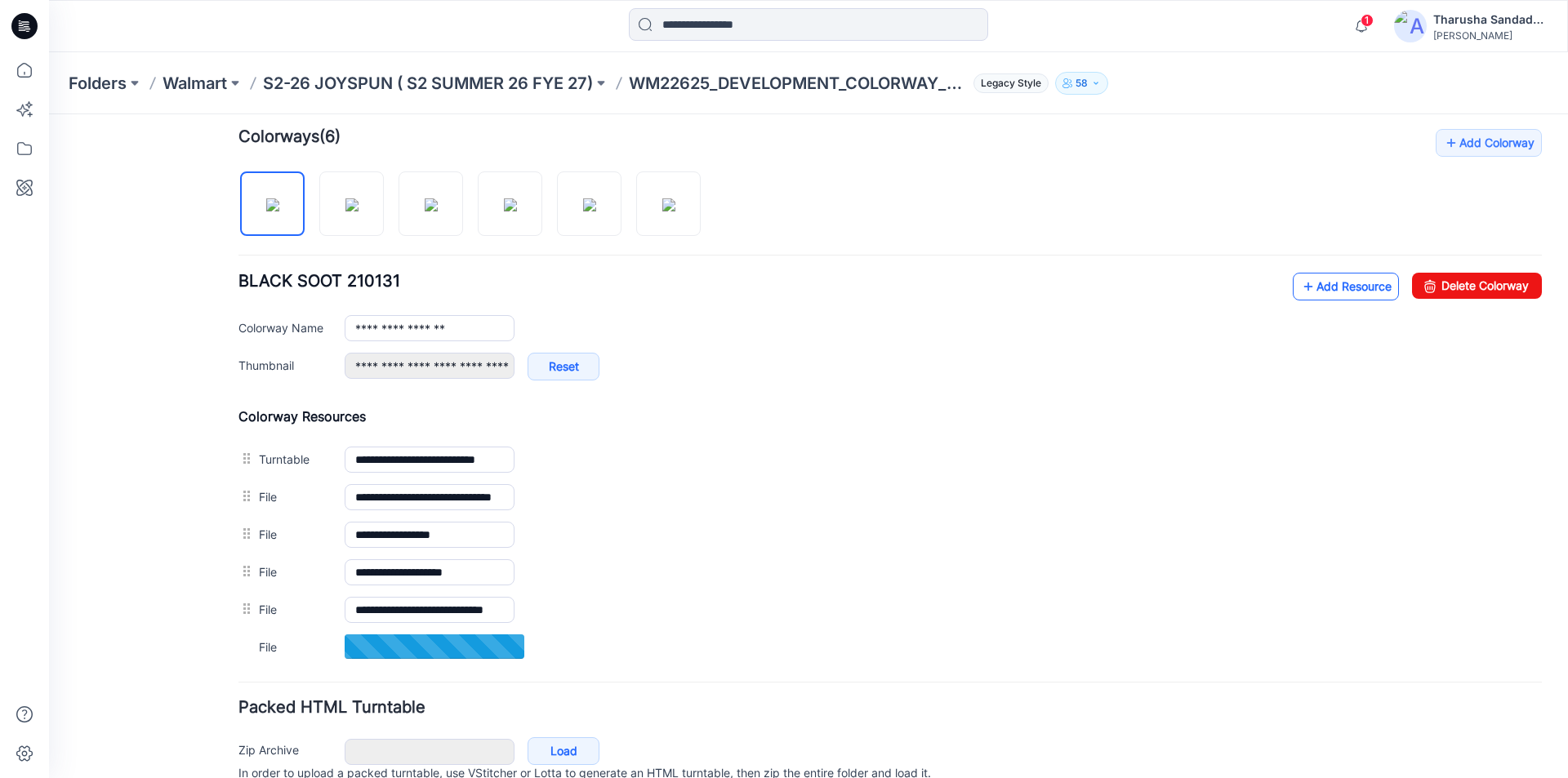
click at [1348, 280] on link "Add Resource" at bounding box center [1346, 286] width 106 height 27
click at [1334, 284] on link "Add Resource" at bounding box center [1346, 286] width 106 height 27
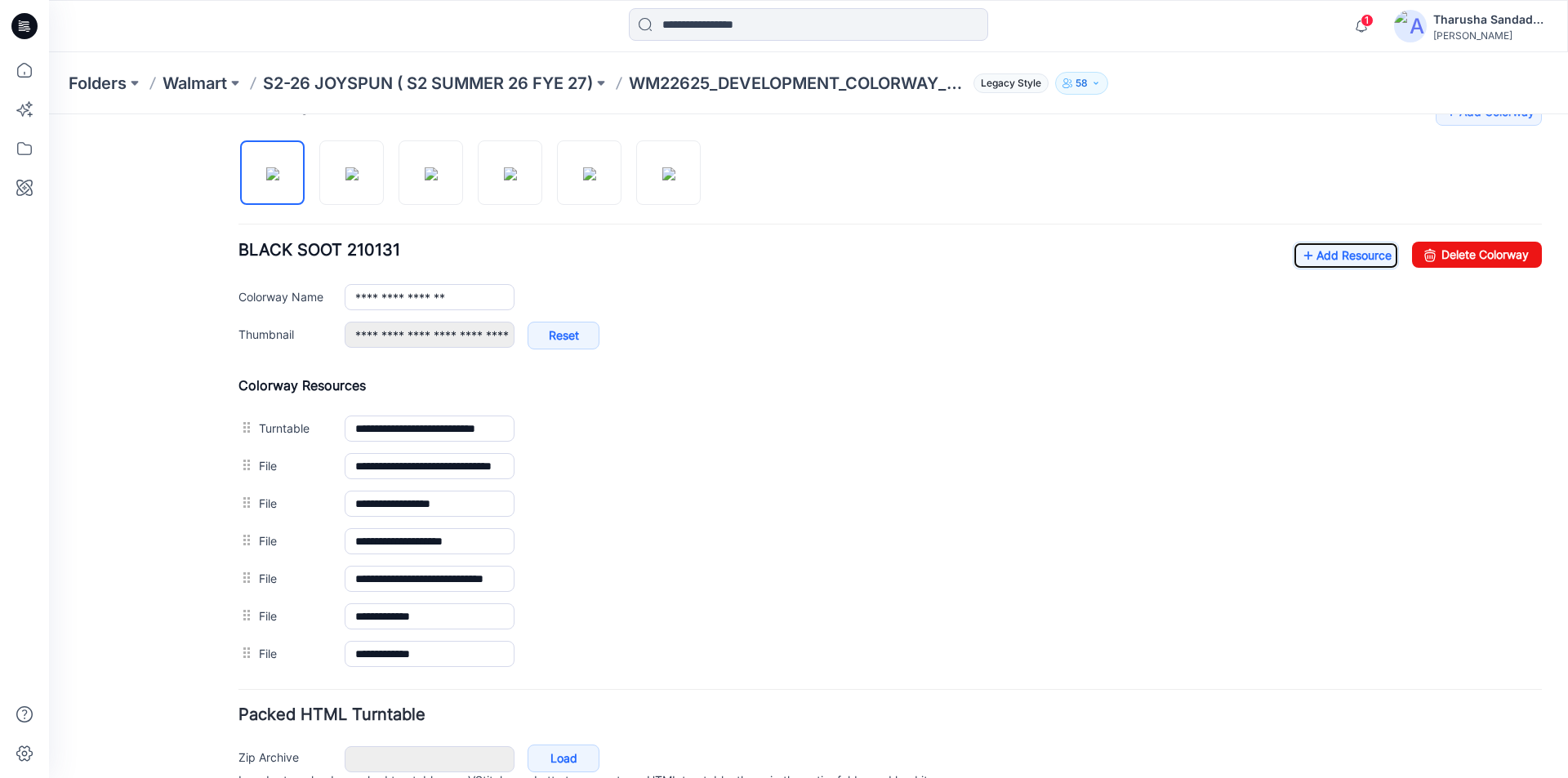
scroll to position [445, 0]
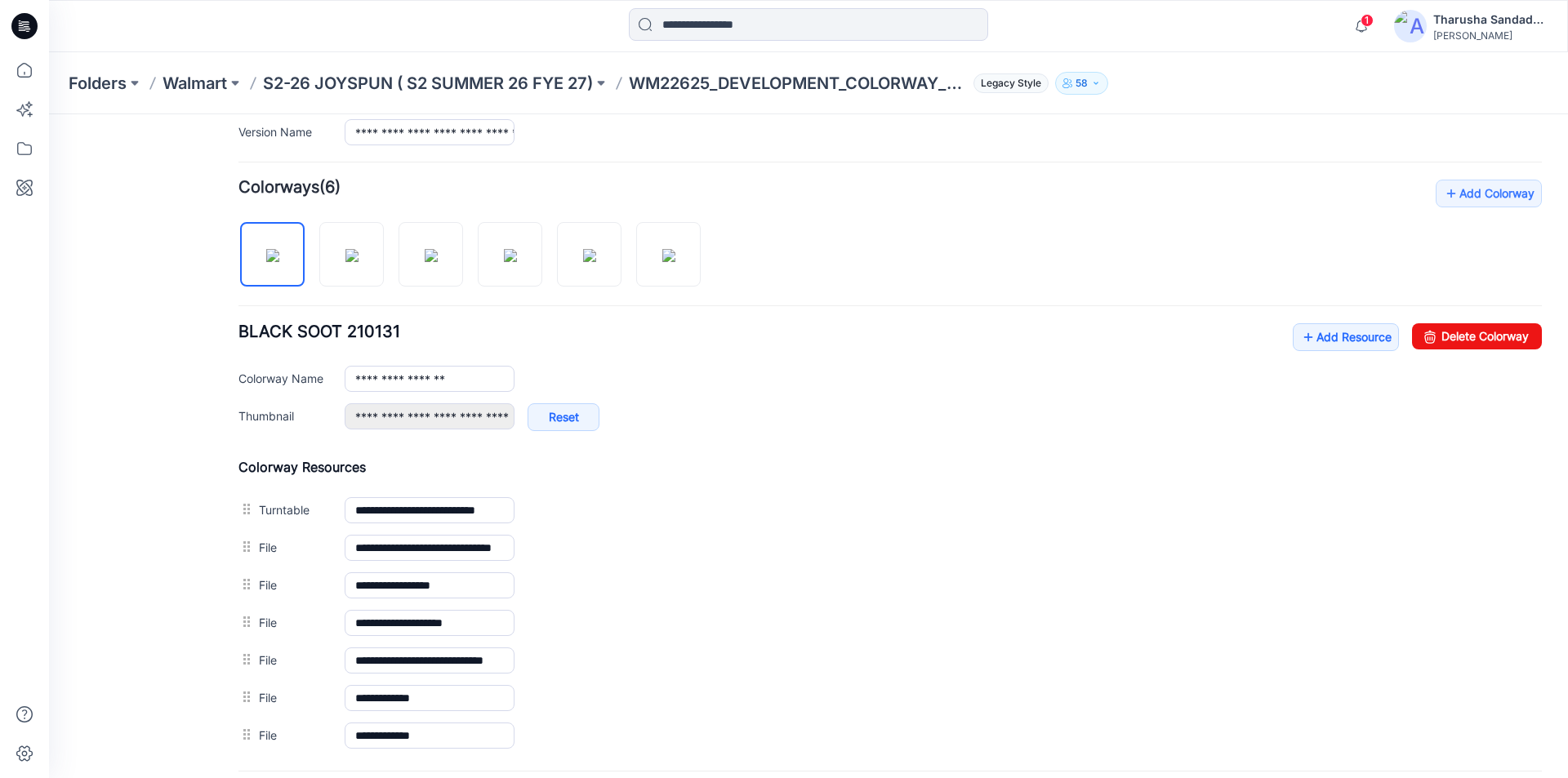
click at [774, 251] on div "**********" at bounding box center [890, 467] width 1304 height 575
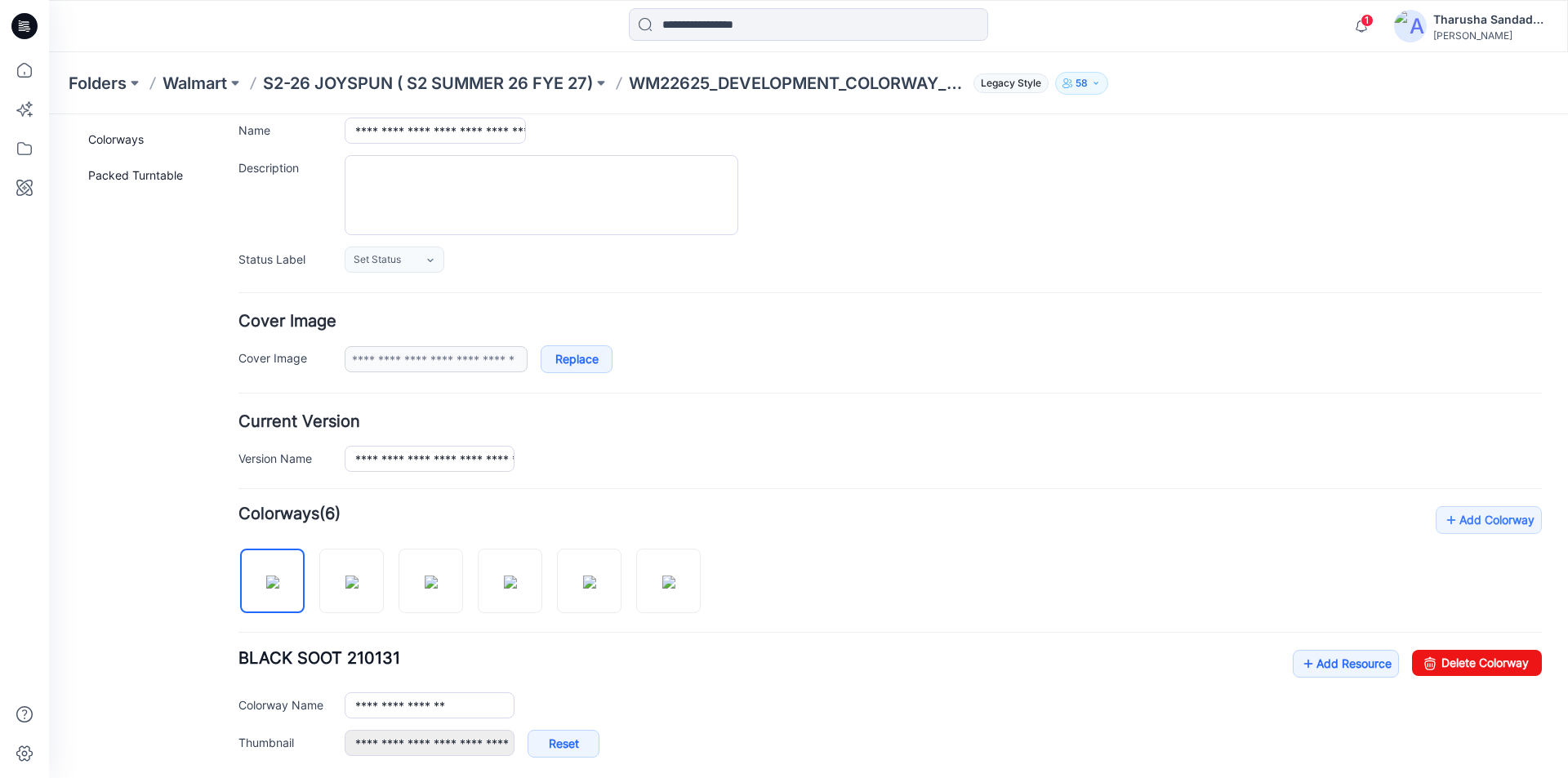
scroll to position [0, 0]
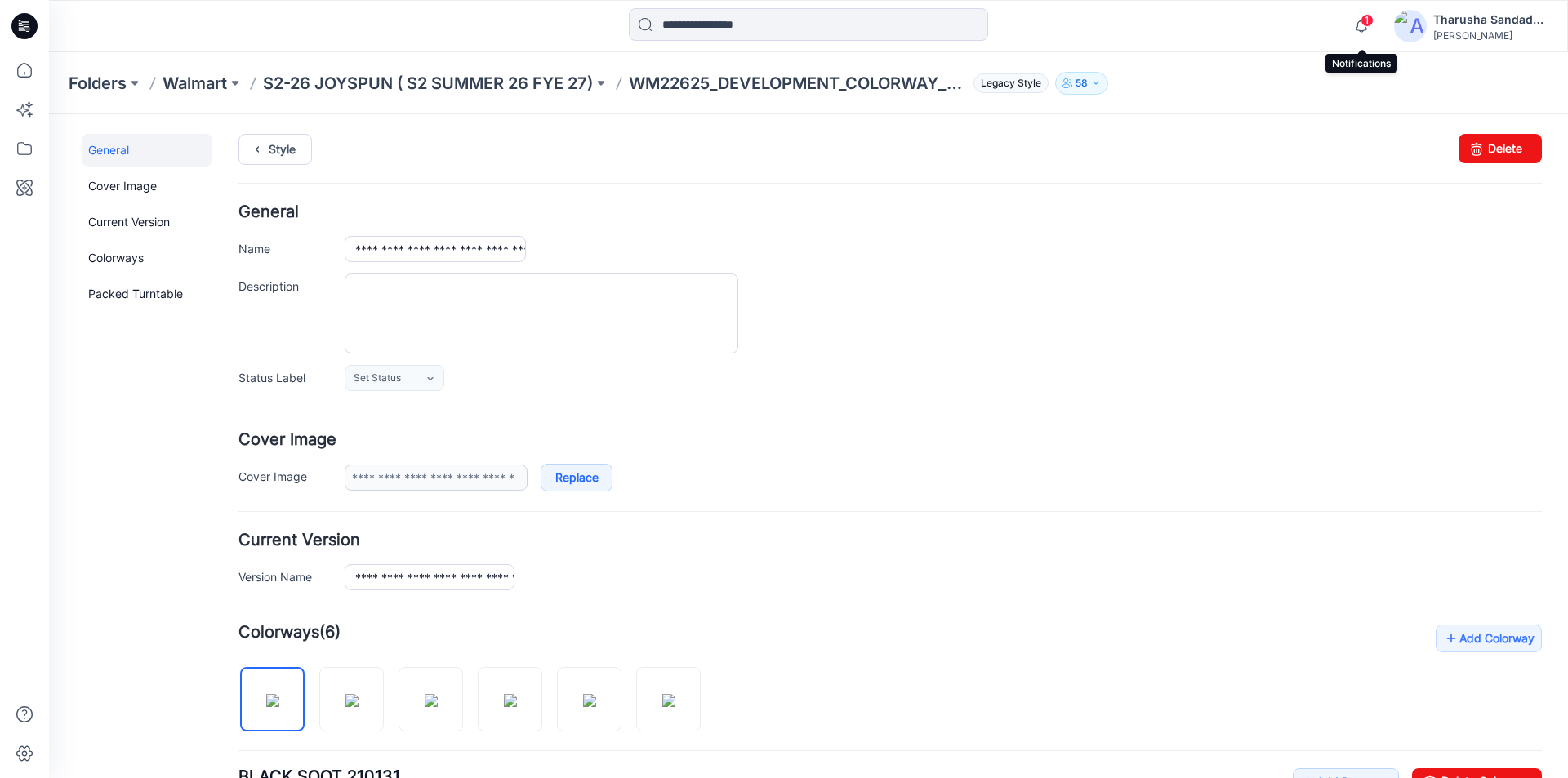
click at [1368, 25] on span "1" at bounding box center [1366, 20] width 13 height 13
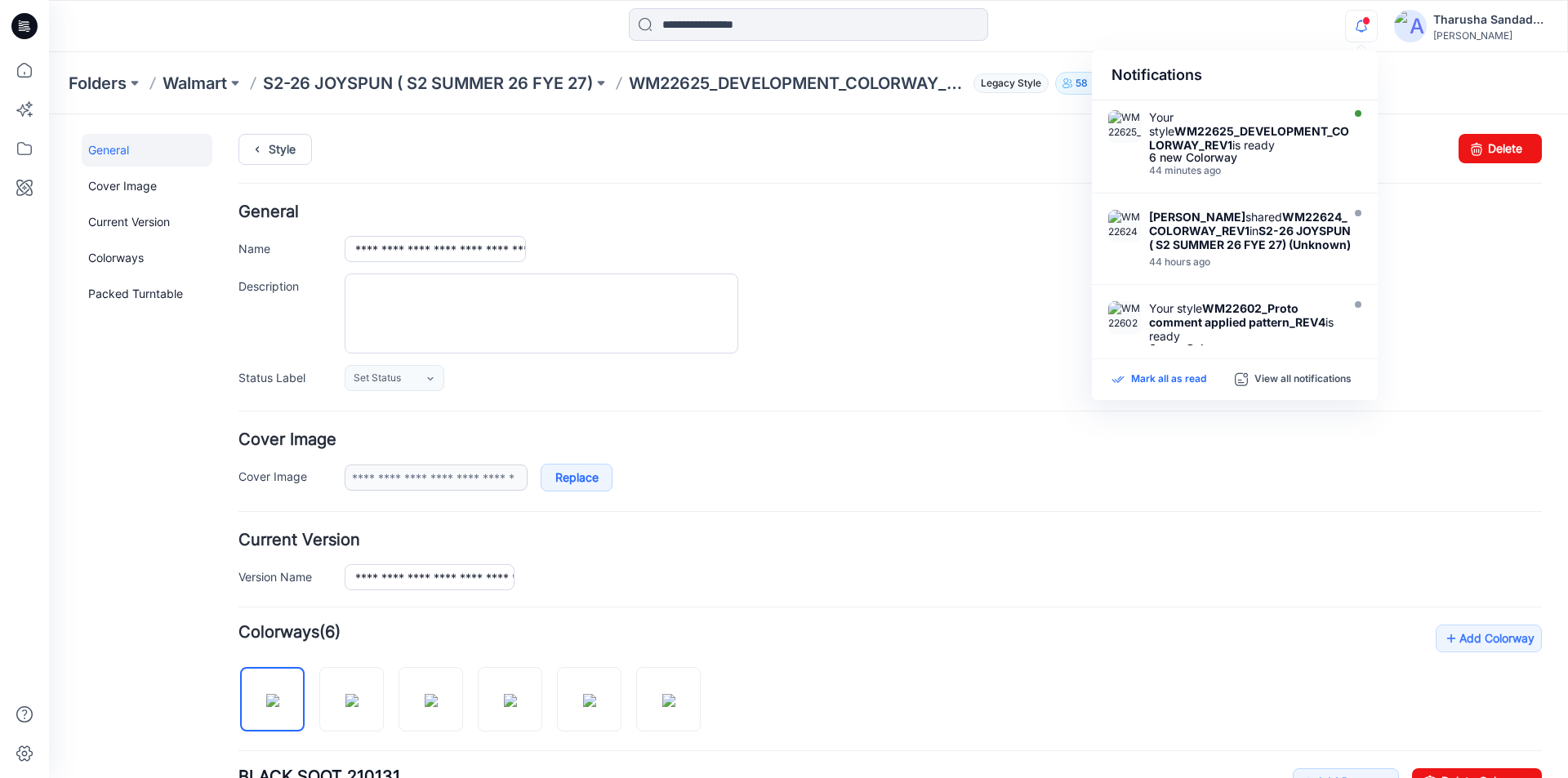
click at [1189, 379] on p "Mark all as read" at bounding box center [1169, 379] width 76 height 15
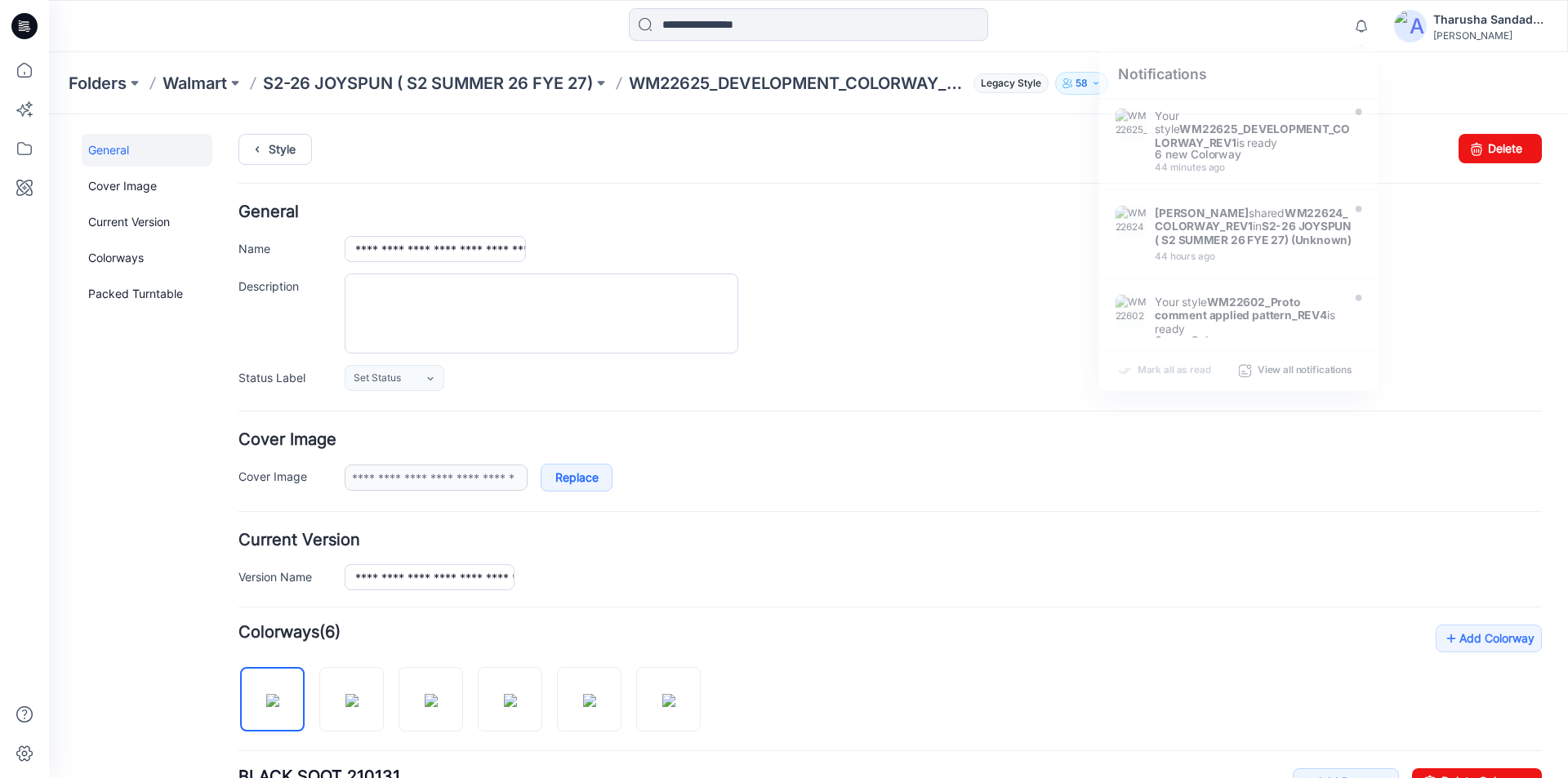
click at [723, 226] on div "**********" at bounding box center [890, 298] width 1304 height 187
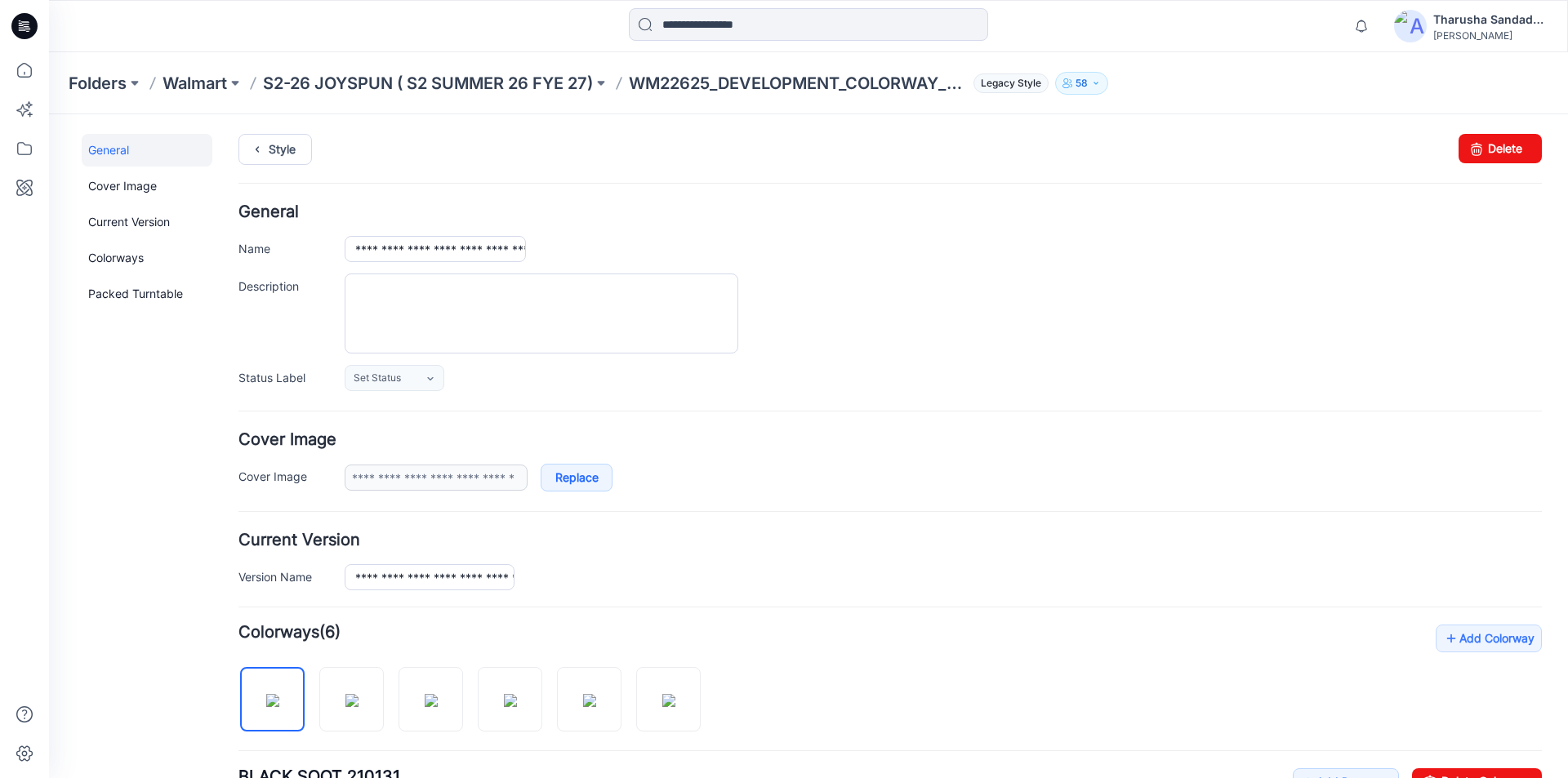
click at [527, 55] on div "Folders Walmart S2-26 JOYSPUN ( S2 SUMMER 26 FYE 27) WM22625_DEVELOPMENT_COLORW…" at bounding box center [808, 83] width 1519 height 62
click at [895, 171] on div "Style Changes Saved Delete" at bounding box center [890, 169] width 1304 height 70
click at [568, 47] on div "Notifications Your style WM22625_DEVELOPMENT_COLORWAY_REV1 is ready 6 new Color…" at bounding box center [808, 26] width 1519 height 52
click at [496, 129] on div "**********" at bounding box center [798, 741] width 1499 height 1255
click at [451, 55] on div "Folders Walmart S2-26 JOYSPUN ( S2 SUMMER 26 FYE 27) WM22625_DEVELOPMENT_COLORW…" at bounding box center [808, 83] width 1519 height 62
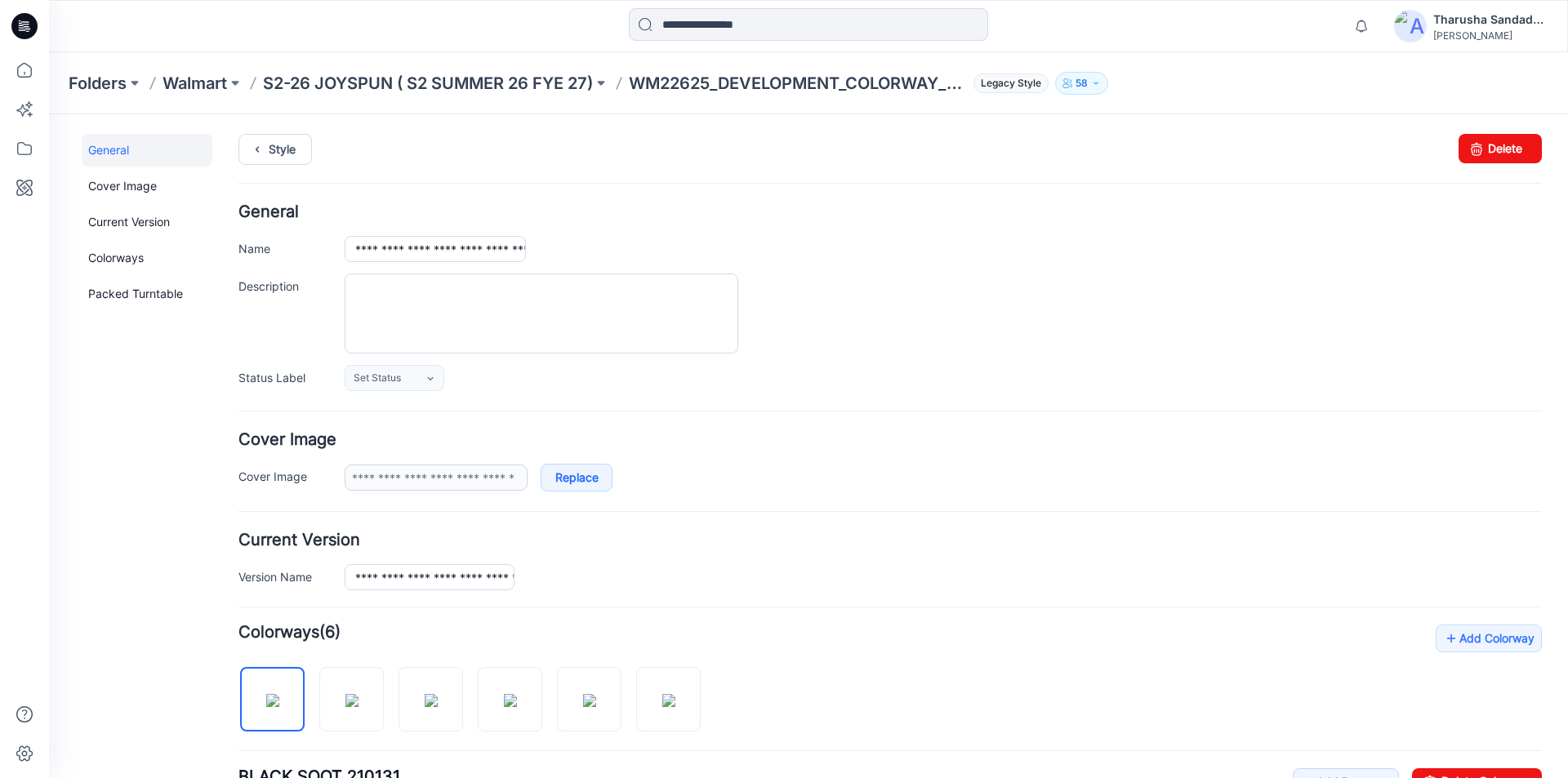
click at [413, 129] on div "**********" at bounding box center [798, 741] width 1499 height 1255
click at [409, 33] on div at bounding box center [239, 27] width 379 height 36
click at [251, 170] on div "Style Changes Saved Delete" at bounding box center [890, 169] width 1304 height 70
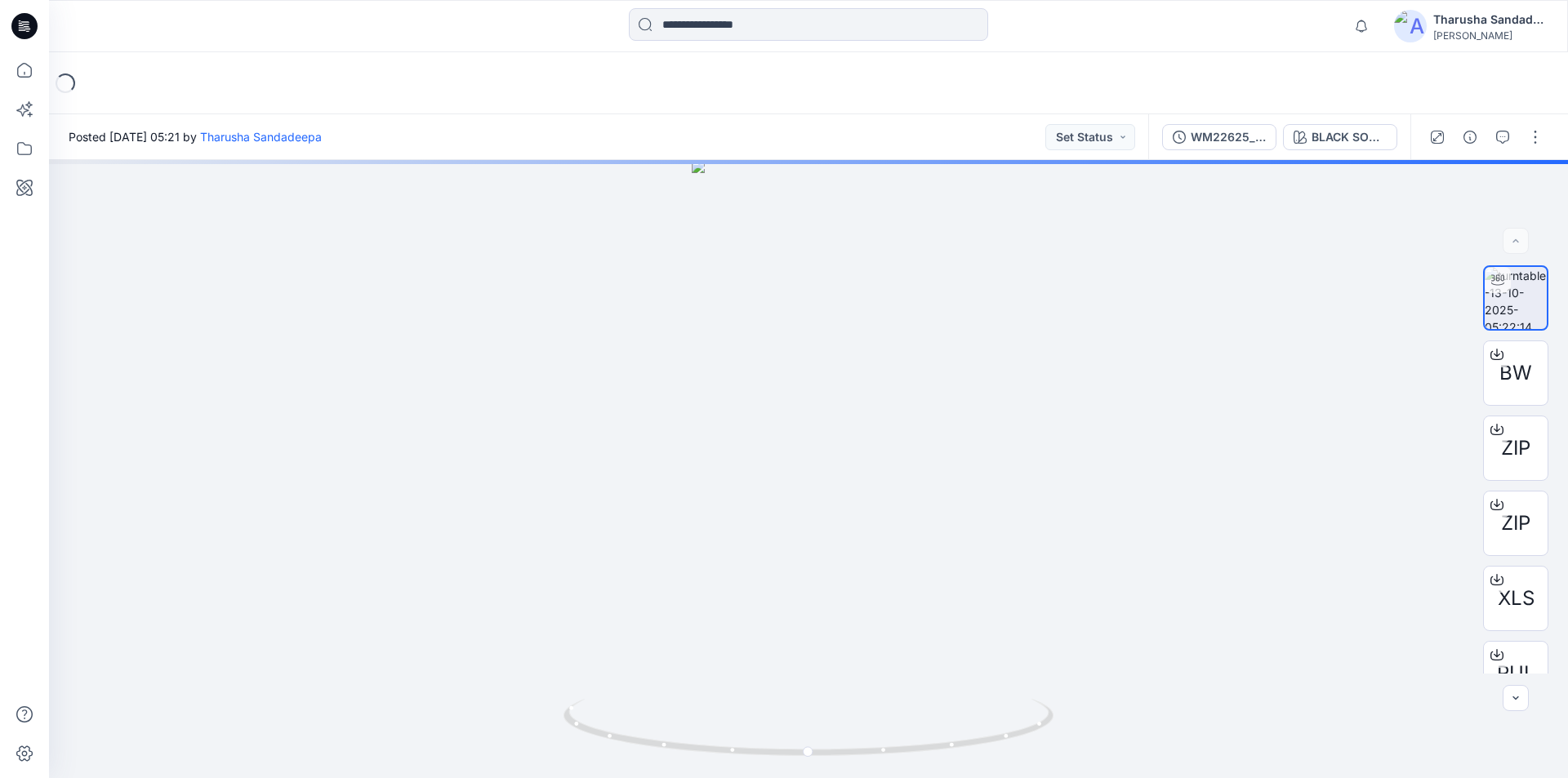
click at [137, 76] on div "Loading..." at bounding box center [808, 83] width 1519 height 62
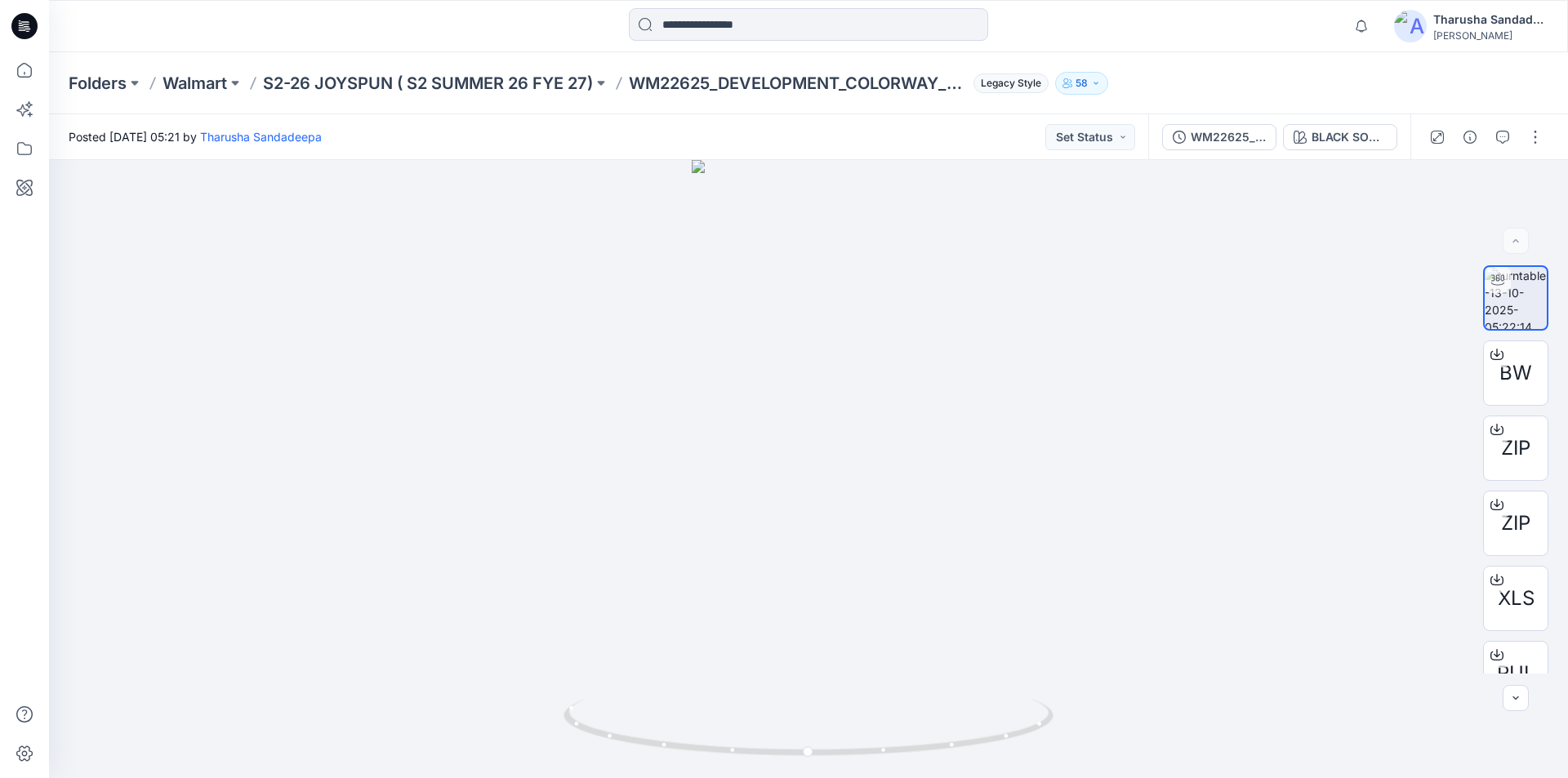
click at [18, 25] on icon at bounding box center [24, 26] width 26 height 26
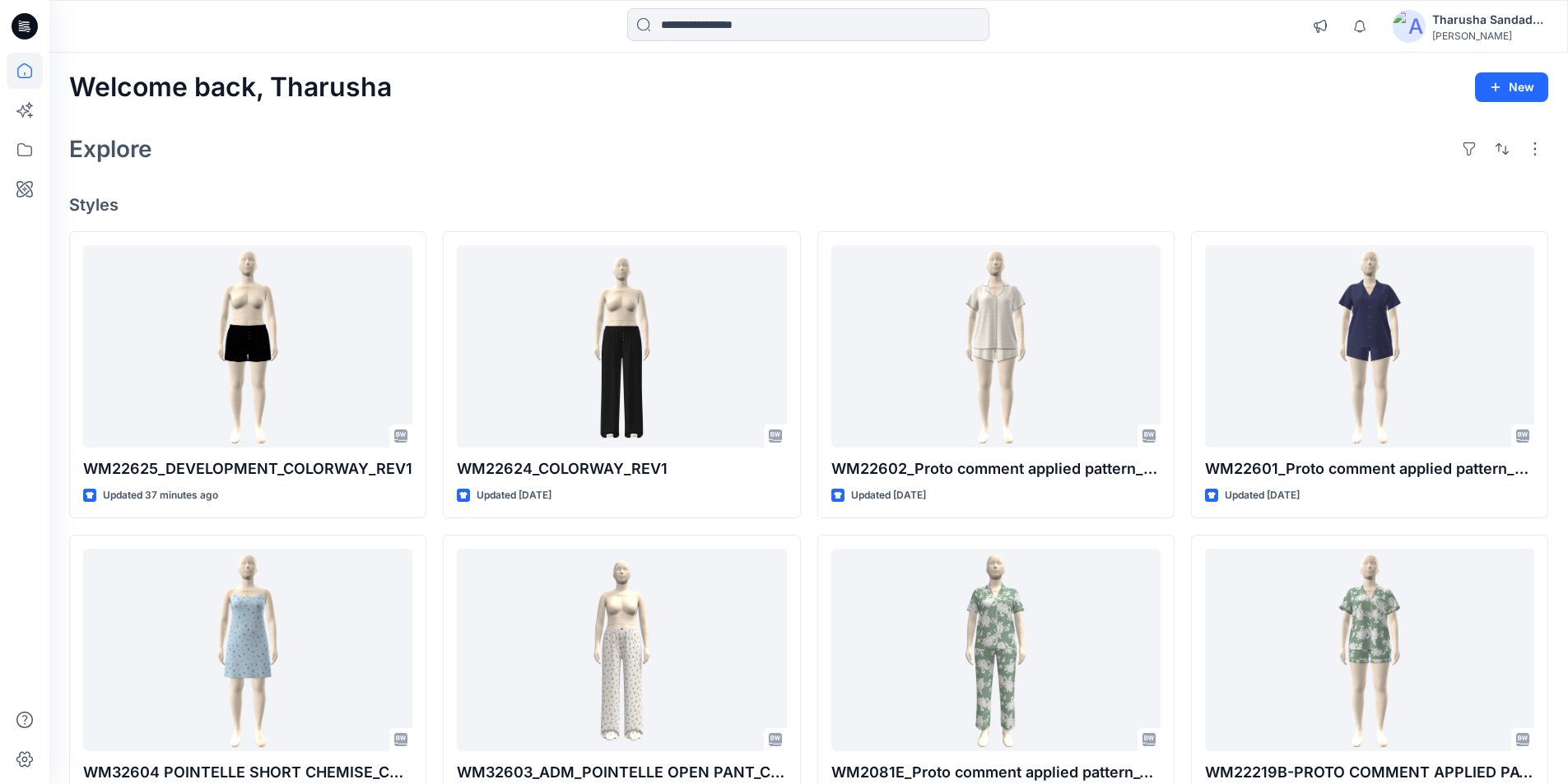
click at [345, 42] on div at bounding box center [239, 27] width 380 height 36
